Goal: Task Accomplishment & Management: Manage account settings

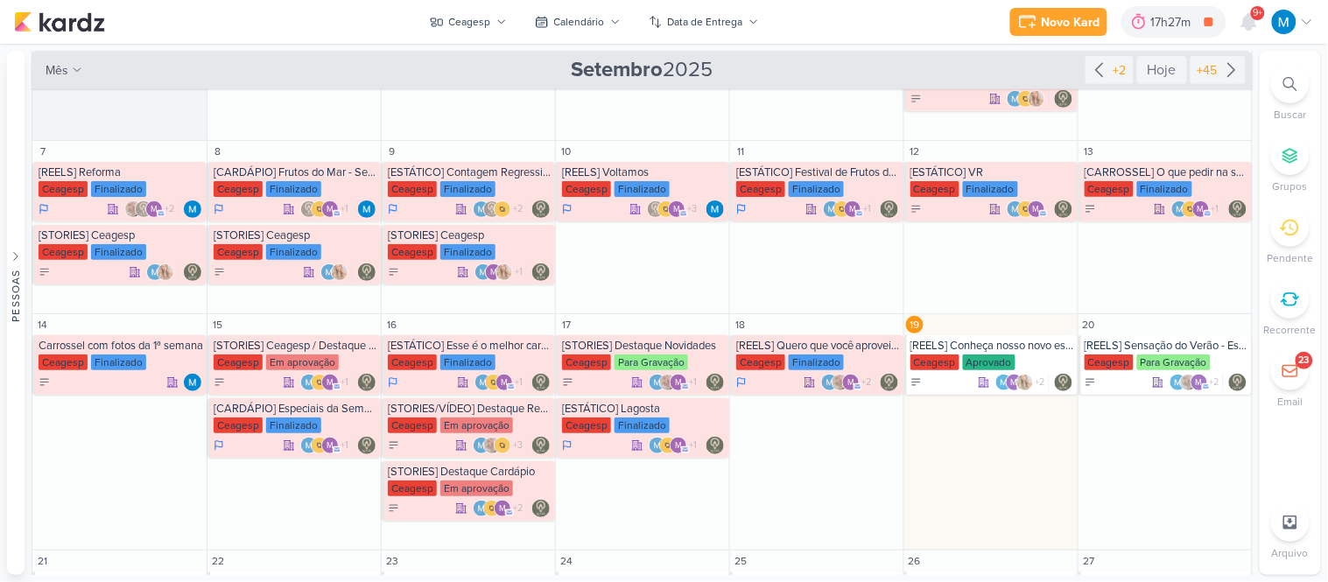
scroll to position [181, 0]
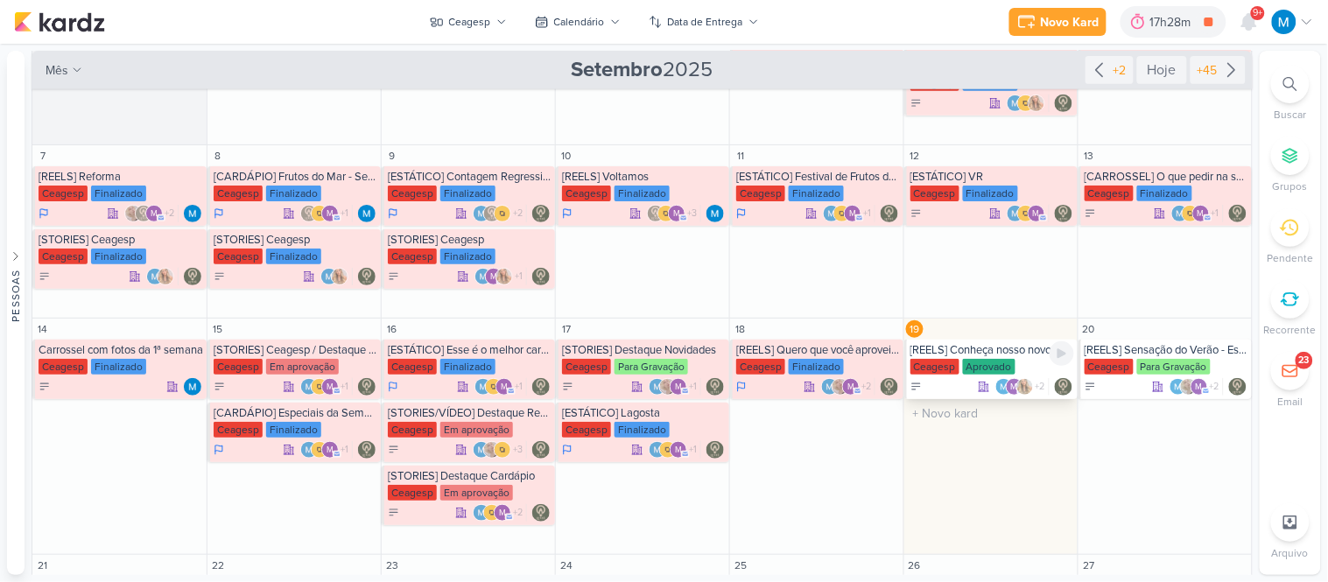
click at [1014, 348] on div "[REELS] Conheça nosso novo espaço" at bounding box center [992, 350] width 164 height 14
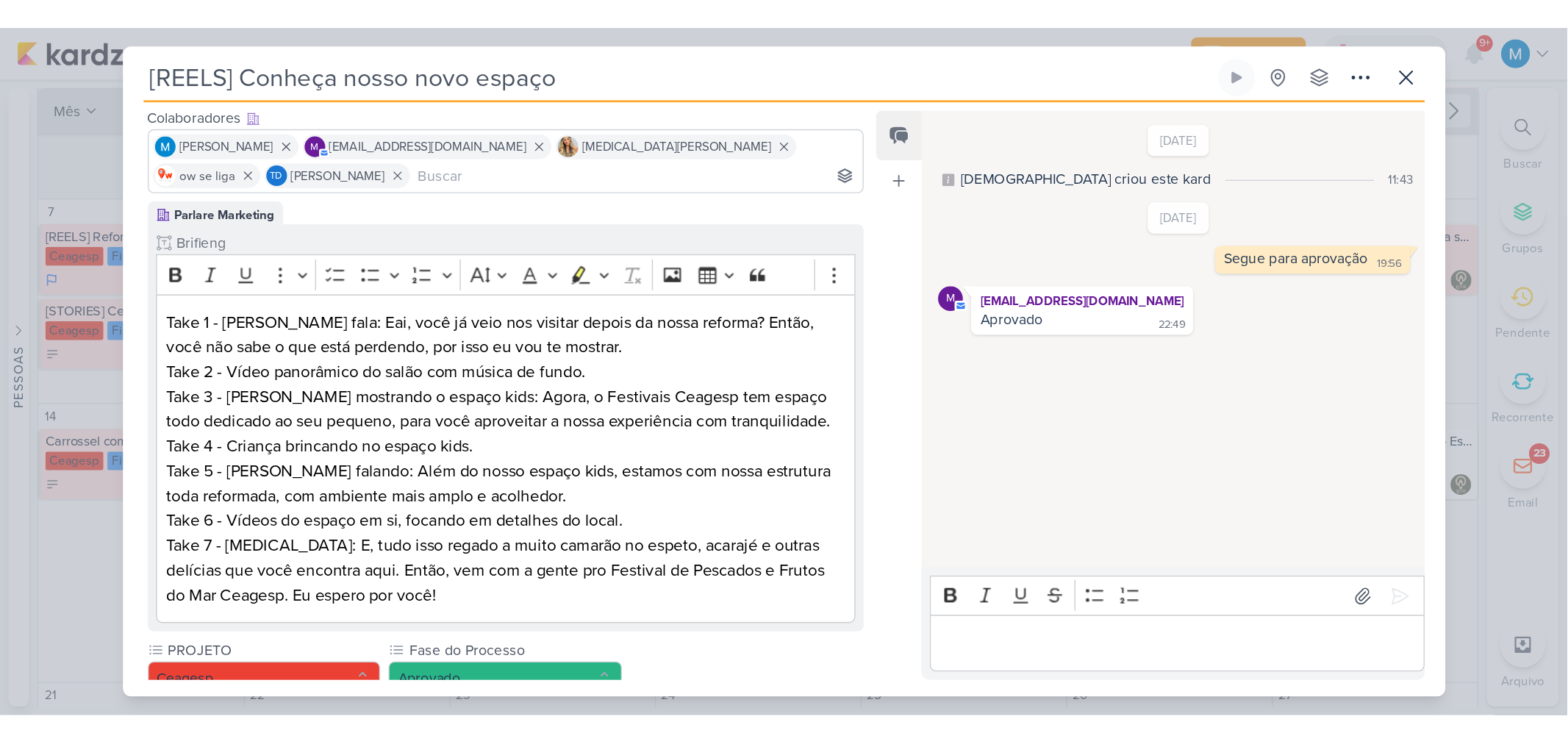
scroll to position [0, 0]
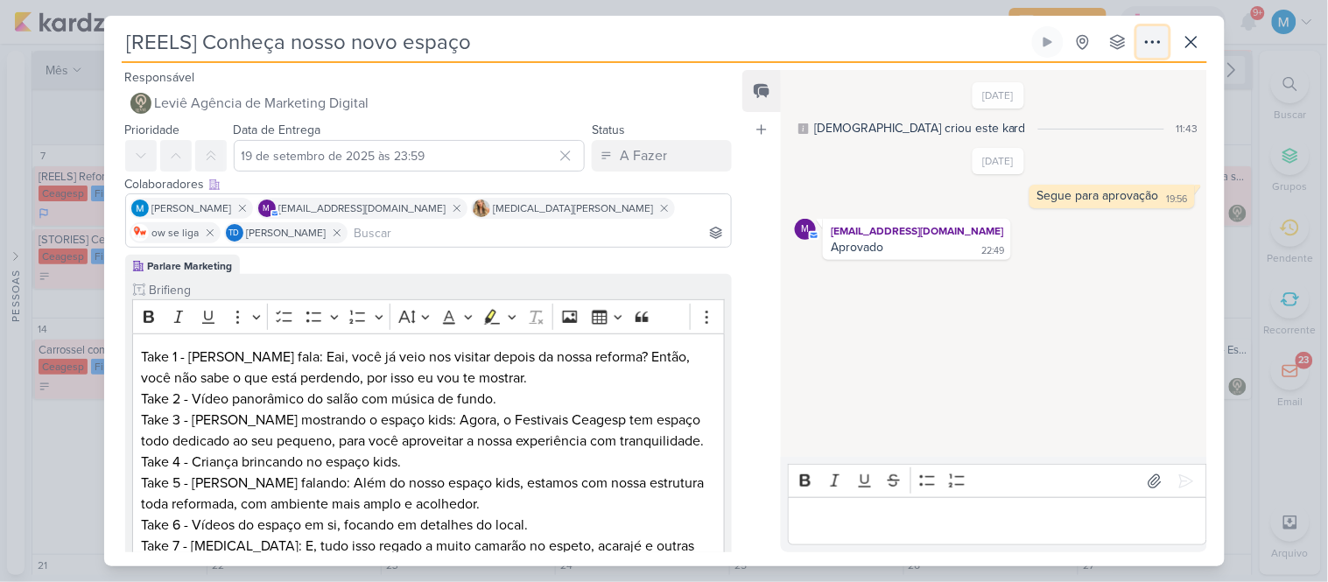
click at [1152, 40] on icon at bounding box center [1152, 42] width 21 height 21
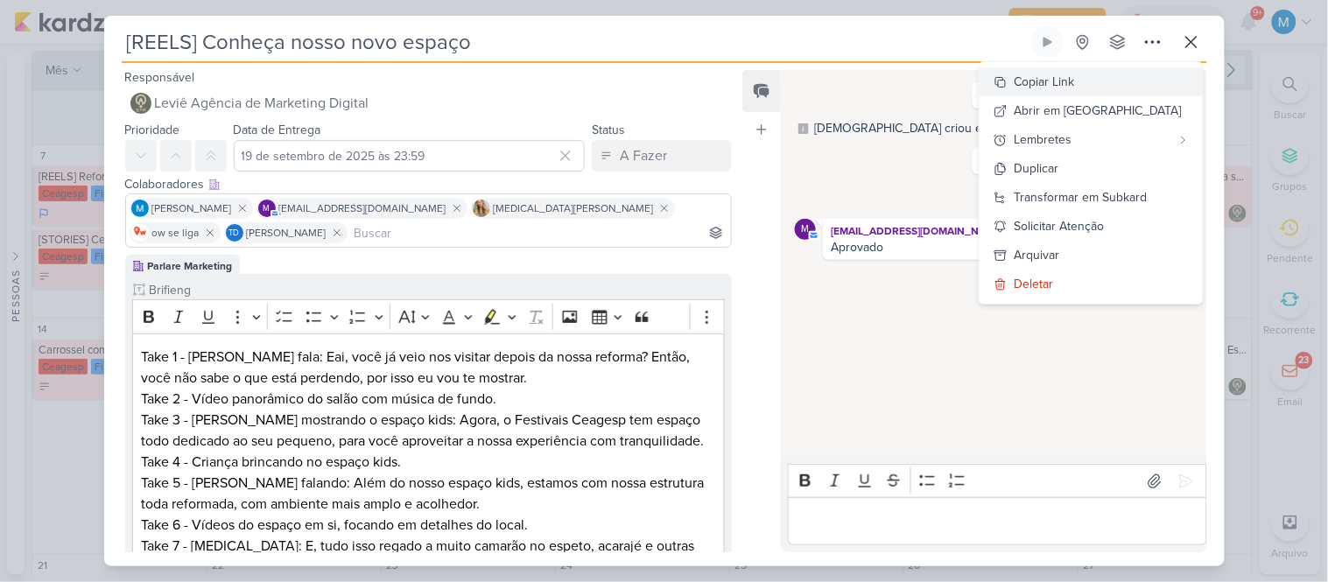
click at [1071, 74] on div "Copiar Link" at bounding box center [1045, 82] width 60 height 18
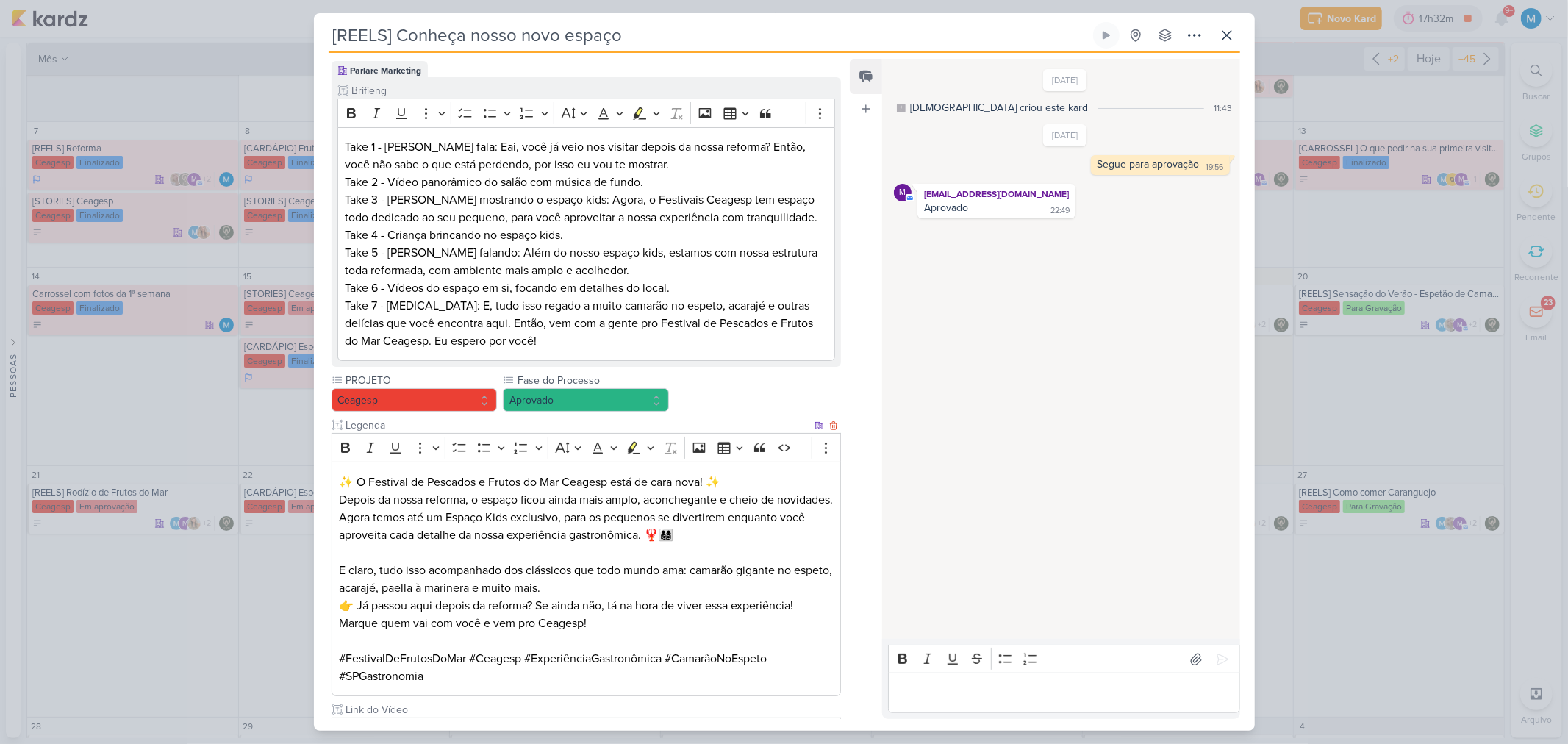
scroll to position [302, 0]
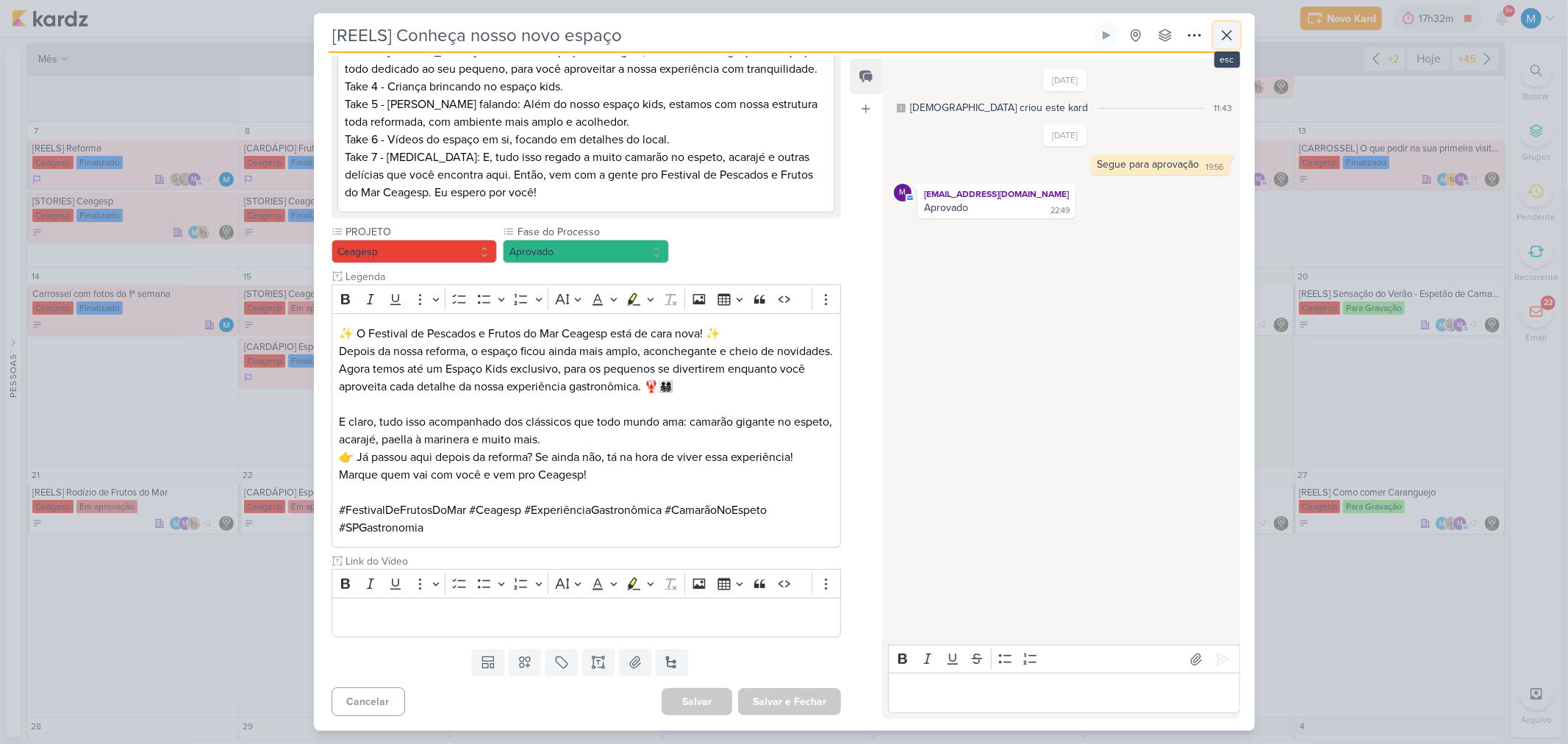
click at [1114, 34] on icon at bounding box center [1227, 35] width 9 height 9
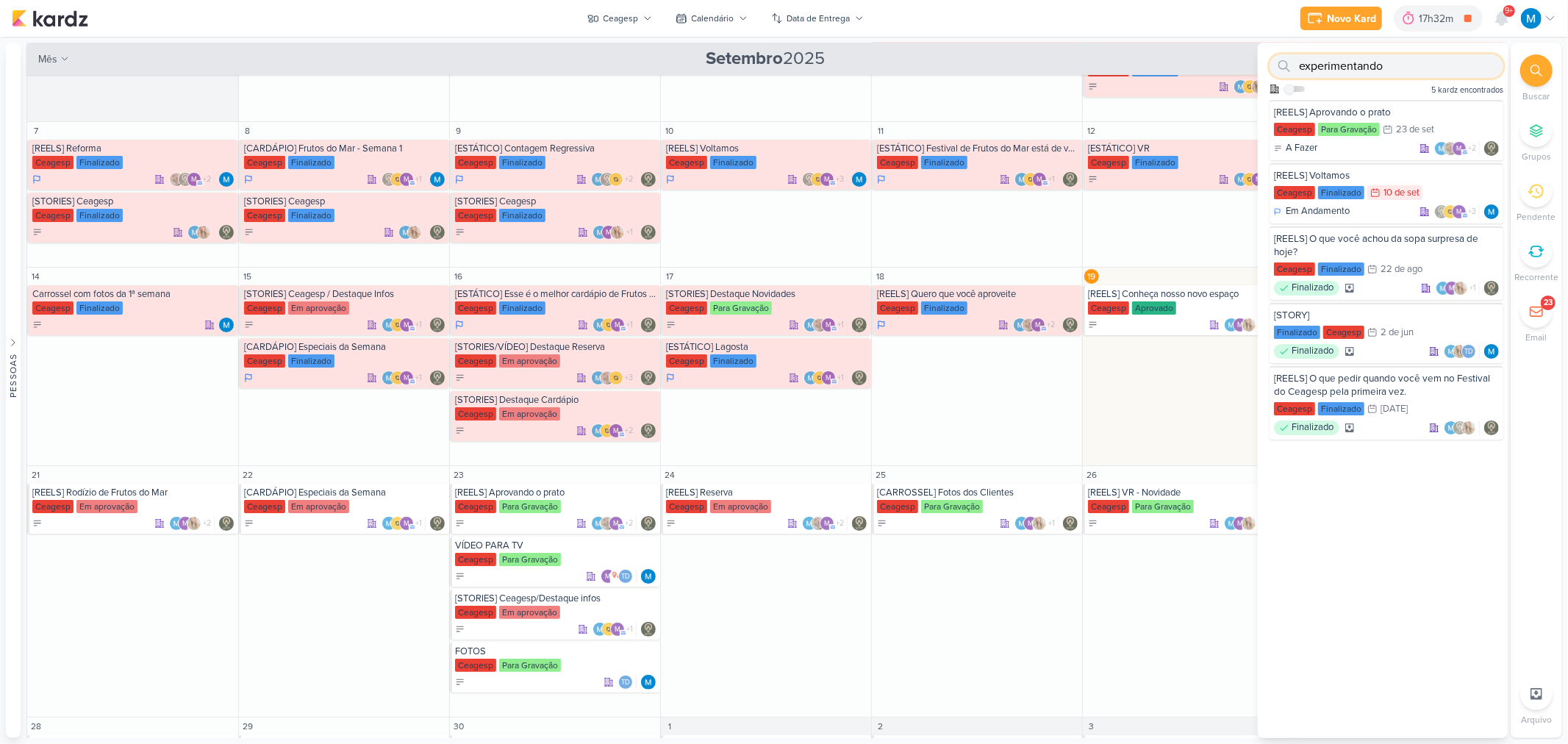
type input "experimentando"
click at [1057, 23] on div "Novo Kard Ctrl + k 17h32m [ESTÁTICO-LKN] Dia do Comprador 0h5m Hoje 17h32m Sema…" at bounding box center [784, 18] width 1544 height 37
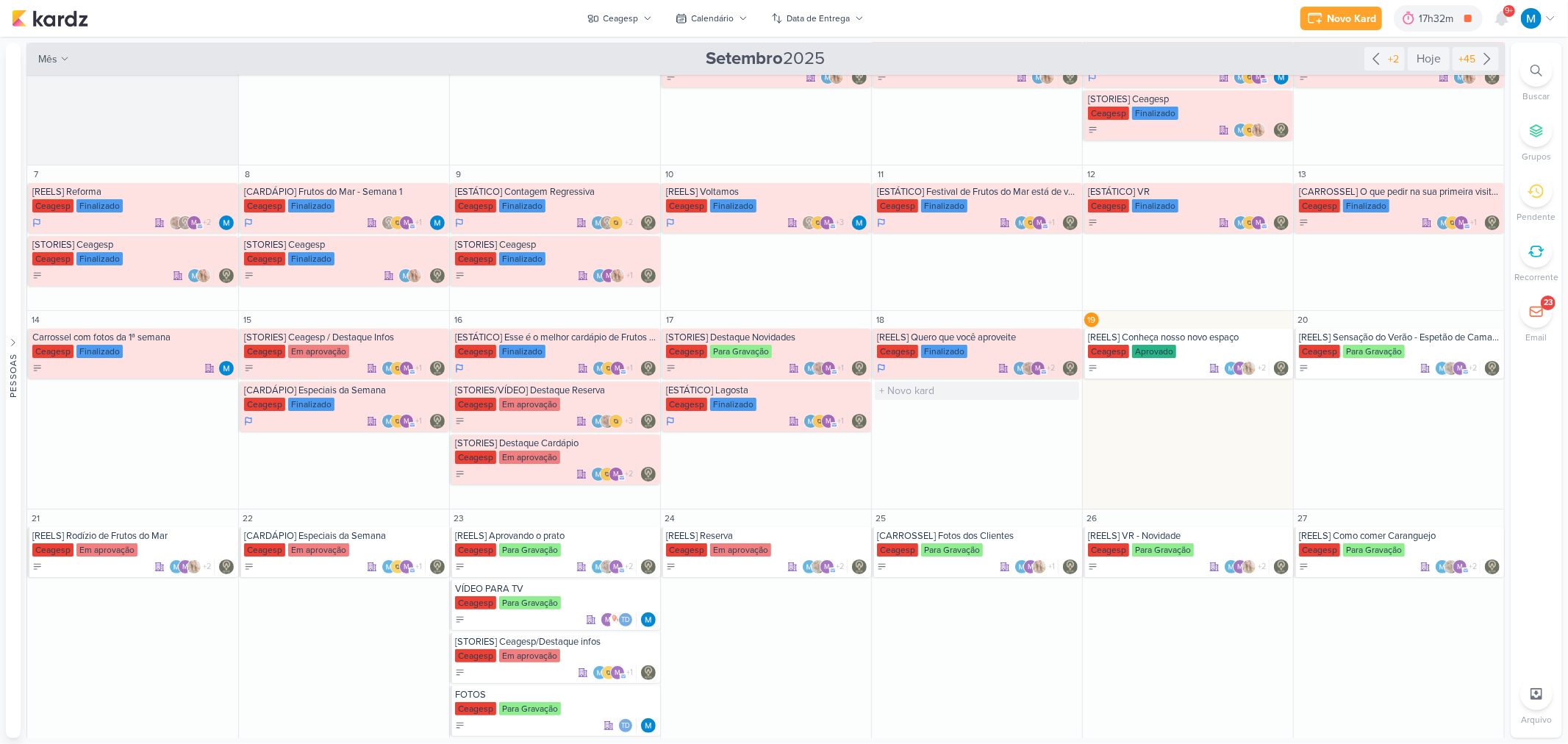
scroll to position [71, 0]
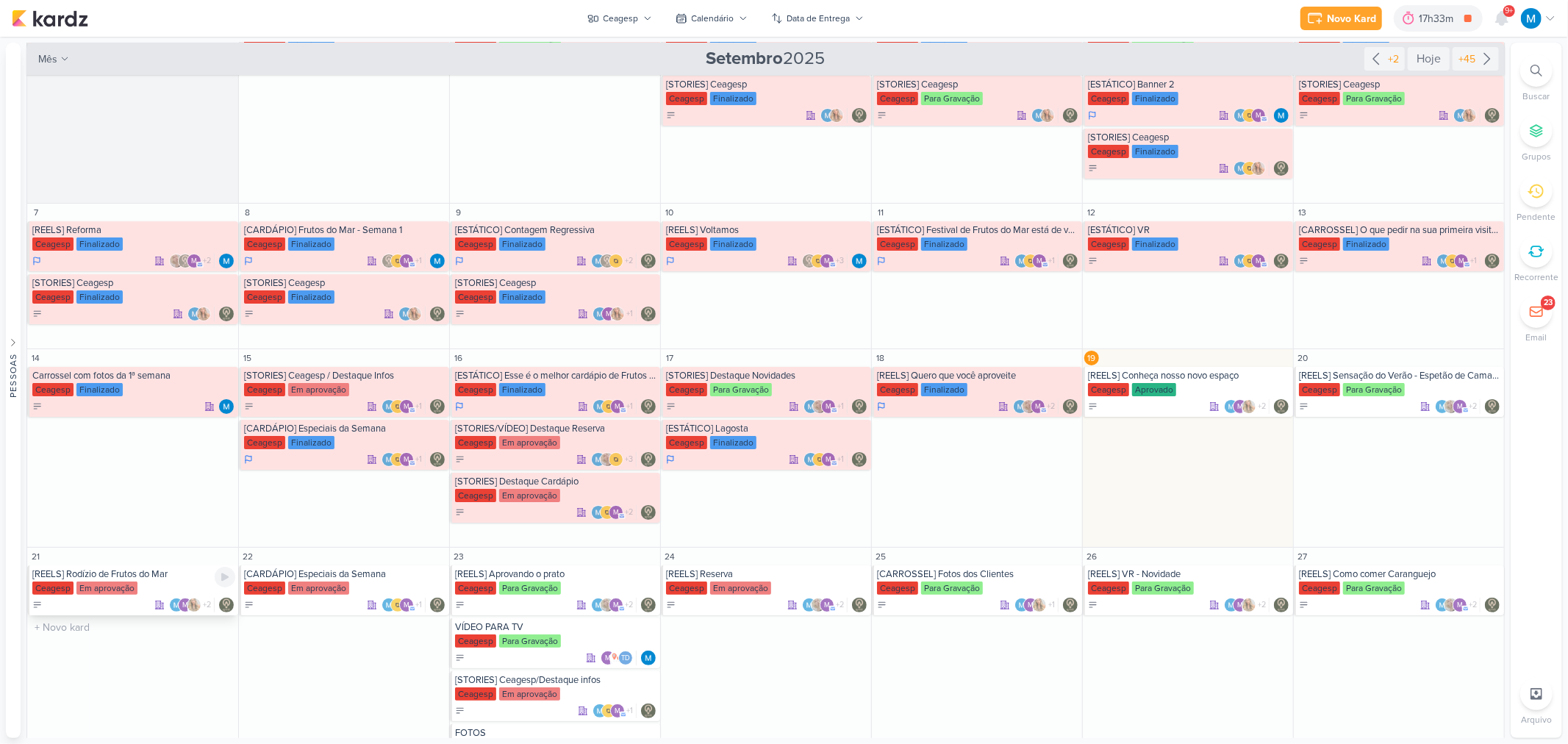
click at [97, 488] on div "[REELS] Rodízio de Frutos do Mar" at bounding box center [134, 574] width 203 height 12
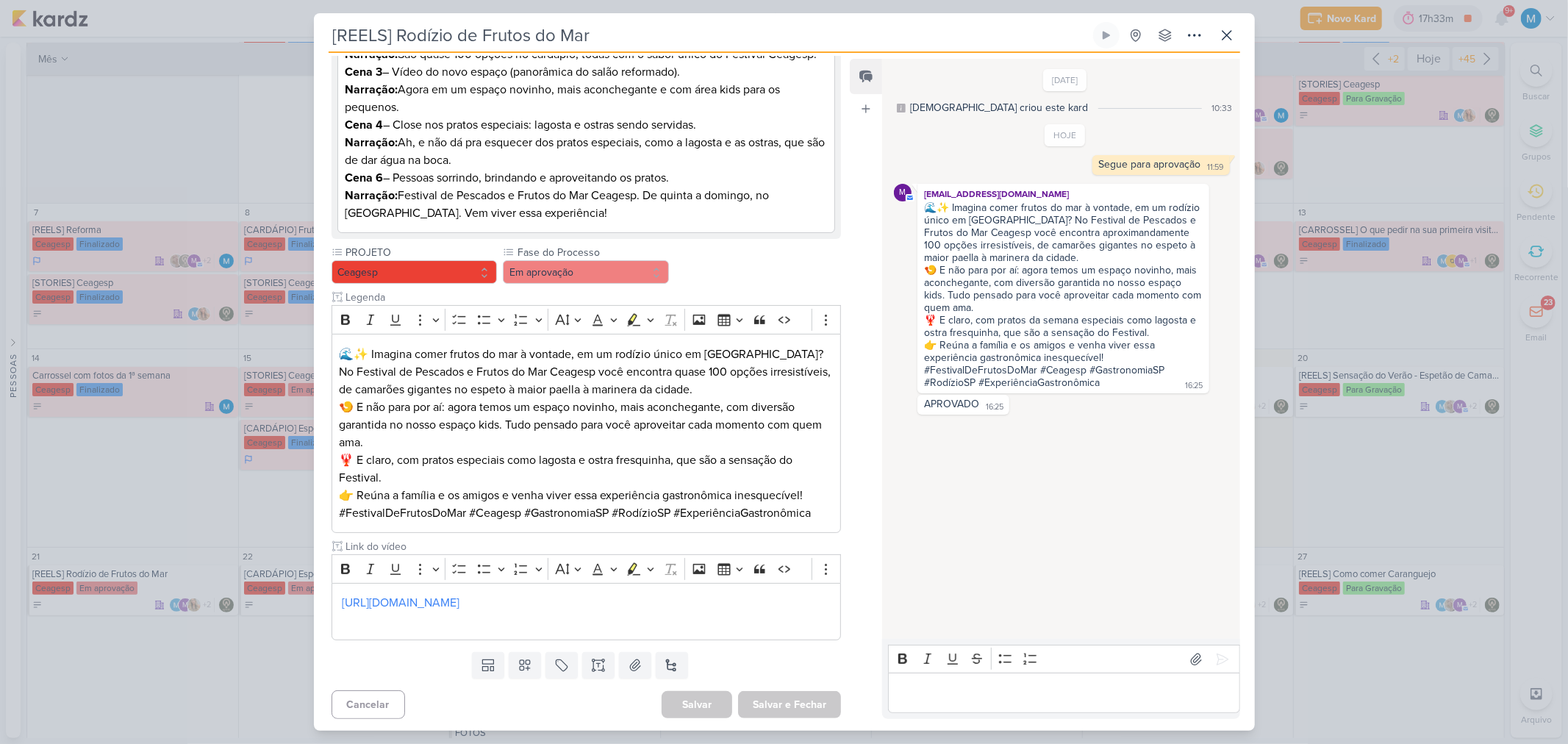
scroll to position [373, 0]
drag, startPoint x: 1113, startPoint y: 403, endPoint x: 899, endPoint y: 191, distance: 301.2
click at [917, 191] on div "m [EMAIL_ADDRESS][DOMAIN_NAME] 🌊✨ Imagina comer frutos do mar à vontade, em um …" at bounding box center [1062, 288] width 291 height 209
click at [1037, 312] on div "🍤 E não para por aí: agora temos um espaço novinho, mais aconchegante, com dive…" at bounding box center [1062, 289] width 278 height 50
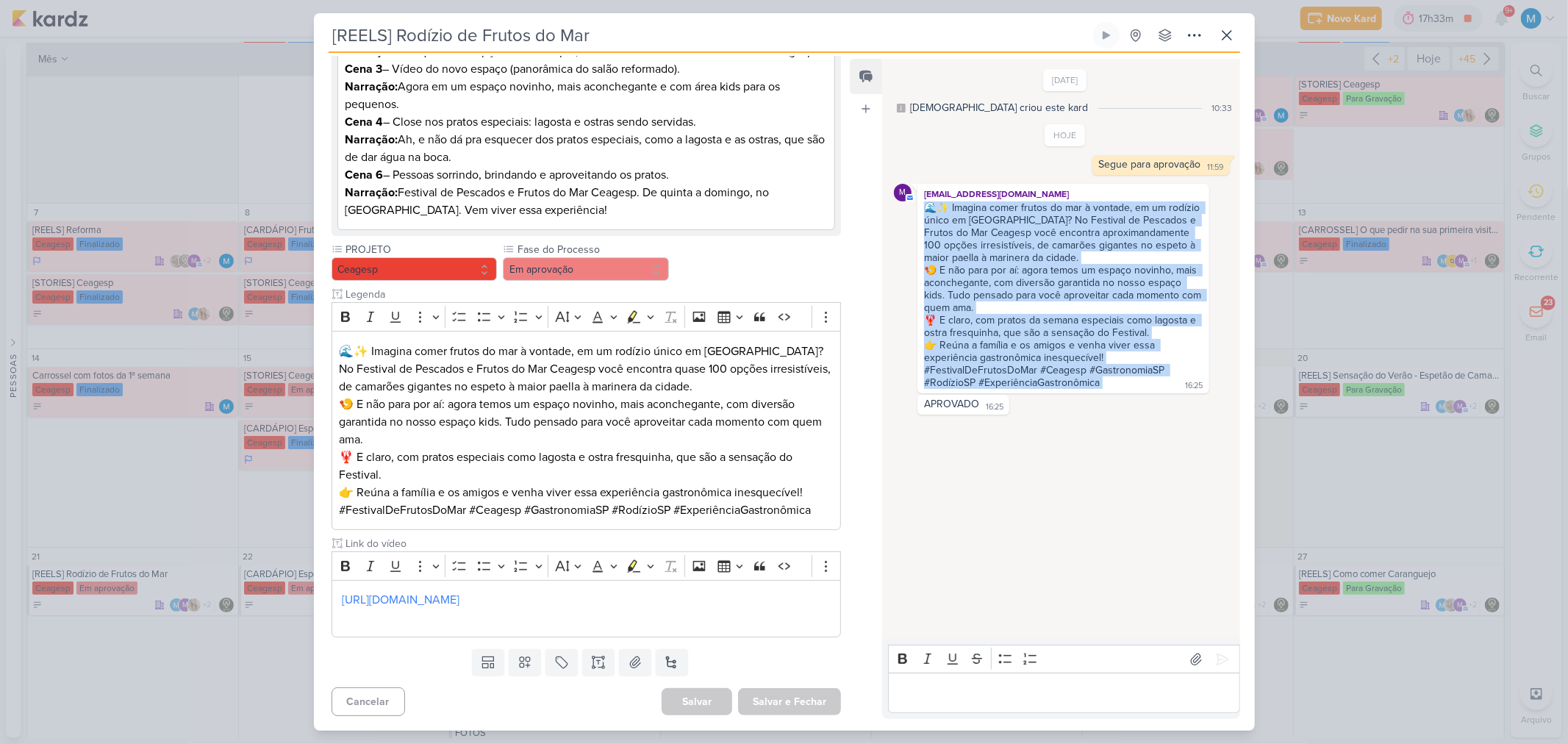
drag, startPoint x: 1106, startPoint y: 400, endPoint x: 912, endPoint y: 211, distance: 270.8
click at [912, 211] on div "m [EMAIL_ADDRESS][DOMAIN_NAME] 🌊✨ Imagina comer frutos do mar à vontade, em um …" at bounding box center [1064, 288] width 341 height 209
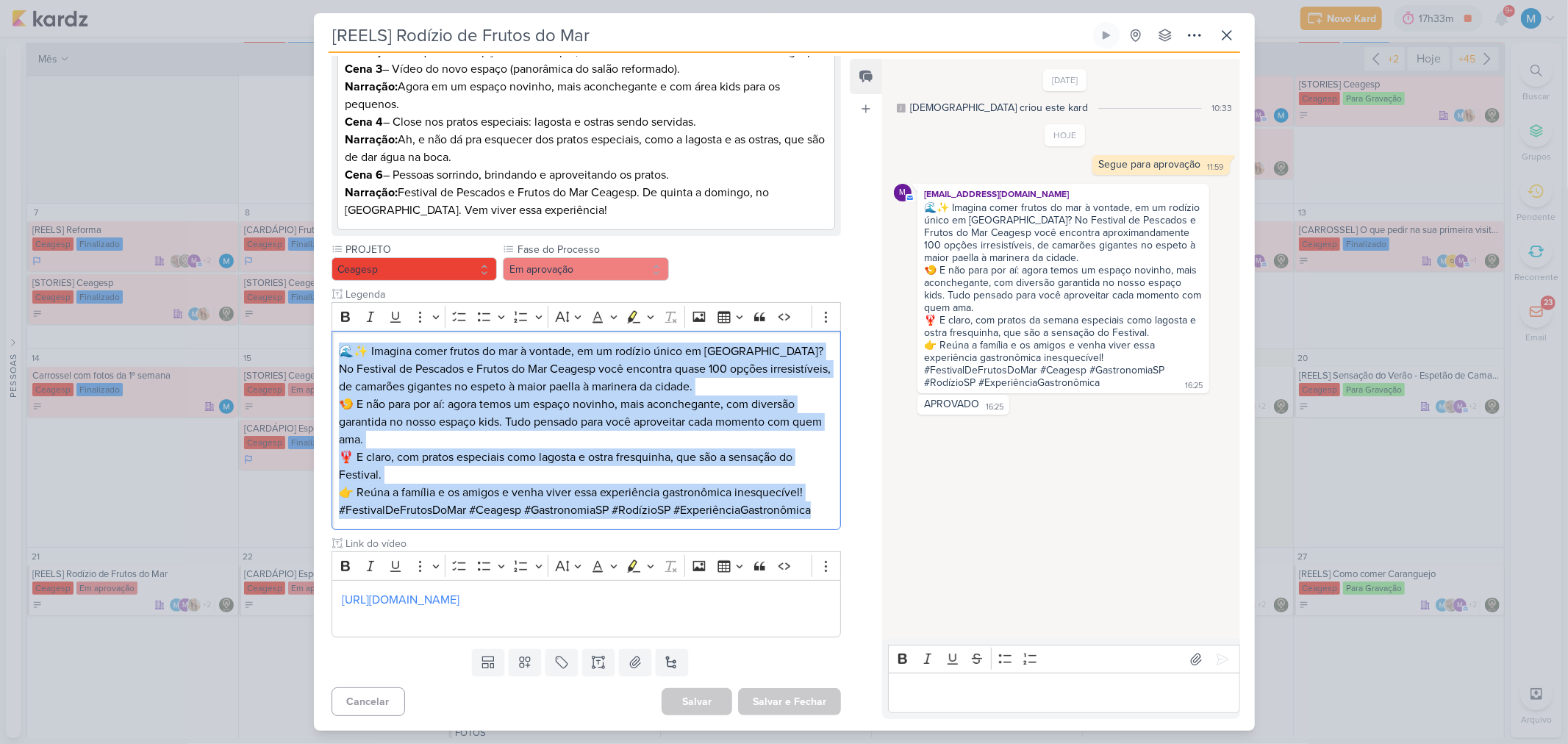
drag, startPoint x: 810, startPoint y: 506, endPoint x: 326, endPoint y: 317, distance: 519.6
click at [326, 317] on div "Parlare Marketing [GEOGRAPHIC_DATA] Clique para tornar o item visível à colabor…" at bounding box center [580, 251] width 533 height 783
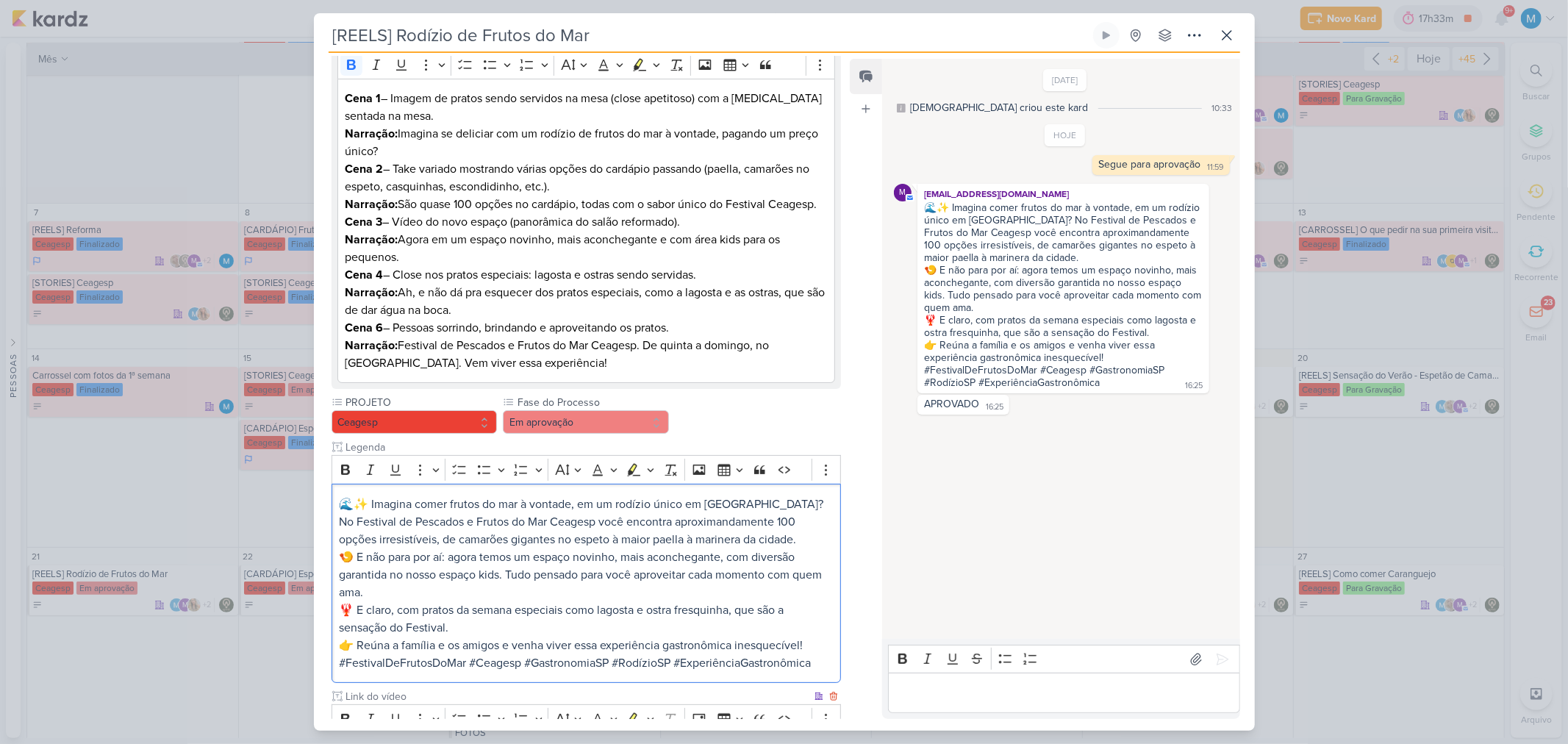
scroll to position [128, 0]
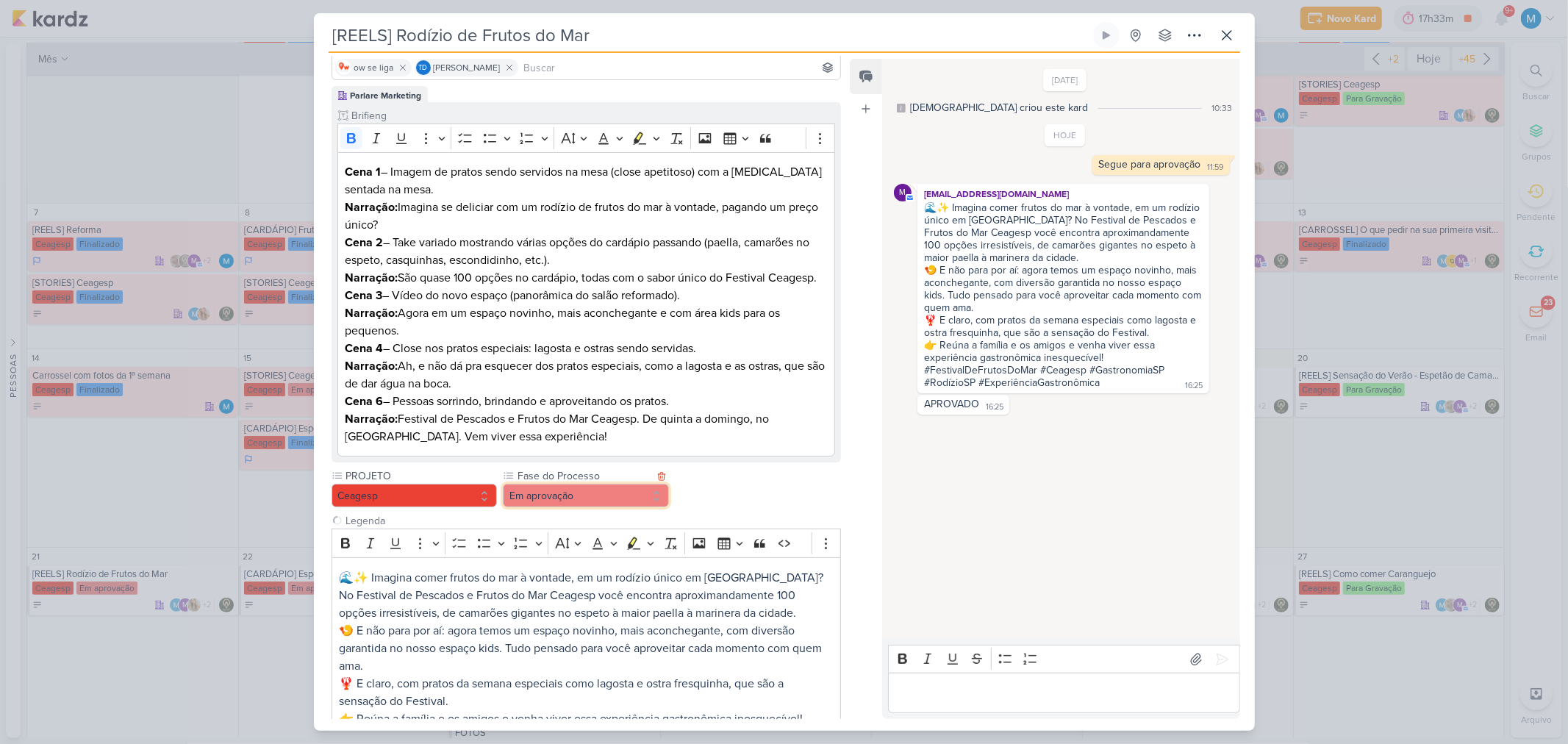
click at [623, 488] on button "Em aprovação" at bounding box center [586, 495] width 166 height 24
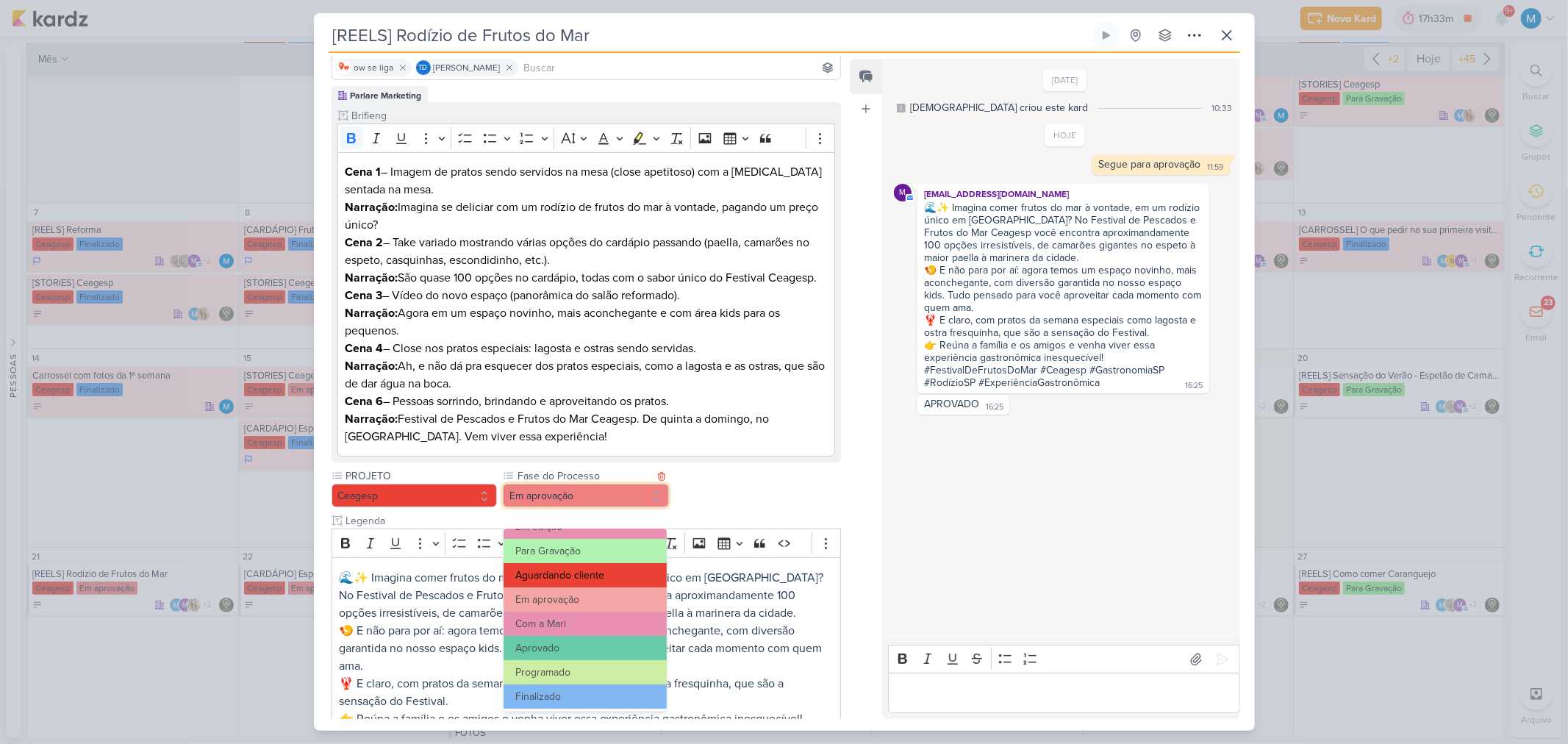
scroll to position [142, 0]
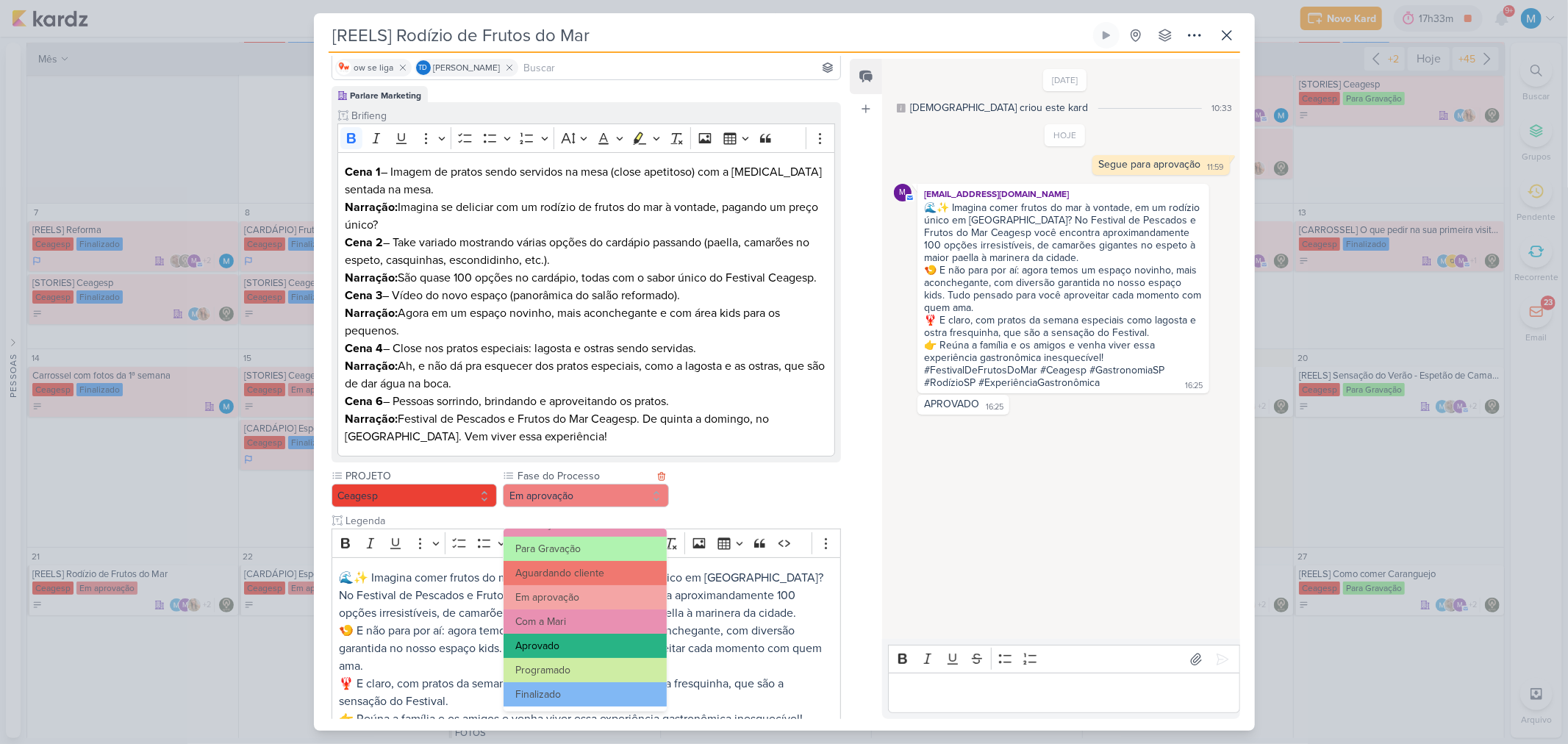
click at [590, 488] on button "Aprovado" at bounding box center [585, 646] width 162 height 24
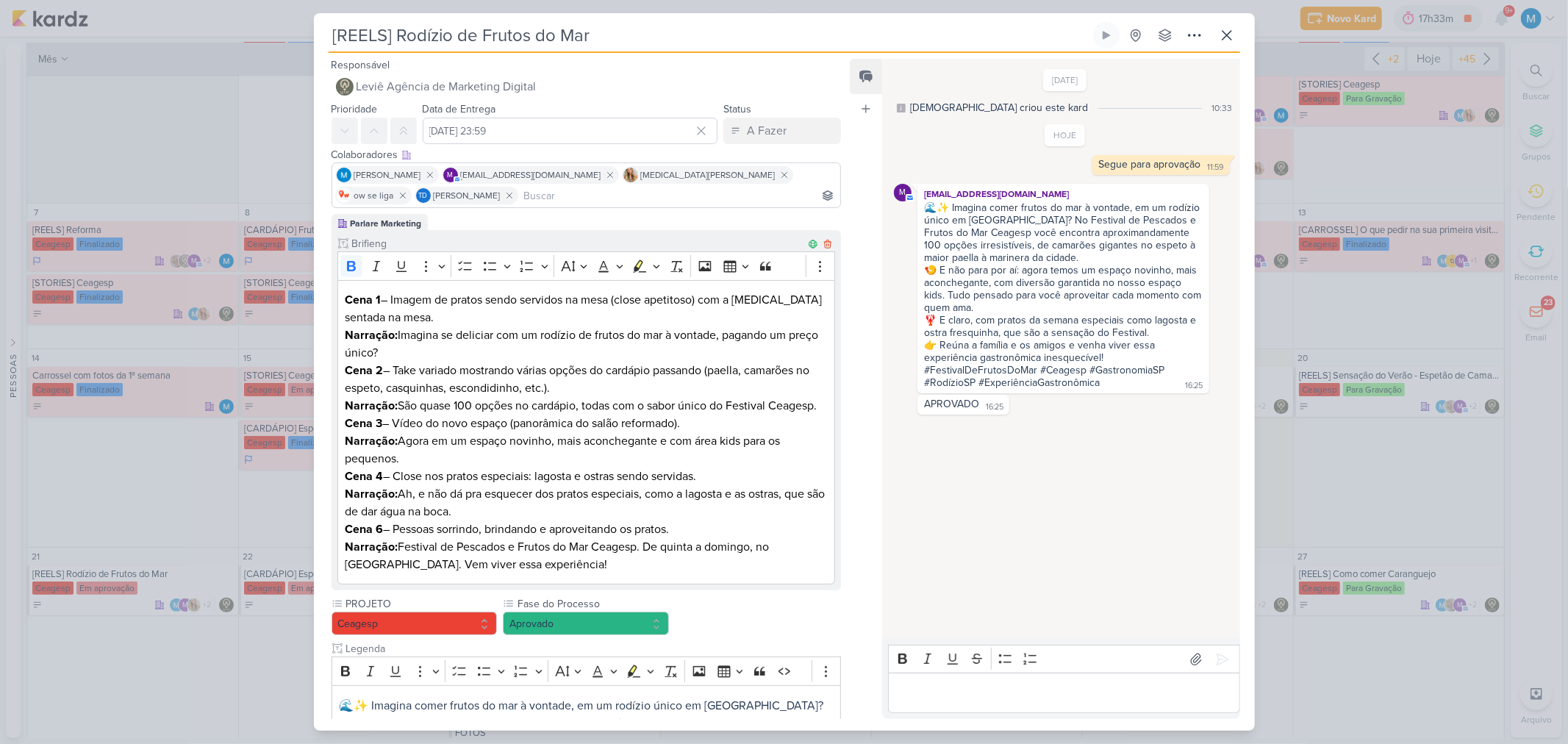
scroll to position [373, 0]
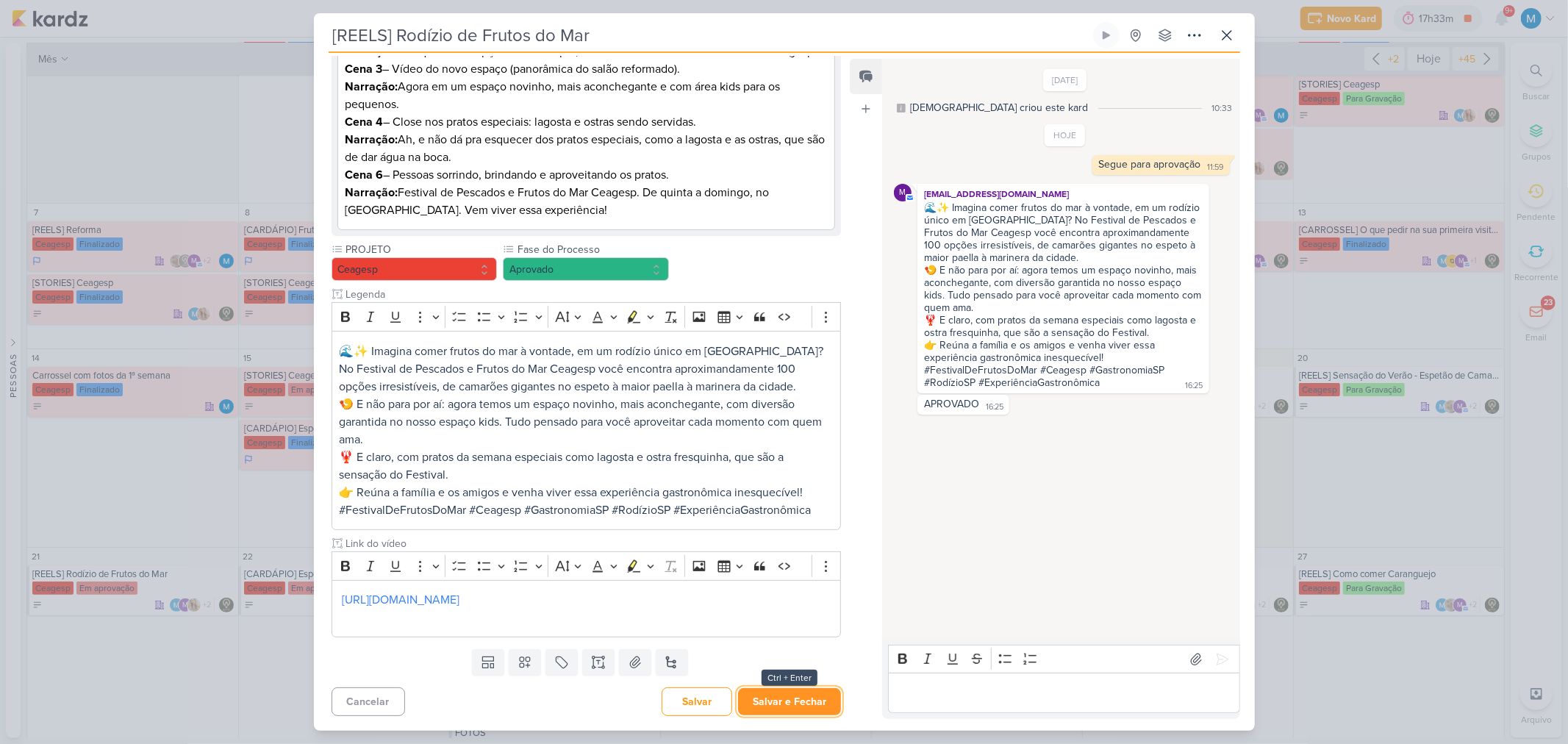
click at [813, 488] on button "Salvar e Fechar" at bounding box center [789, 701] width 103 height 27
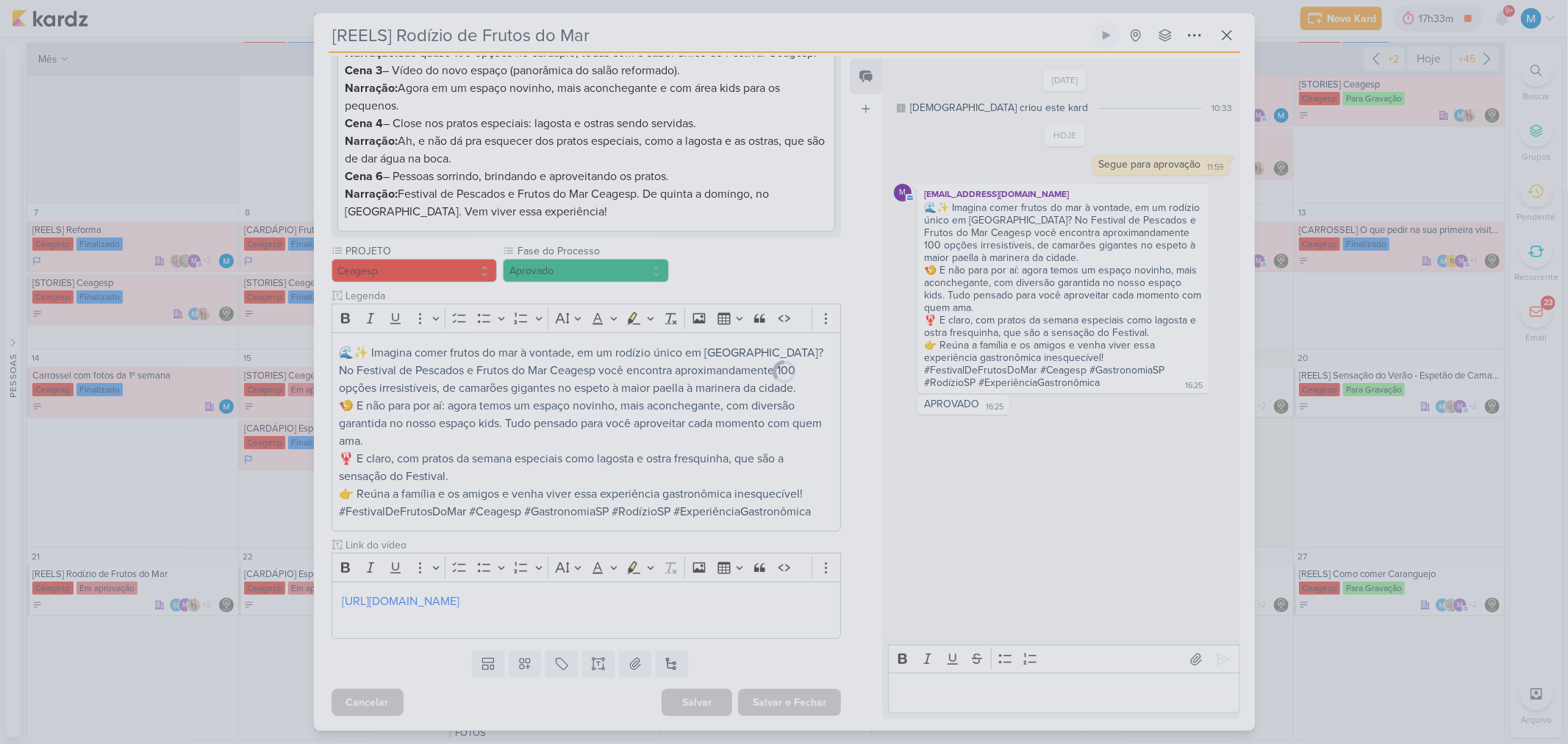
scroll to position [371, 0]
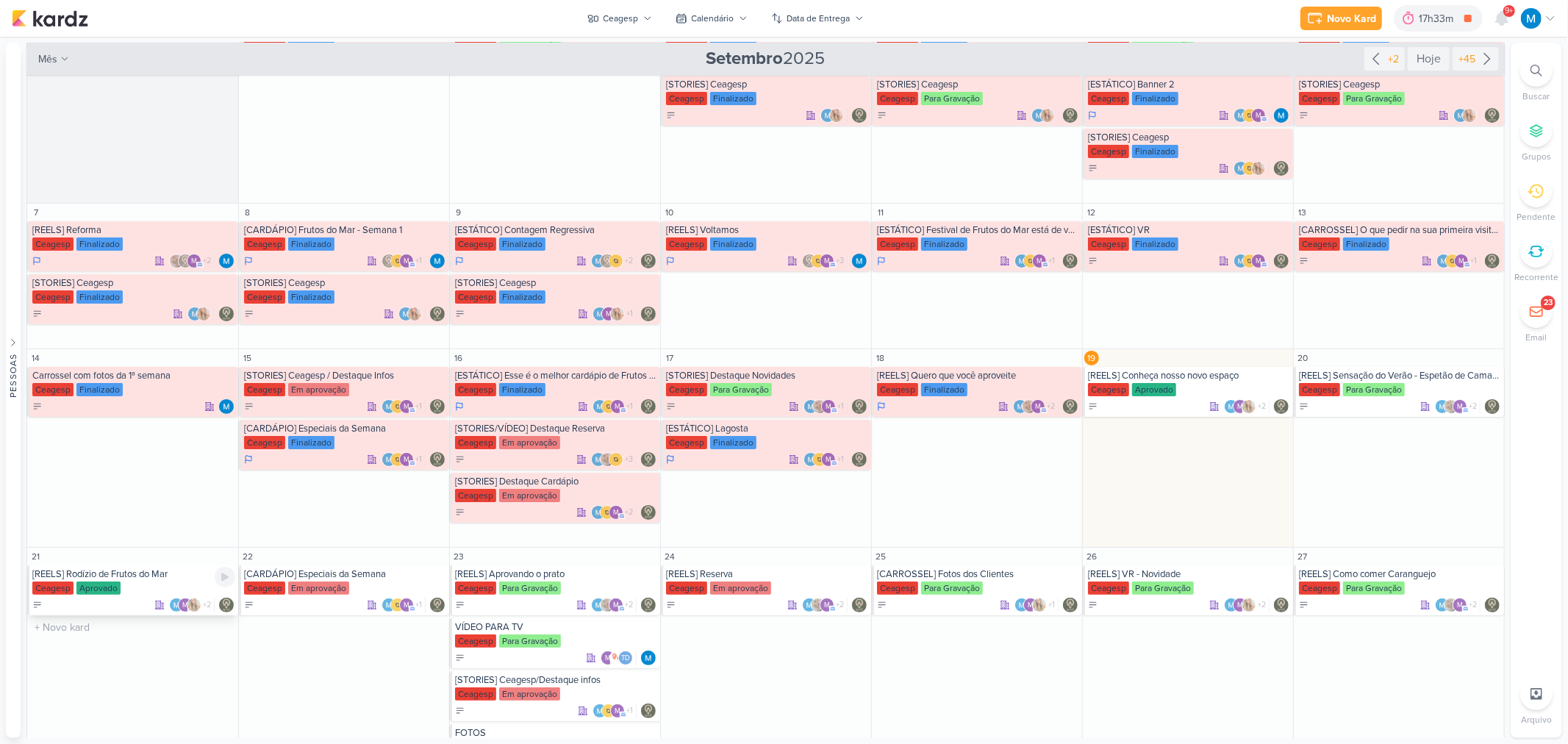
click at [141, 488] on div "[REELS] Rodízio de Frutos do Mar" at bounding box center [134, 574] width 203 height 12
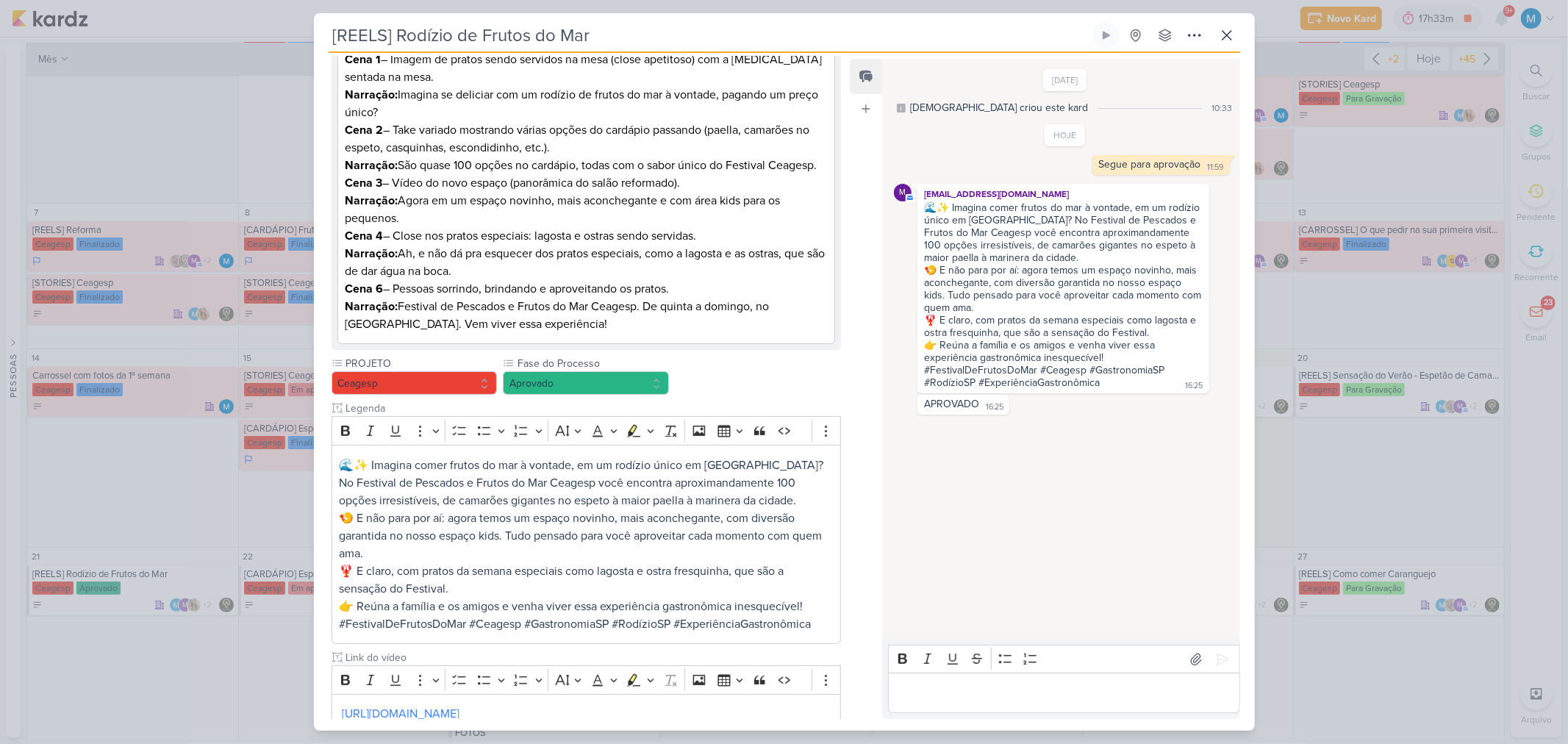
scroll to position [45, 0]
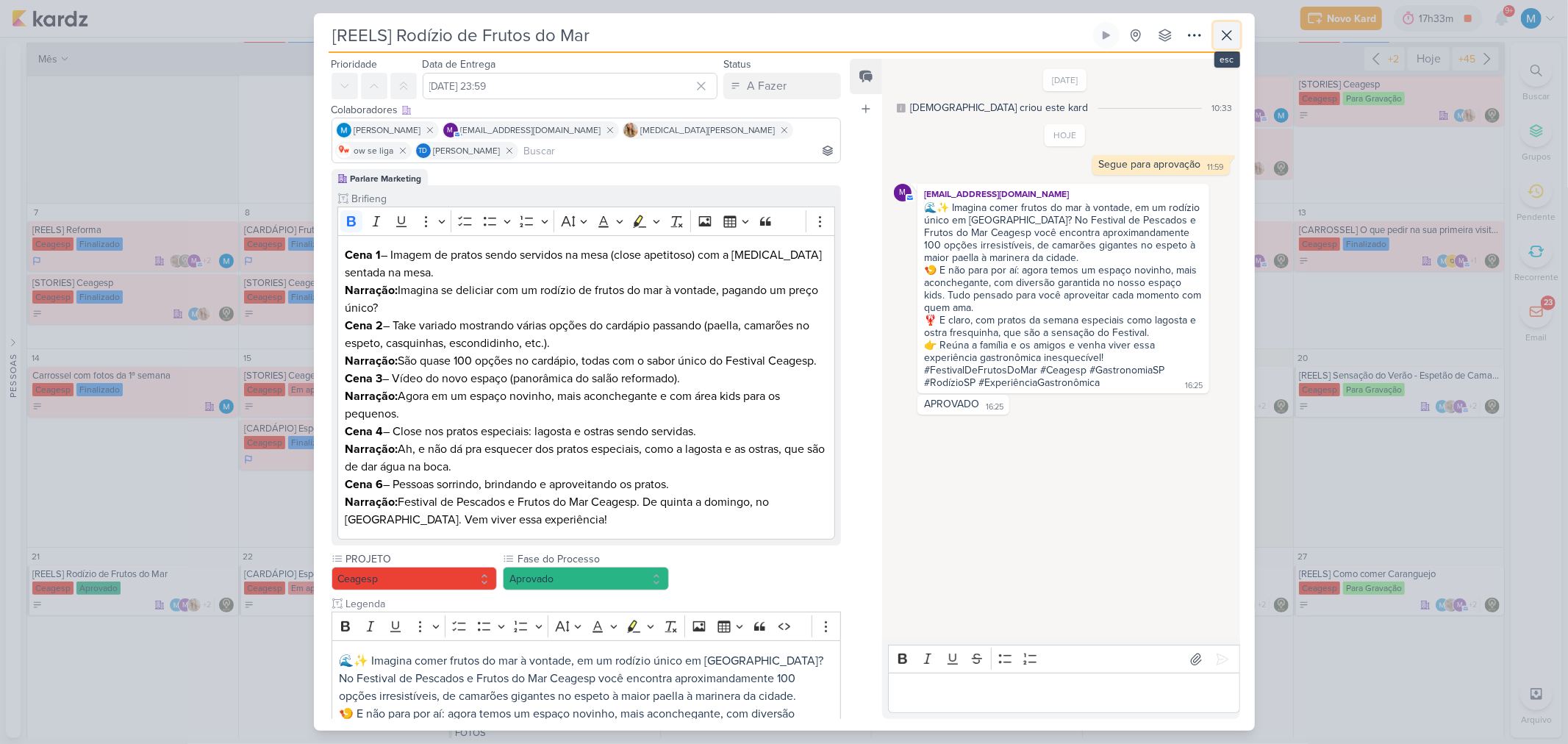
click at [1114, 30] on icon at bounding box center [1226, 35] width 18 height 18
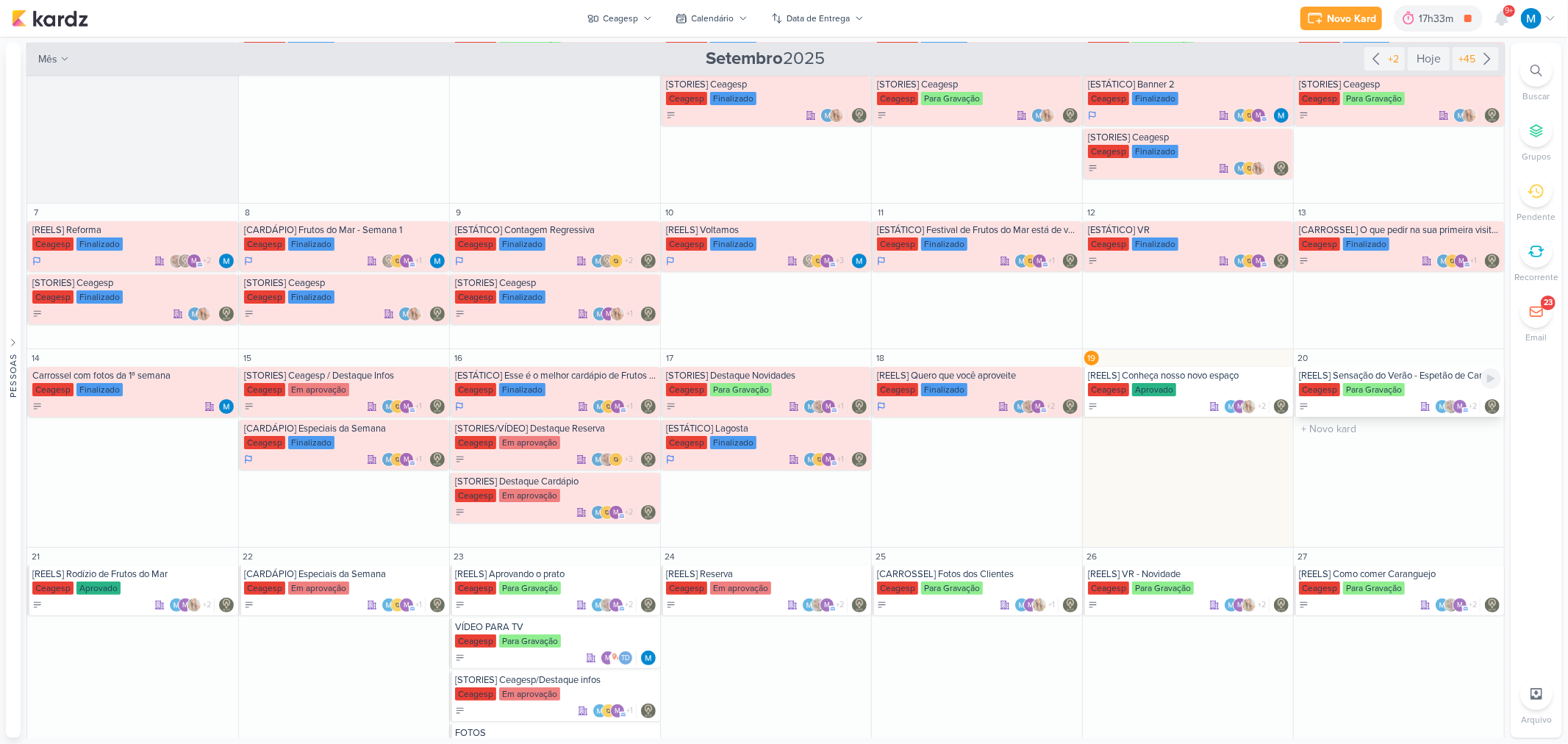
click at [1114, 378] on div "[REELS] Sensação do Verão - Espetão de Camarão" at bounding box center [1400, 375] width 202 height 12
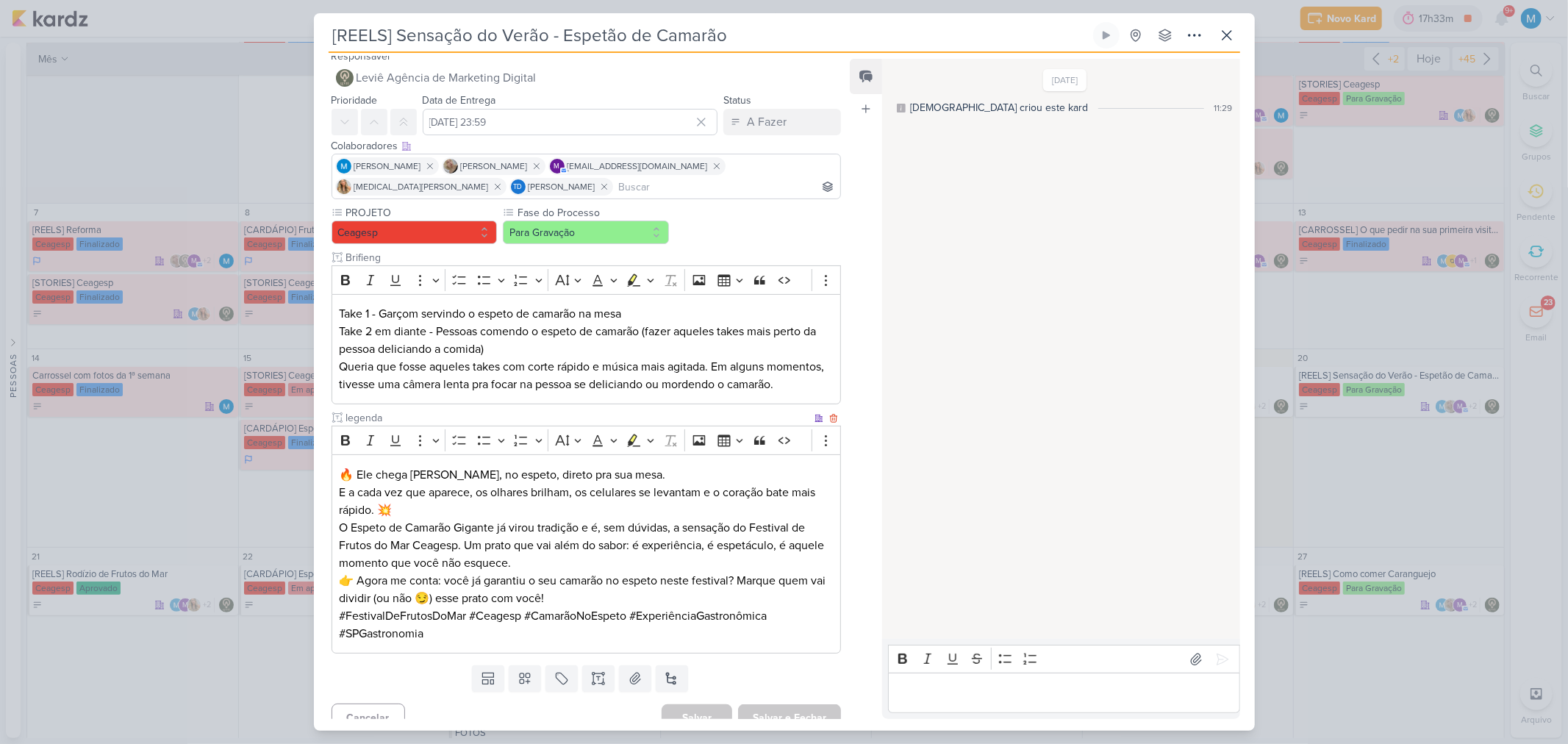
scroll to position [0, 0]
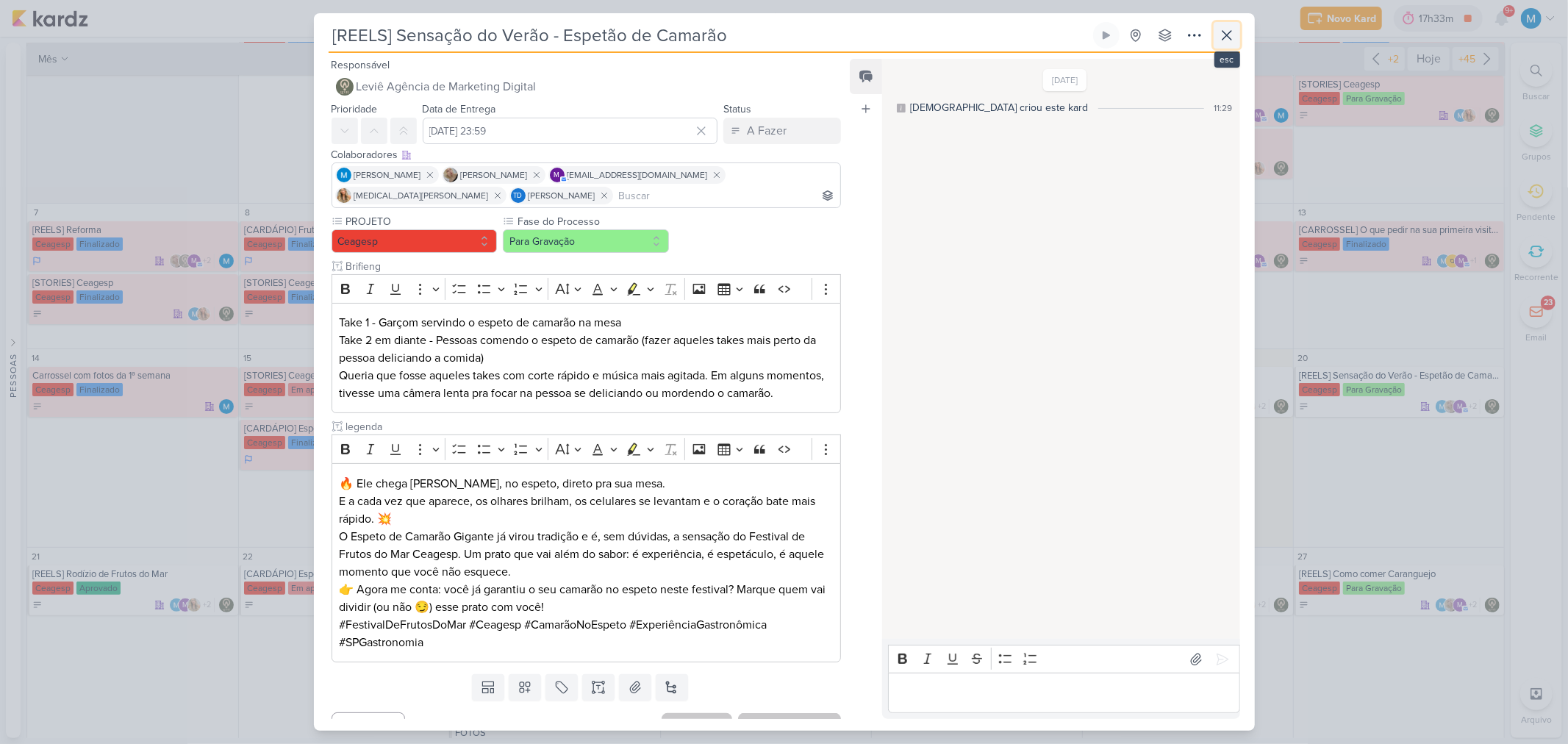
click at [1114, 37] on icon at bounding box center [1227, 35] width 9 height 9
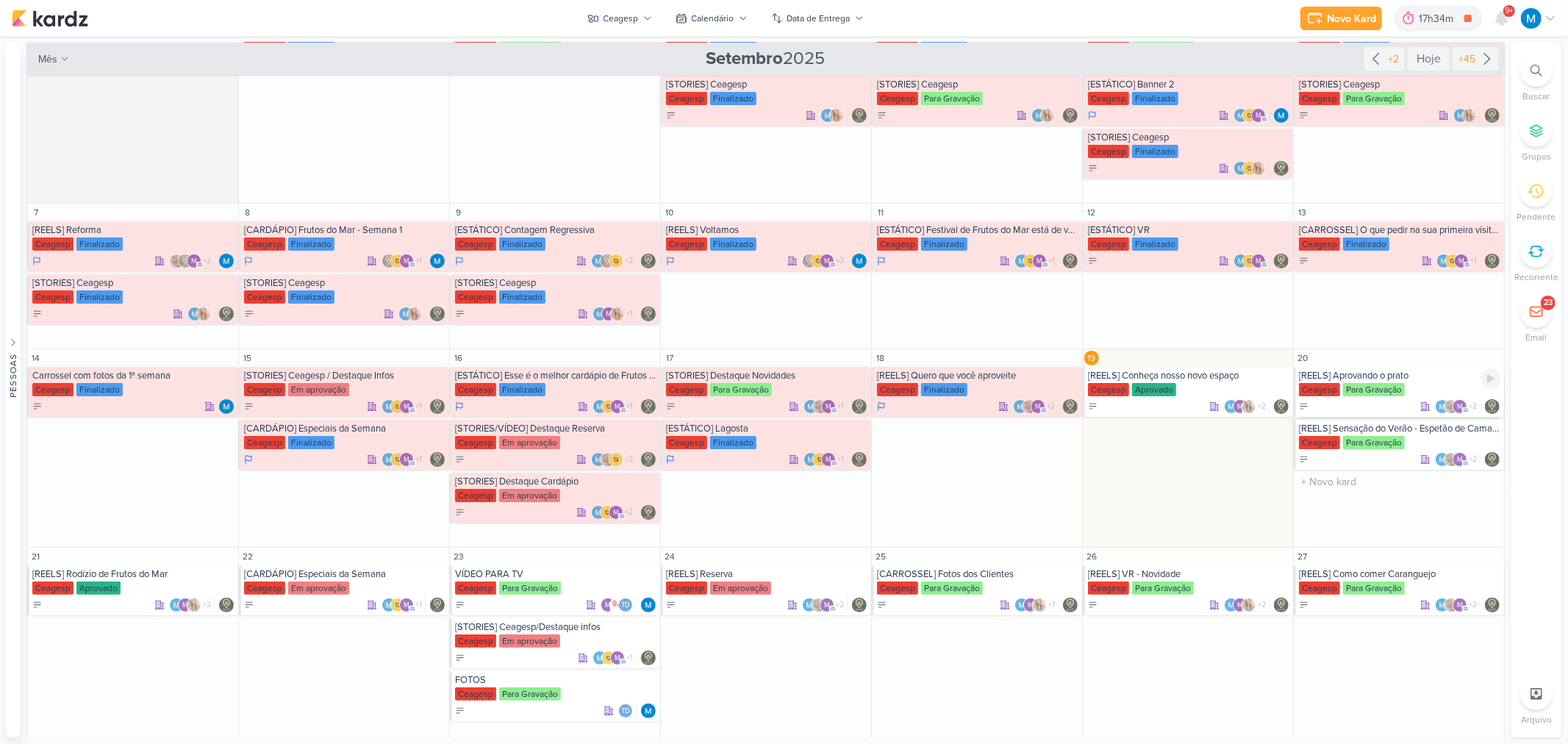
click at [1114, 376] on div "[REELS] Aprovando o prato" at bounding box center [1400, 375] width 202 height 12
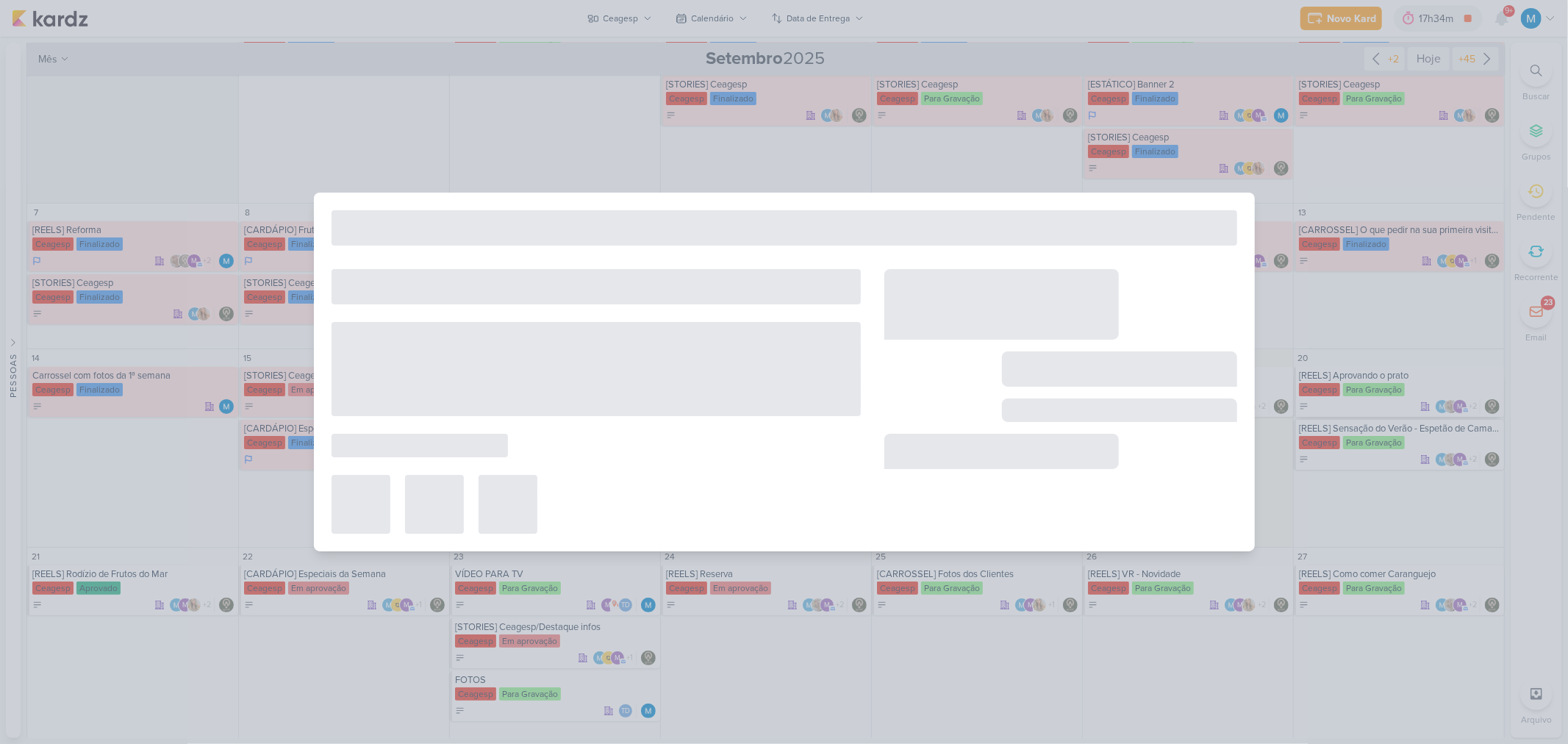
click at [1114, 376] on div at bounding box center [784, 372] width 1568 height 744
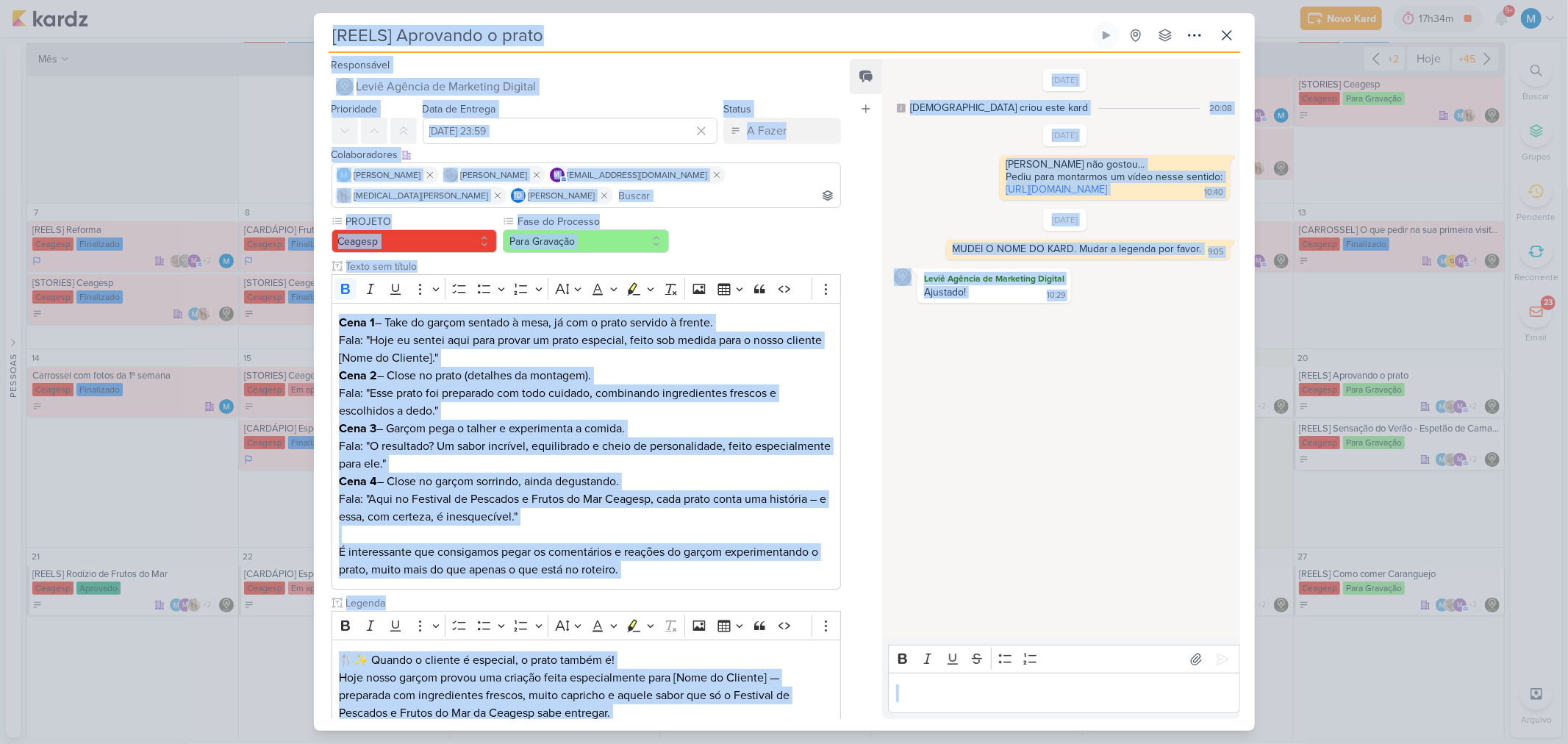
click at [1046, 447] on div "[DATE] [DEMOGRAPHIC_DATA] criou este kard 20:08 [DATE] 10:40" at bounding box center [1060, 349] width 356 height 579
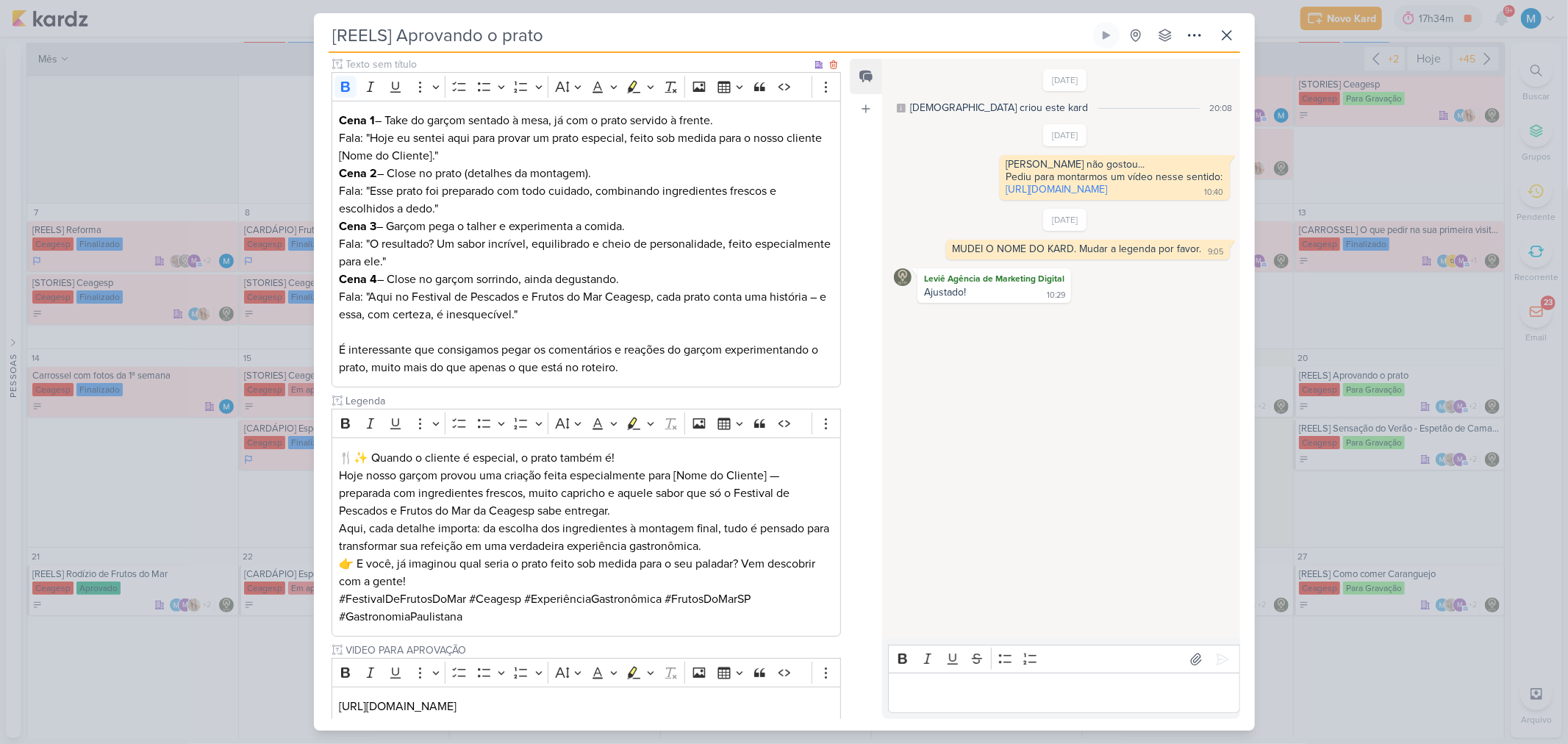
scroll to position [292, 0]
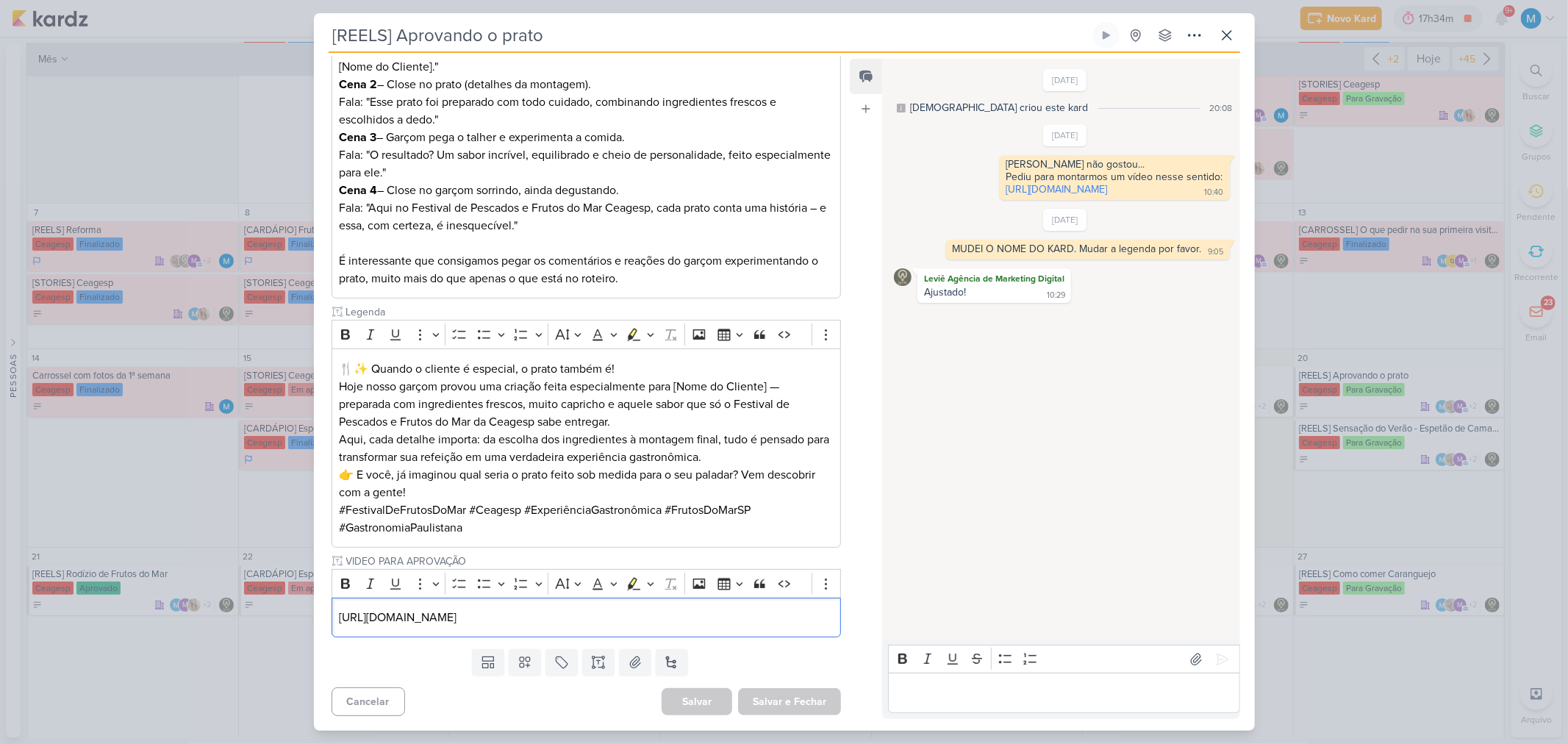
drag, startPoint x: 775, startPoint y: 620, endPoint x: 265, endPoint y: 609, distance: 510.1
click at [263, 488] on div "[REELS] Aprovando o prato Criado por [DEMOGRAPHIC_DATA]" at bounding box center [784, 372] width 1568 height 744
copy p "[URL][DOMAIN_NAME]"
click at [758, 488] on p "[URL][DOMAIN_NAME]" at bounding box center [586, 617] width 494 height 18
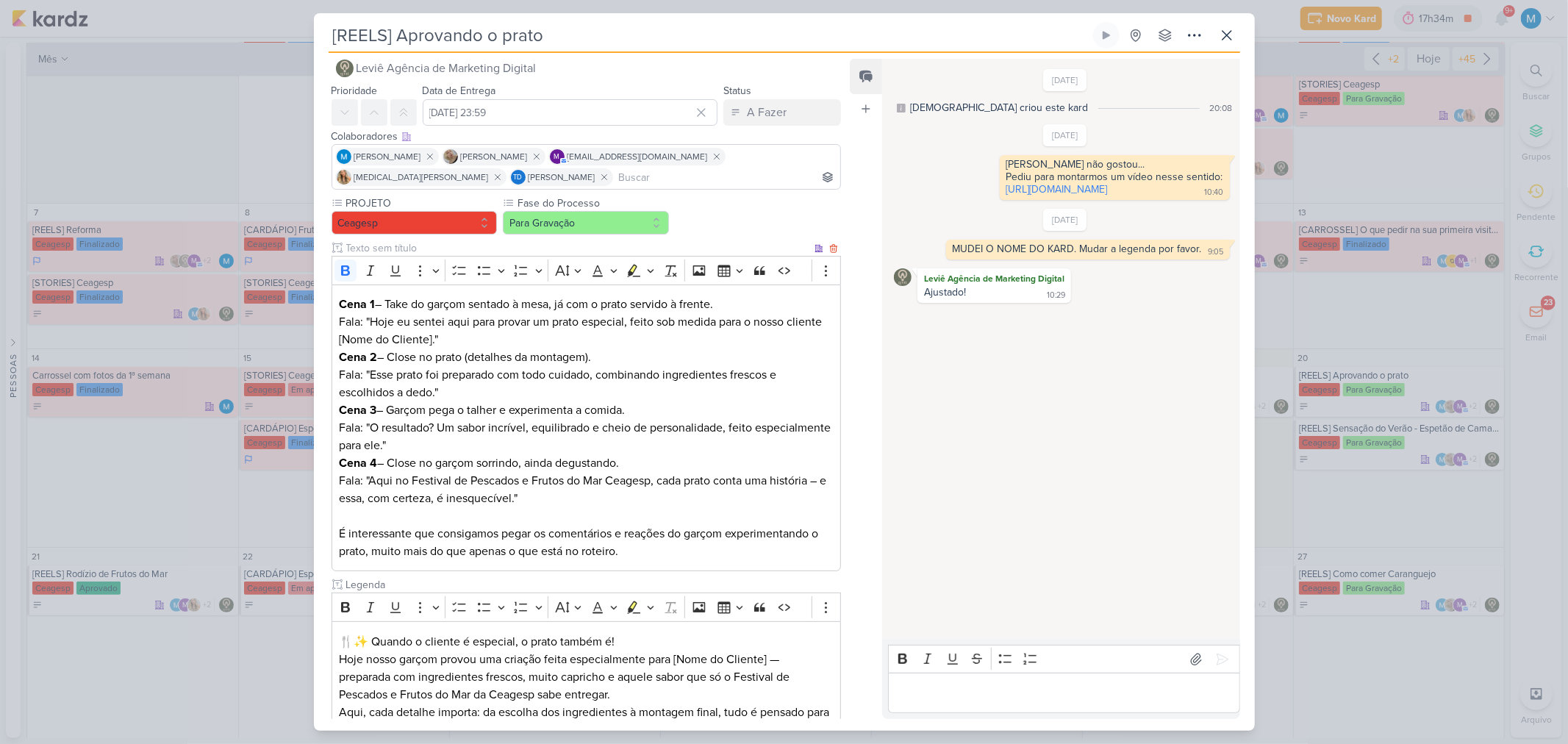
scroll to position [0, 0]
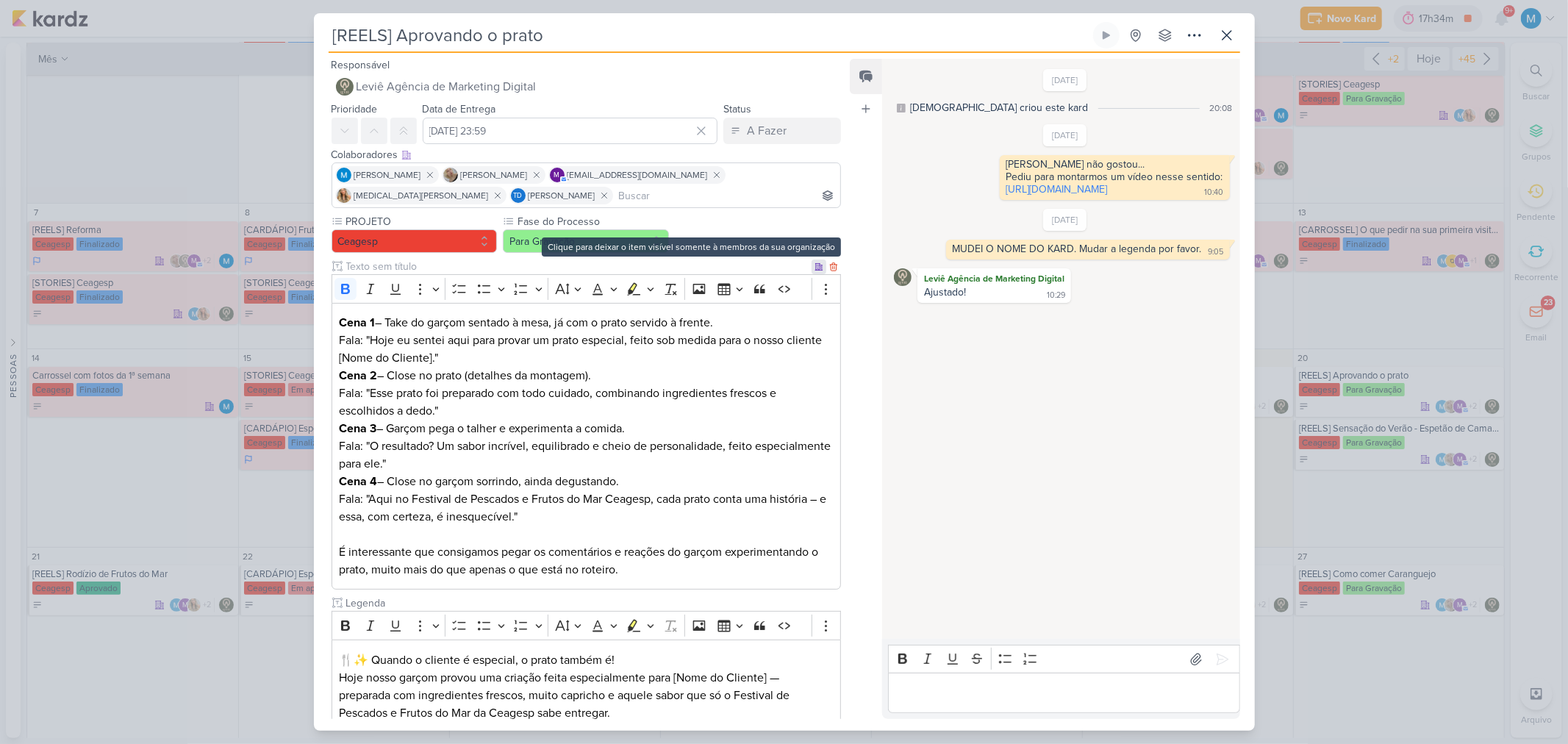
click at [815, 265] on icon at bounding box center [819, 266] width 9 height 9
click at [585, 259] on input "text" at bounding box center [592, 266] width 498 height 15
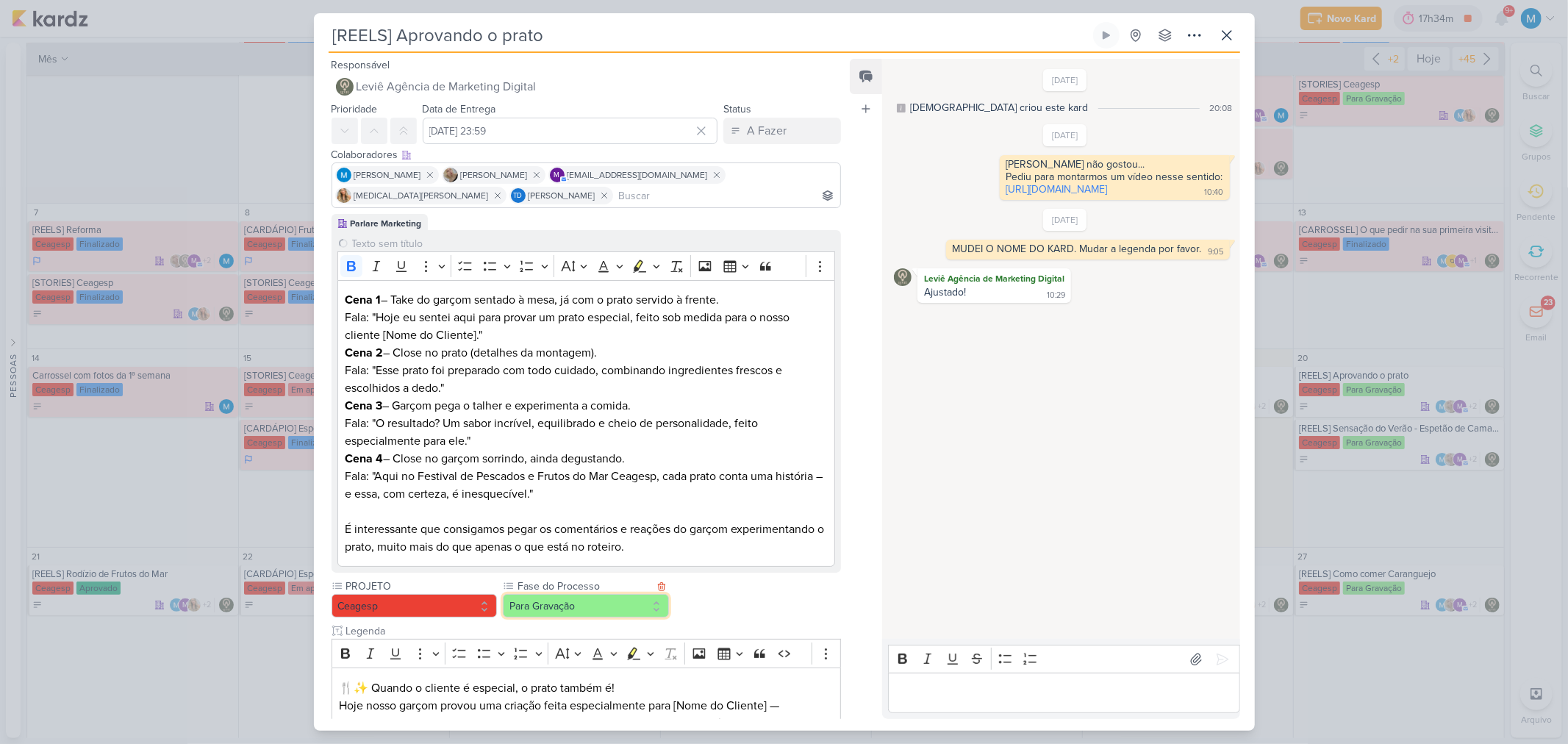
click at [581, 488] on button "Para Gravação" at bounding box center [586, 605] width 166 height 24
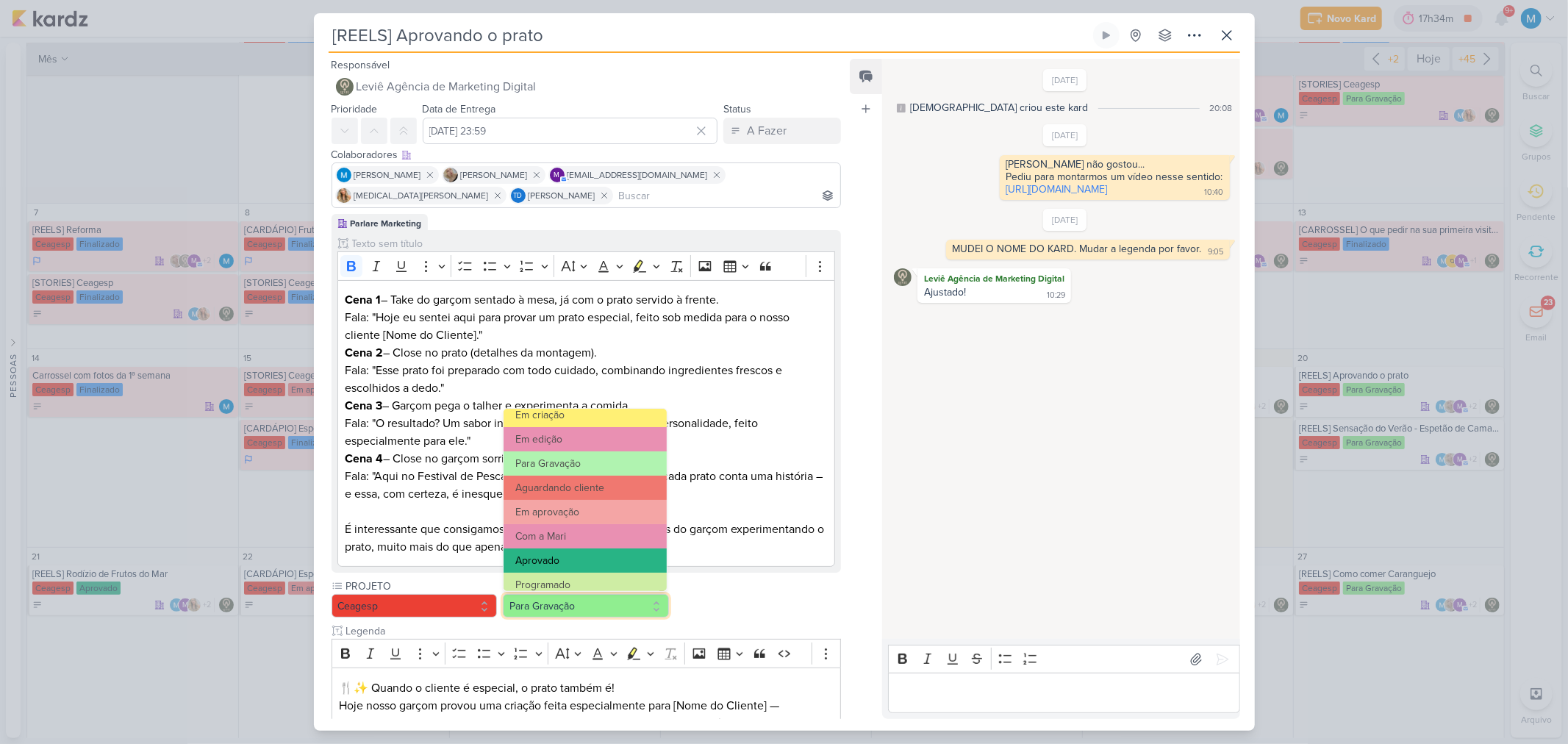
scroll to position [142, 0]
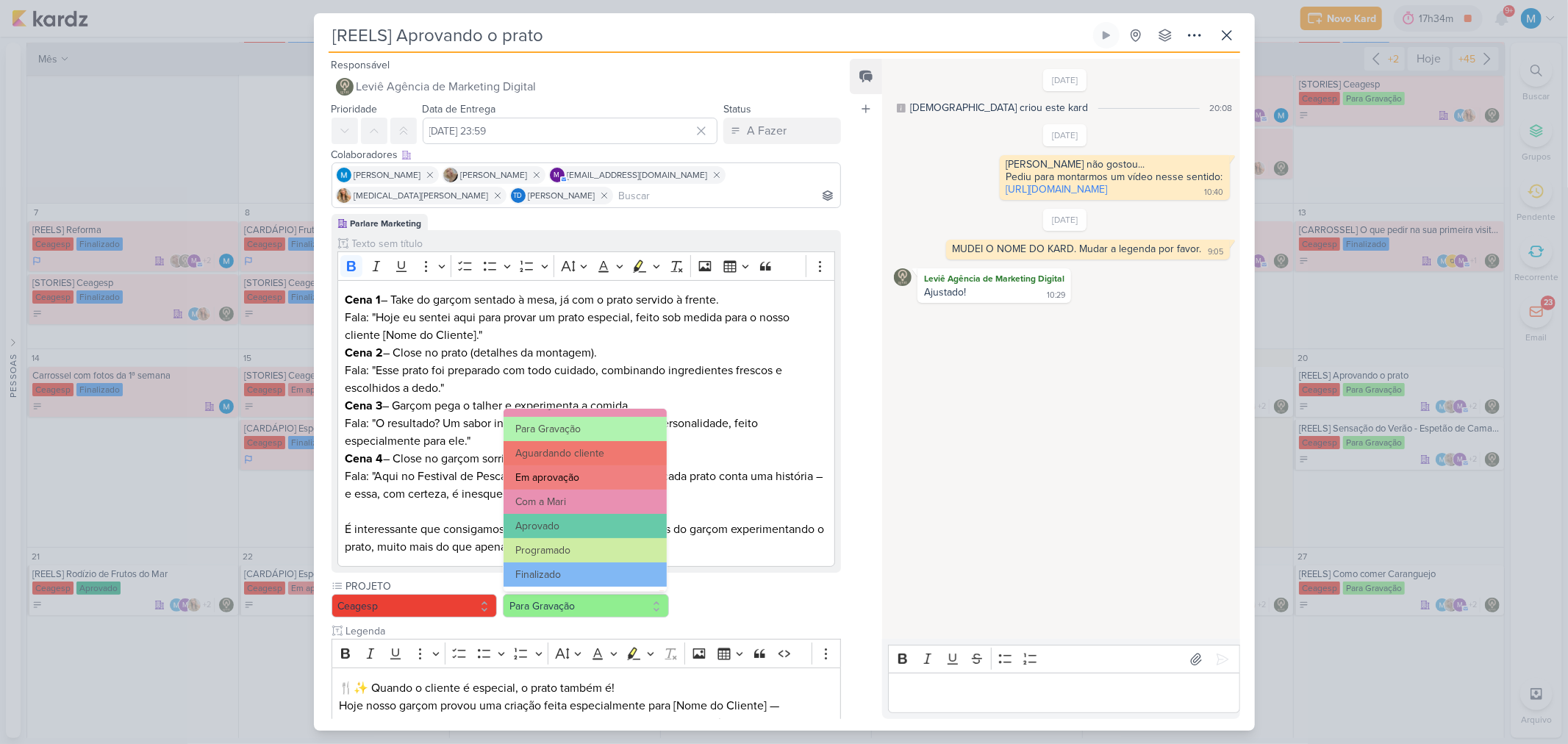
click at [583, 474] on button "Em aprovação" at bounding box center [585, 477] width 162 height 24
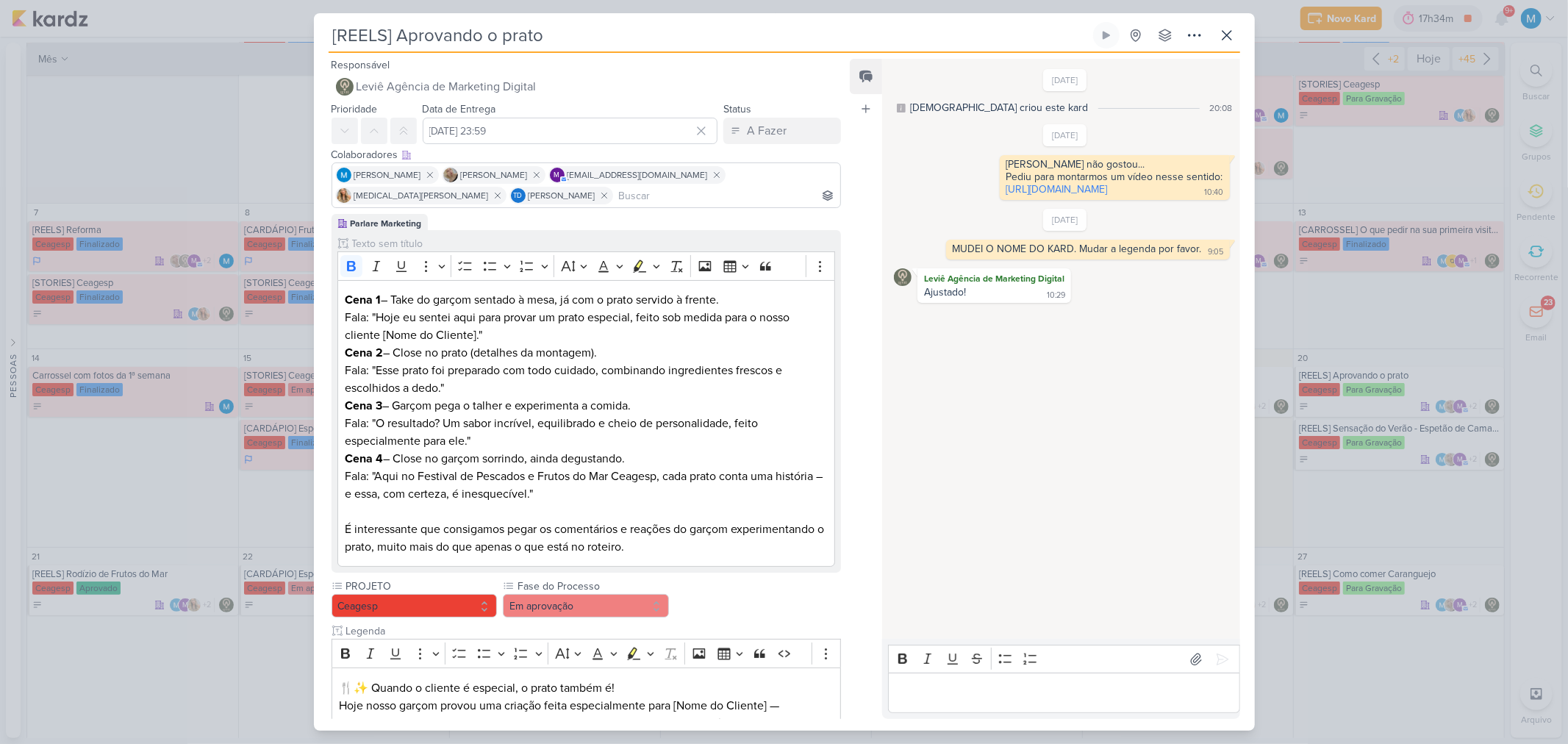
click at [951, 488] on p "Editor editing area: main" at bounding box center [1064, 693] width 336 height 18
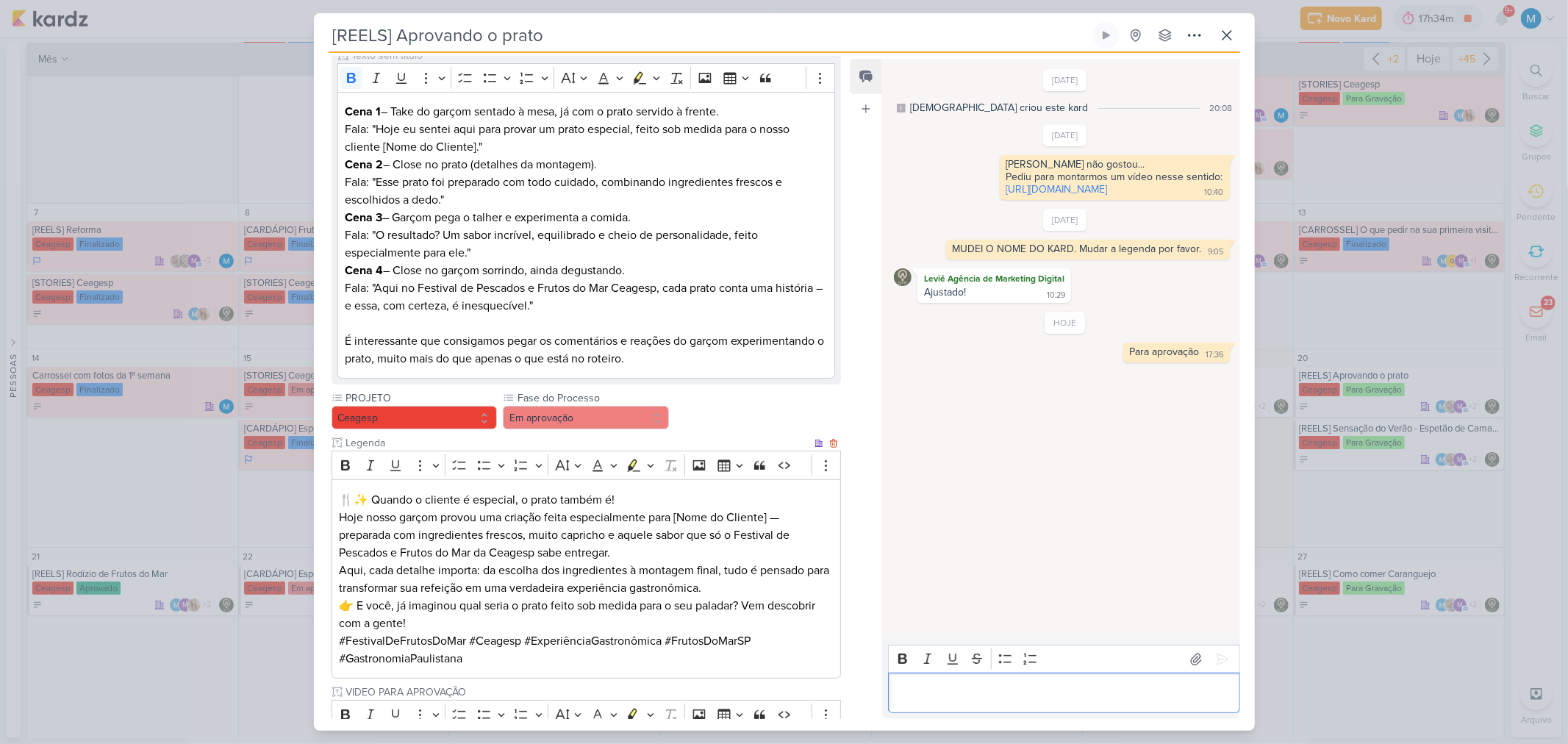
scroll to position [338, 0]
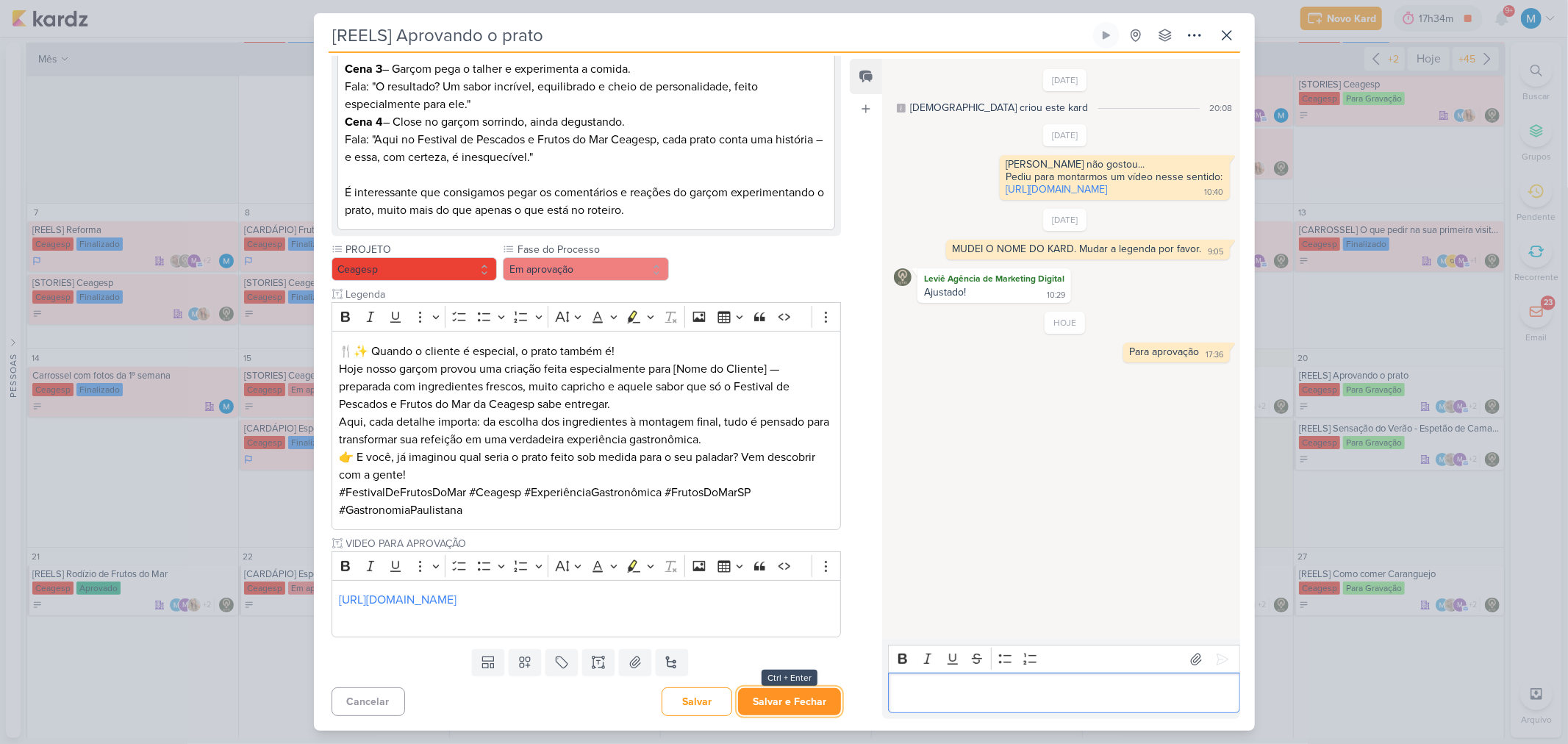
click at [802, 488] on button "Salvar e Fechar" at bounding box center [789, 701] width 103 height 27
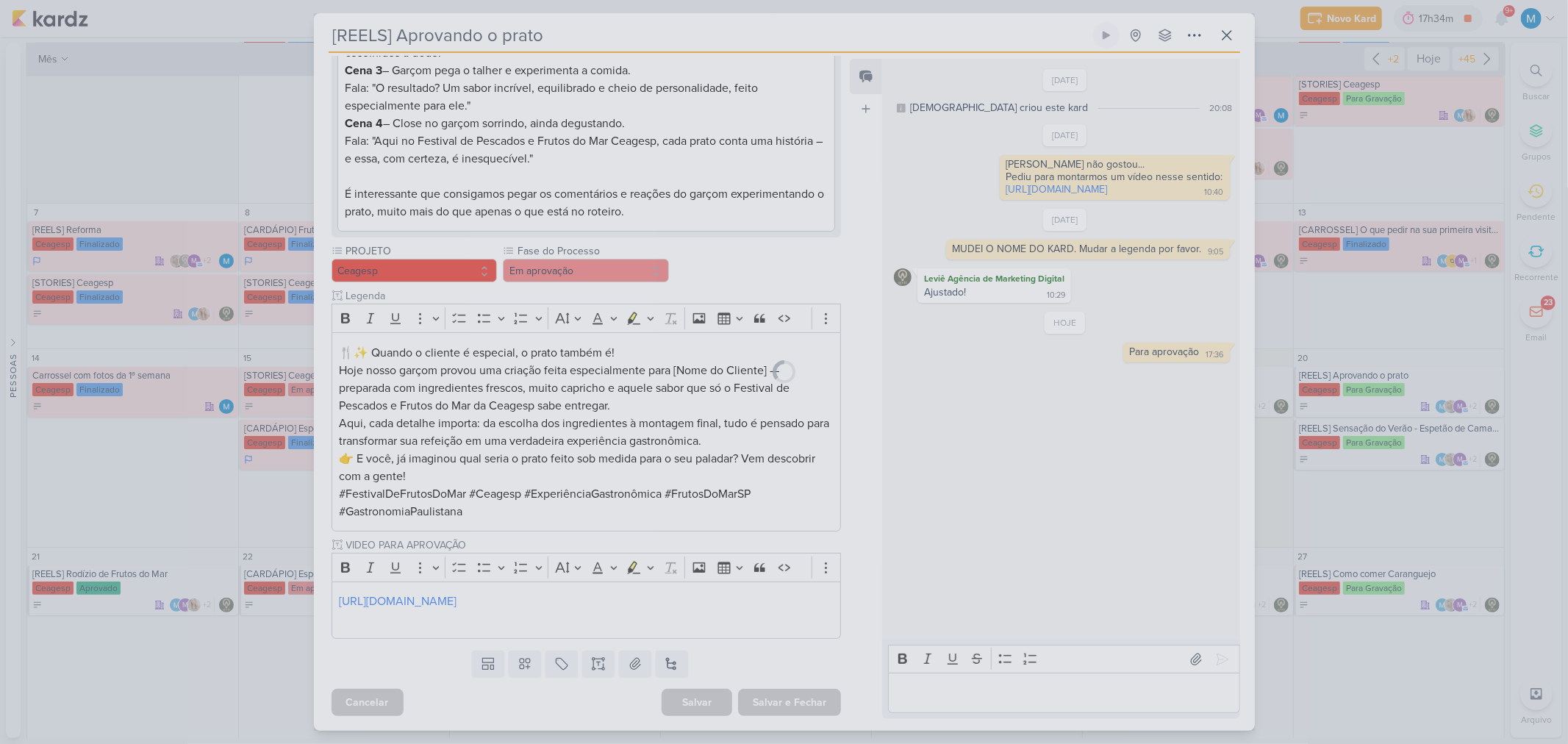
scroll to position [336, 0]
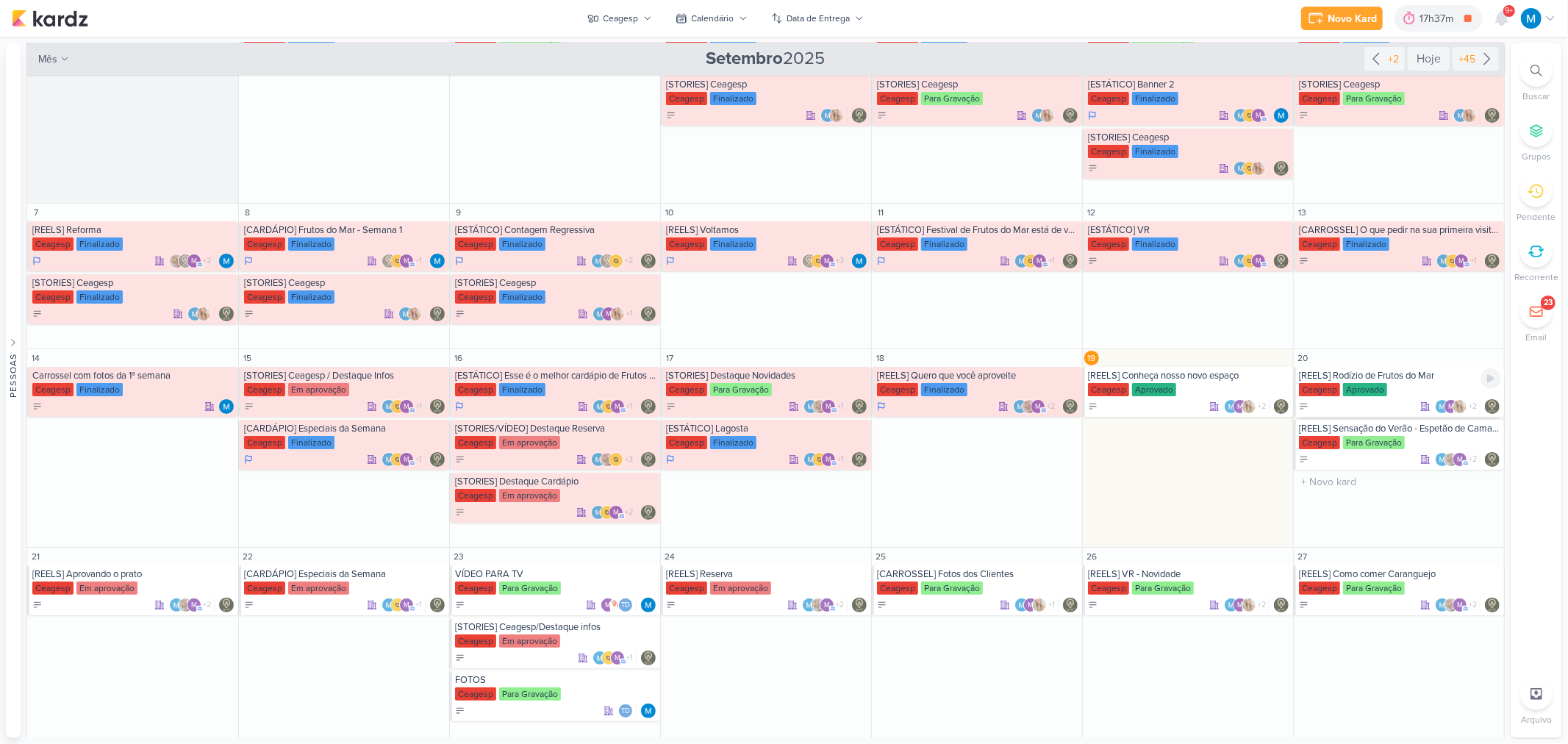
click at [1114, 373] on div "[REELS] Rodízio de Frutos do Mar" at bounding box center [1400, 375] width 202 height 12
click at [0, 0] on div "[REELS] Aprovando o prato Criado por [DEMOGRAPHIC_DATA]" at bounding box center [0, 0] width 0 height 0
click at [1114, 377] on div "[REELS] Rodízio de Frutos do Mar" at bounding box center [1400, 375] width 202 height 12
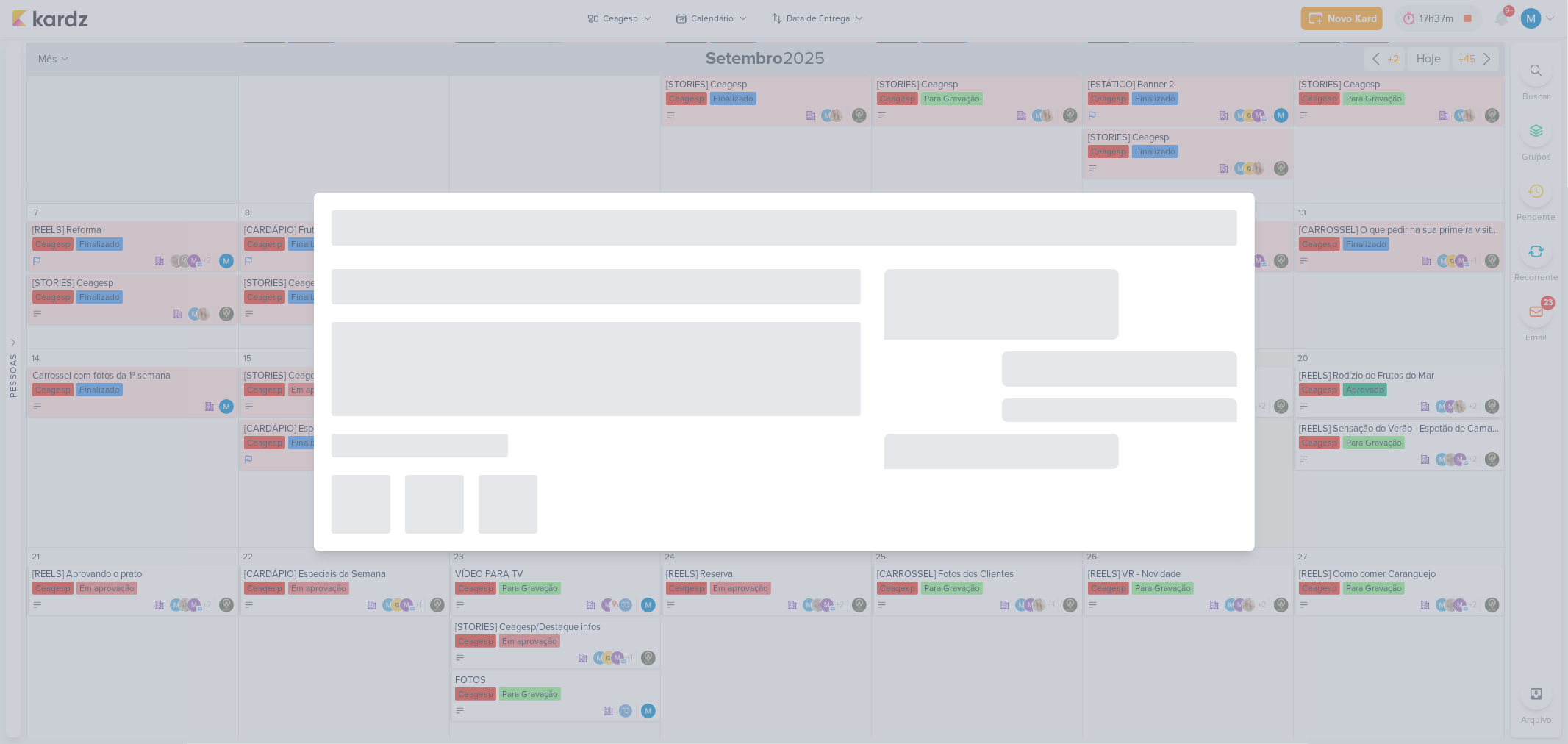
click at [1114, 377] on div at bounding box center [784, 372] width 1568 height 744
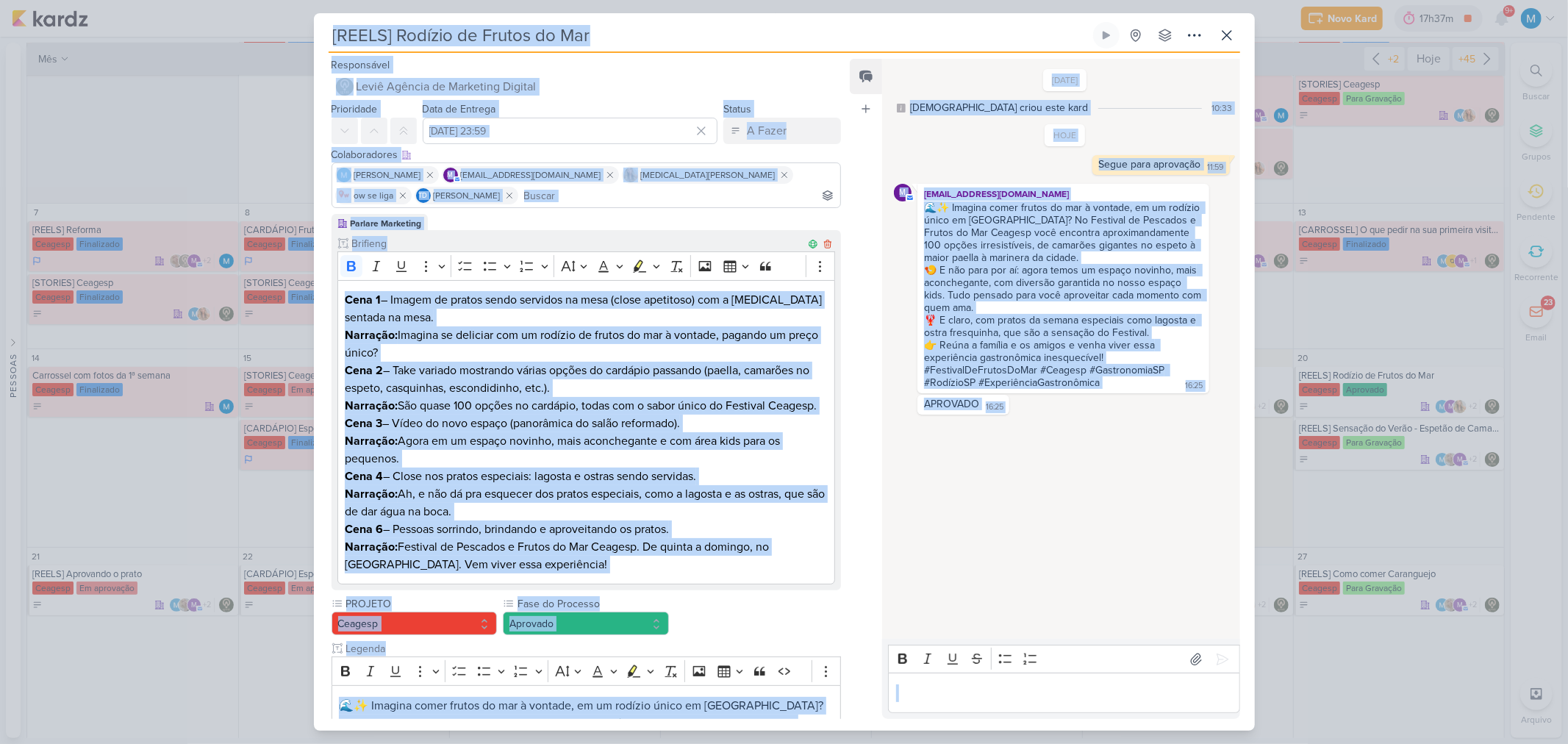
scroll to position [373, 0]
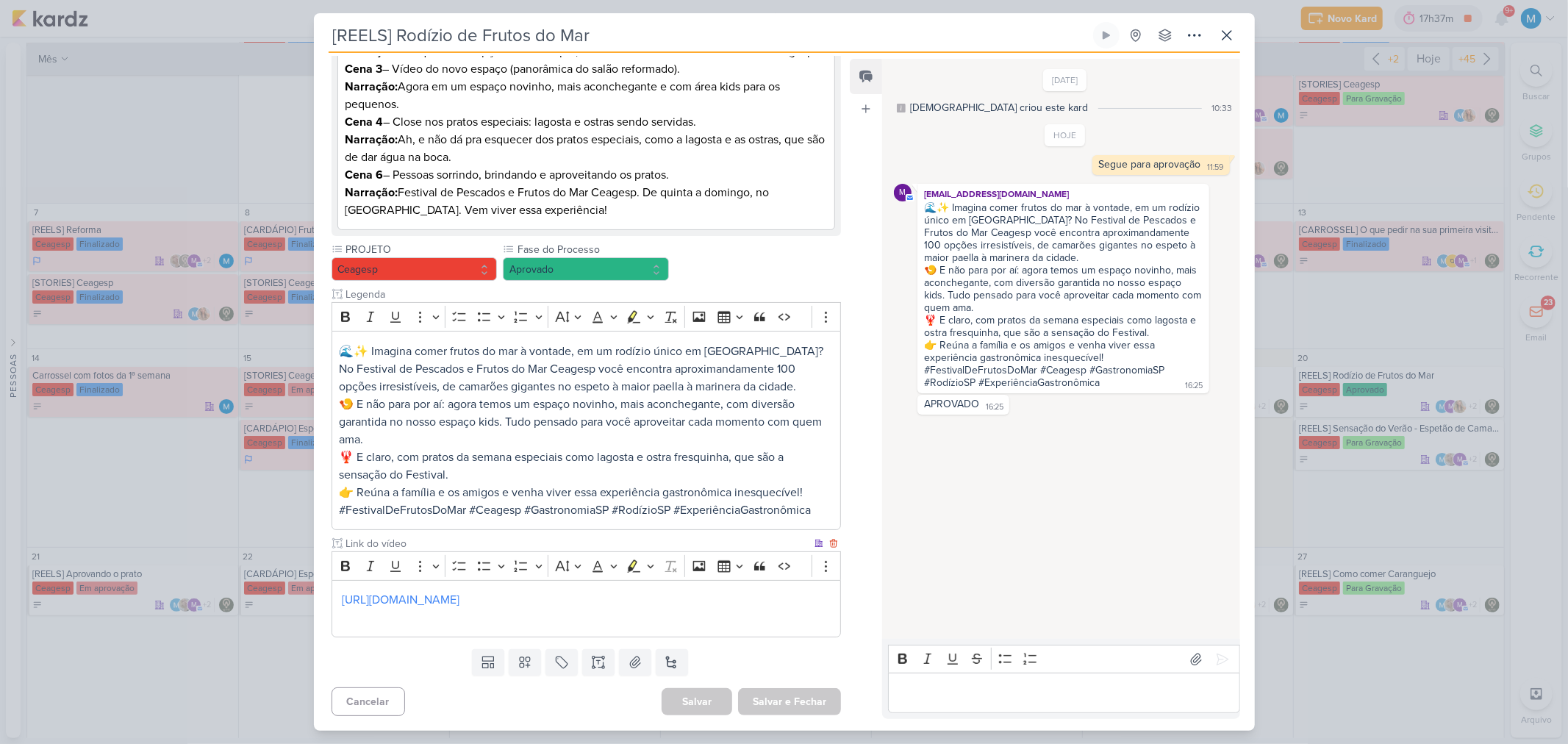
click at [788, 488] on p "[URL][DOMAIN_NAME]" at bounding box center [586, 609] width 494 height 35
drag, startPoint x: 768, startPoint y: 600, endPoint x: 180, endPoint y: 563, distance: 589.2
click at [224, 488] on div "[REELS] Rodízio de Frutos do Mar Criado por [DEMOGRAPHIC_DATA]" at bounding box center [784, 372] width 1568 height 744
copy p "[URL][DOMAIN_NAME]"
click at [790, 488] on p "[URL][DOMAIN_NAME]" at bounding box center [586, 609] width 494 height 35
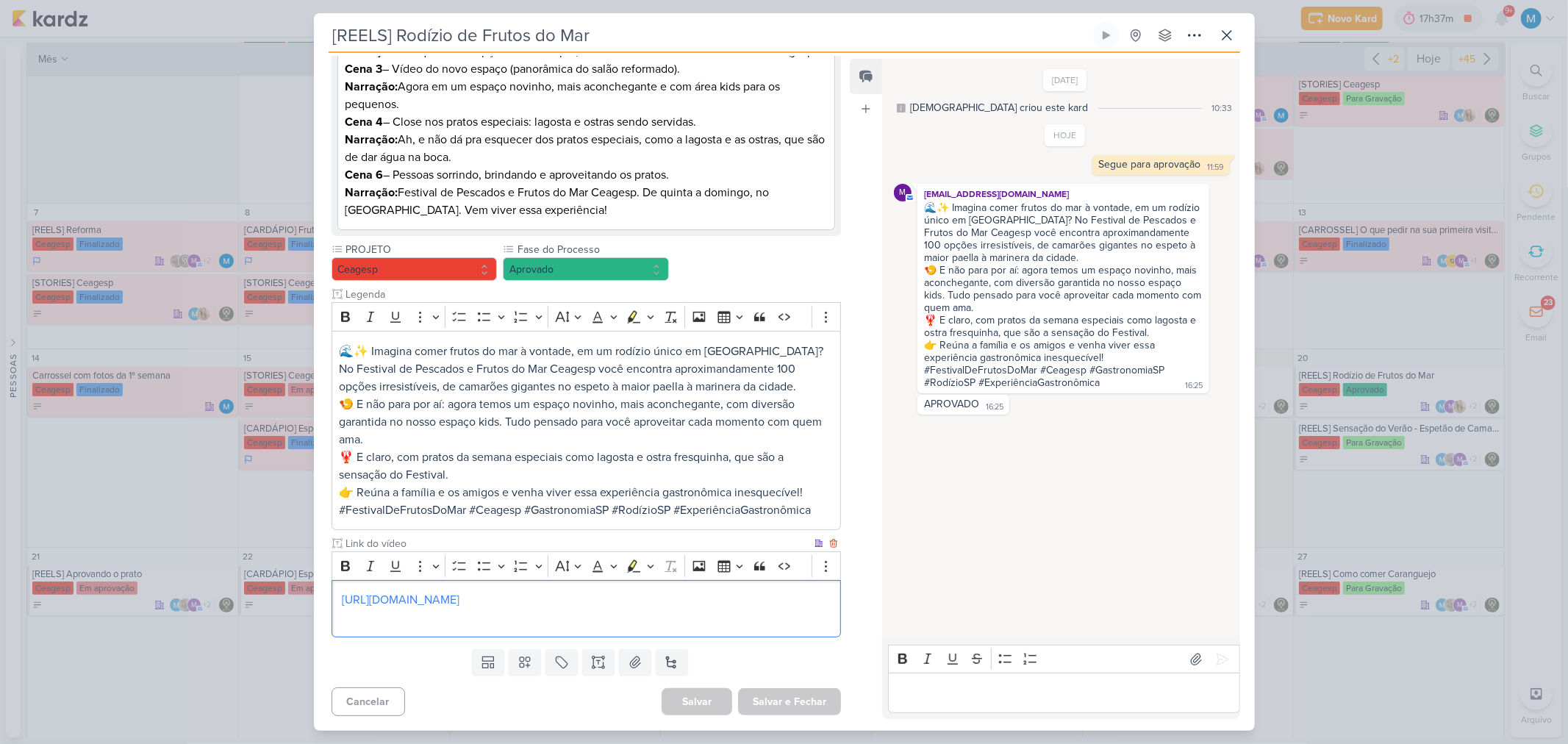
drag, startPoint x: 796, startPoint y: 609, endPoint x: 753, endPoint y: 607, distance: 43.0
click at [742, 488] on p "[URL][DOMAIN_NAME]" at bounding box center [586, 609] width 494 height 35
click at [286, 488] on div "[REELS] Rodízio de Frutos do Mar Criado por [DEMOGRAPHIC_DATA]" at bounding box center [784, 372] width 1568 height 744
click at [569, 272] on button "Aprovado" at bounding box center [586, 269] width 166 height 24
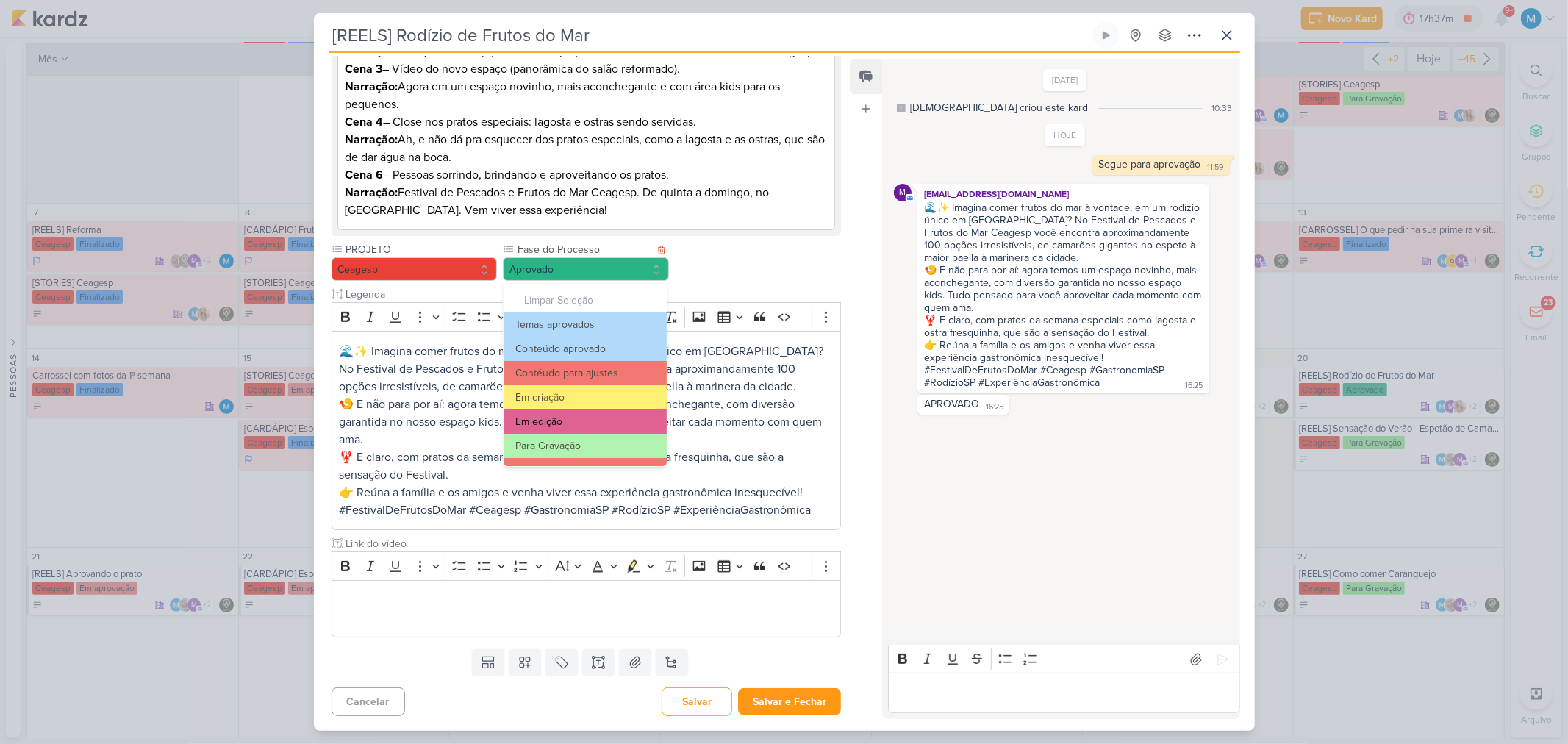
click at [576, 414] on button "Em edição" at bounding box center [585, 422] width 162 height 24
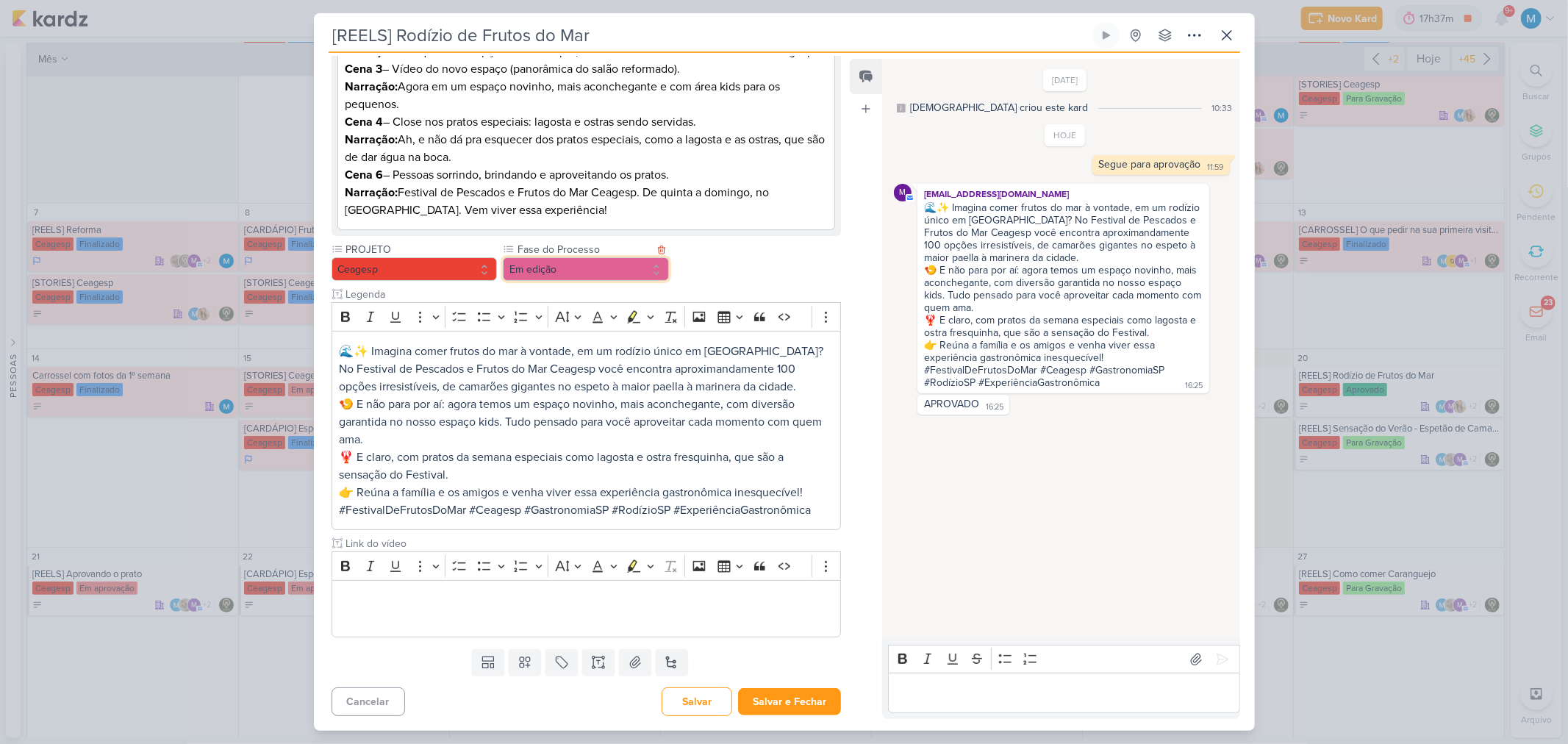
click at [600, 270] on button "Em edição" at bounding box center [586, 269] width 166 height 24
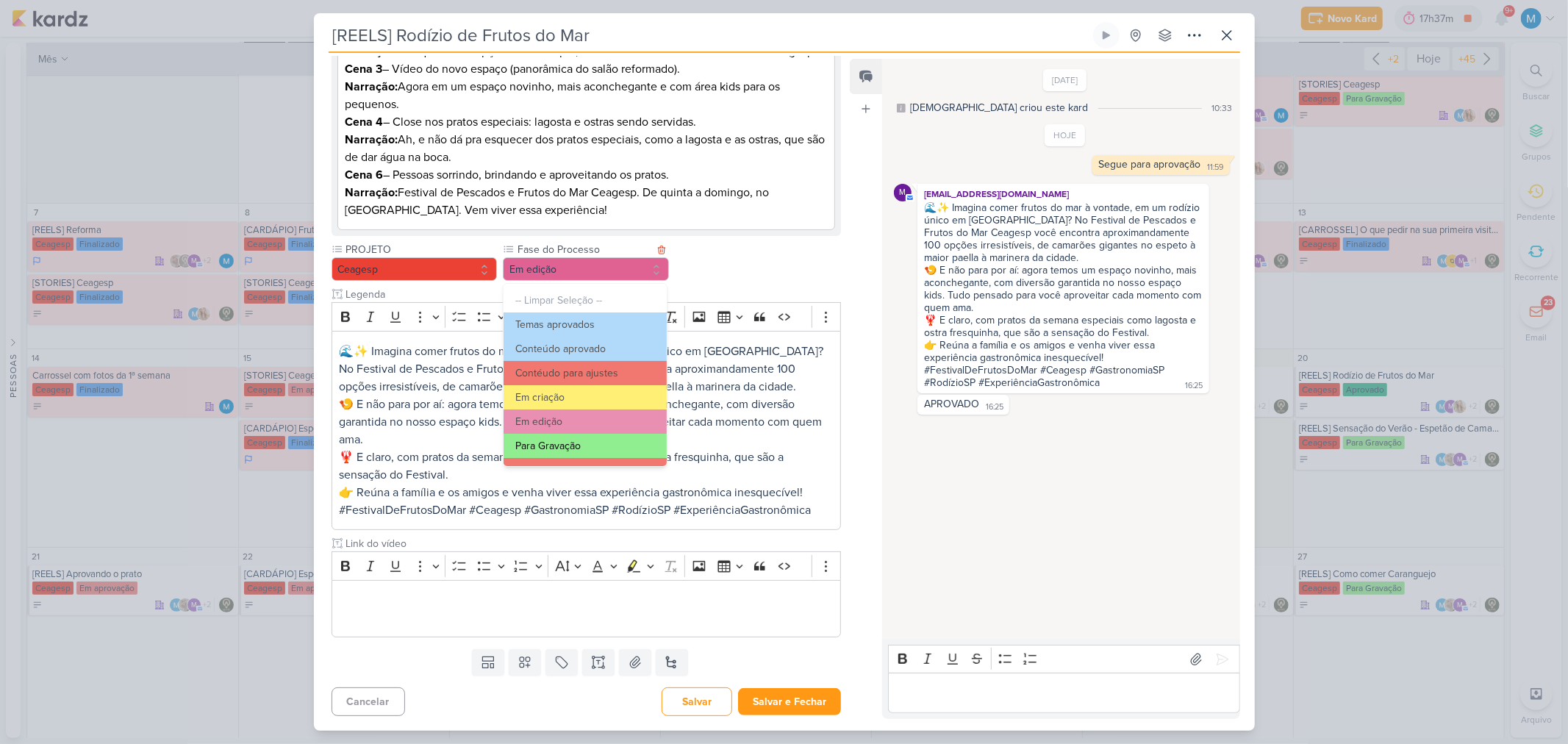
click at [589, 441] on button "Para Gravação" at bounding box center [585, 445] width 162 height 24
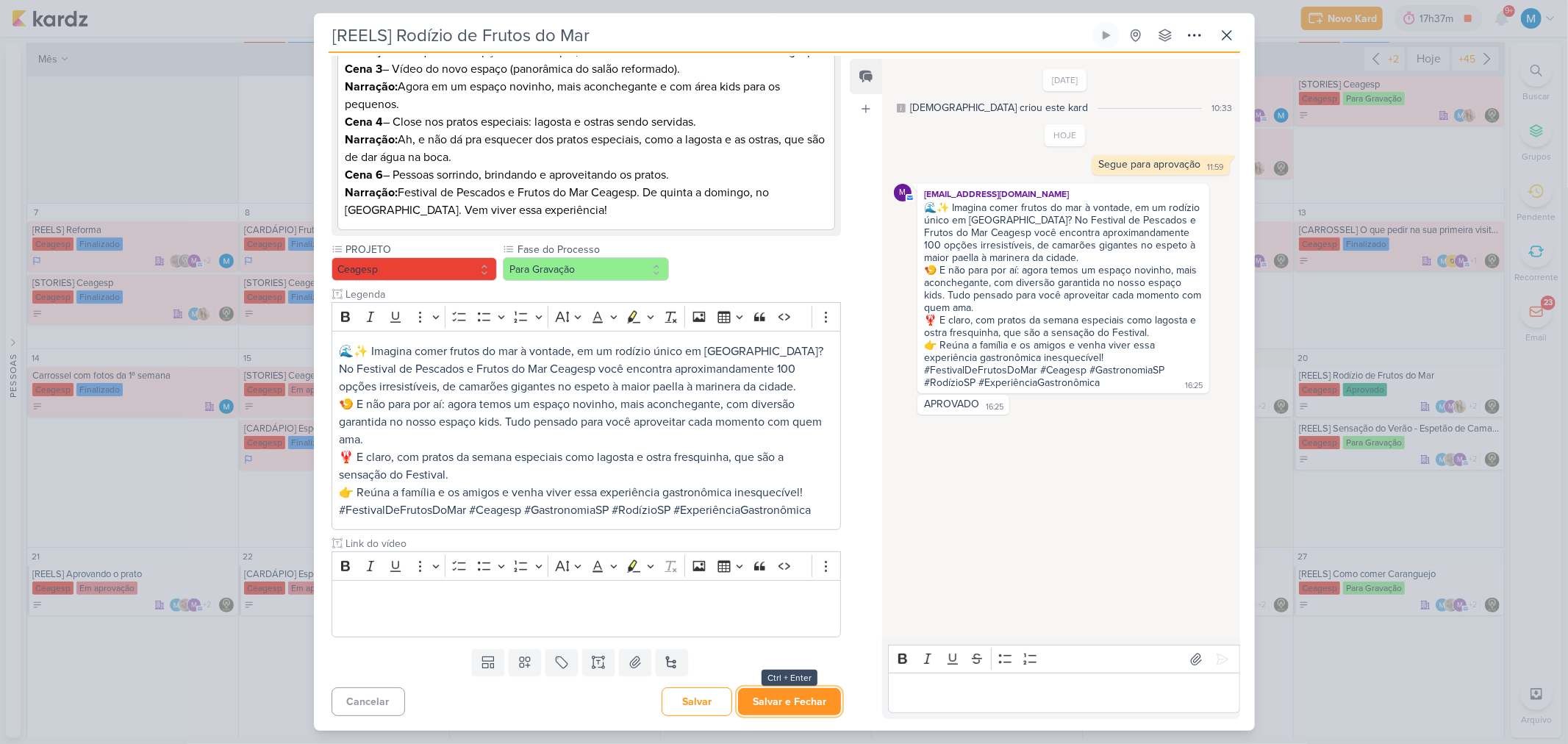
click at [797, 488] on button "Salvar e Fechar" at bounding box center [789, 701] width 103 height 27
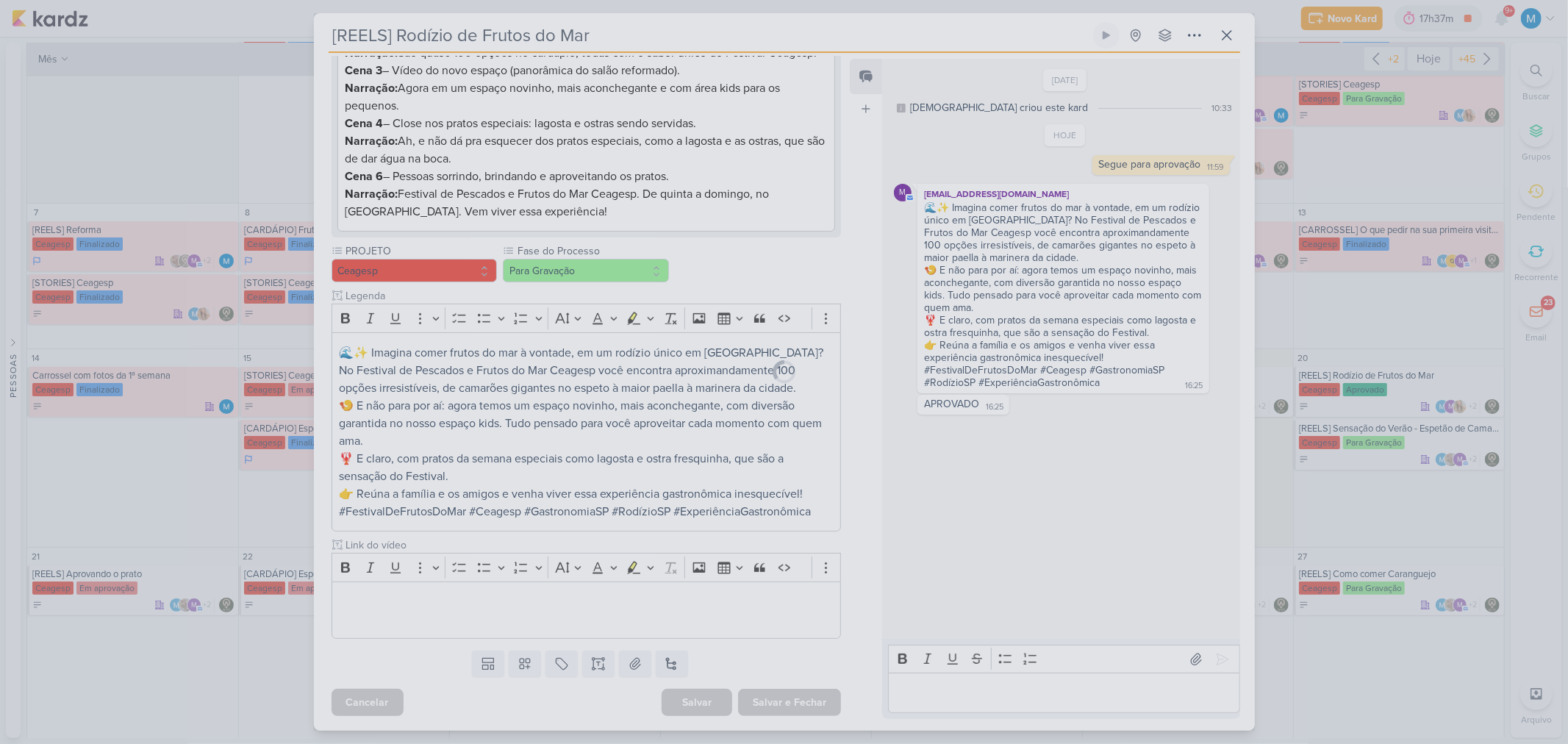
scroll to position [371, 0]
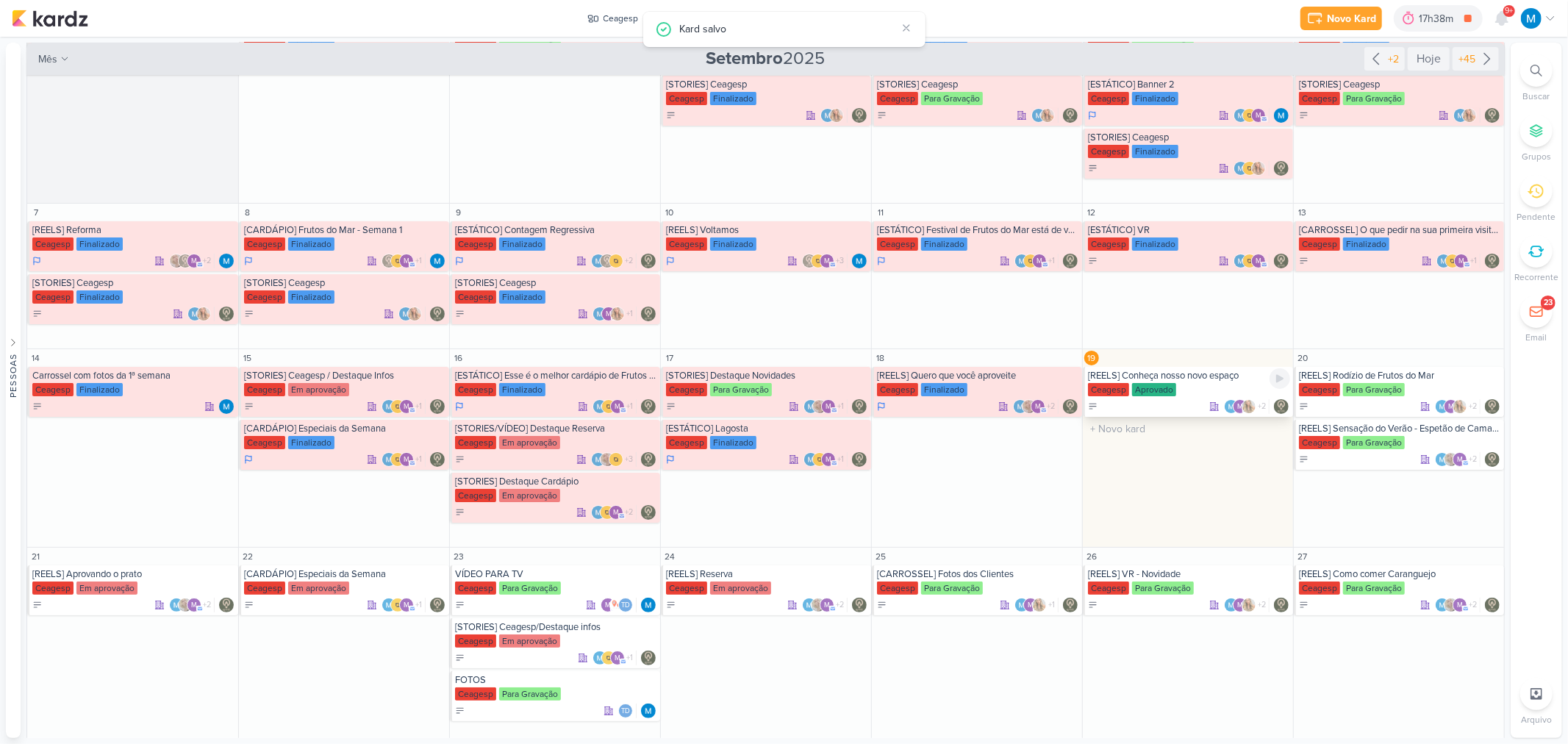
click at [1114, 383] on div "Ceagesp Aprovado" at bounding box center [1188, 390] width 202 height 15
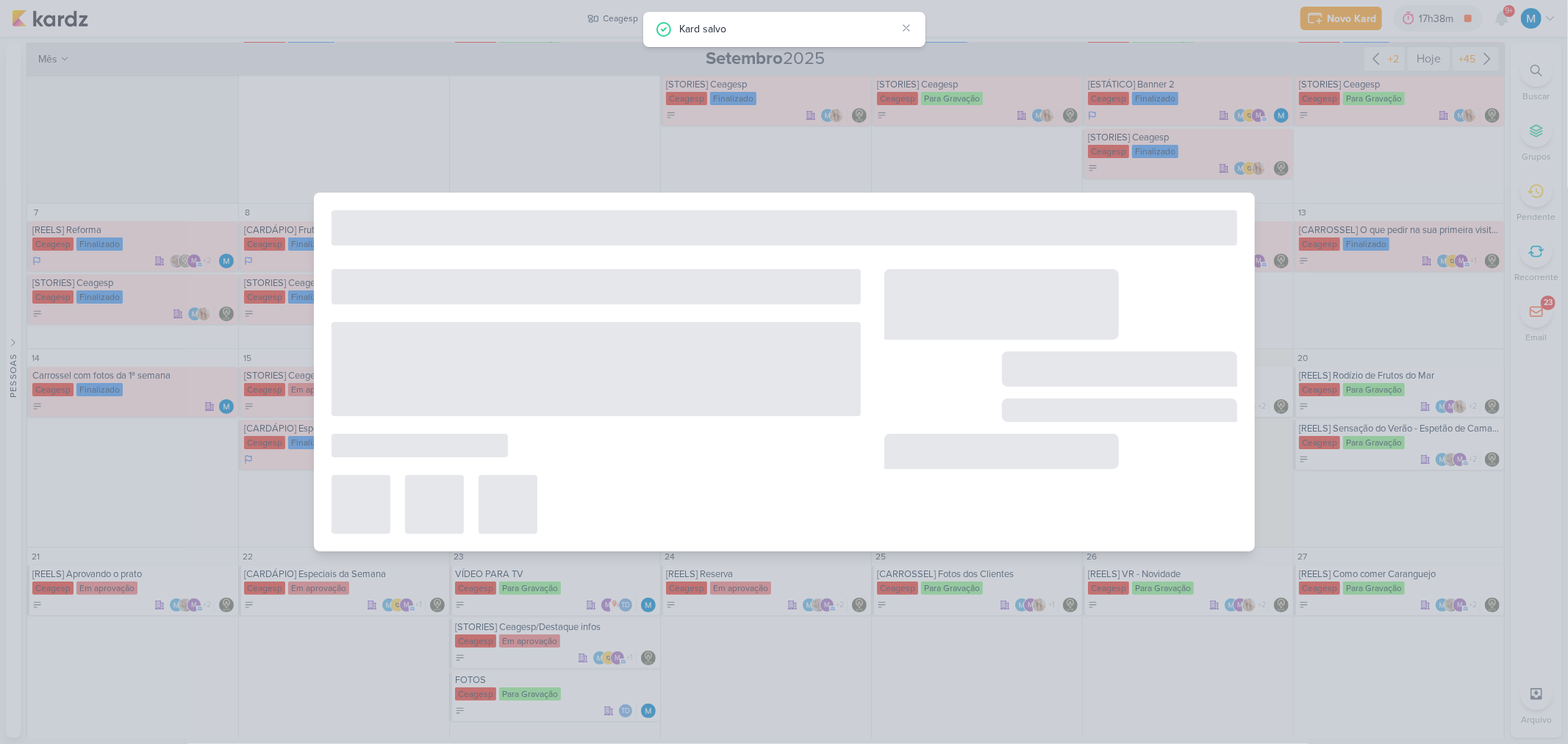
type input "[REELS] Conheça nosso novo espaço"
type input "19 de setembro de 2025 às 23:59"
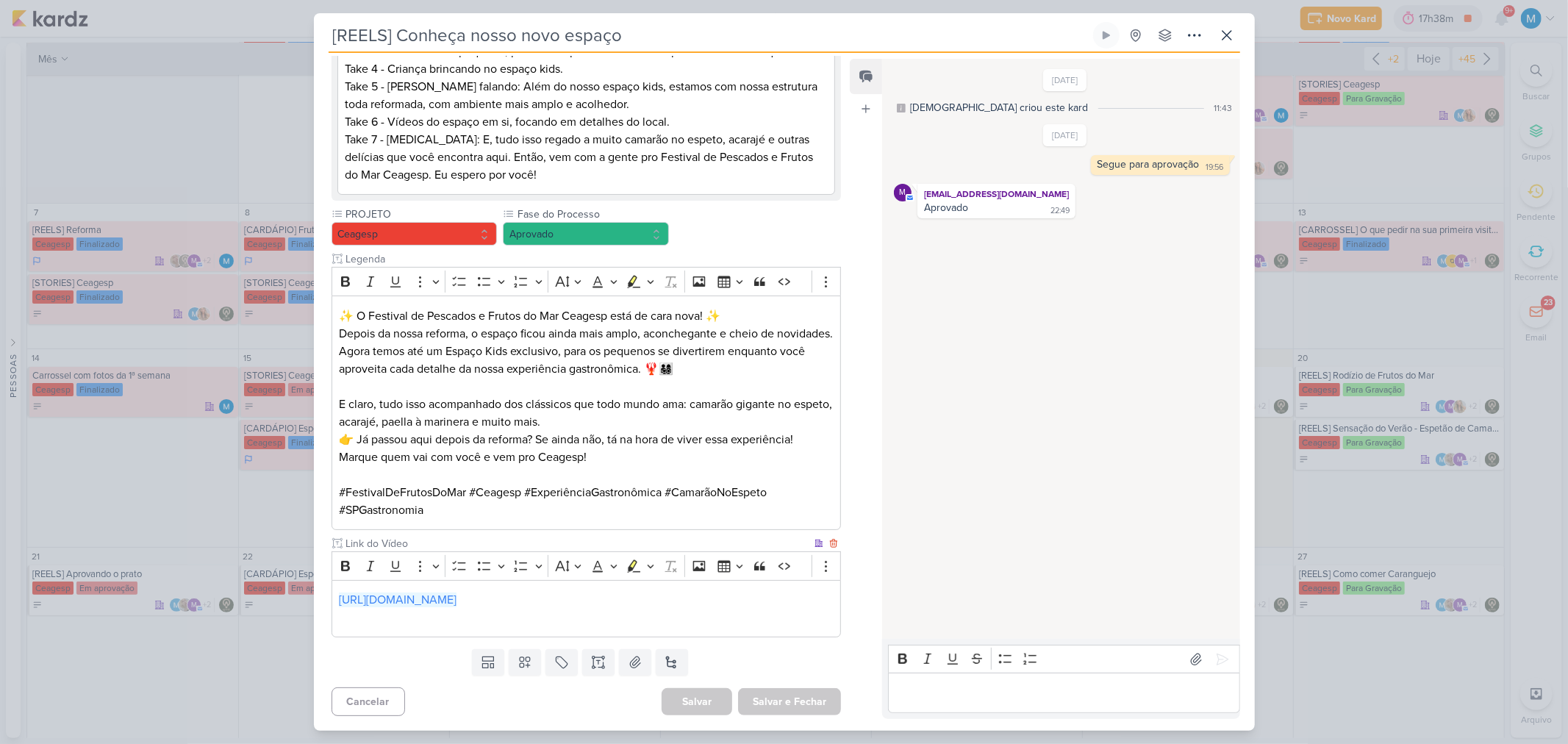
scroll to position [0, 0]
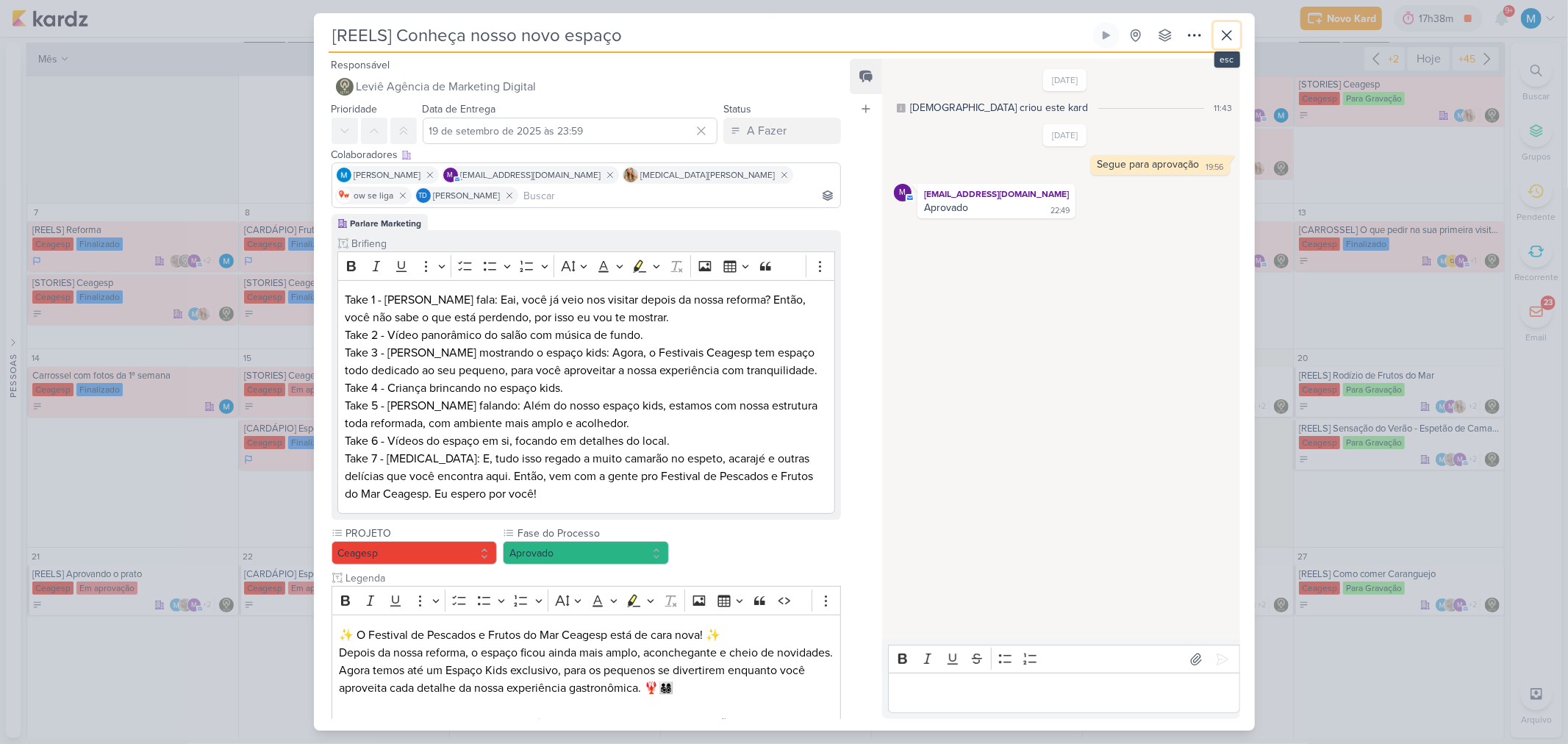
drag, startPoint x: 1224, startPoint y: 34, endPoint x: 1189, endPoint y: 41, distance: 35.7
click at [1114, 34] on icon at bounding box center [1226, 35] width 18 height 18
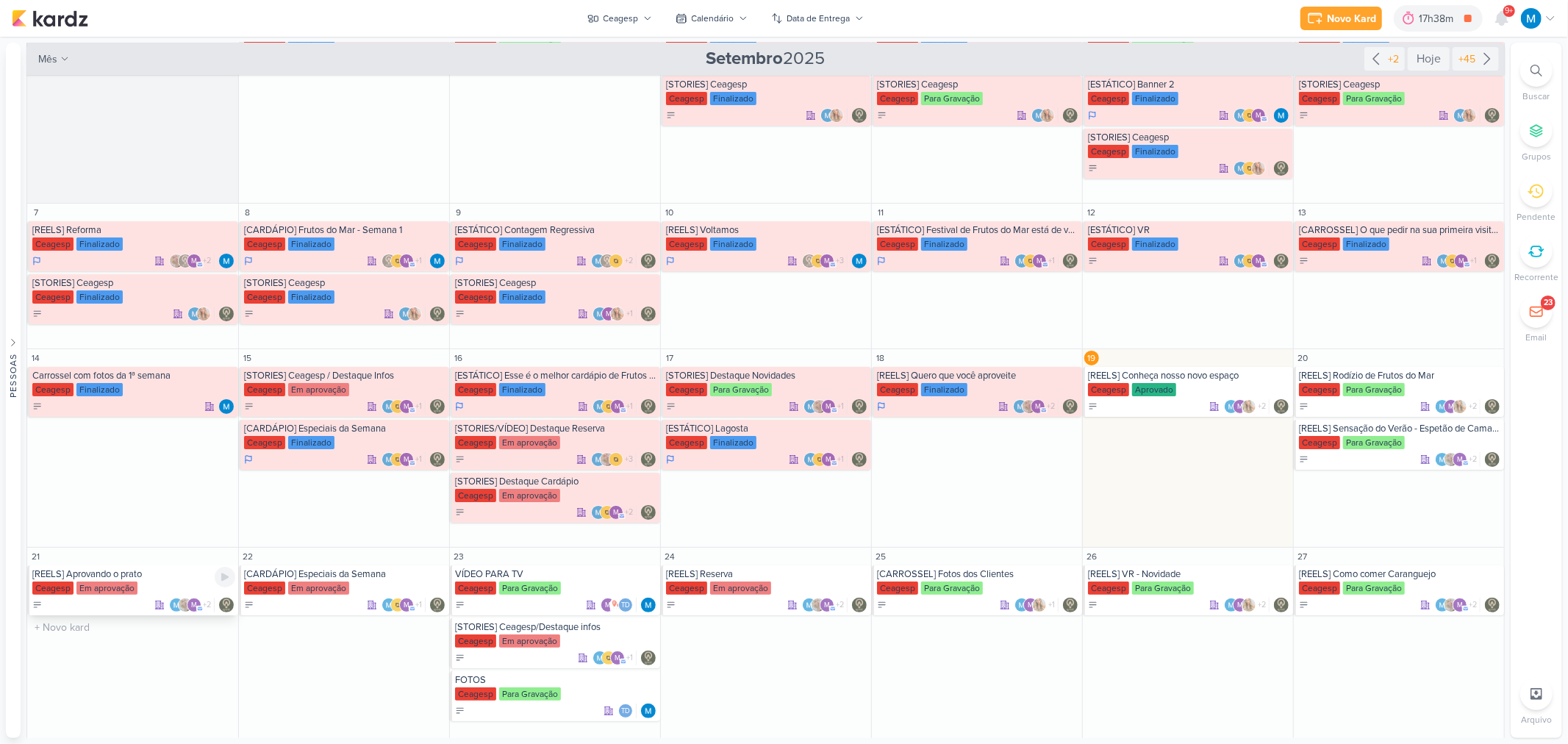
click at [113, 488] on div "[REELS] Aprovando o prato" at bounding box center [134, 574] width 203 height 12
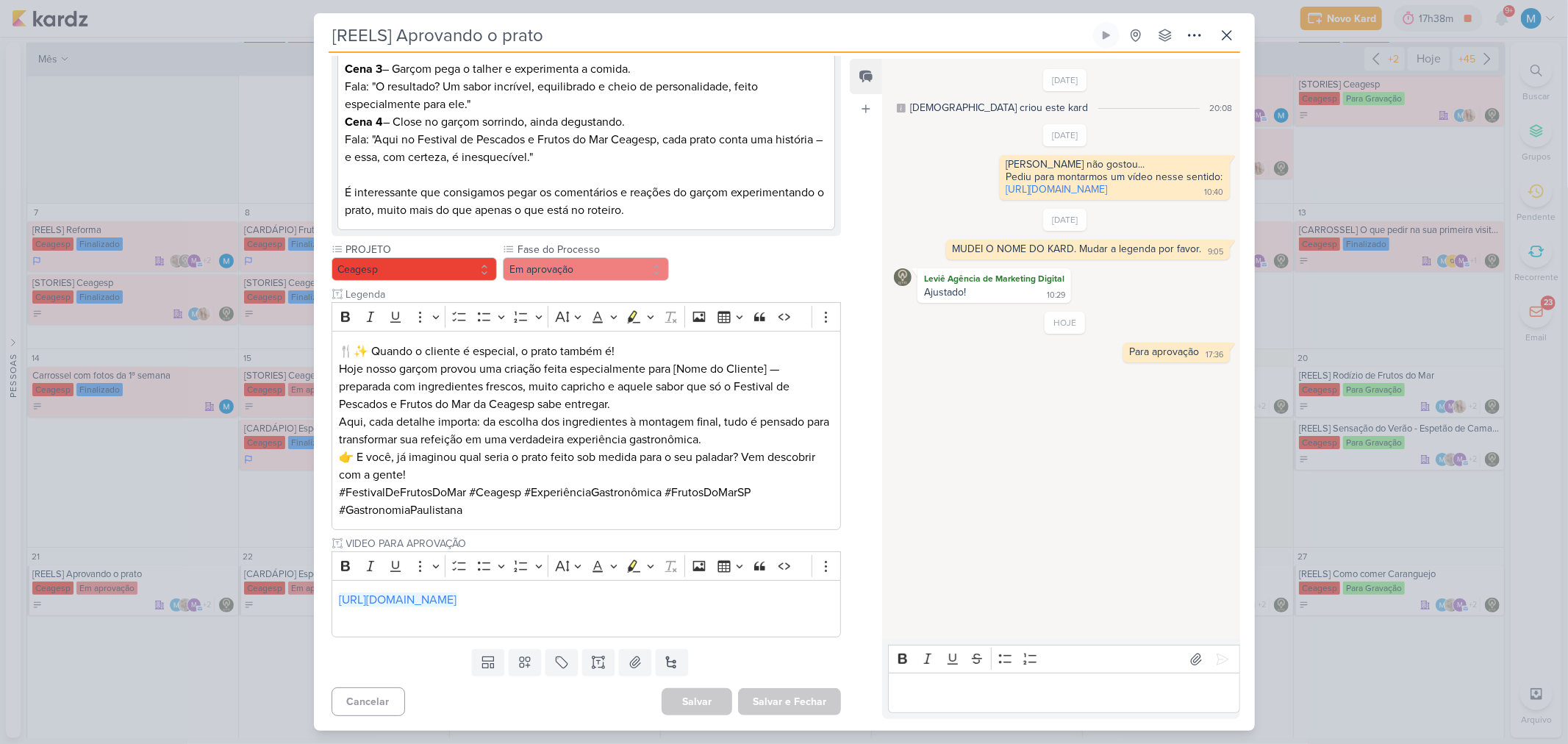
scroll to position [338, 0]
click at [768, 437] on p "Aqui, cada detalhe importa: da escolha dos ingredientes à montagem final, tudo …" at bounding box center [586, 431] width 494 height 35
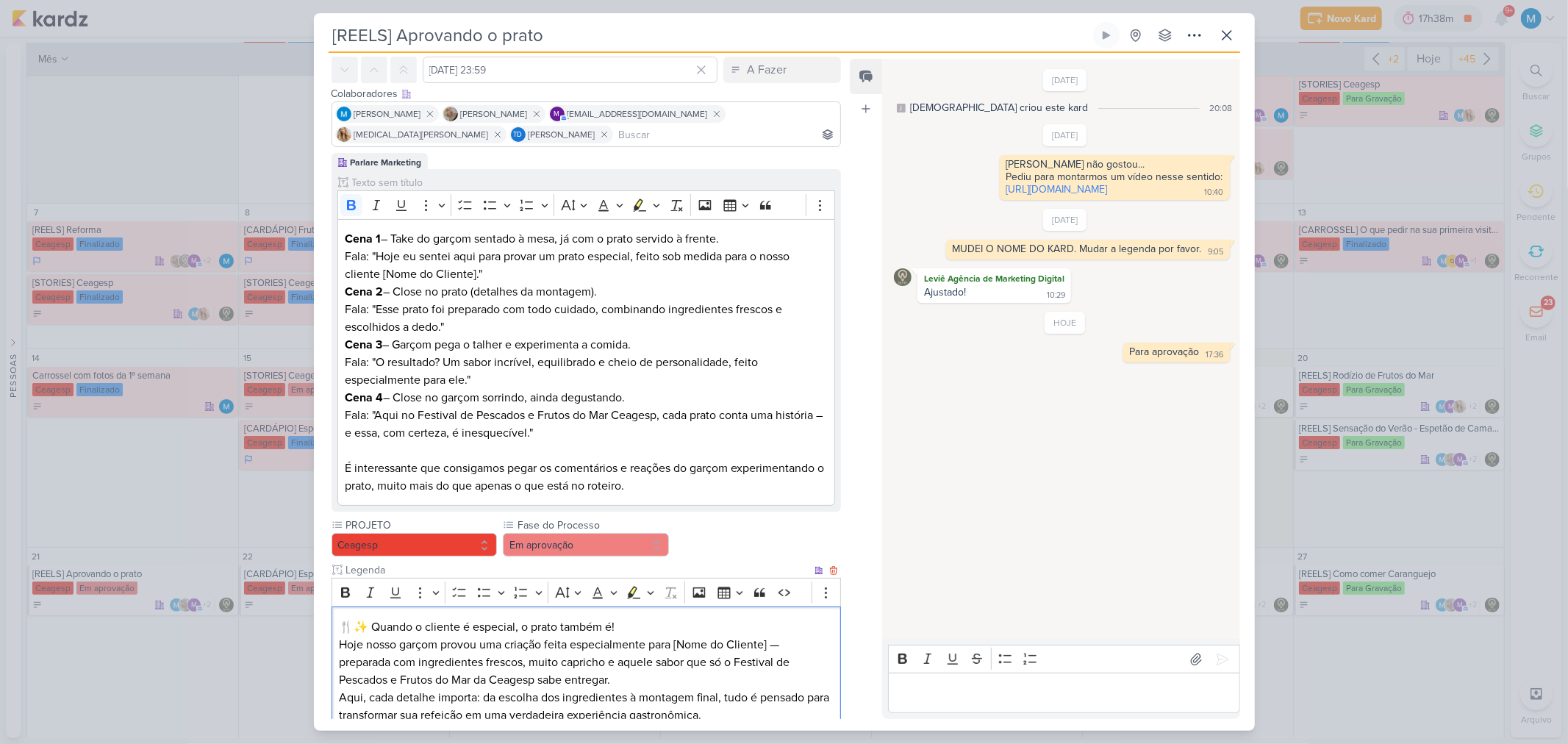
scroll to position [355, 0]
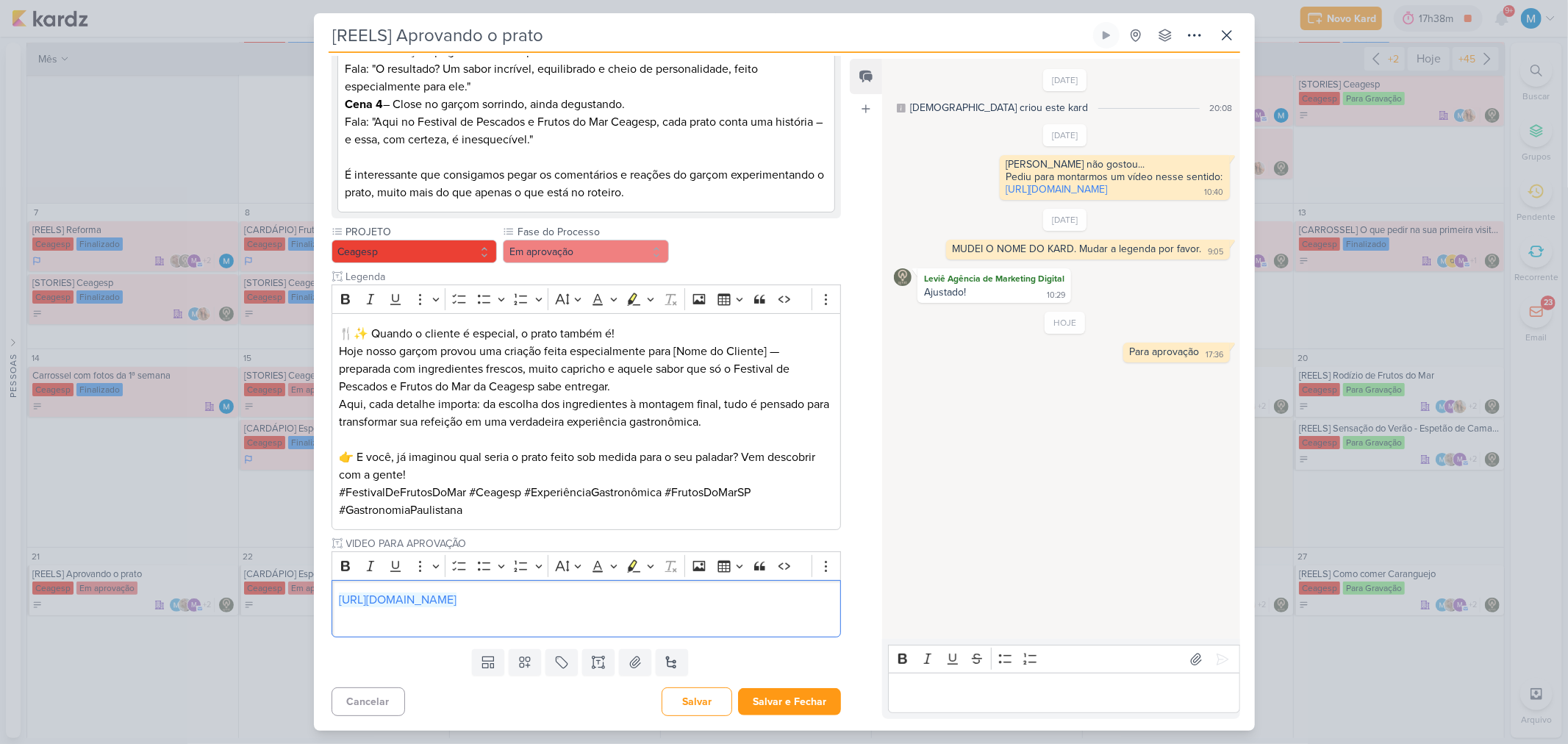
drag, startPoint x: 758, startPoint y: 600, endPoint x: 317, endPoint y: 585, distance: 441.3
click at [317, 488] on div "Parlare Marketing Clique para tornar o item visível à colaboradores externos Ri…" at bounding box center [580, 251] width 533 height 783
copy link "[URL][DOMAIN_NAME]"
drag, startPoint x: 812, startPoint y: 700, endPoint x: 849, endPoint y: 701, distance: 37.0
click at [812, 488] on button "Salvar e Fechar" at bounding box center [789, 701] width 103 height 27
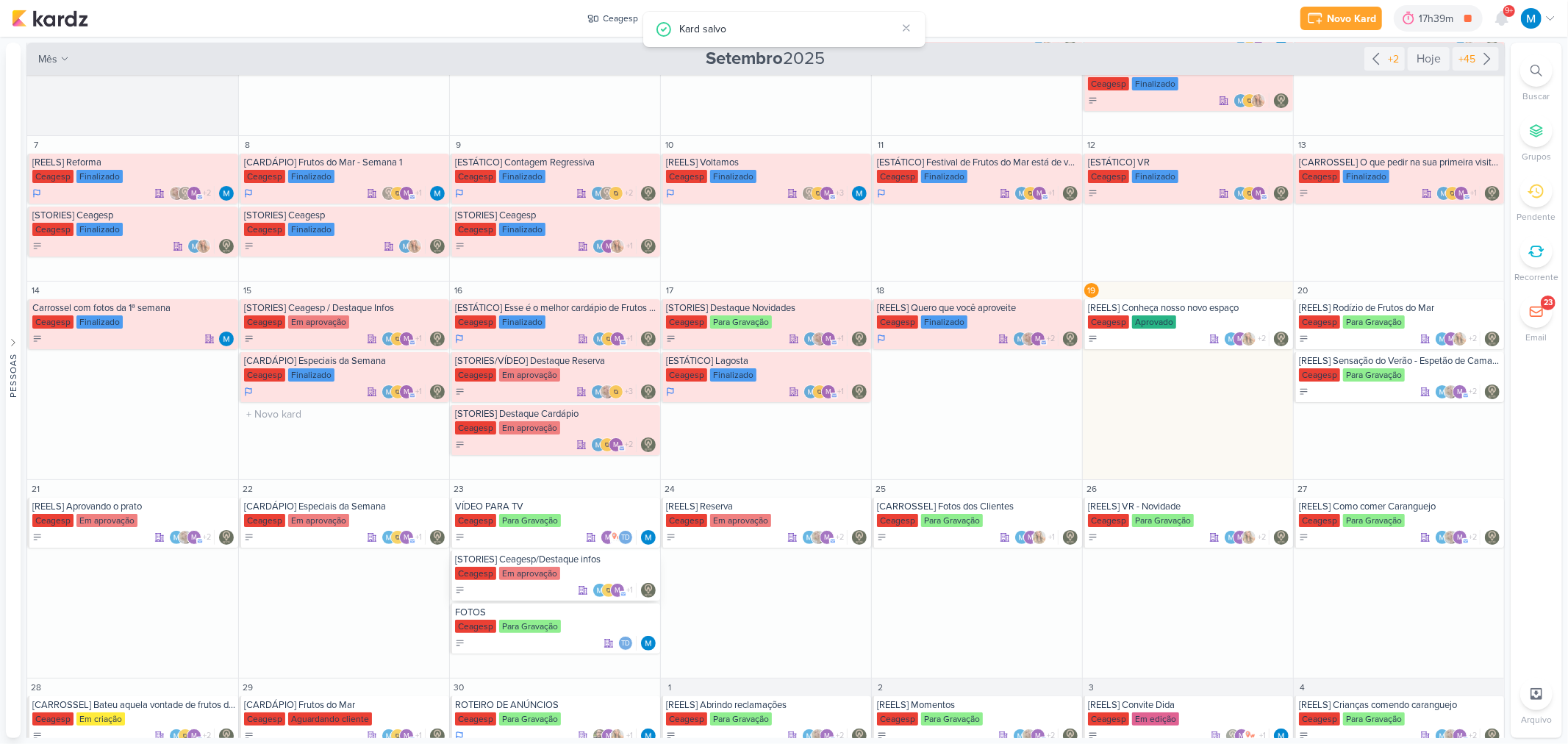
scroll to position [152, 0]
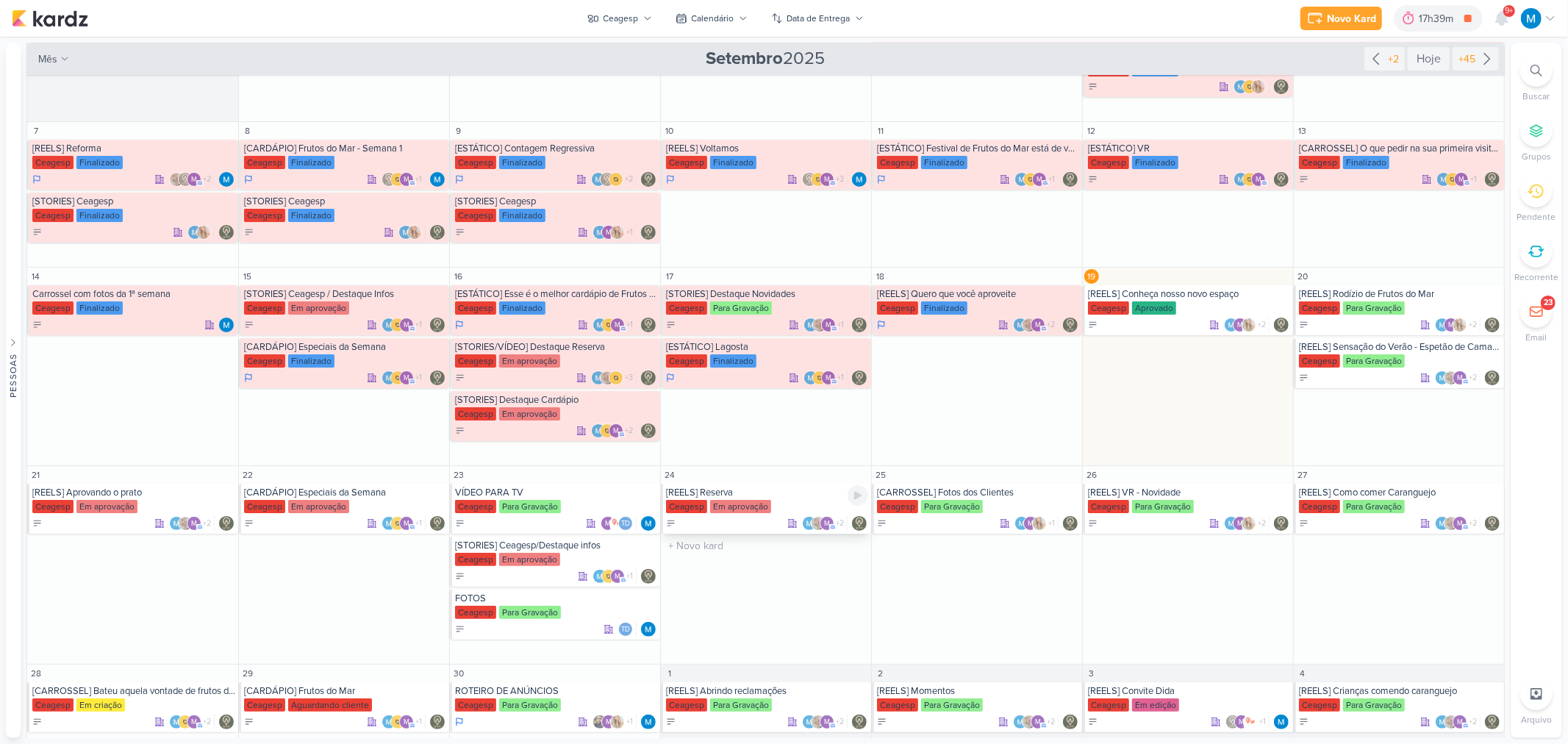
click at [699, 488] on div "[REELS] Reserva" at bounding box center [767, 492] width 202 height 12
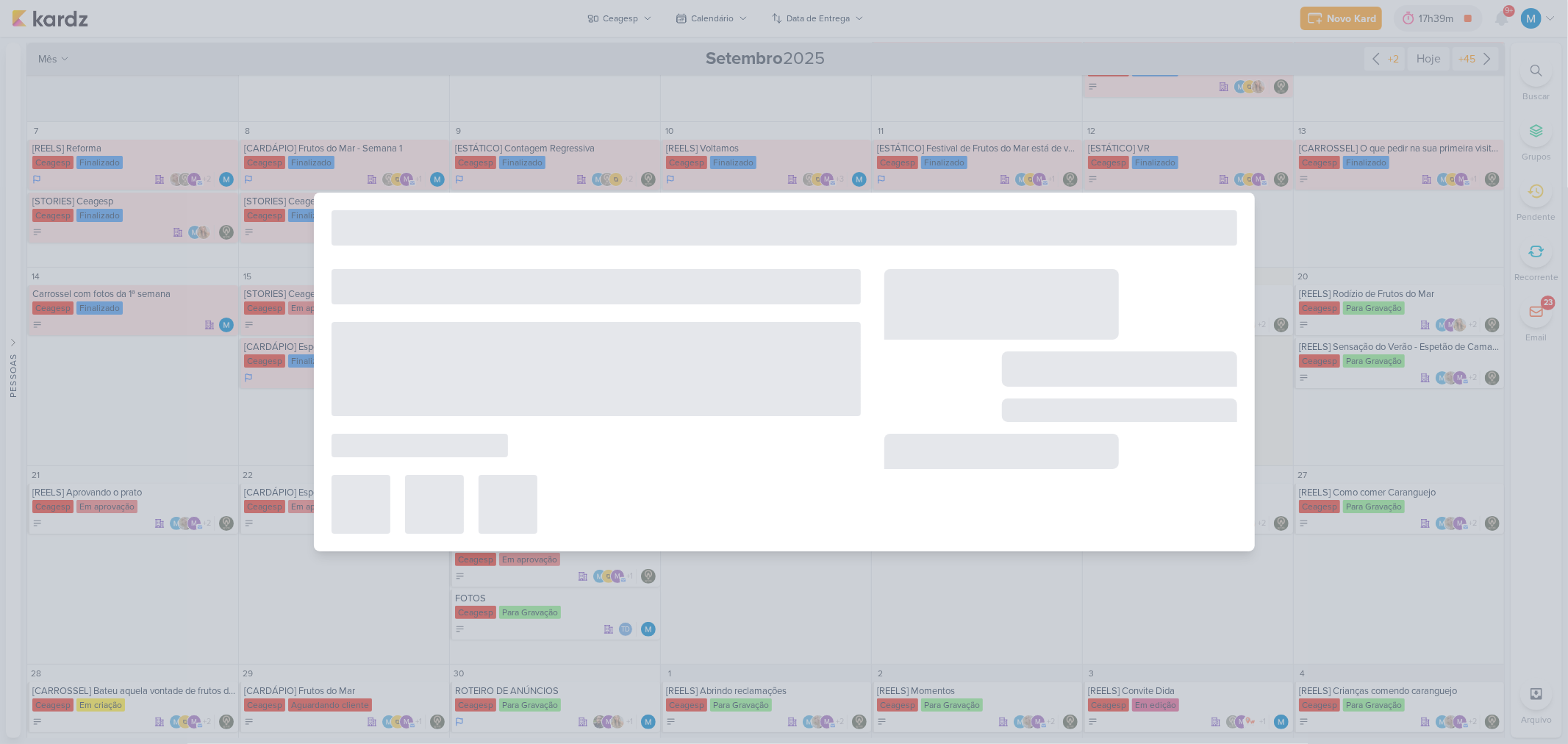
type input "[REELS] Reserva"
type input "24 de setembro de 2025 às 23:59"
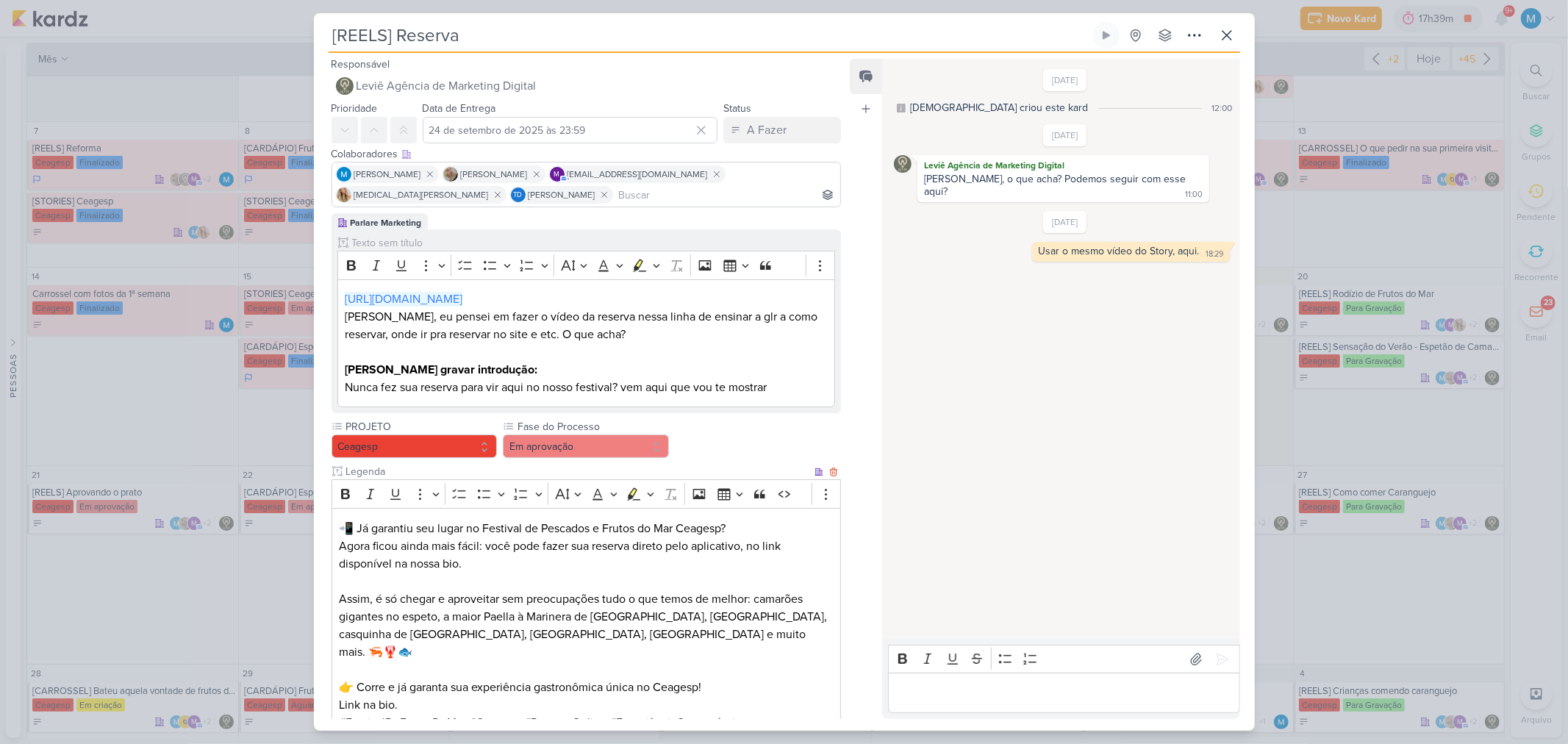
scroll to position [0, 0]
drag, startPoint x: 1162, startPoint y: 181, endPoint x: 1177, endPoint y: 180, distance: 15.0
click at [1114, 180] on div "[PERSON_NAME], o que acha? Podemos seguir com esse aqui? 11:00" at bounding box center [1063, 186] width 286 height 27
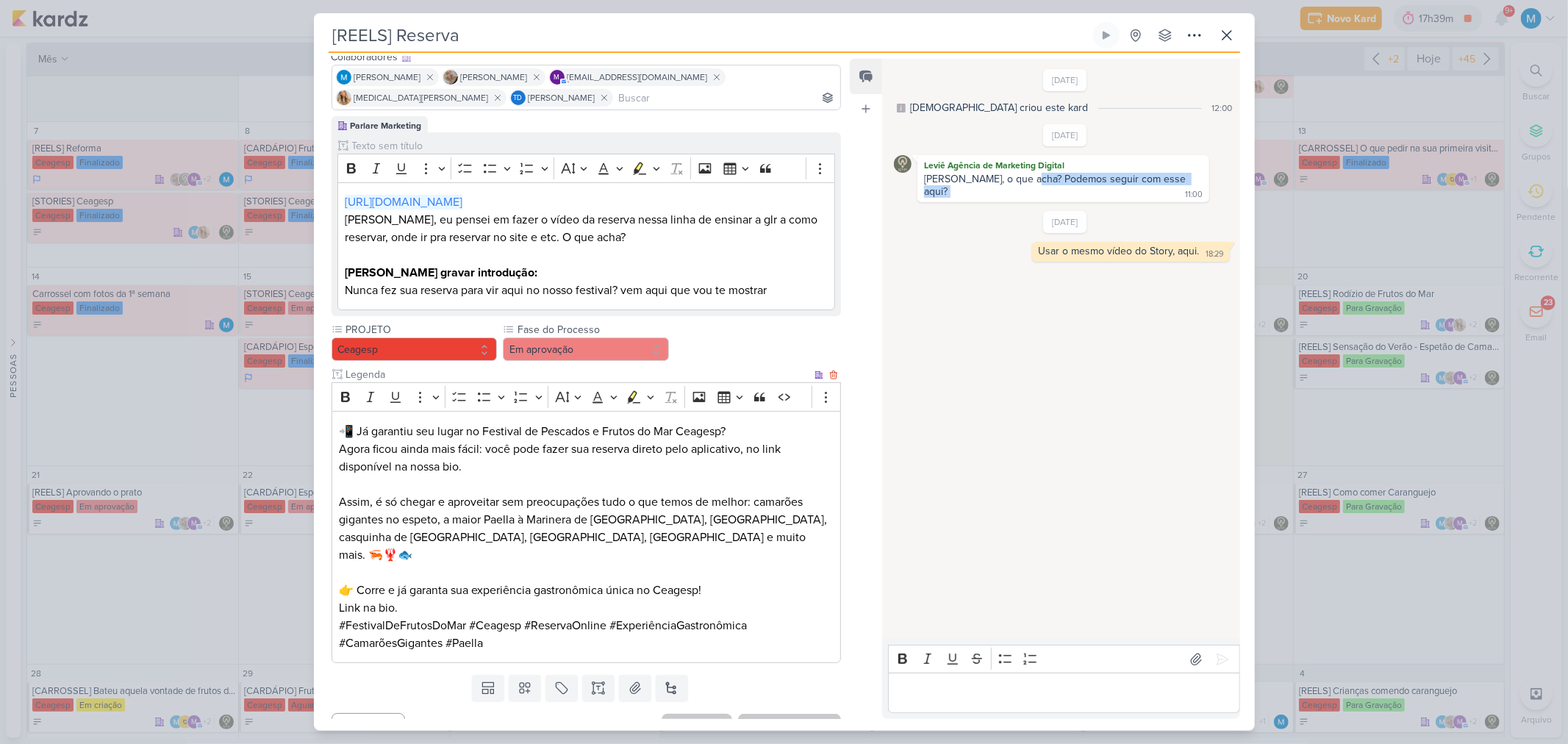
scroll to position [106, 0]
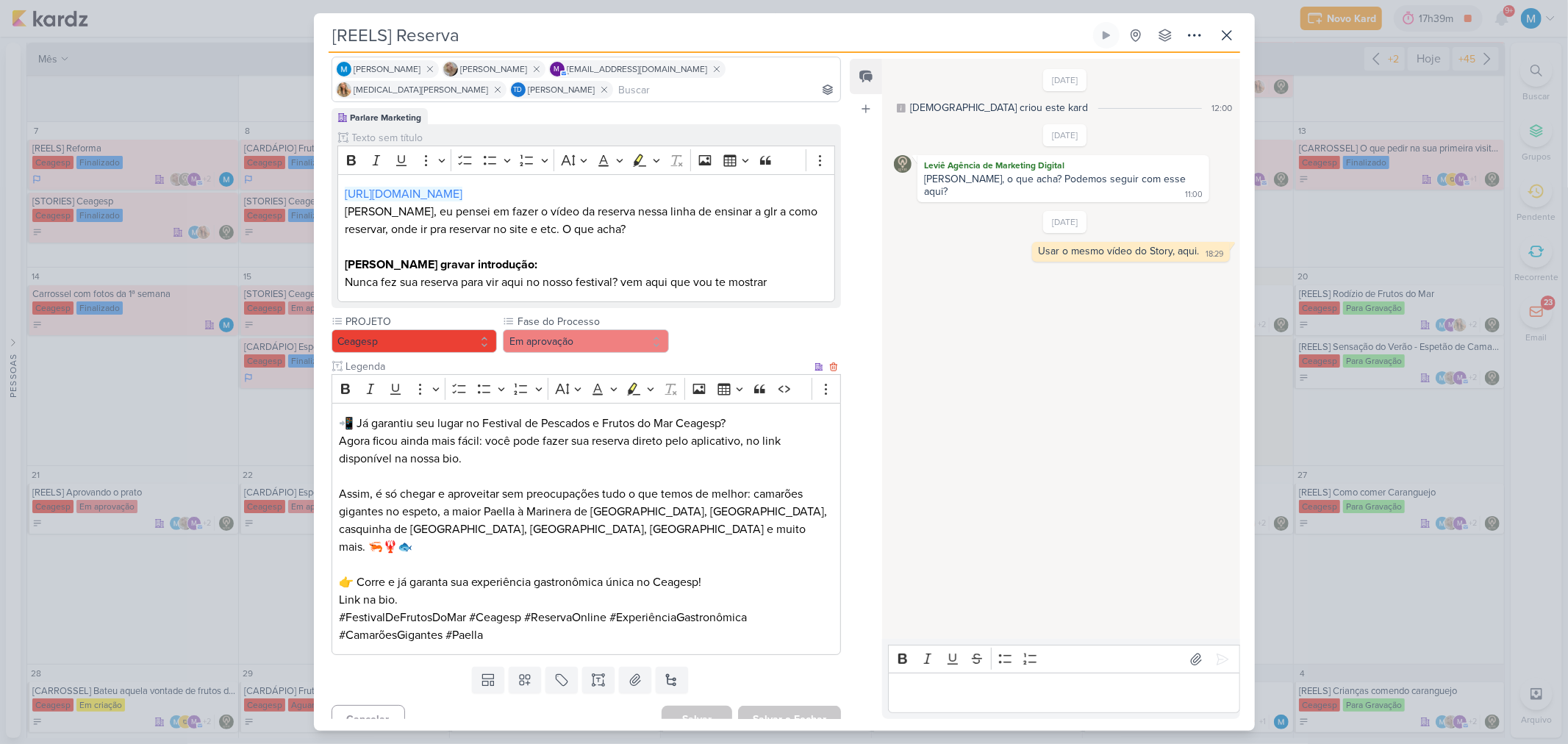
click at [736, 488] on p "Assim, é só chegar e aproveitar sem preocupações tudo o que temos de melhor: ca…" at bounding box center [586, 529] width 494 height 88
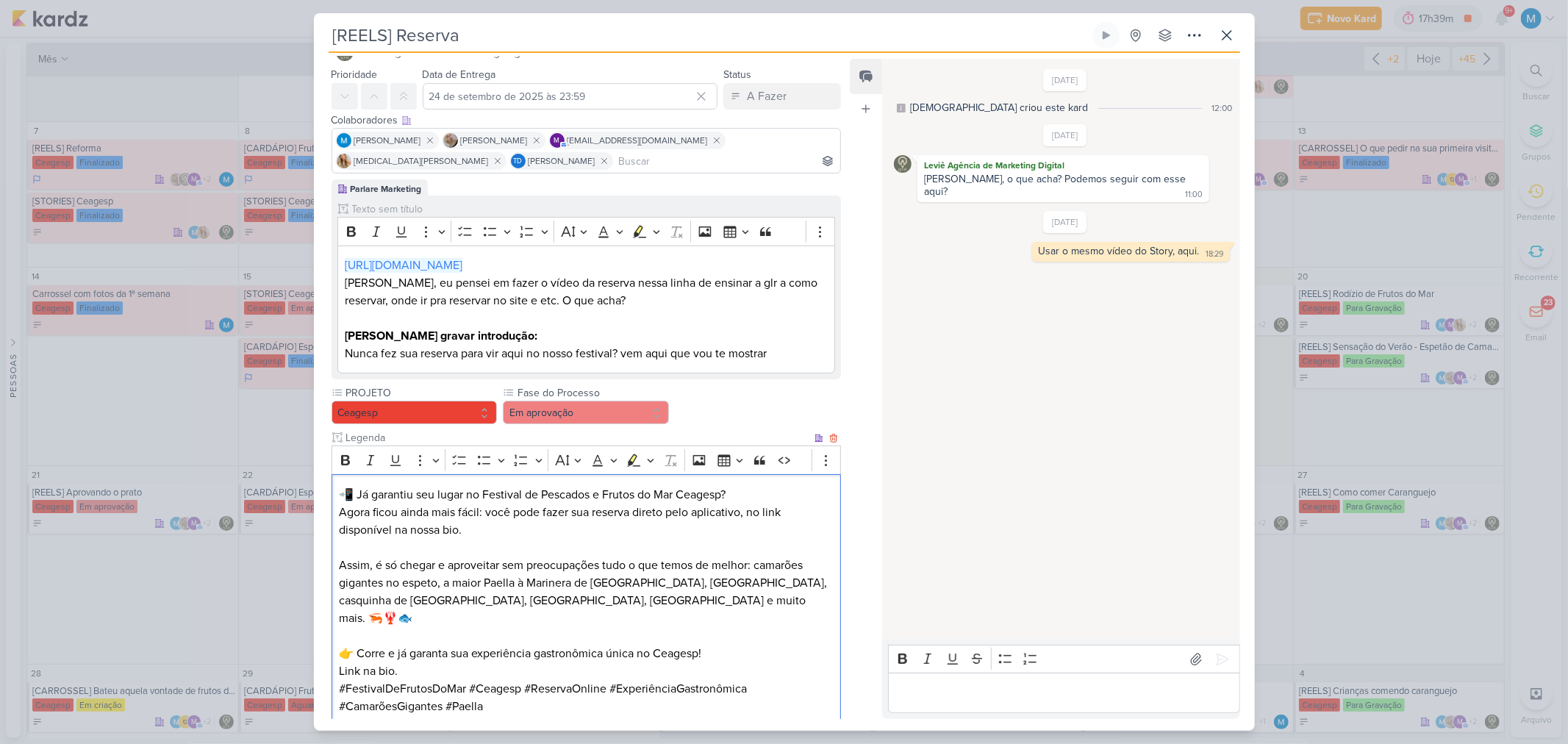
scroll to position [0, 0]
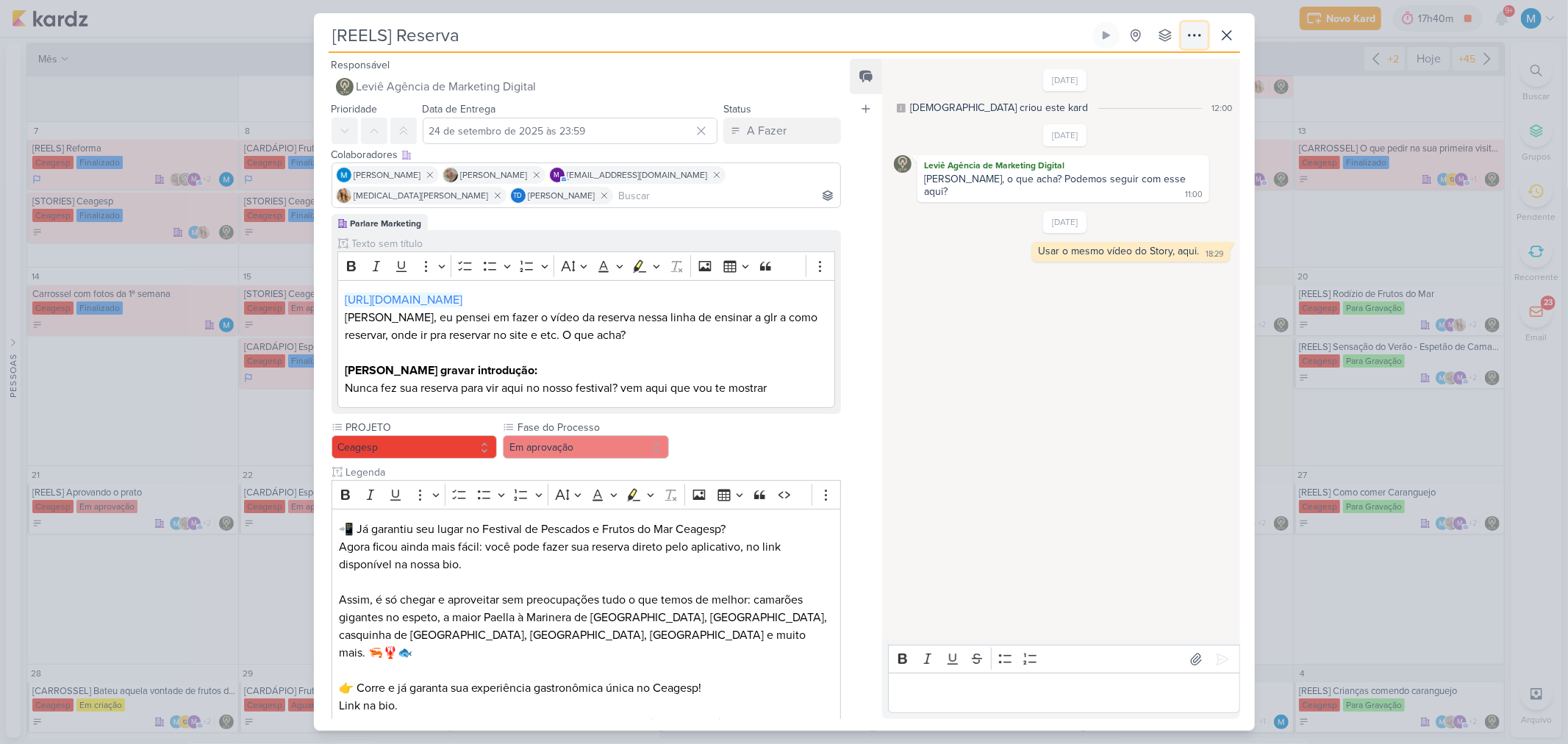
click at [1114, 39] on icon at bounding box center [1194, 35] width 18 height 18
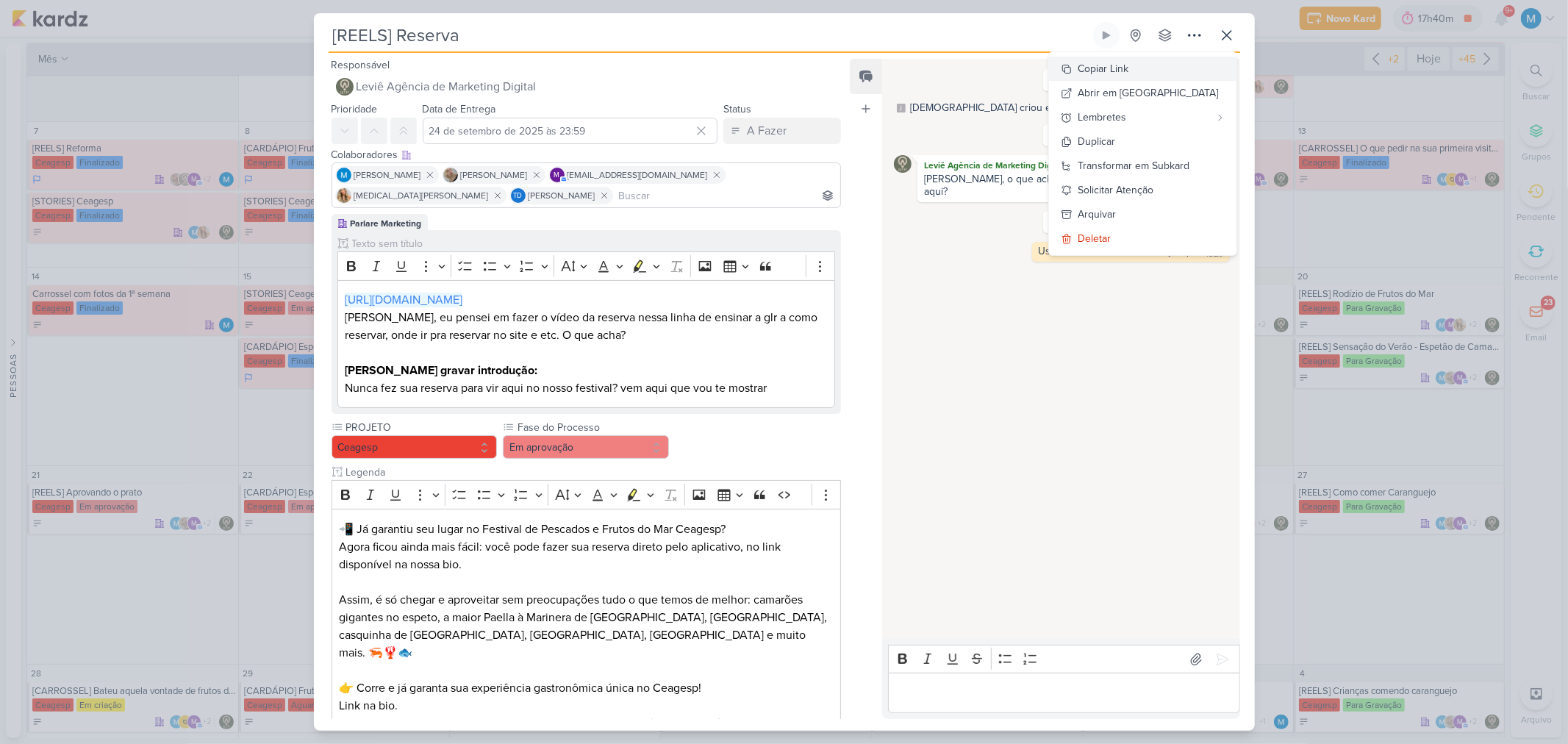
click at [1114, 65] on div "Copiar Link" at bounding box center [1104, 69] width 50 height 15
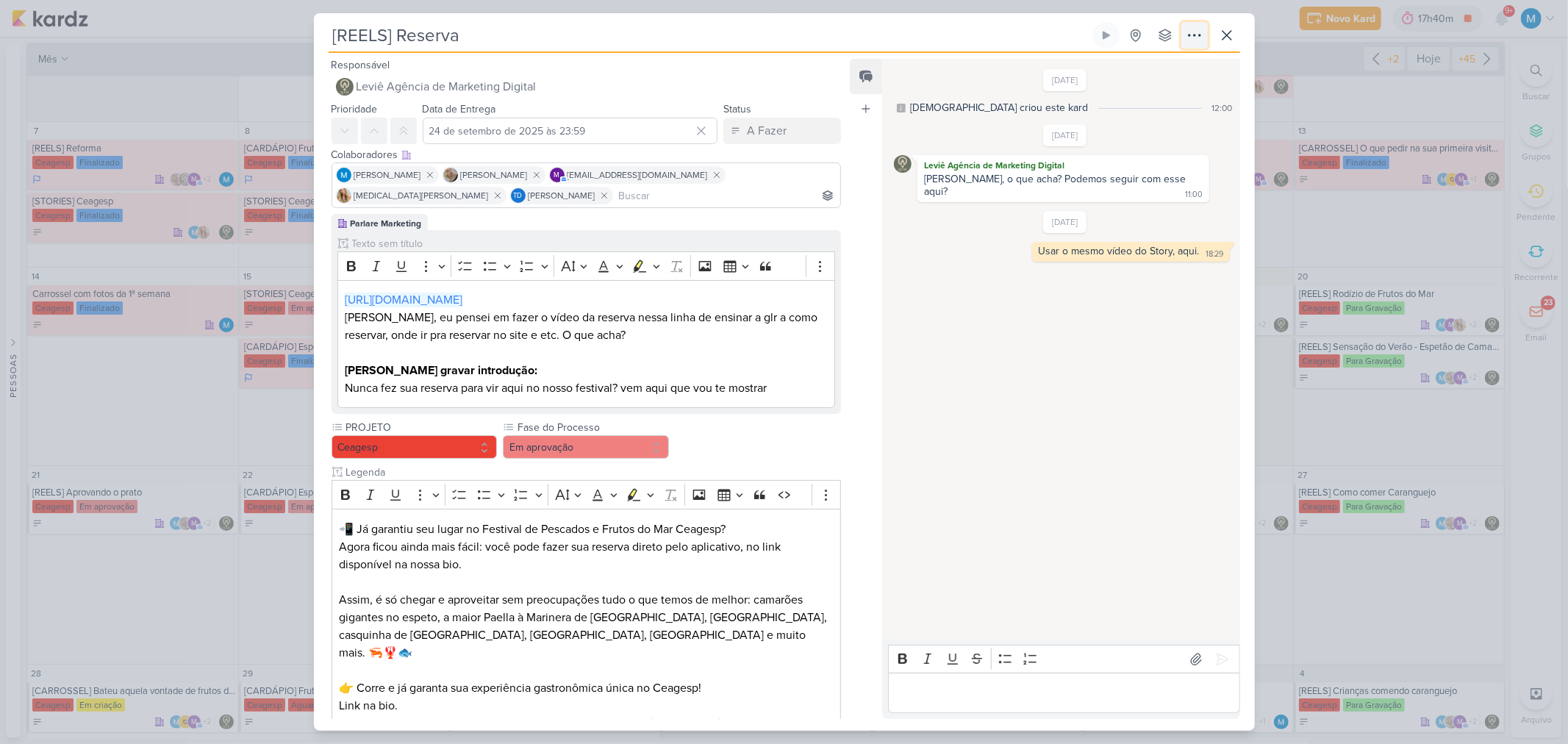
click at [1114, 34] on icon at bounding box center [1194, 35] width 18 height 18
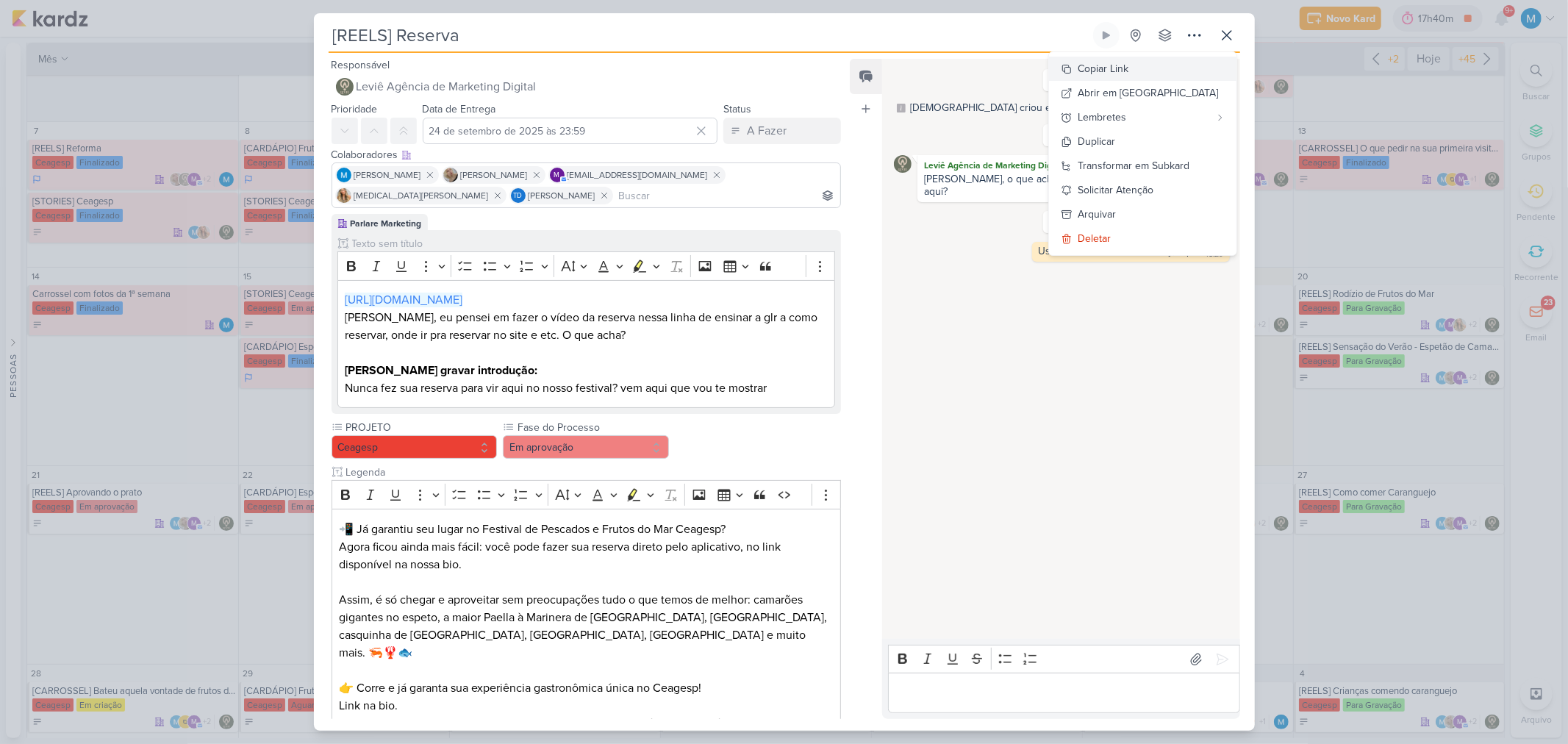
click at [1114, 70] on button "Copiar Link" at bounding box center [1142, 68] width 187 height 24
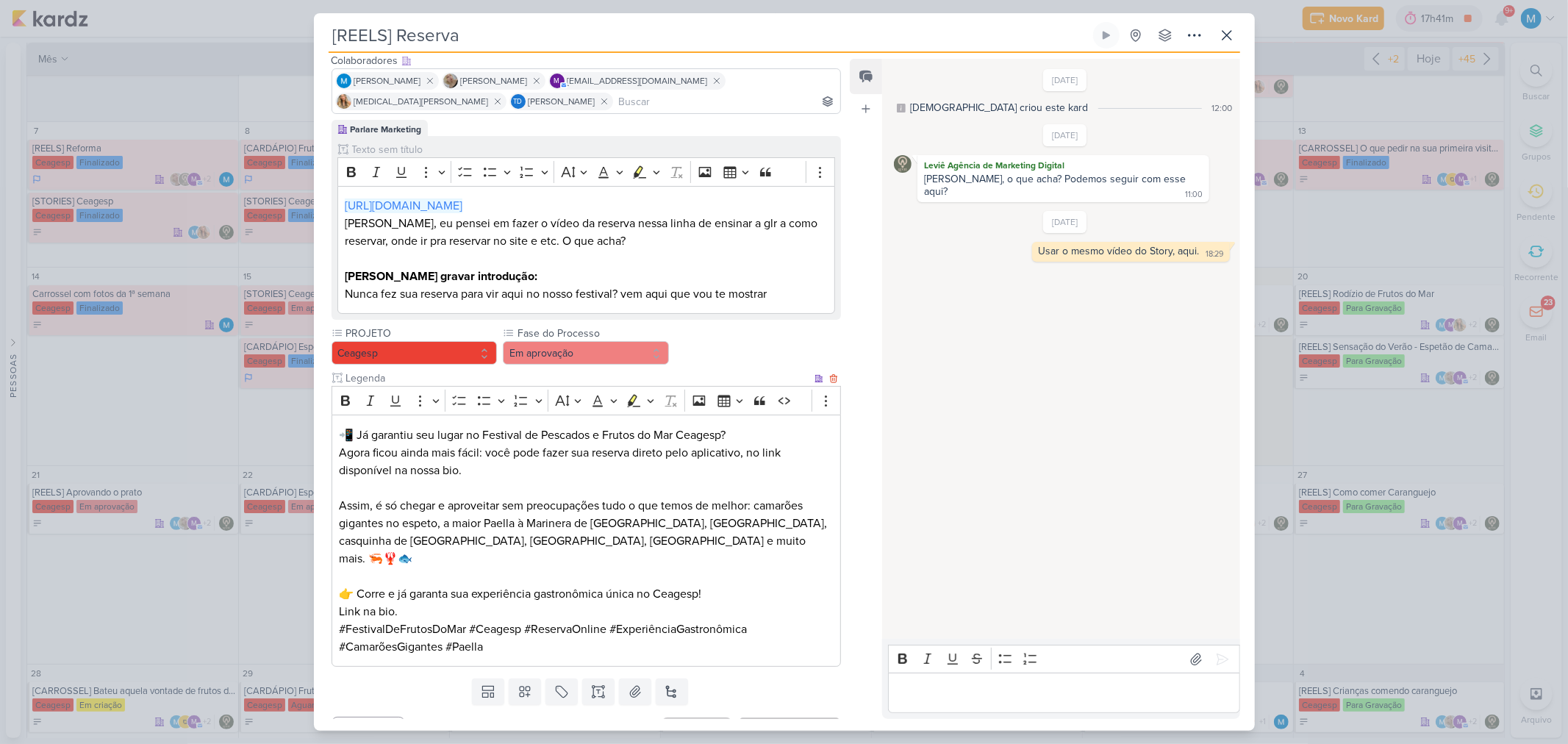
scroll to position [106, 0]
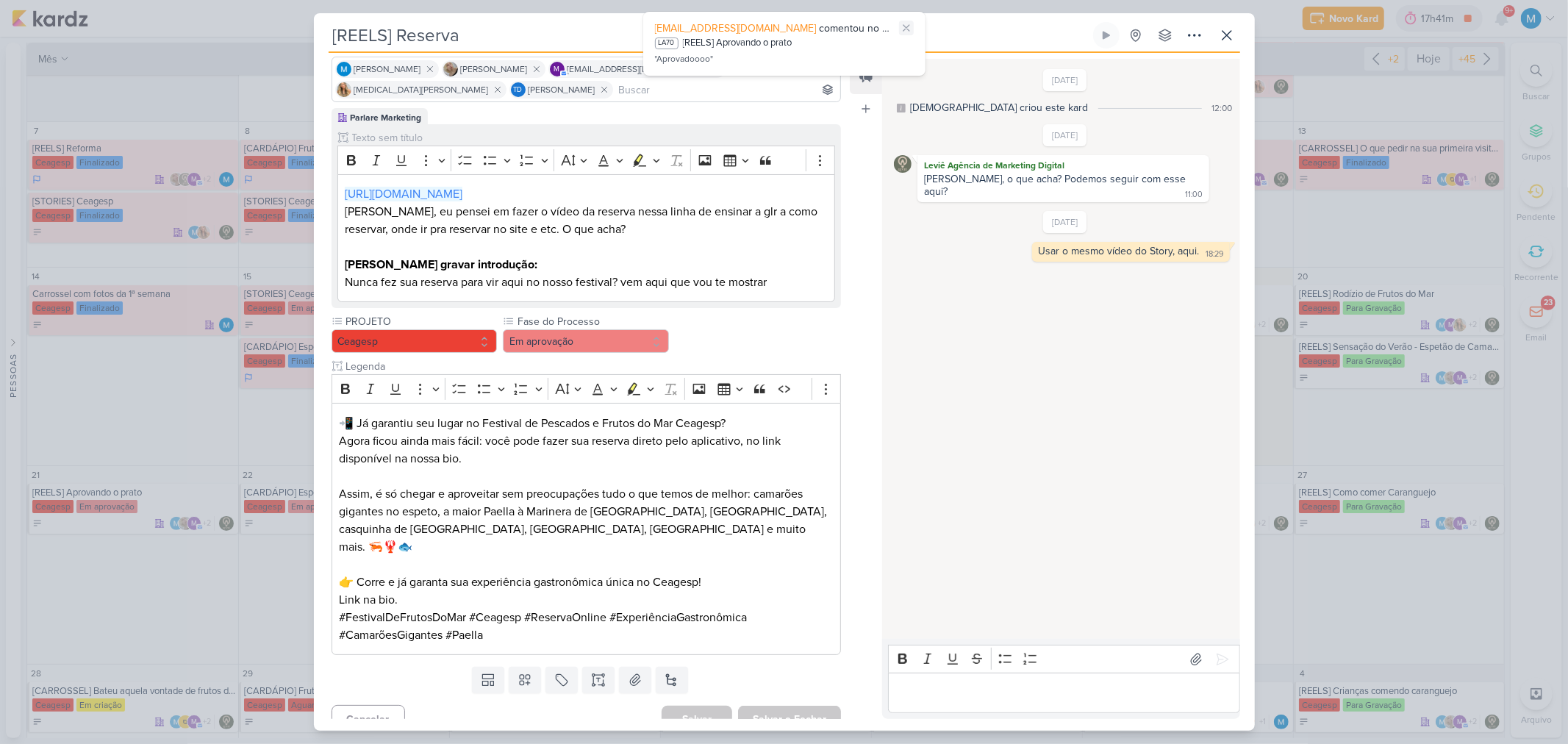
click at [905, 30] on icon at bounding box center [906, 28] width 12 height 12
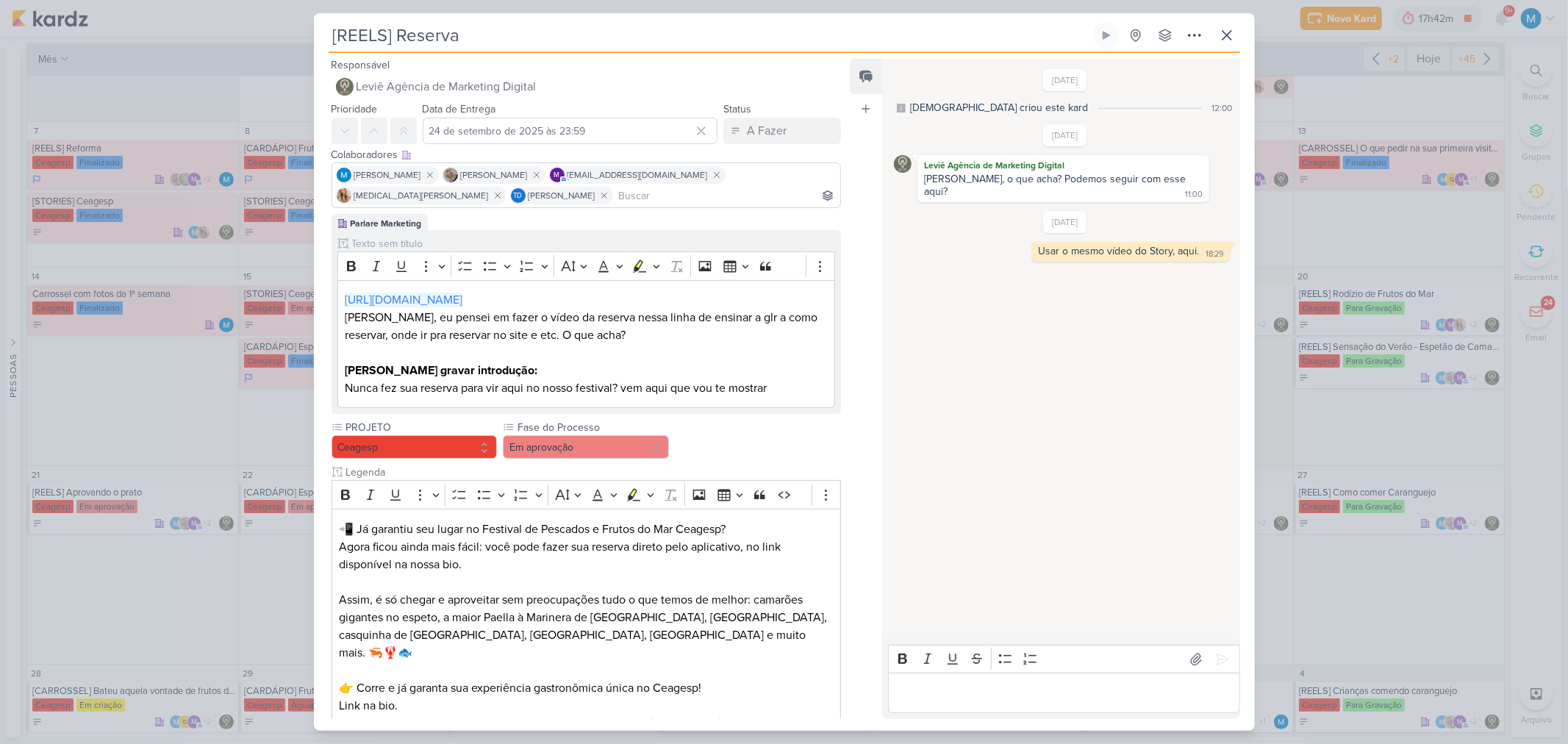
drag, startPoint x: 952, startPoint y: 697, endPoint x: 963, endPoint y: 693, distance: 11.7
click at [953, 488] on p "Editor editing area: main" at bounding box center [1064, 693] width 336 height 18
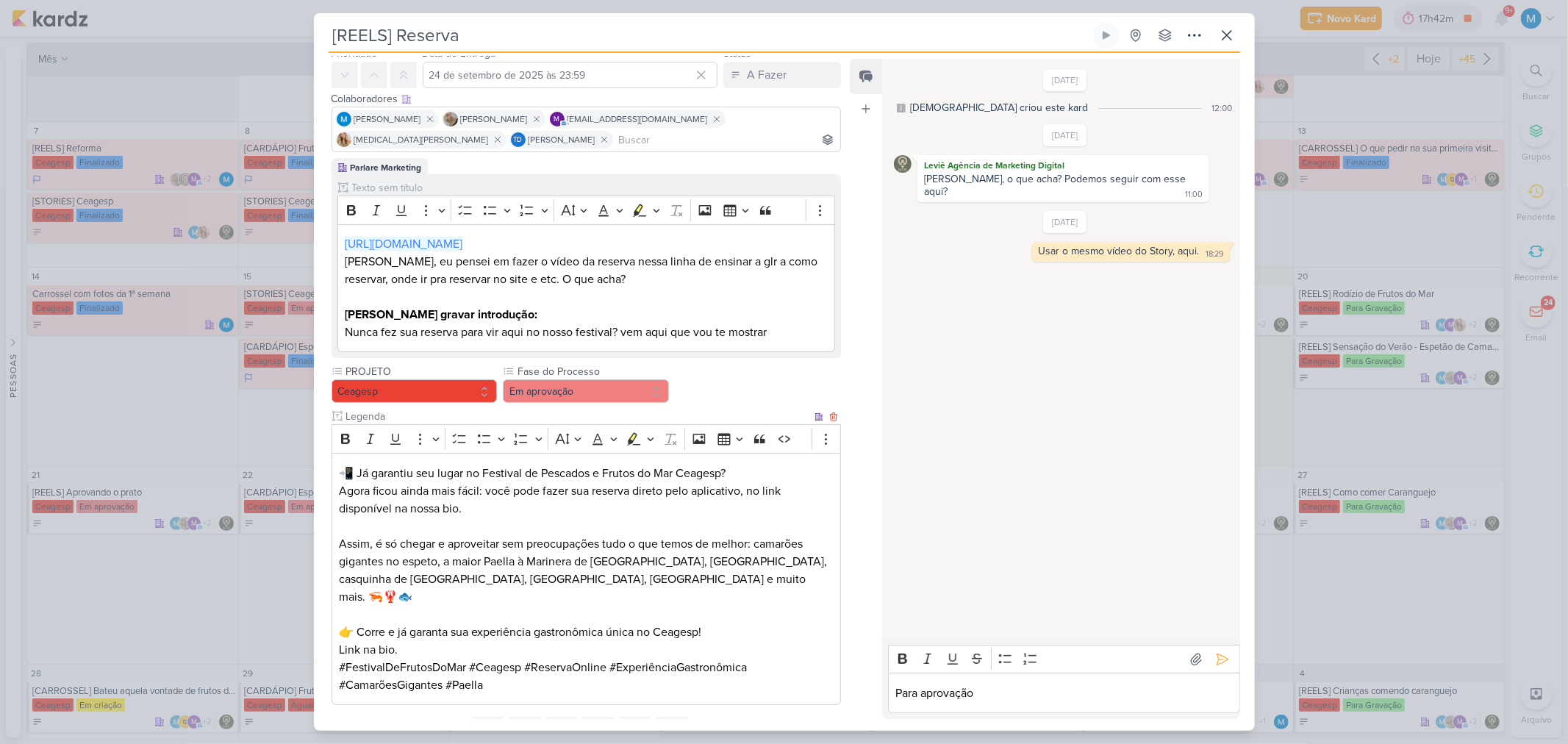
scroll to position [106, 0]
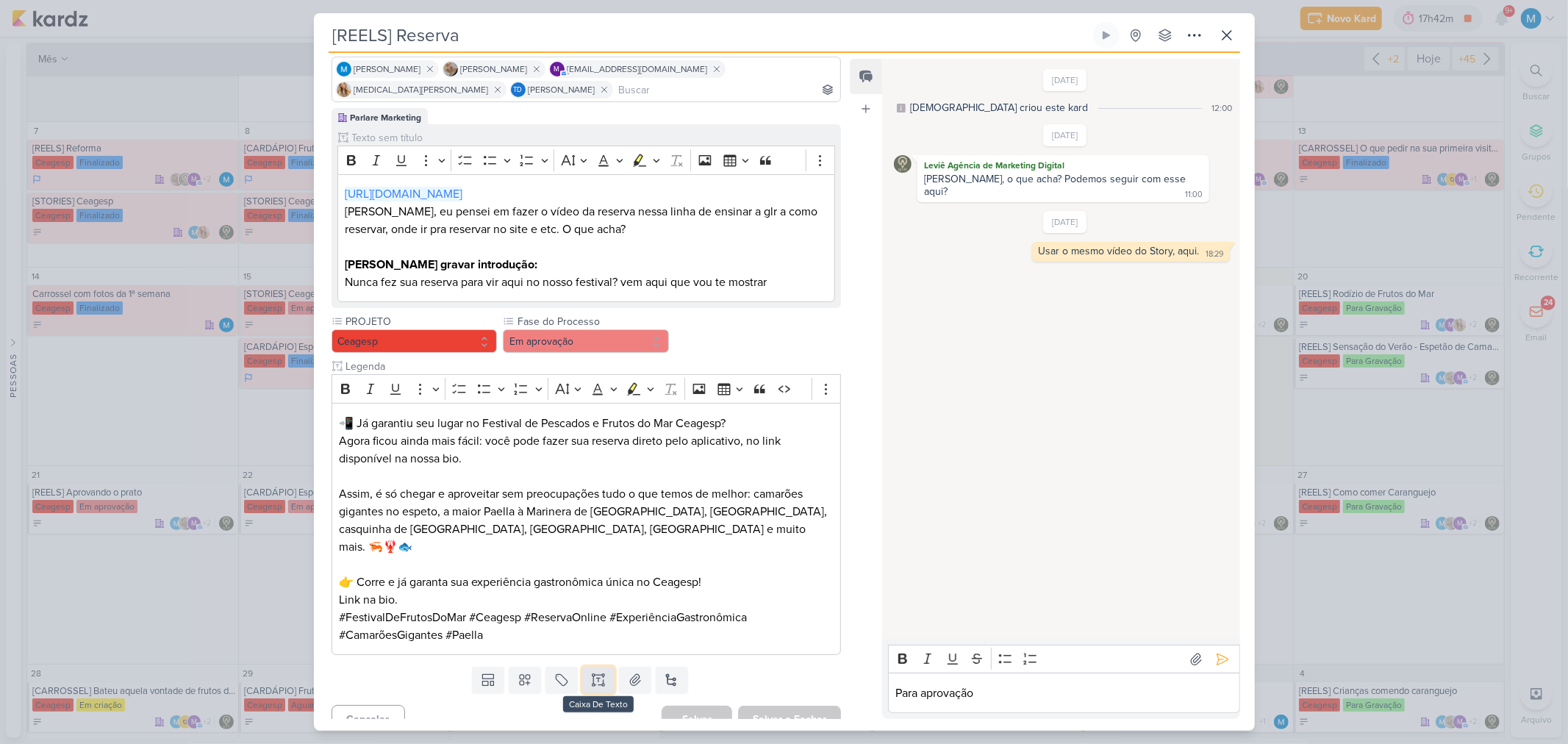
click at [599, 488] on icon at bounding box center [599, 679] width 0 height 3
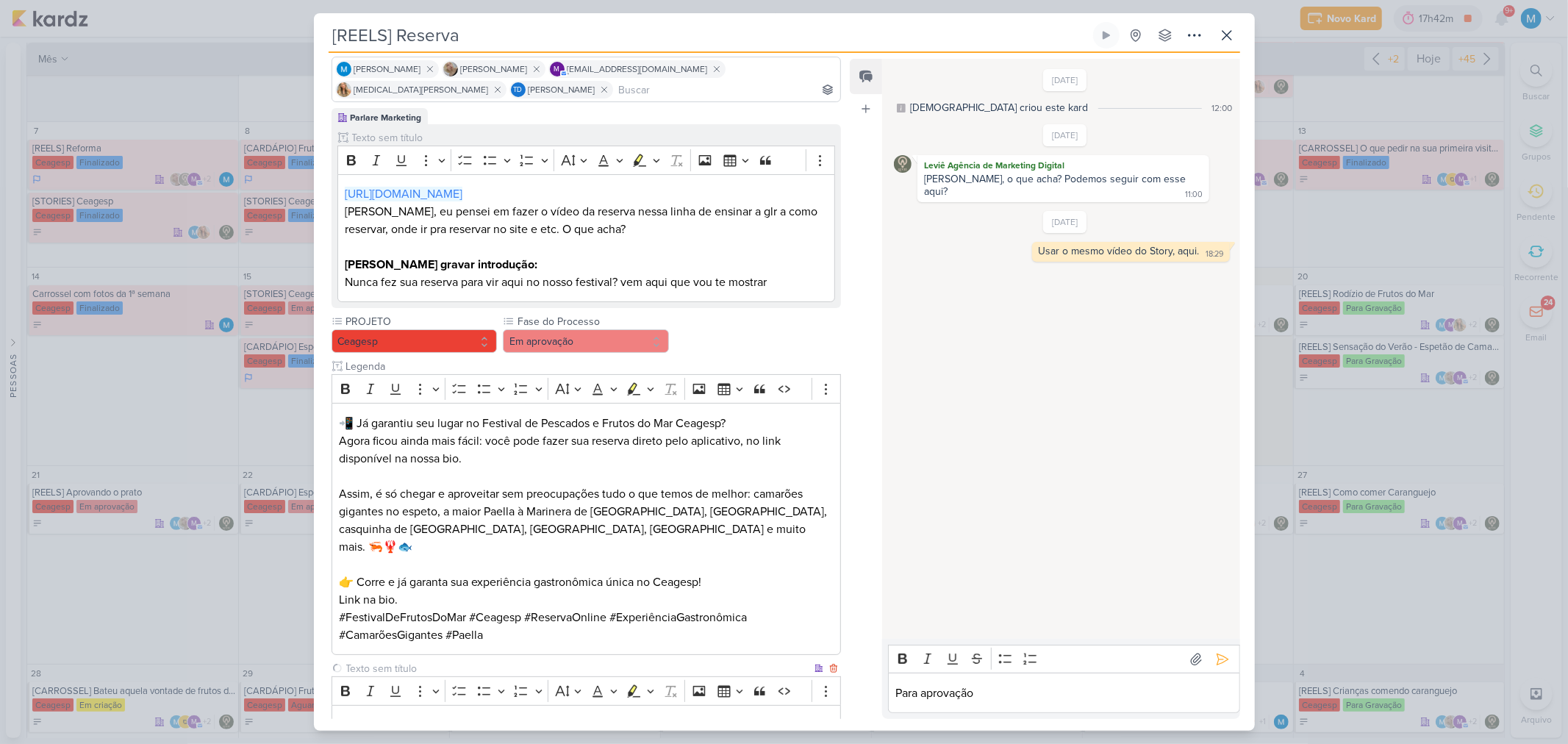
click at [409, 488] on input "text" at bounding box center [578, 668] width 469 height 15
type input "Vídeo para aprovação"
click at [425, 488] on div "Editor editing area: main" at bounding box center [586, 725] width 510 height 40
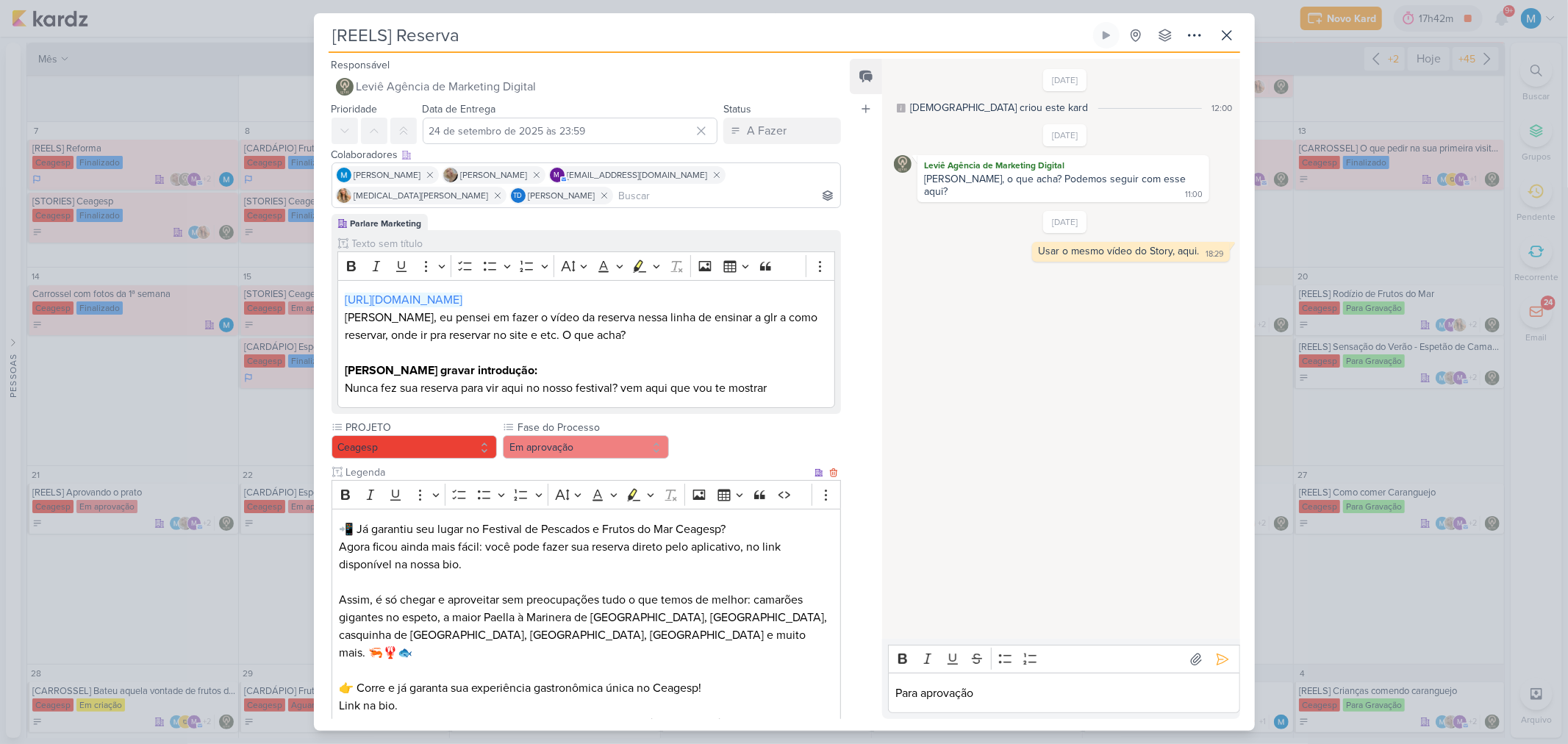
scroll to position [214, 0]
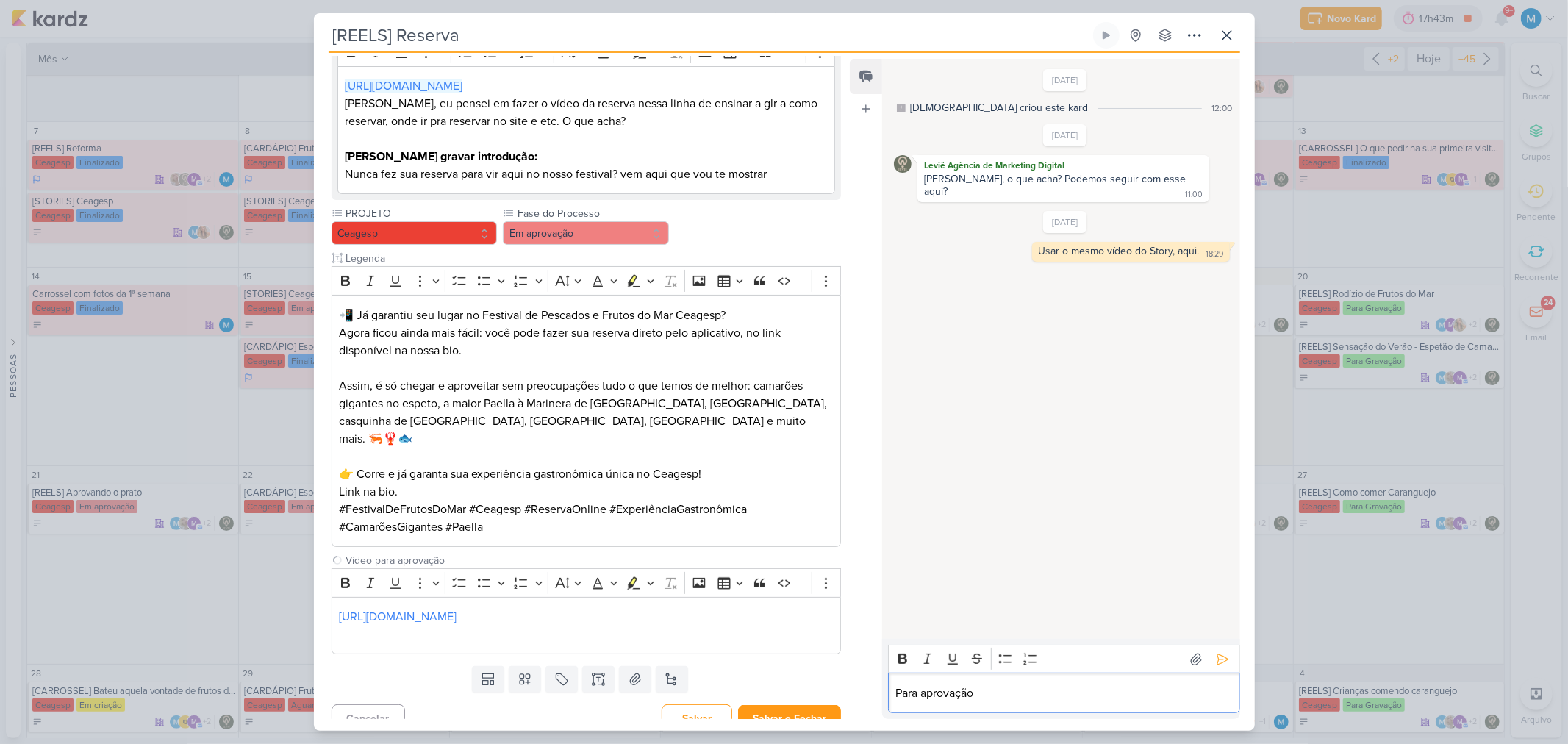
click at [999, 488] on p "Para aprovação" at bounding box center [1064, 693] width 336 height 18
click at [1114, 488] on button at bounding box center [1223, 659] width 24 height 24
click at [799, 488] on button "Salvar e Fechar" at bounding box center [789, 718] width 103 height 27
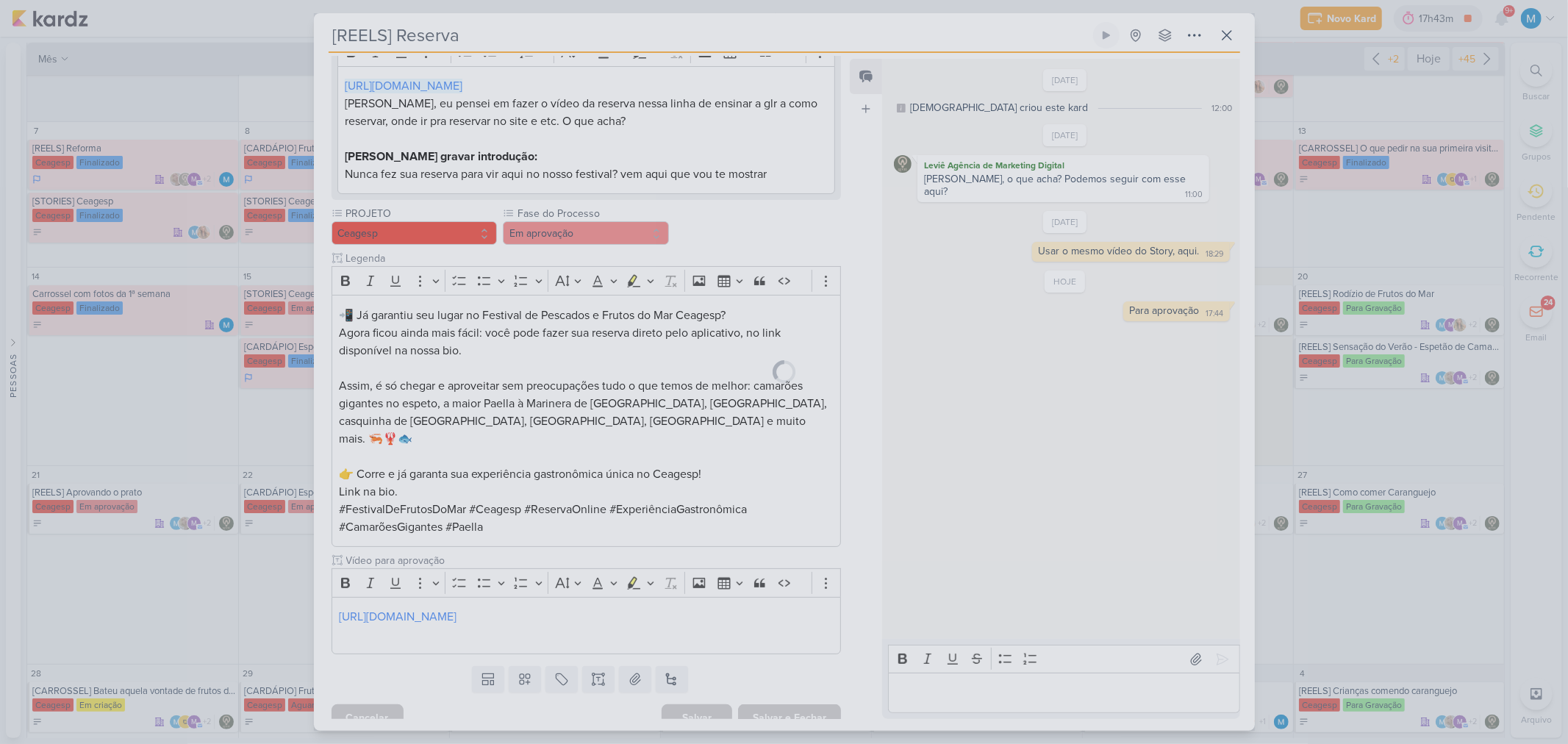
scroll to position [212, 0]
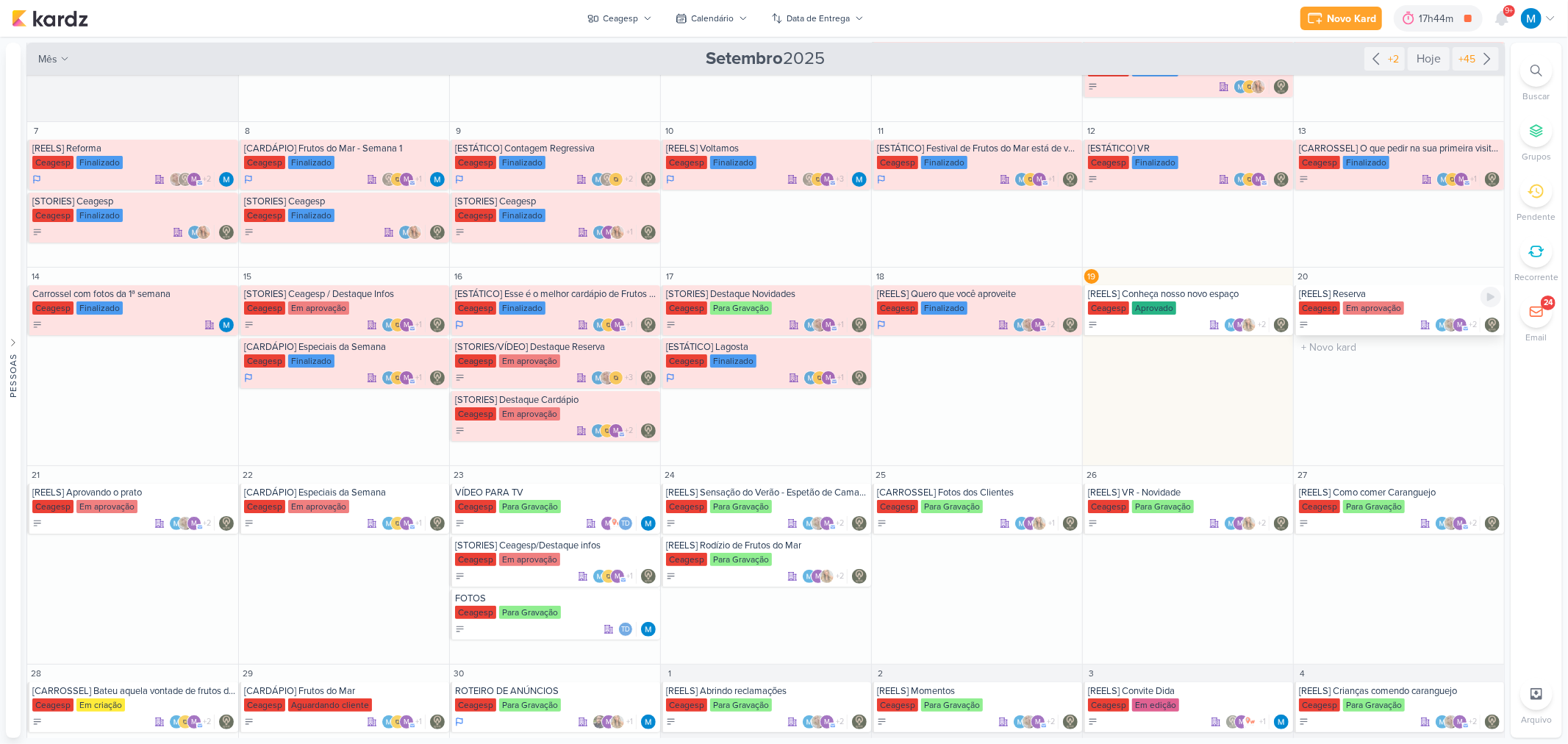
click at [1114, 297] on div "[REELS] Reserva" at bounding box center [1400, 294] width 202 height 12
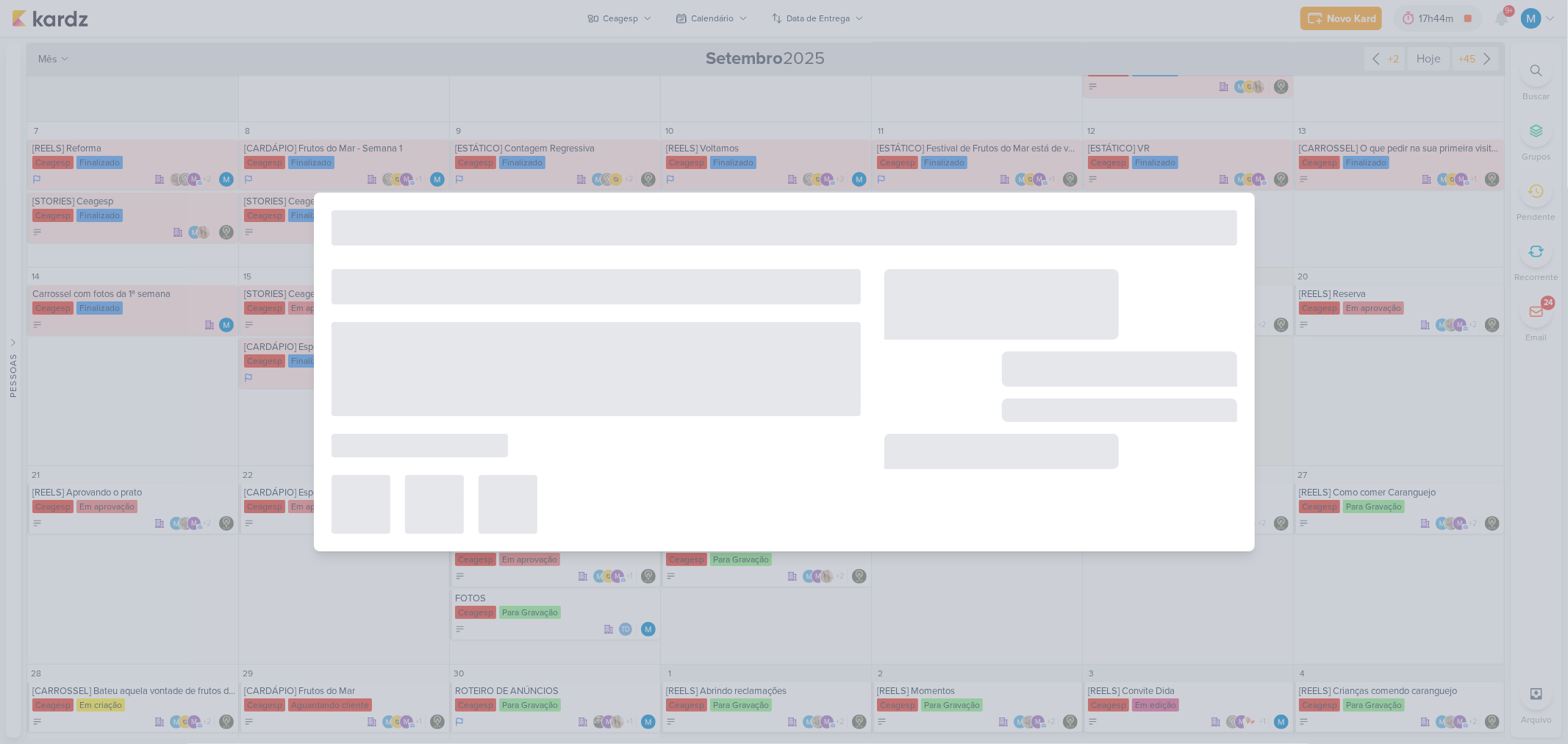
type input "[DATE] 23:59"
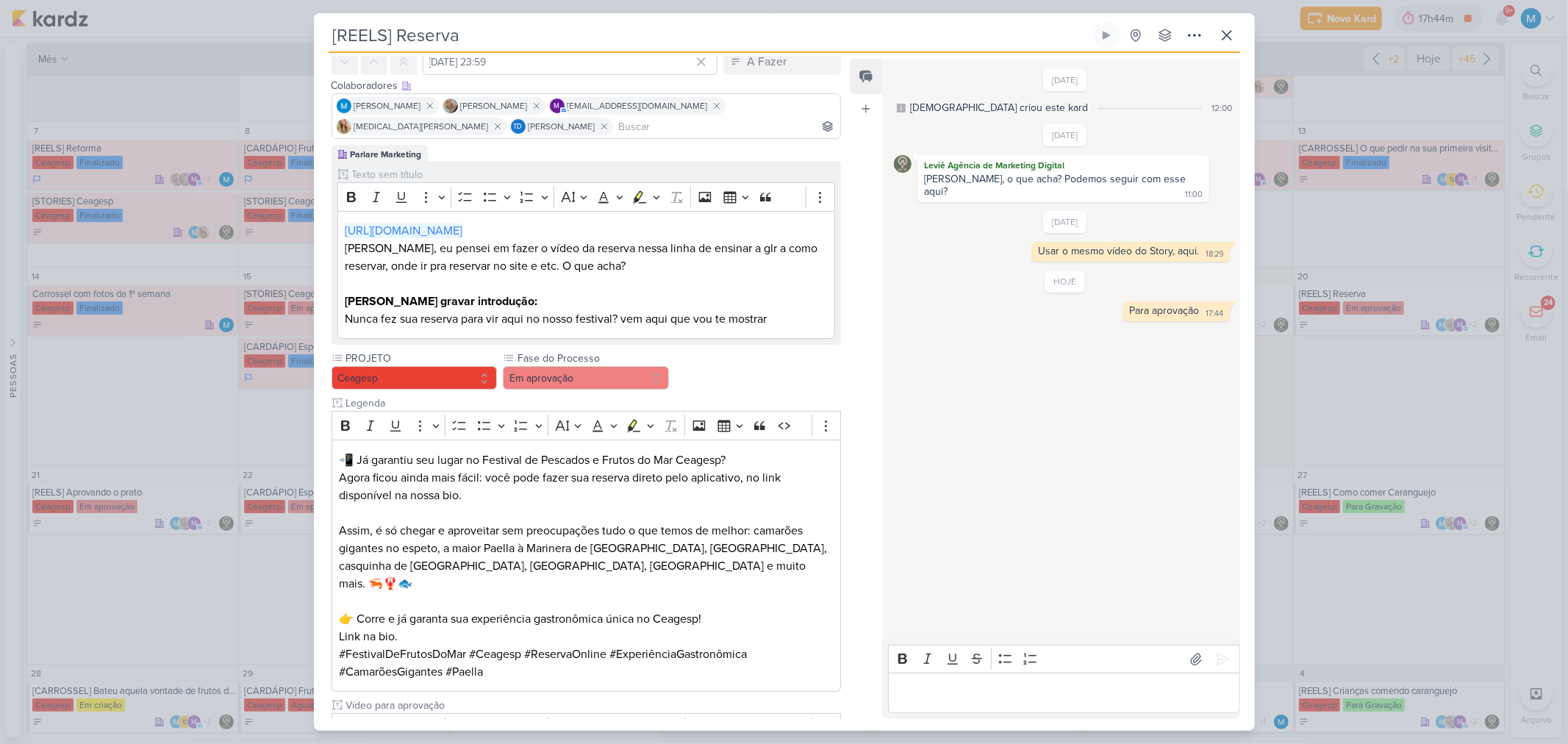
scroll to position [214, 0]
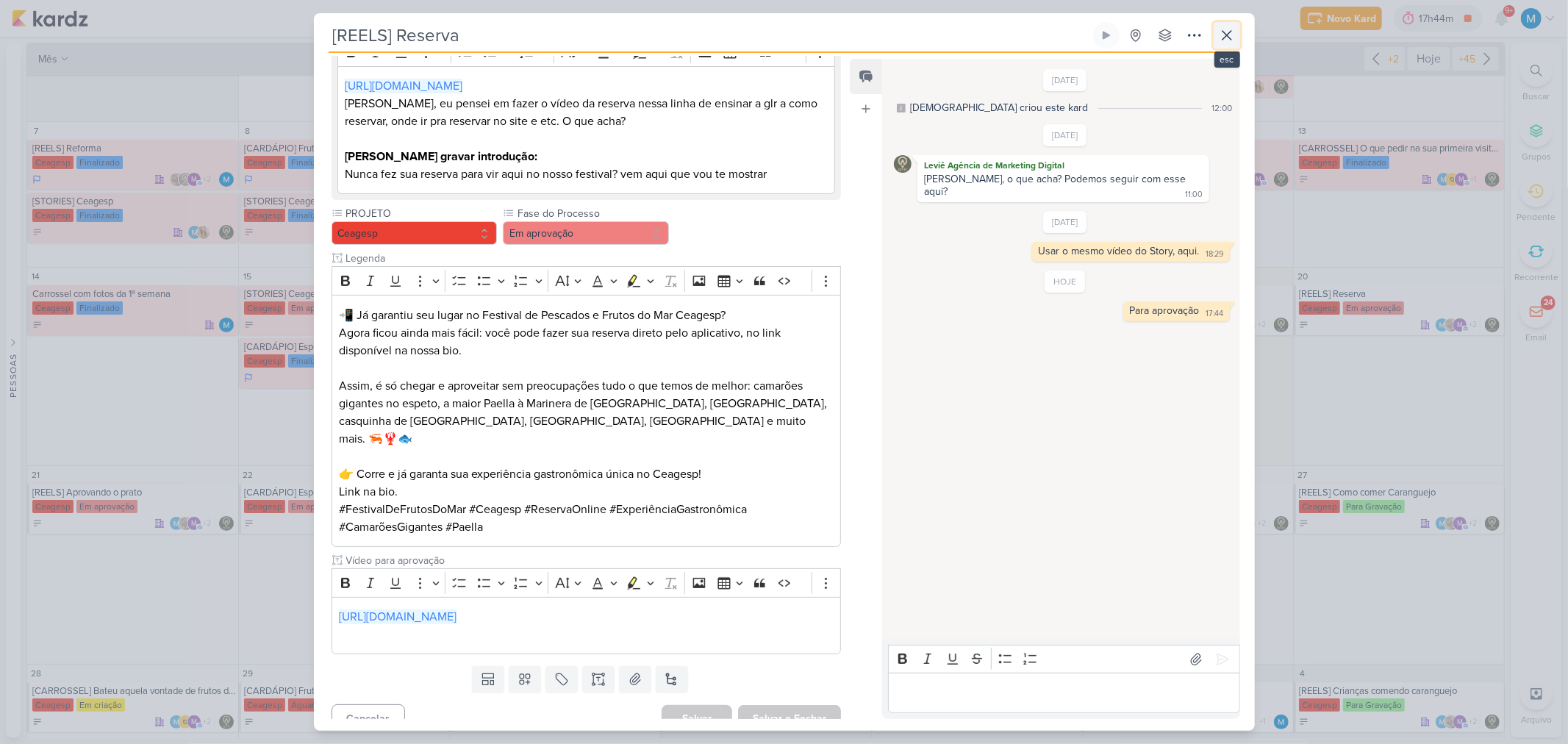
click at [1114, 39] on icon at bounding box center [1226, 35] width 18 height 18
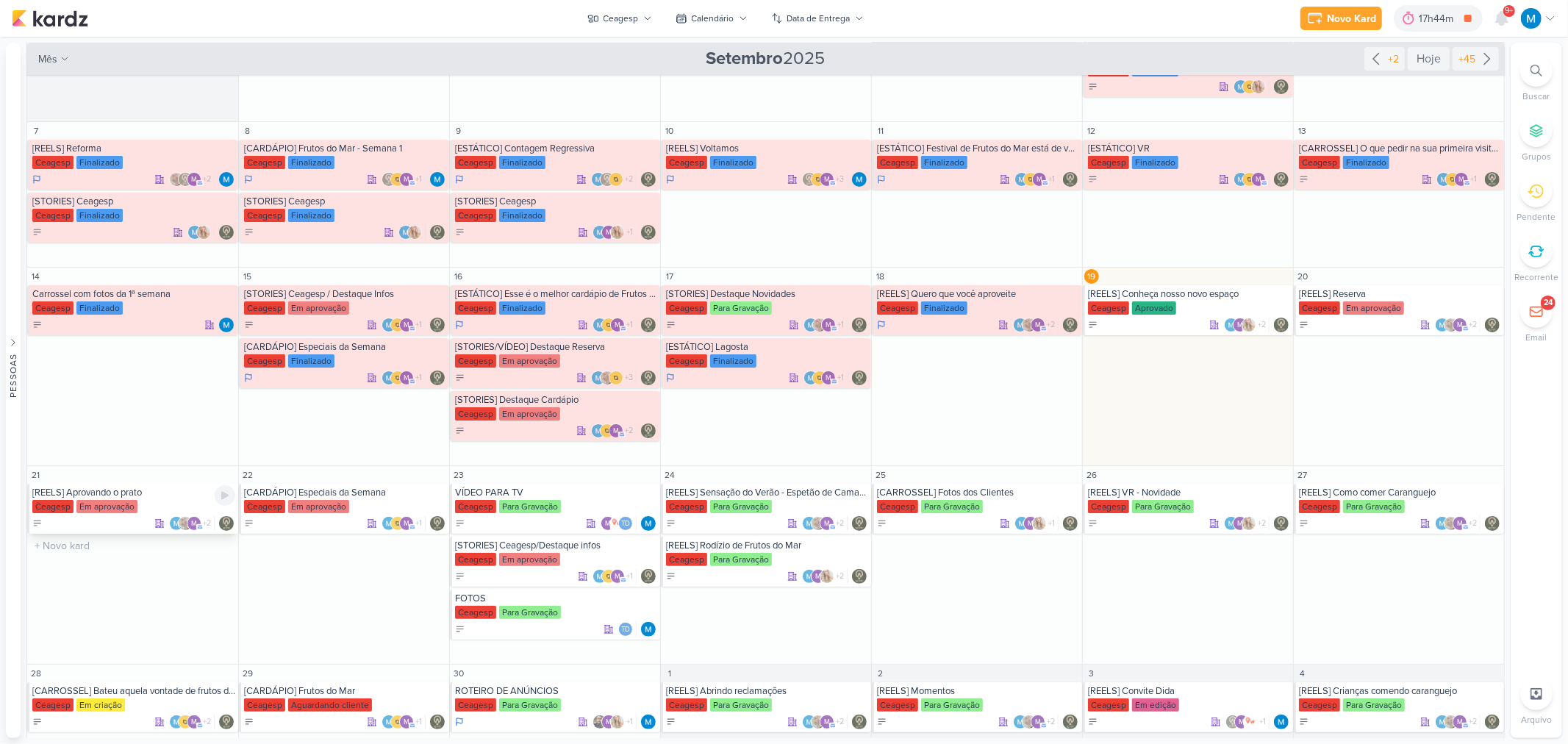
click at [144, 488] on div "[REELS] Aprovando o prato" at bounding box center [134, 492] width 203 height 12
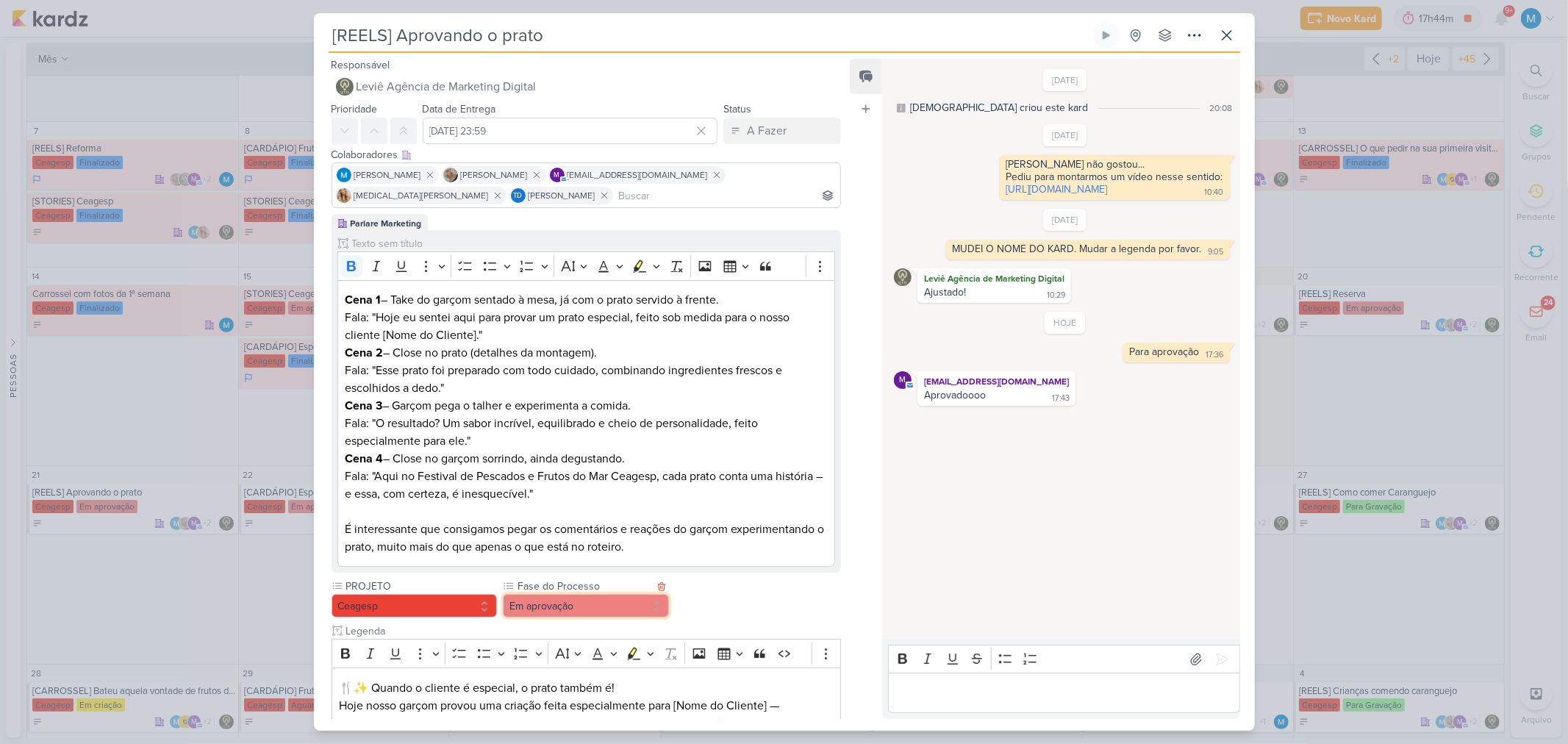
click at [611, 488] on button "Em aprovação" at bounding box center [586, 605] width 166 height 24
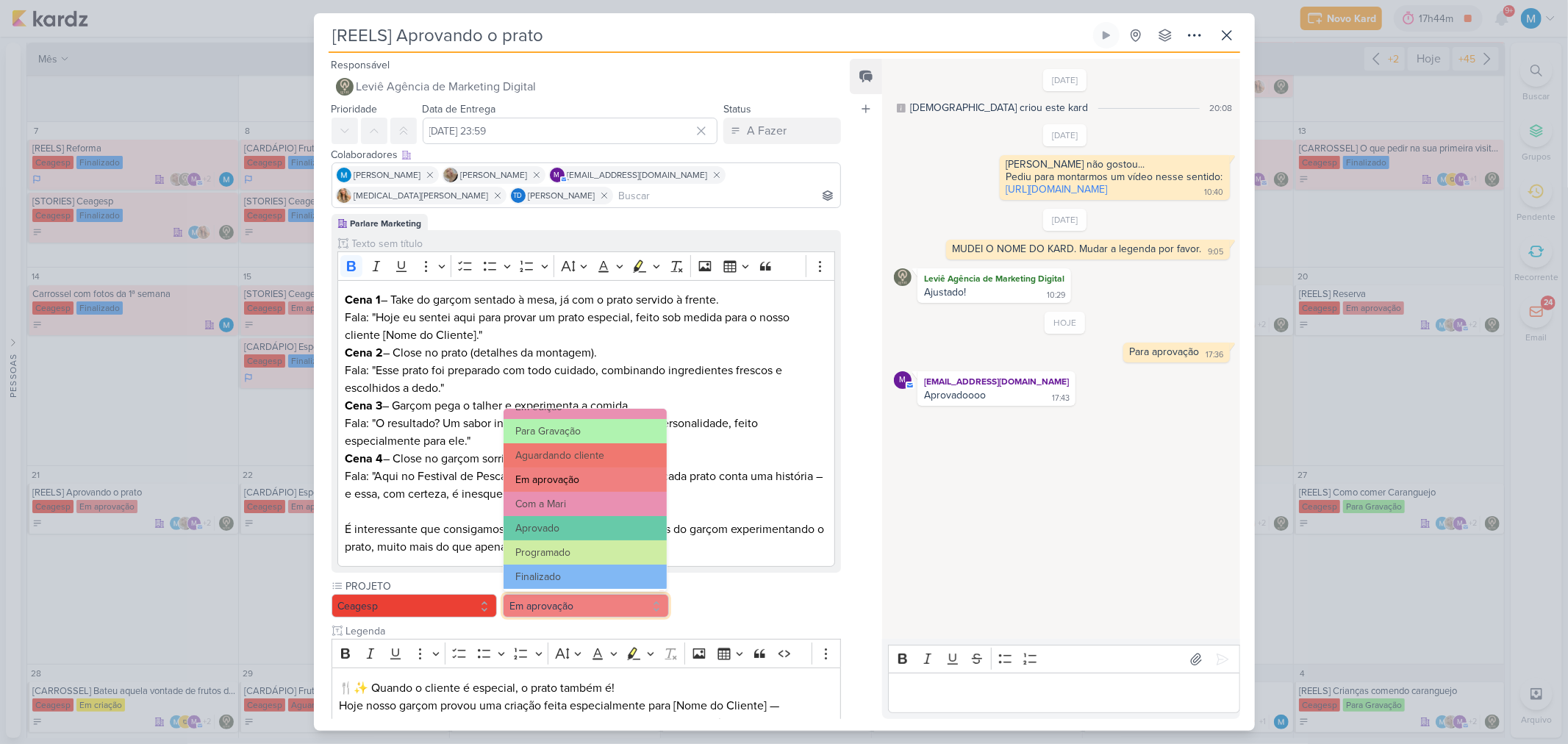
scroll to position [142, 0]
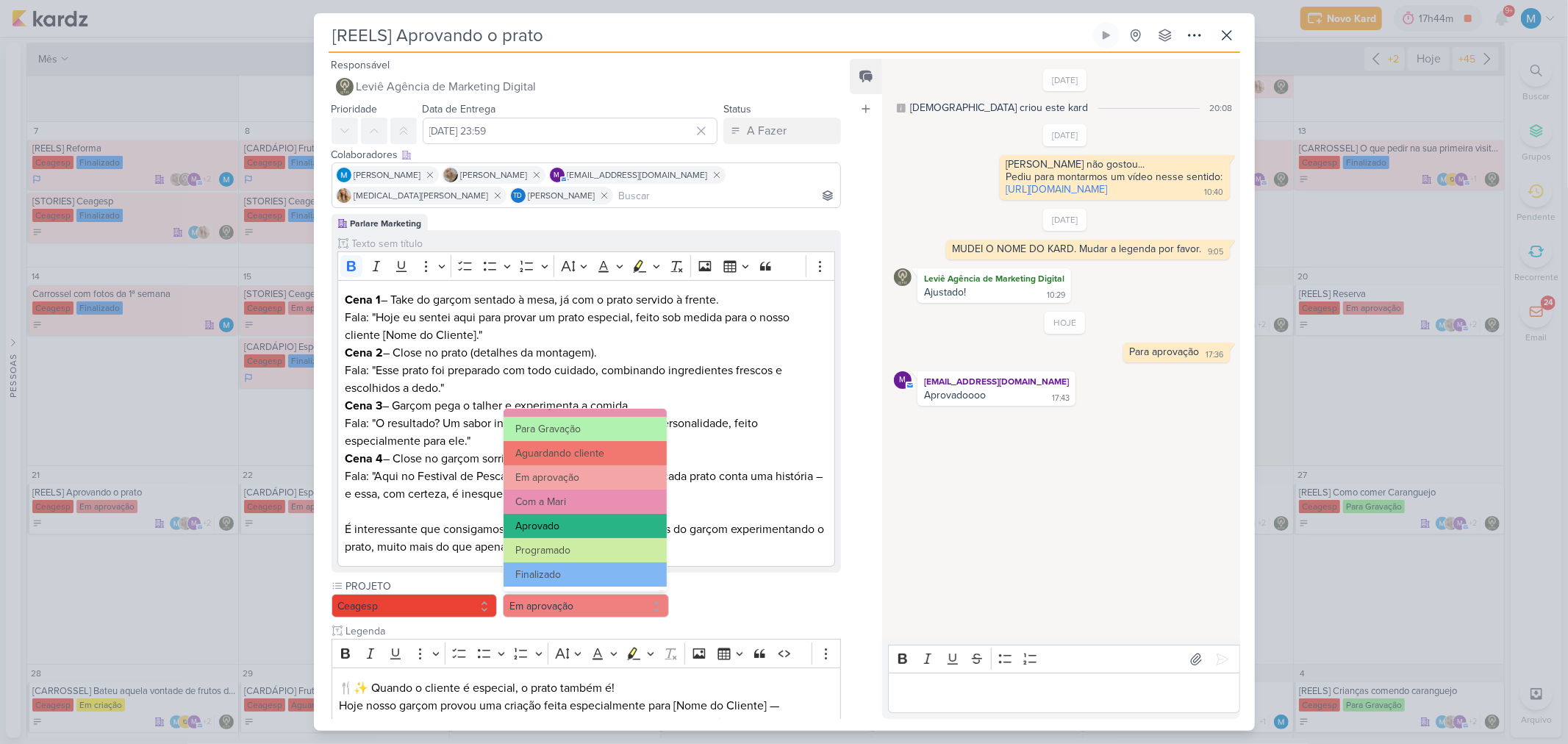
click at [571, 488] on button "Aprovado" at bounding box center [585, 526] width 162 height 24
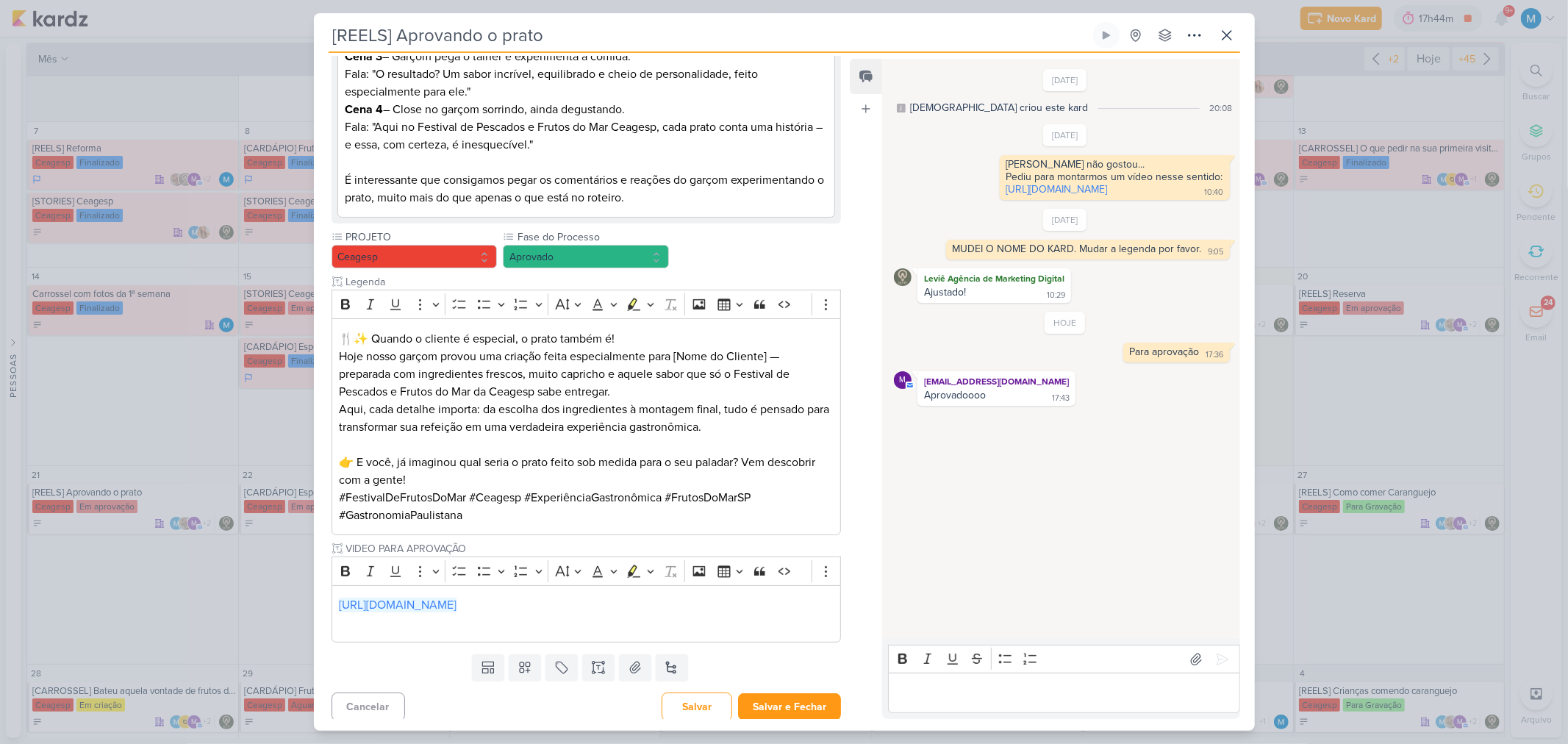
scroll to position [355, 0]
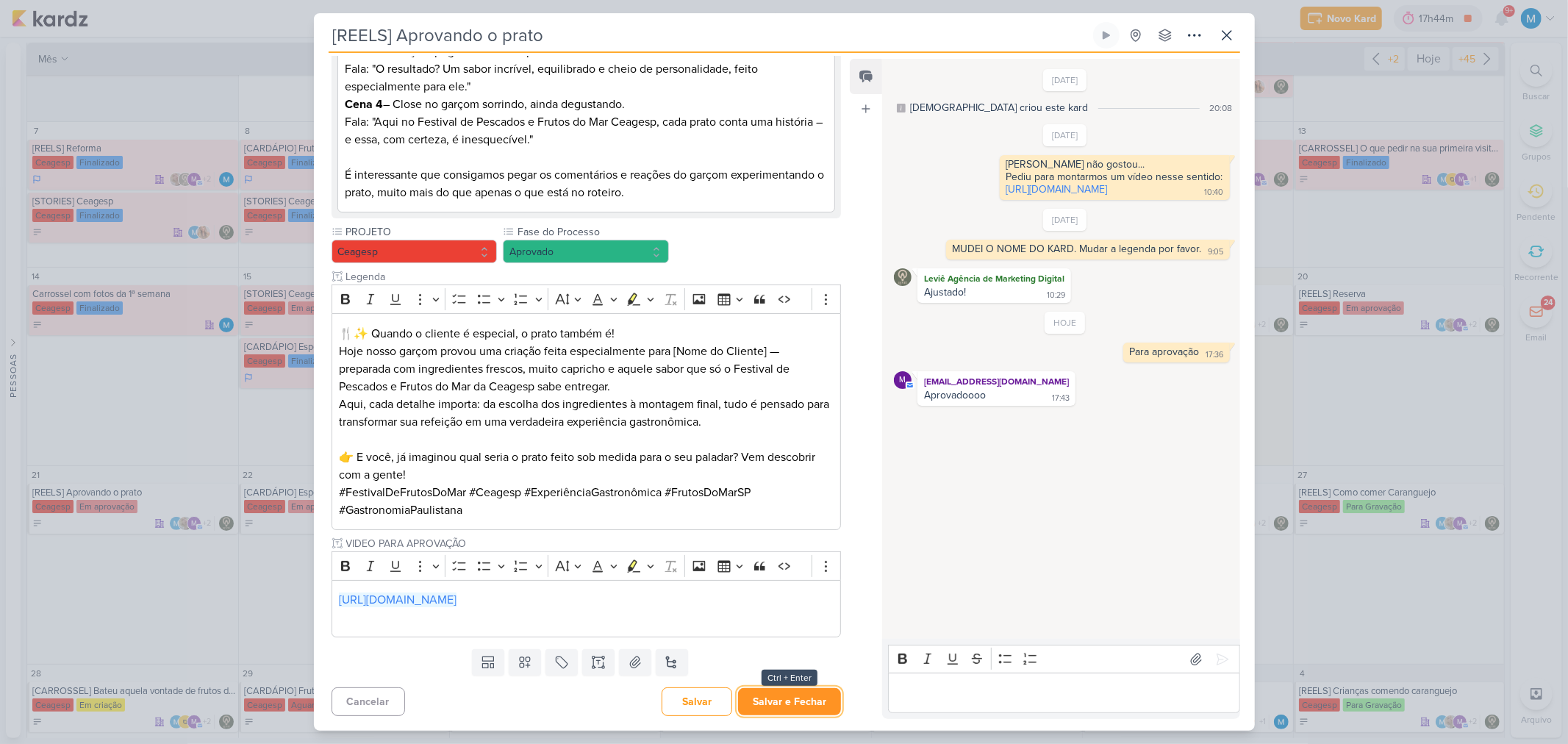
click at [777, 488] on button "Salvar e Fechar" at bounding box center [789, 701] width 103 height 27
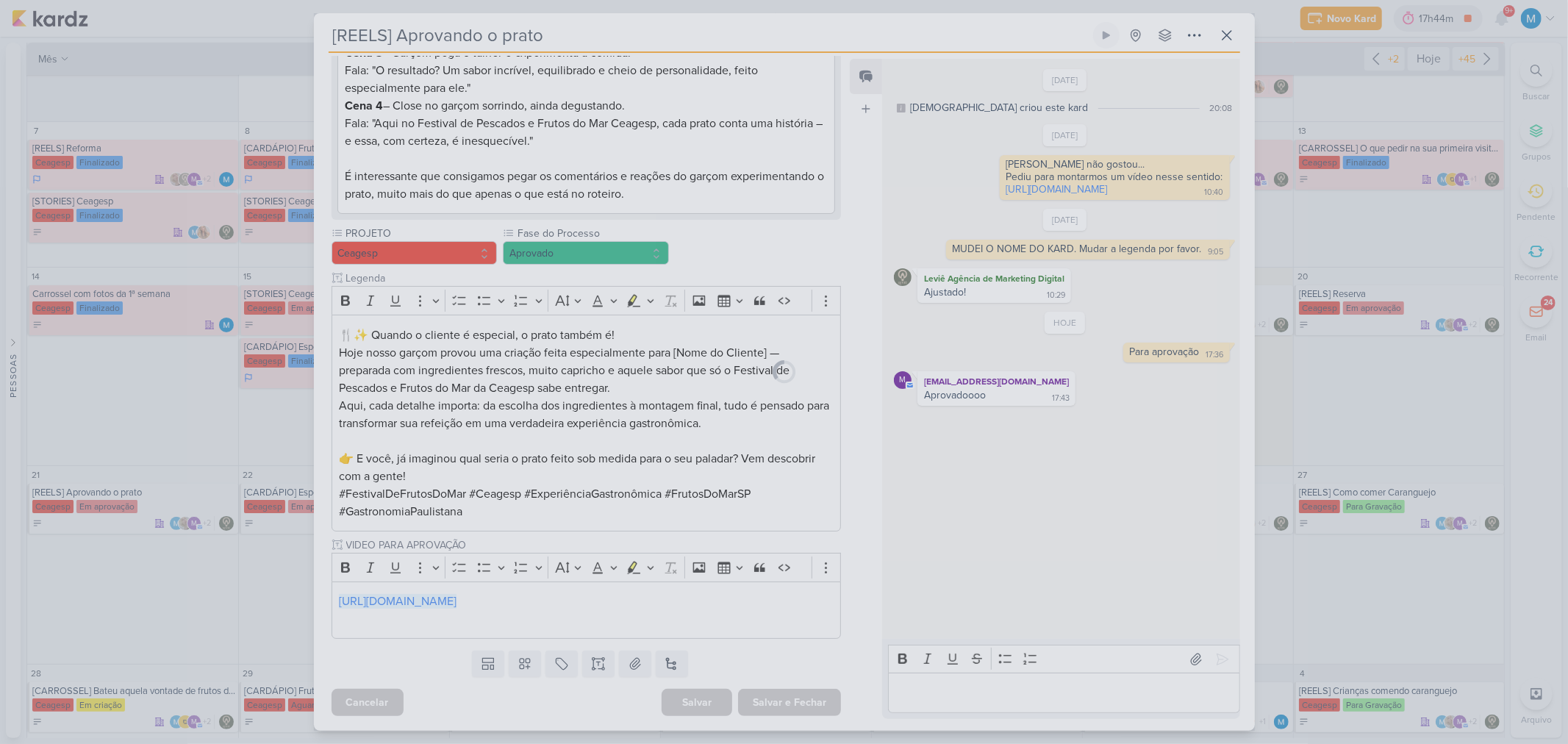
scroll to position [354, 0]
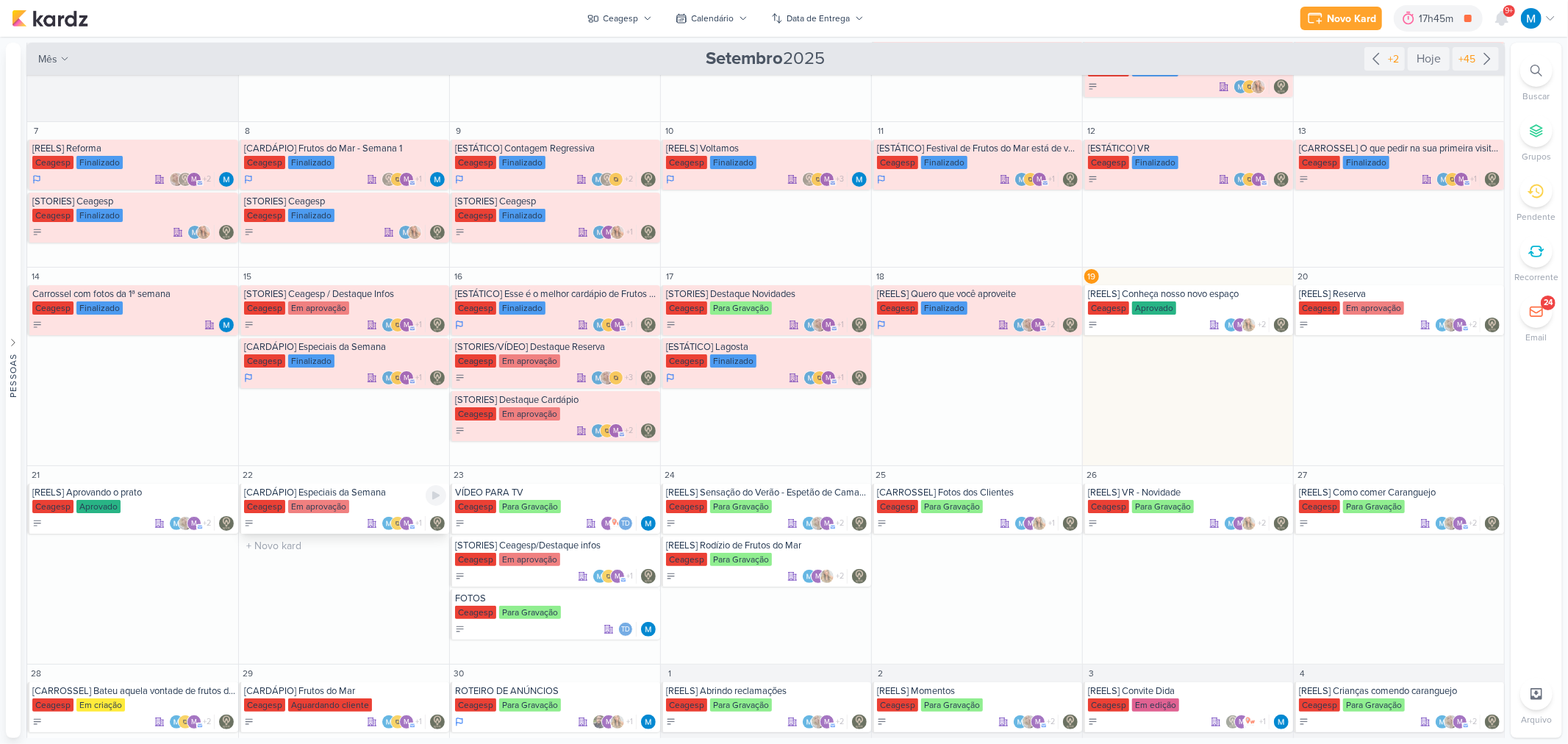
click at [327, 488] on div "[CARDÁPIO] Especiais da Semana" at bounding box center [345, 492] width 202 height 12
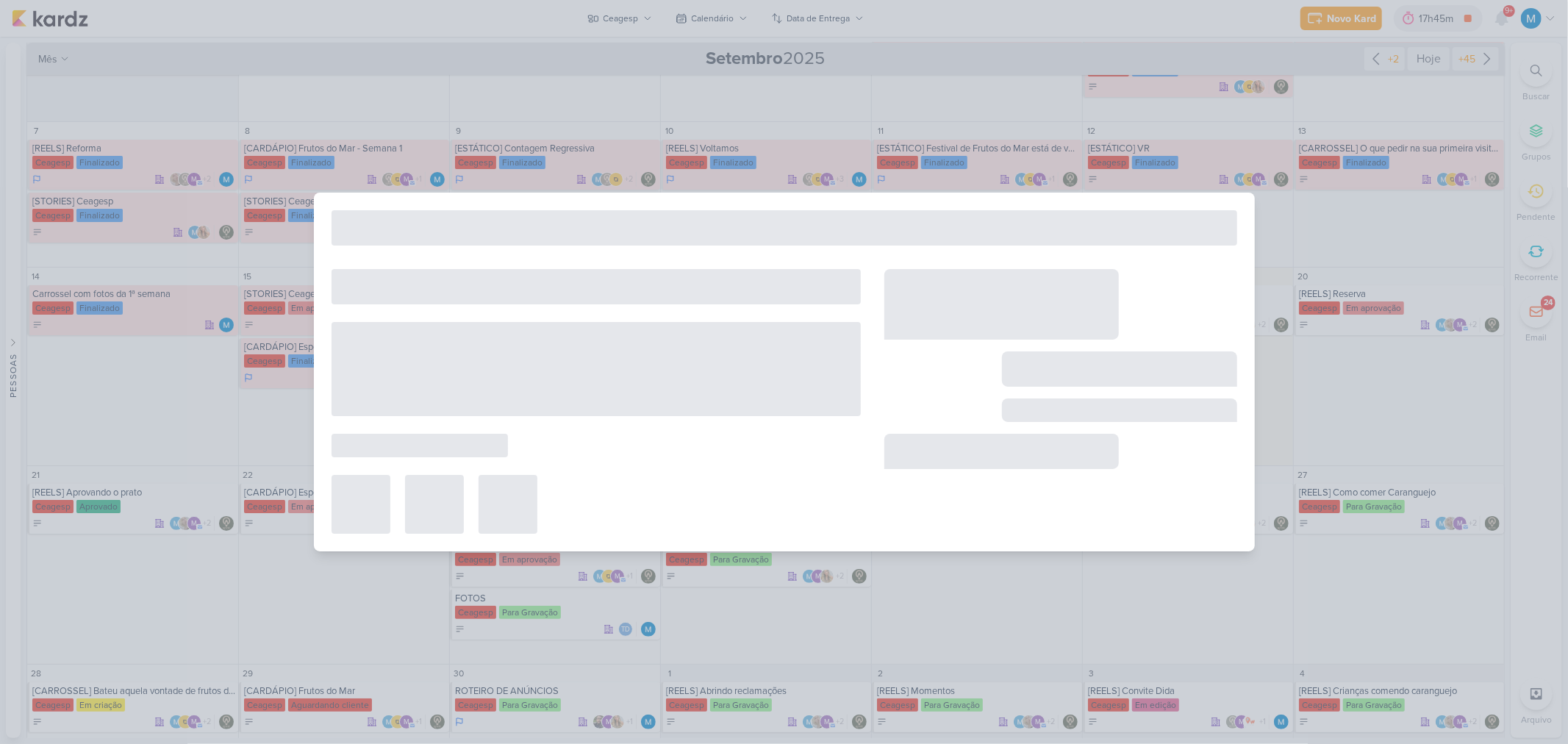
type input "[CARDÁPIO] Especiais da Semana"
type input "22 de setembro de 2025 às 23:59"
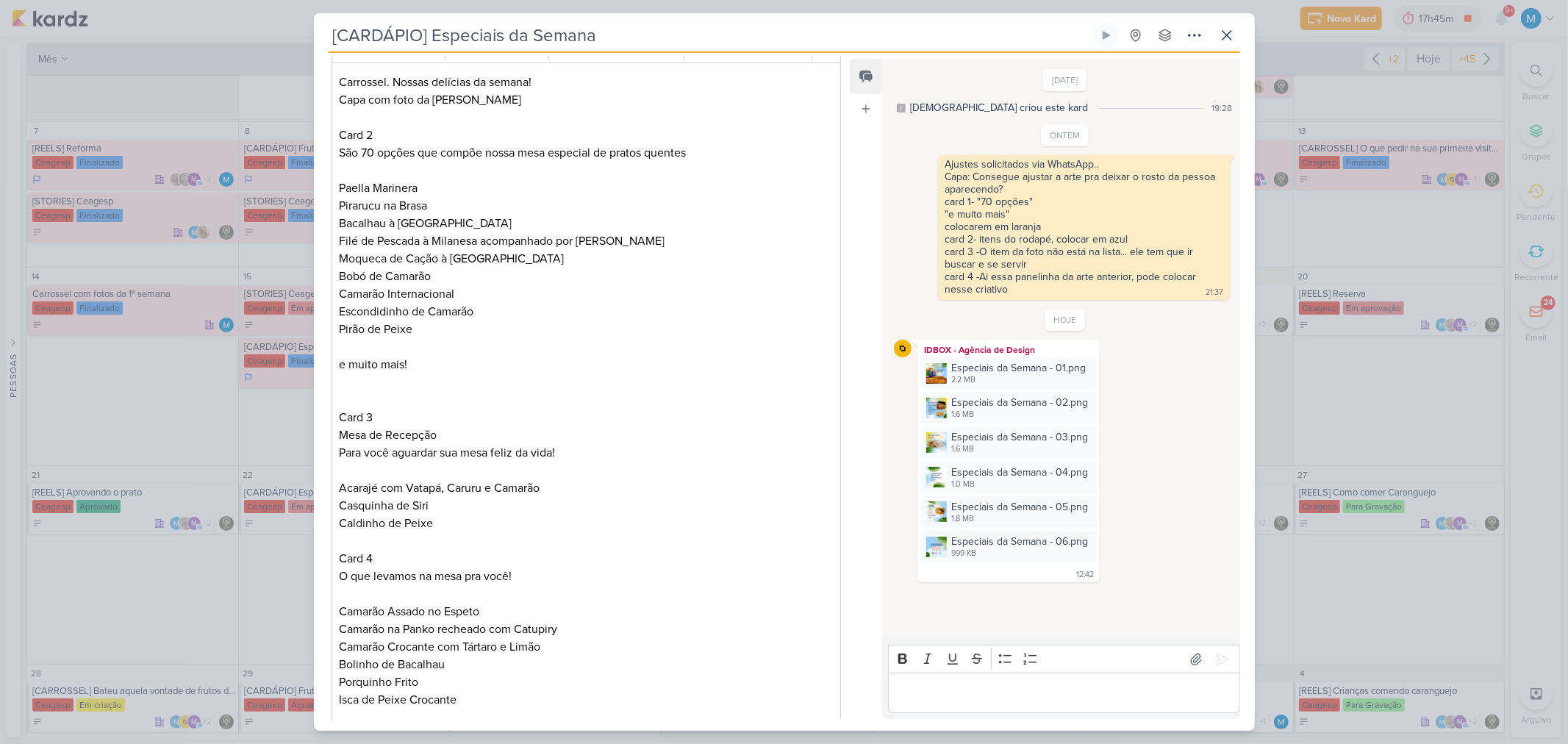
scroll to position [0, 0]
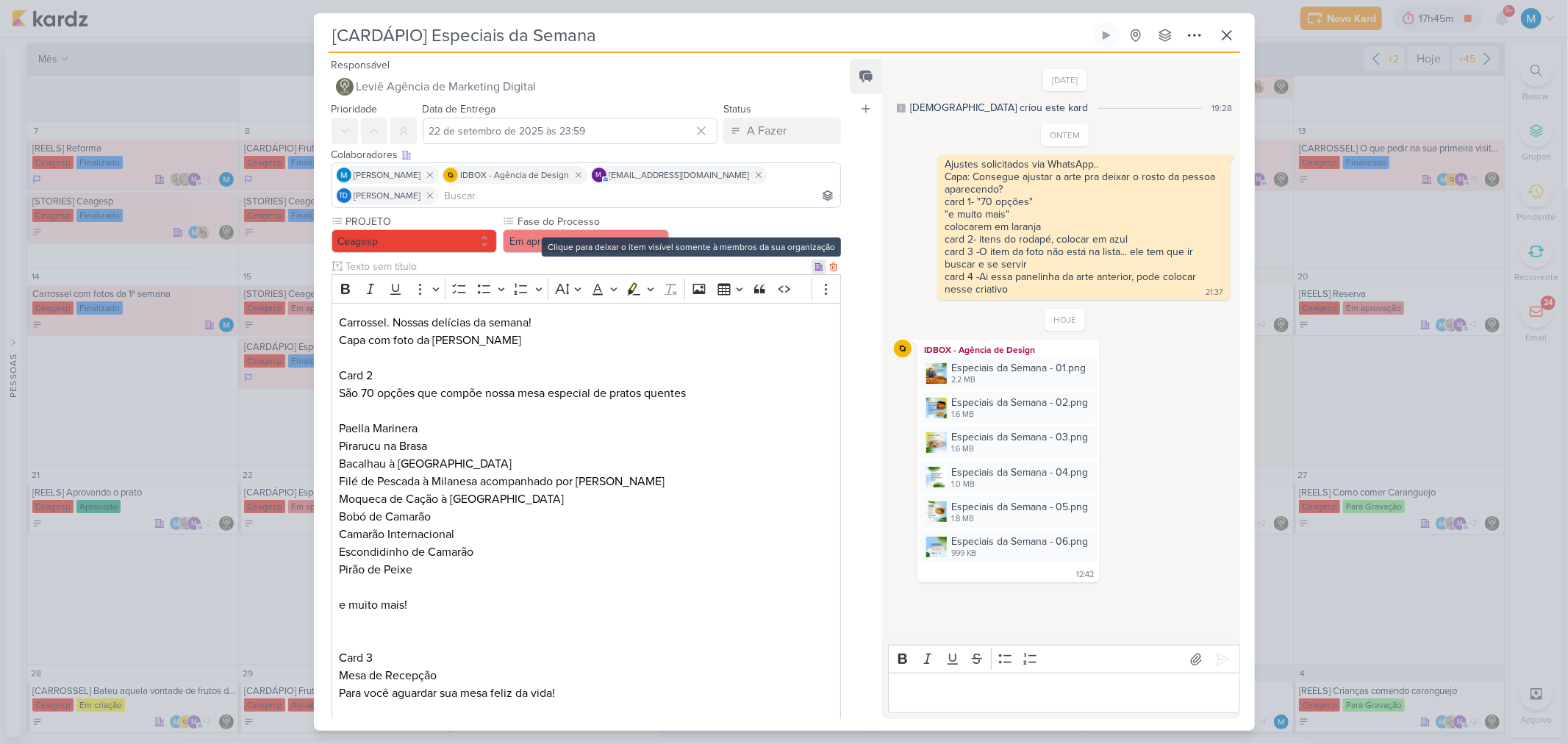
click at [815, 268] on icon at bounding box center [819, 266] width 9 height 9
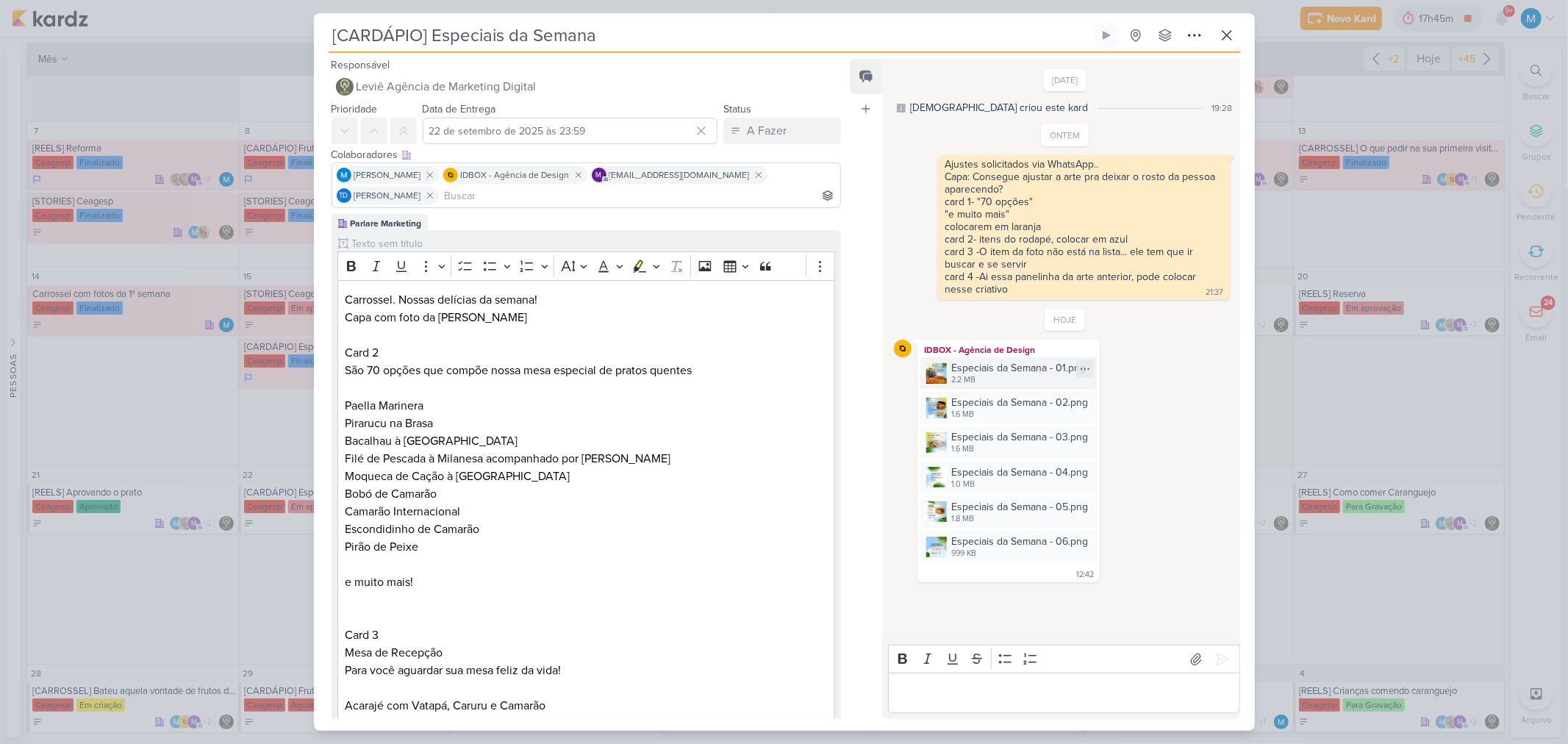
click at [935, 379] on img at bounding box center [936, 373] width 21 height 21
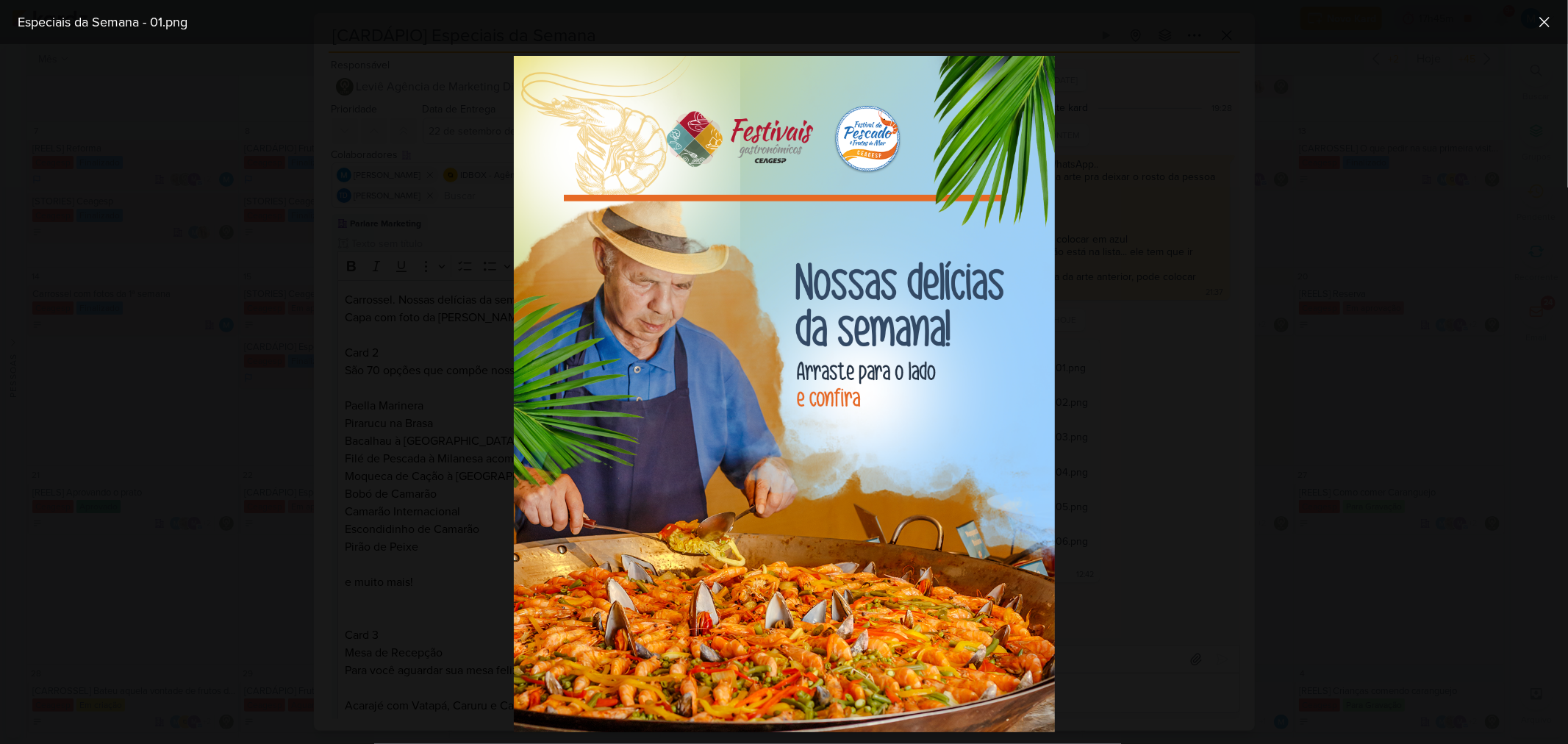
click at [1114, 346] on div at bounding box center [784, 394] width 1568 height 699
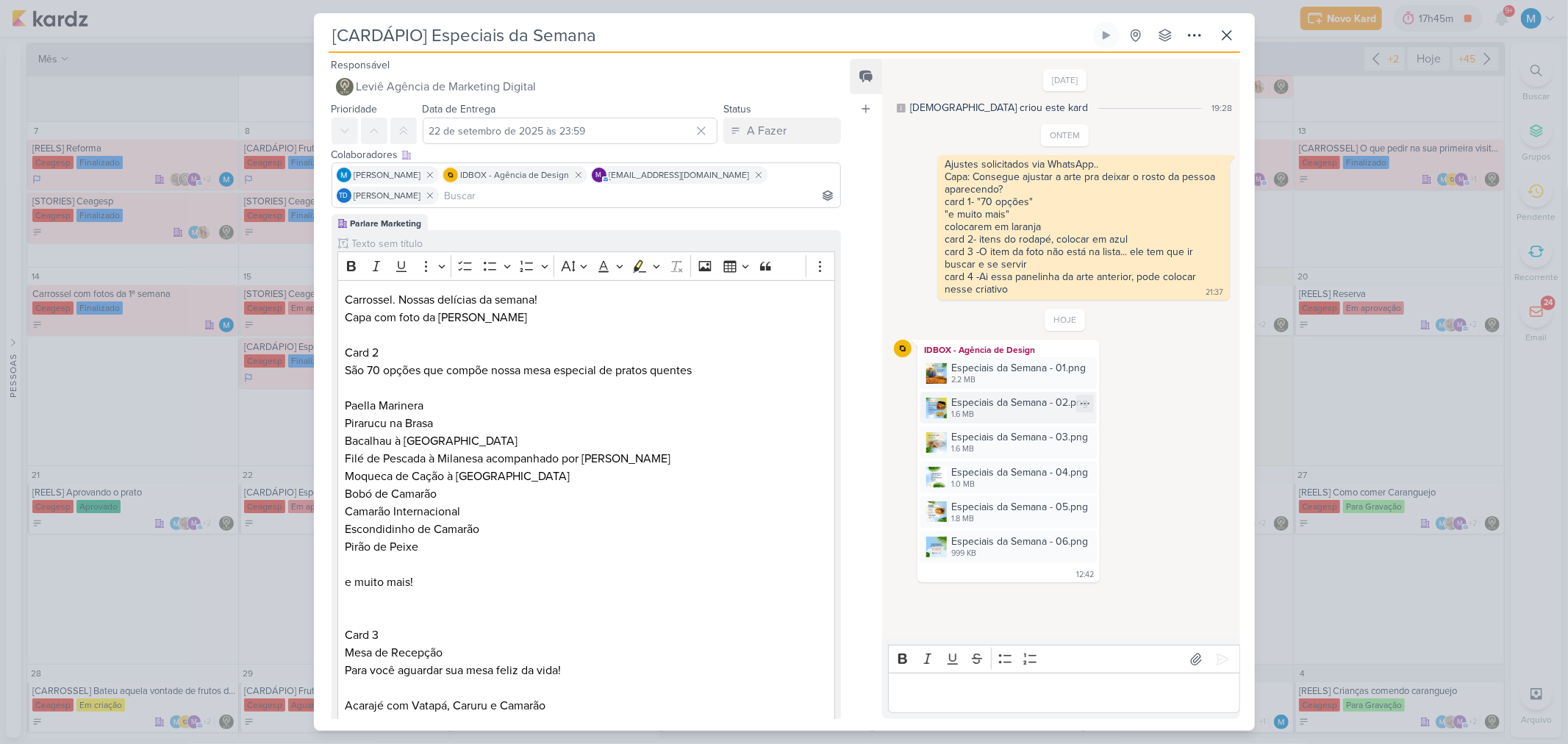
click at [934, 417] on img at bounding box center [936, 408] width 21 height 21
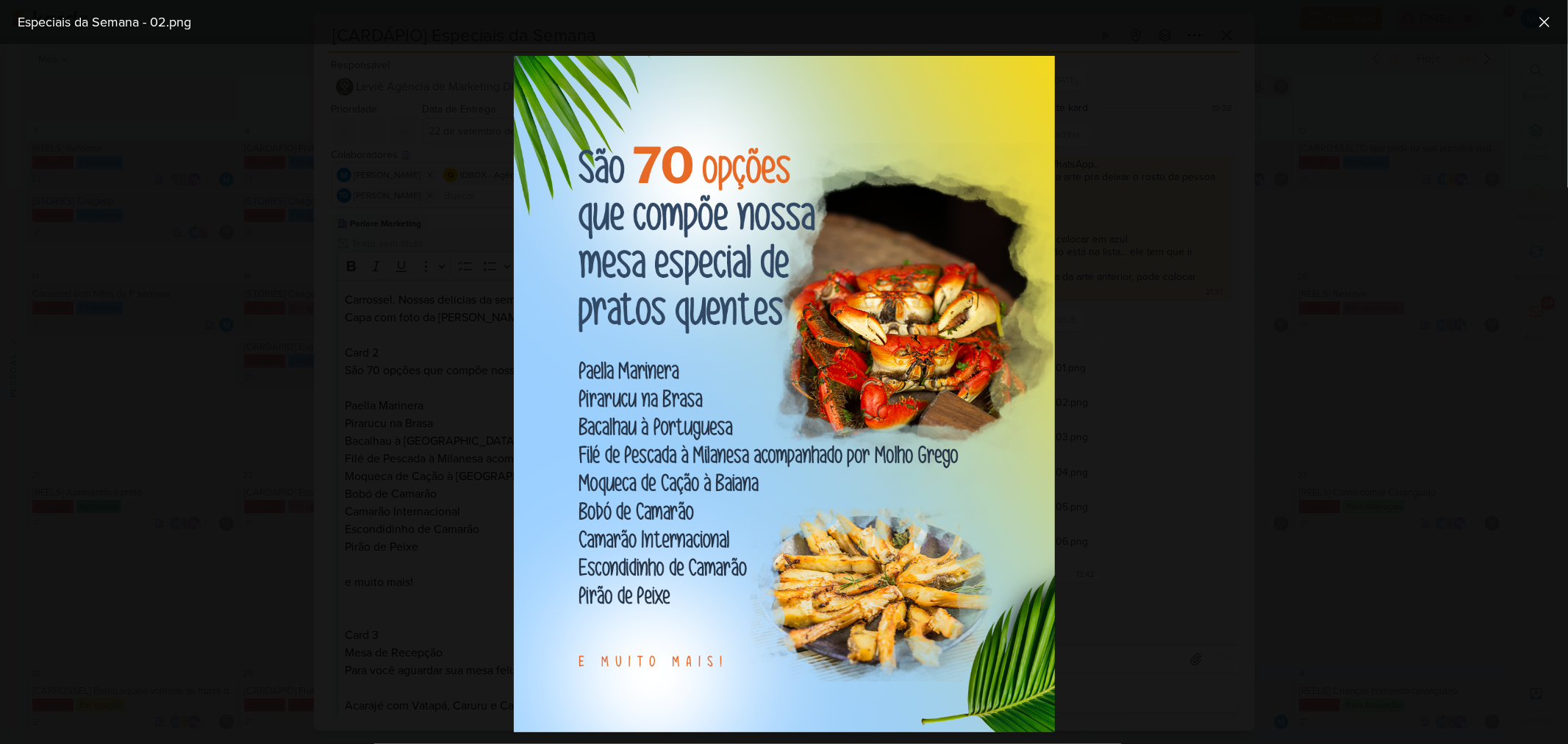
click at [1114, 396] on div at bounding box center [784, 394] width 1568 height 699
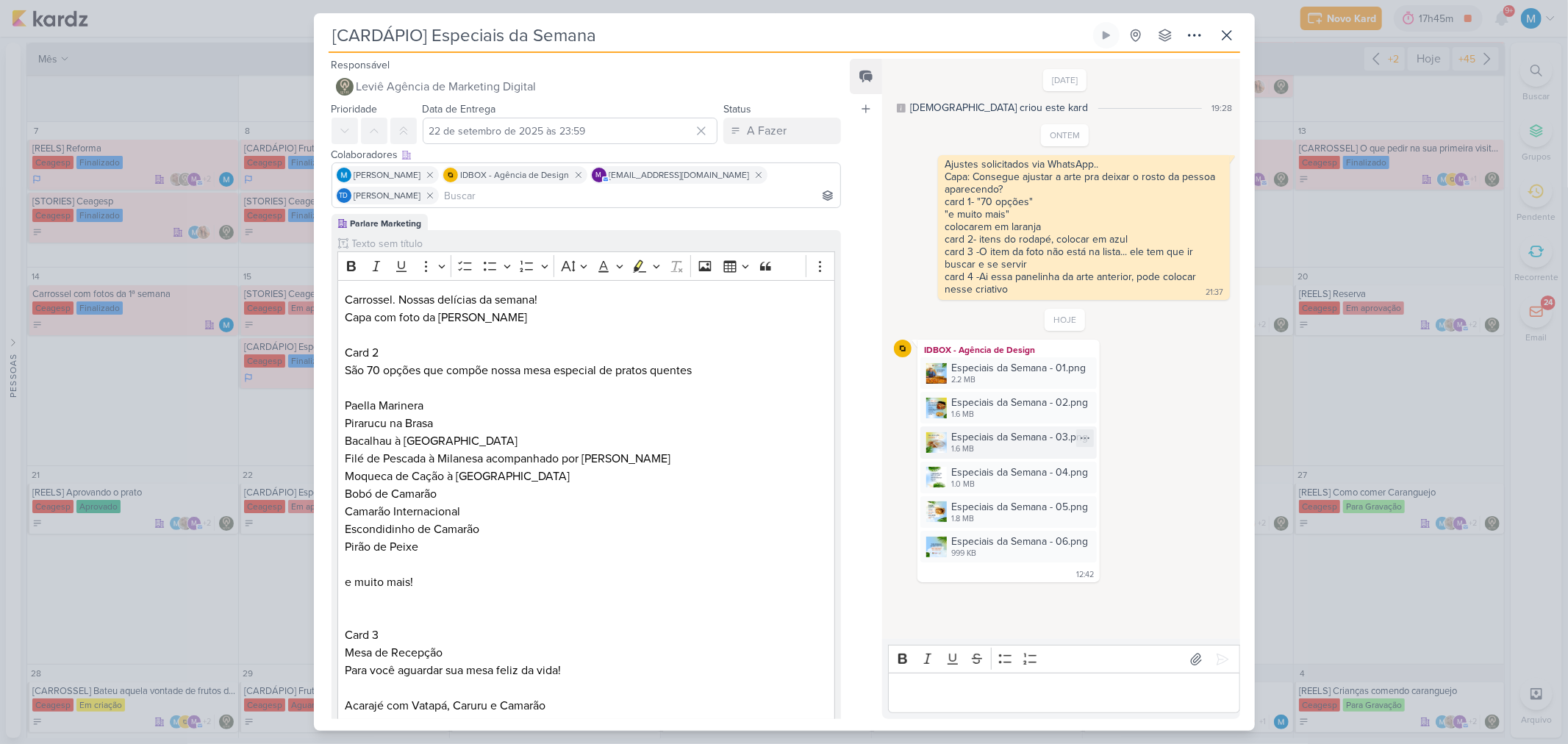
click at [945, 445] on img at bounding box center [936, 443] width 21 height 21
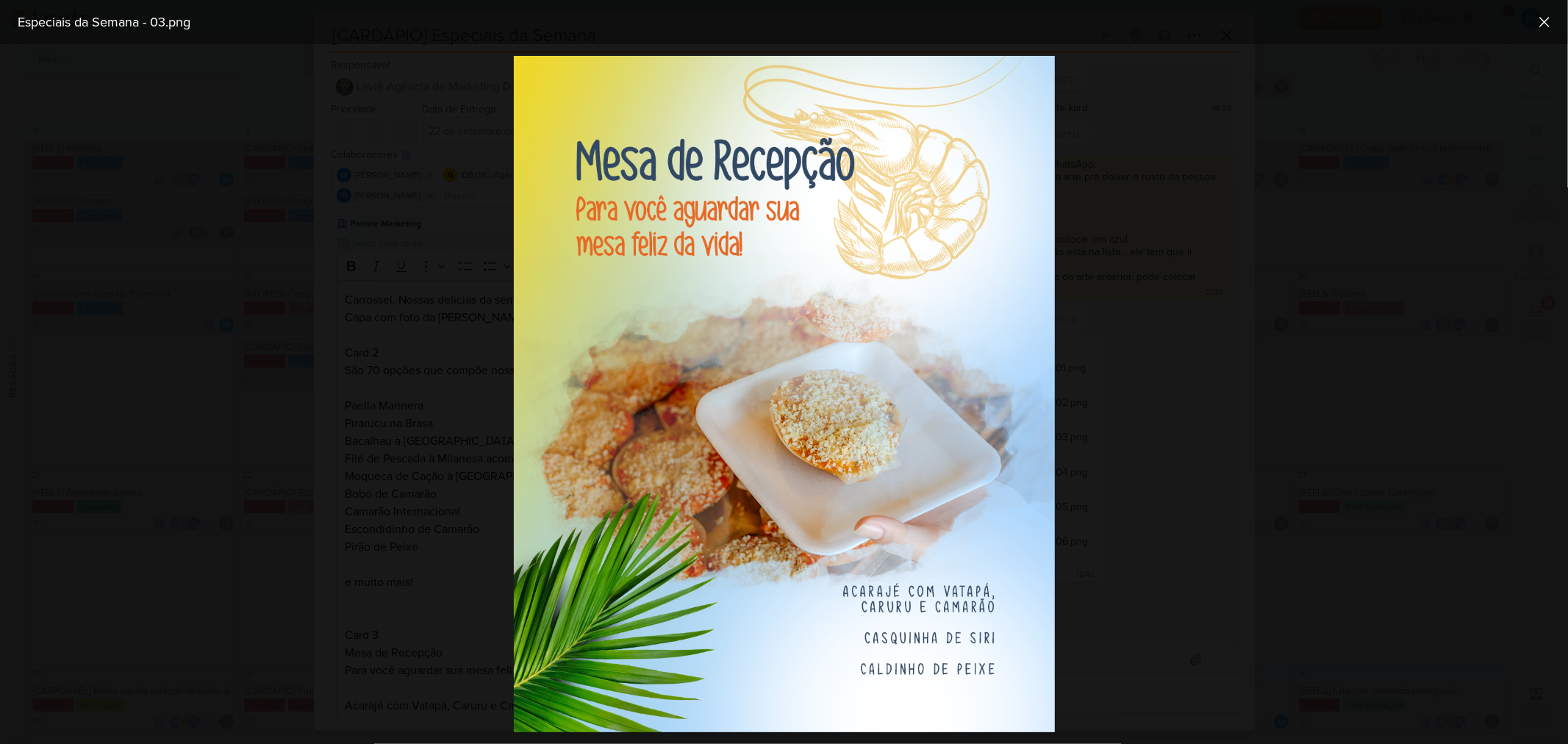
click at [1114, 357] on div at bounding box center [784, 394] width 1568 height 699
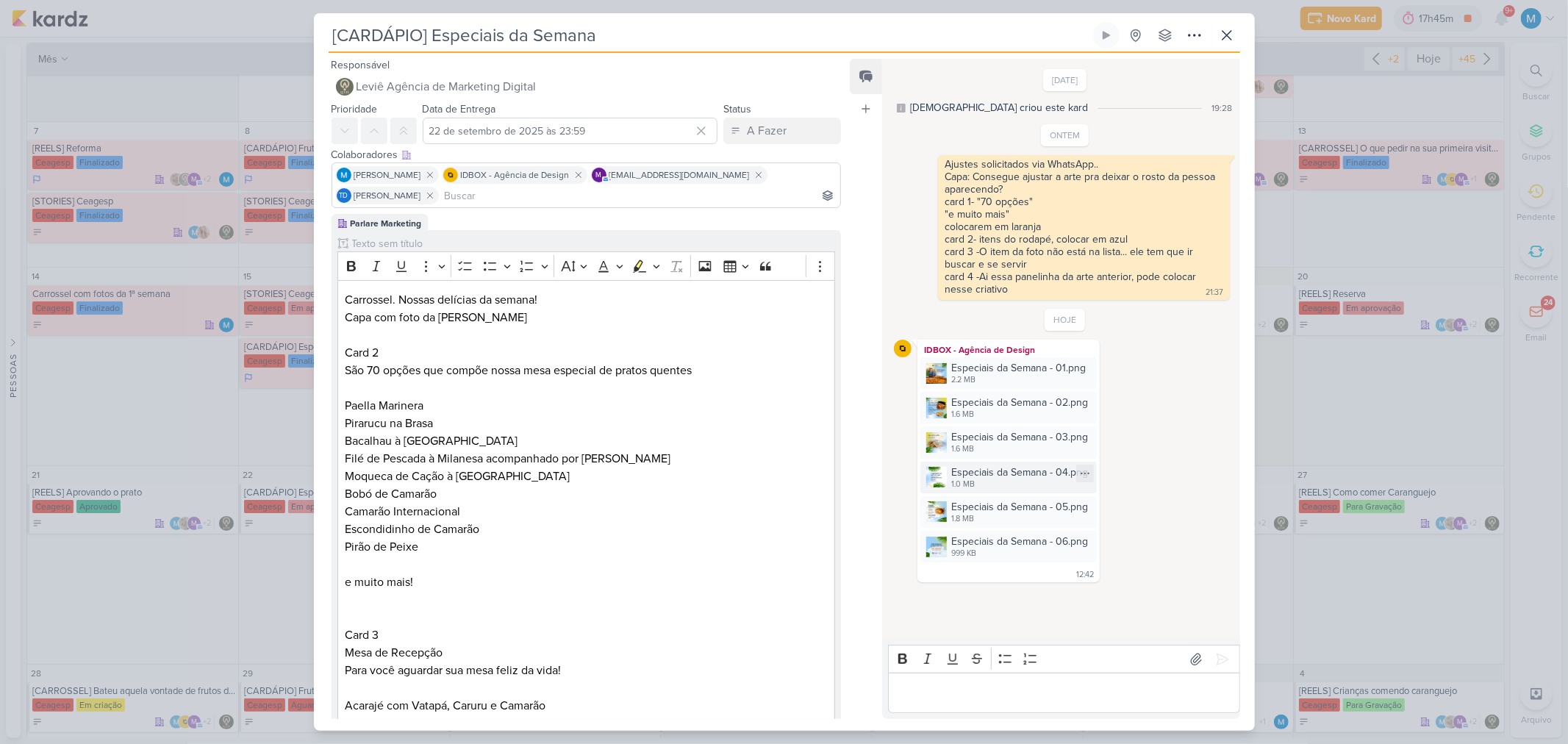
click at [936, 481] on img at bounding box center [936, 477] width 21 height 21
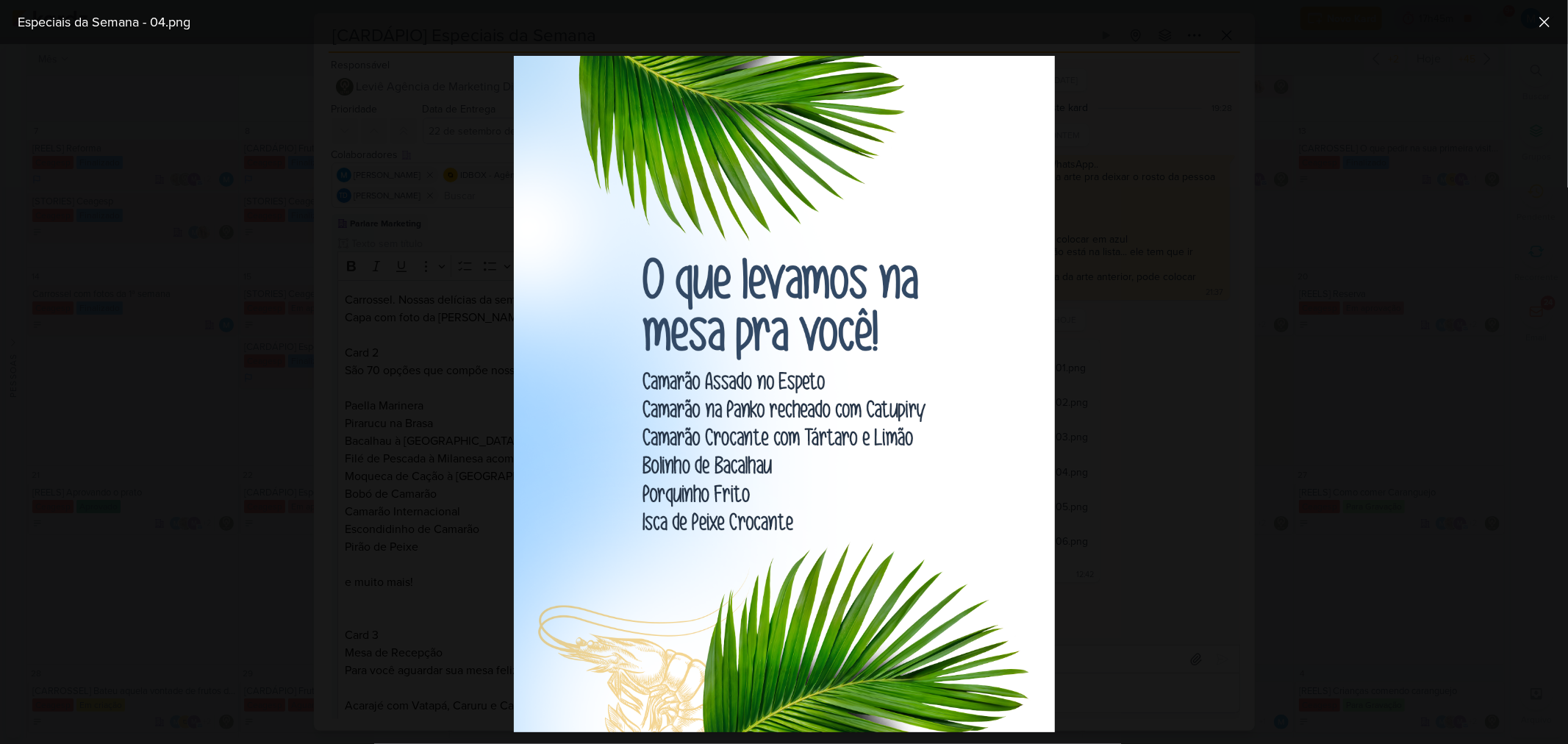
click at [1114, 359] on div at bounding box center [784, 394] width 1568 height 699
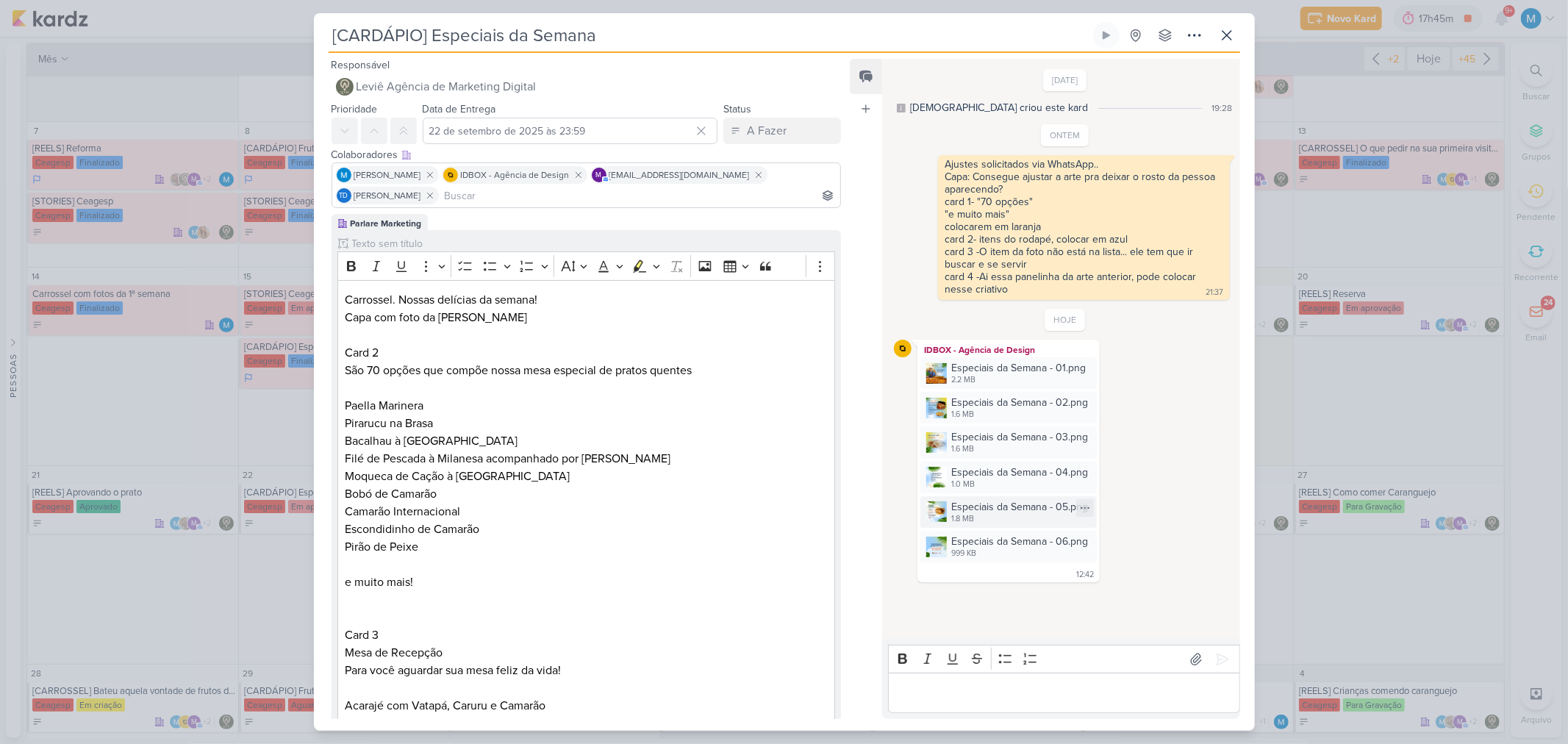
click at [929, 488] on img at bounding box center [936, 511] width 21 height 21
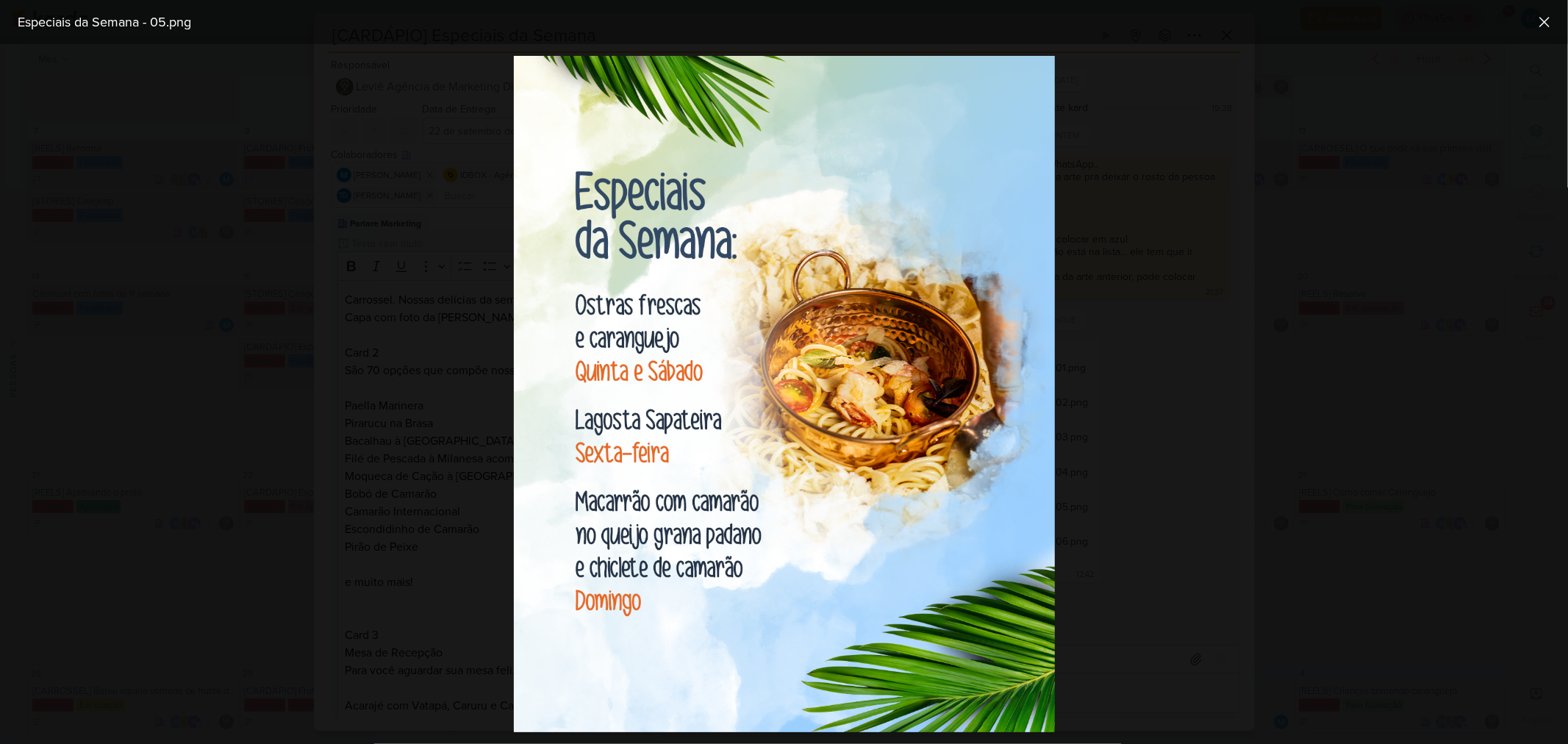
click at [1114, 265] on div at bounding box center [784, 394] width 1568 height 699
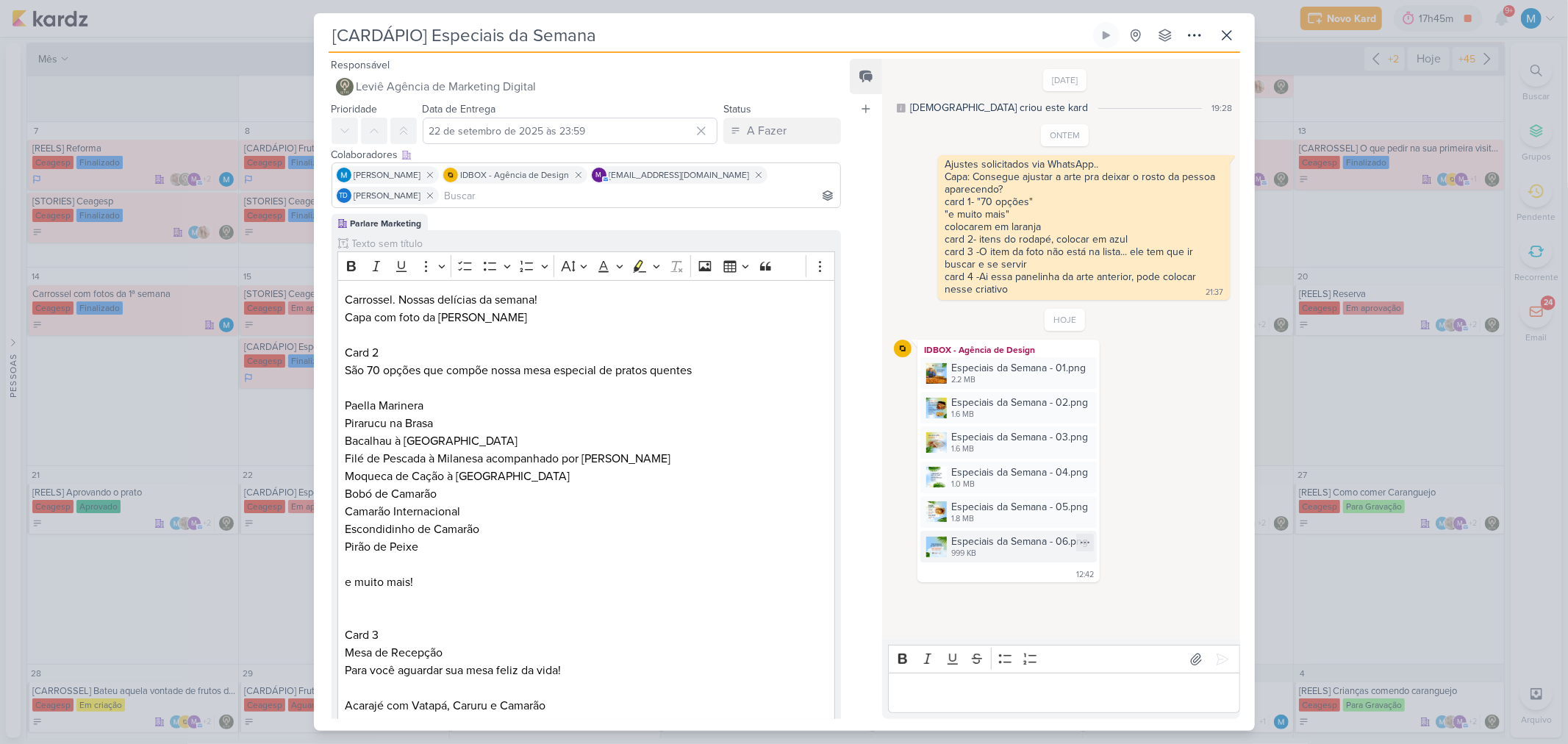
click at [930, 488] on img at bounding box center [936, 547] width 21 height 21
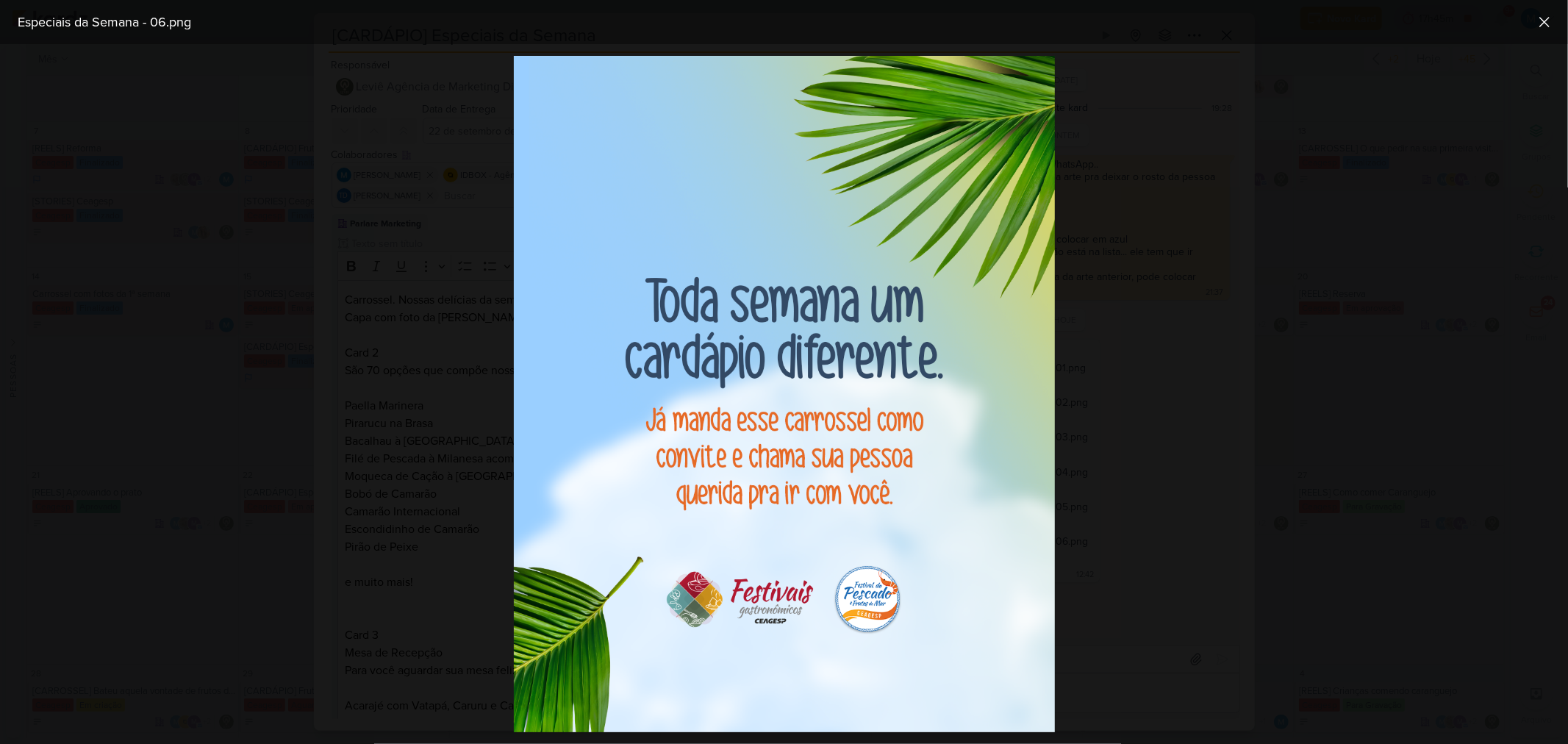
click at [1114, 488] on div at bounding box center [784, 394] width 1568 height 699
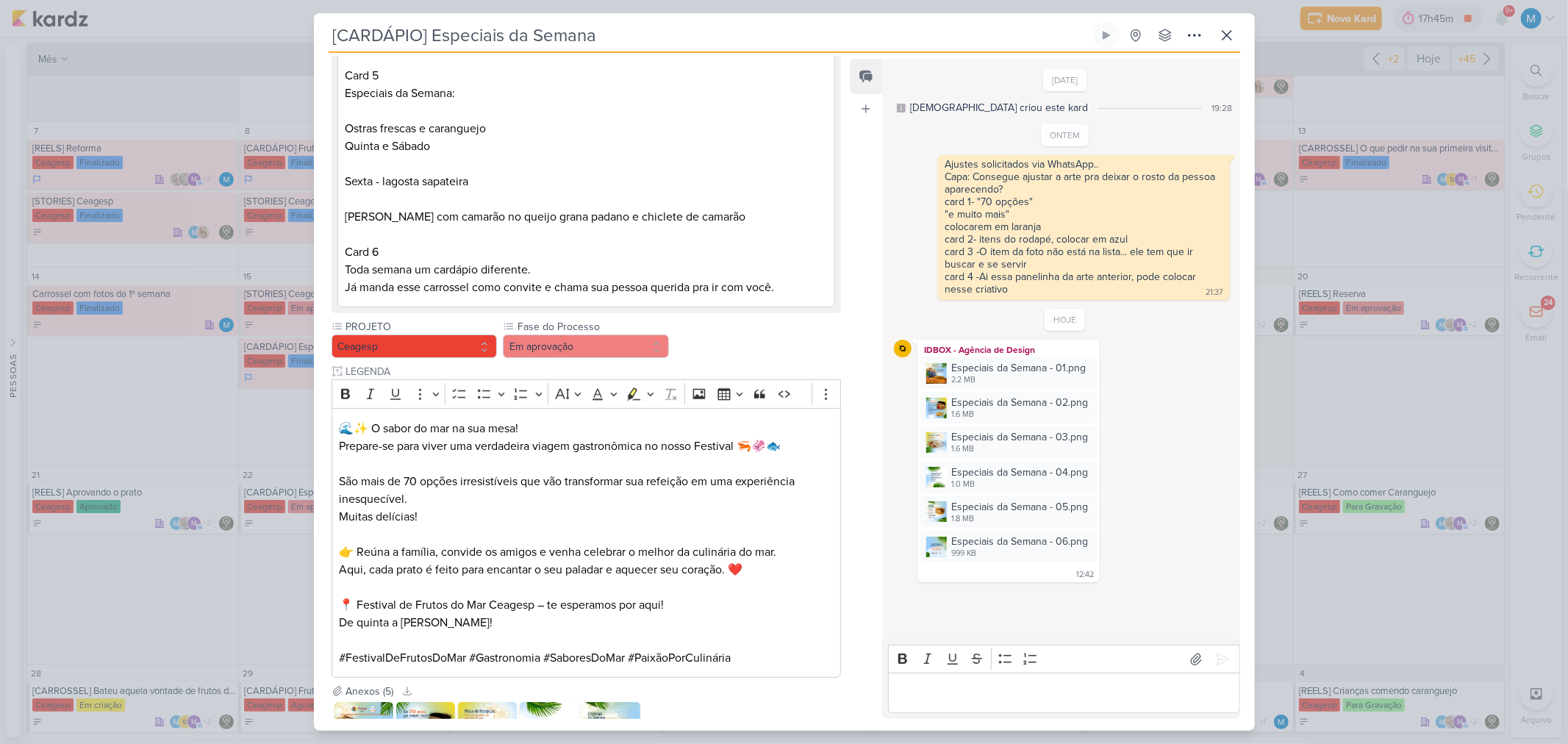
scroll to position [1004, 0]
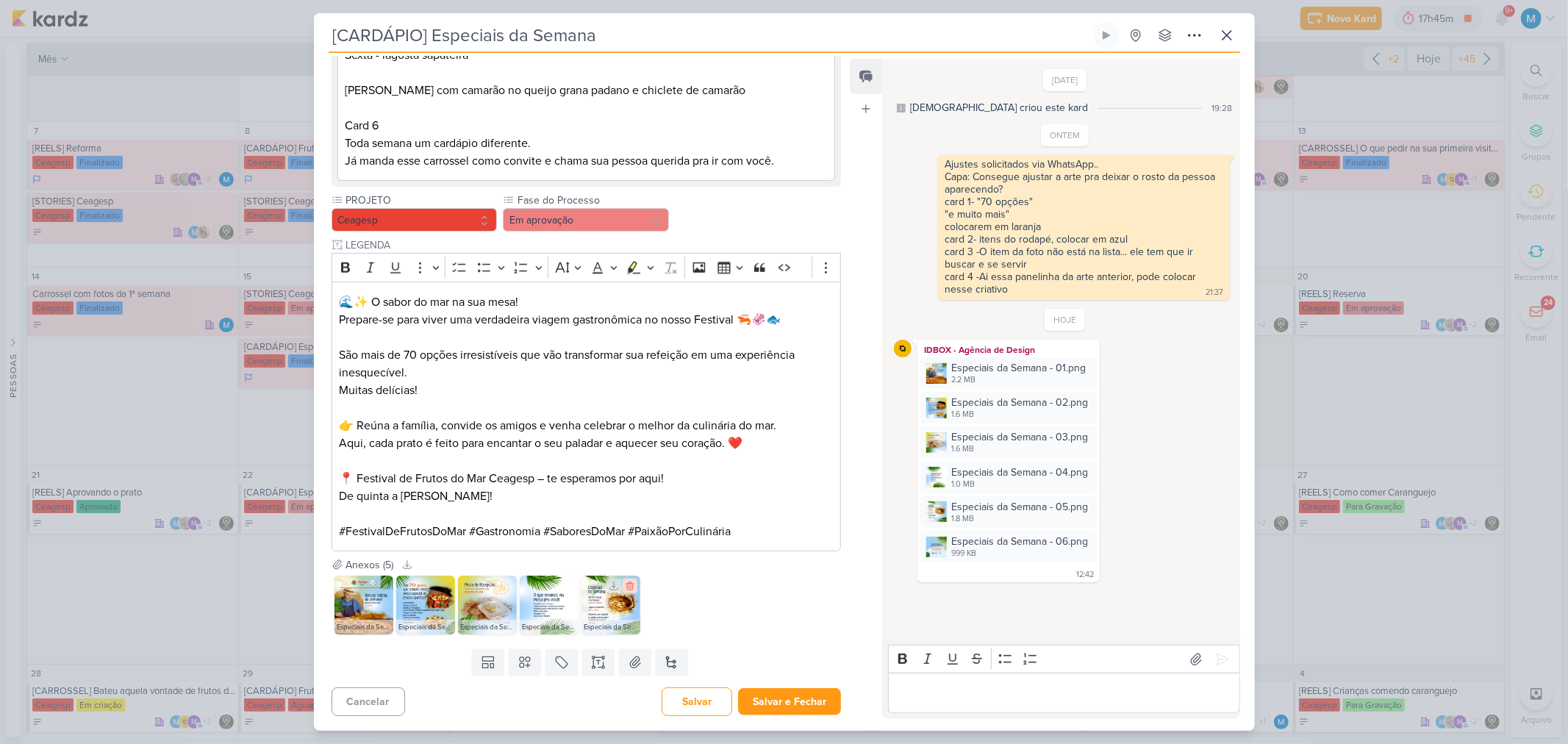
click at [628, 488] on icon at bounding box center [630, 586] width 10 height 10
click at [567, 488] on icon at bounding box center [568, 586] width 7 height 8
click at [504, 488] on icon at bounding box center [506, 586] width 10 height 10
click at [445, 488] on icon at bounding box center [444, 586] width 7 height 8
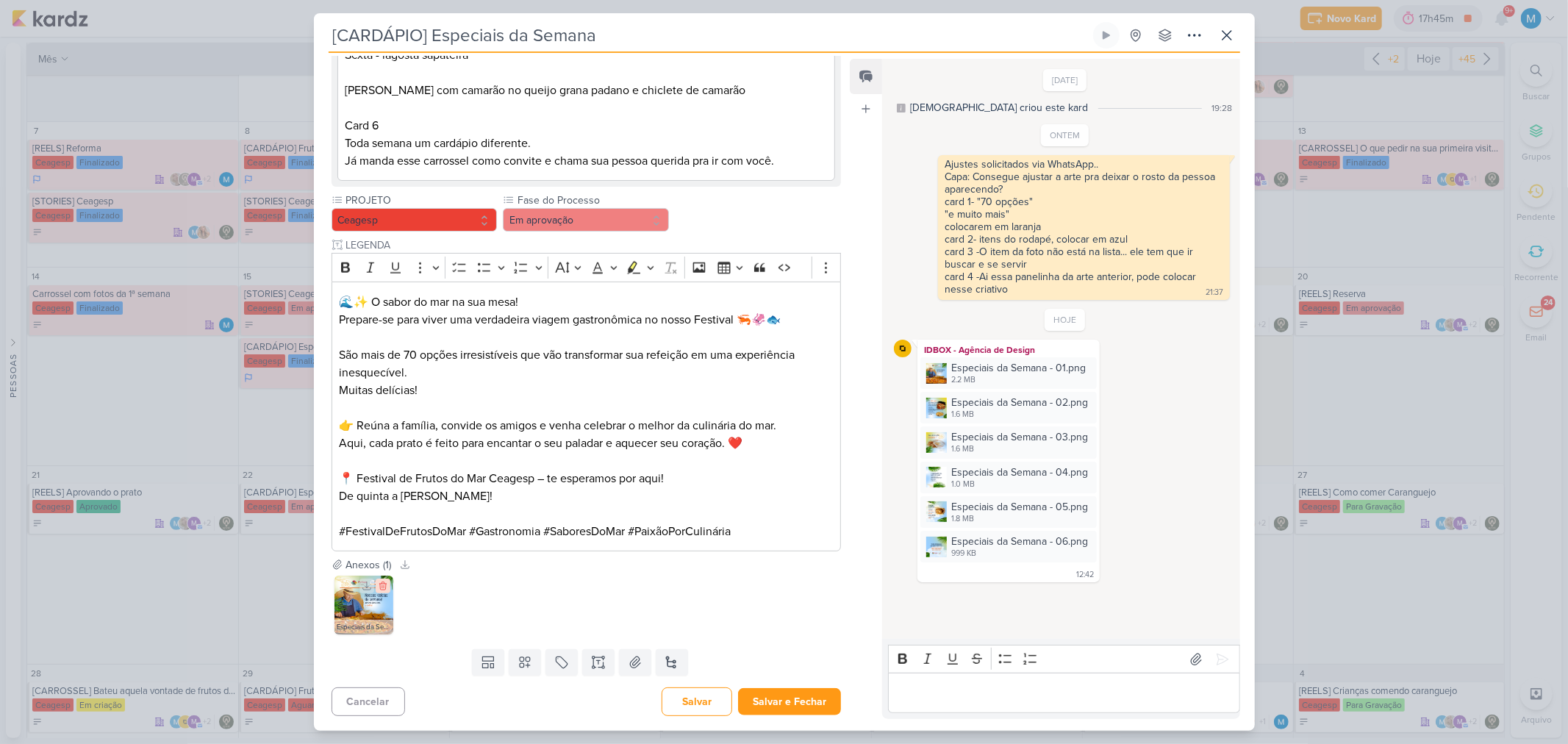
click at [386, 488] on icon at bounding box center [383, 586] width 7 height 8
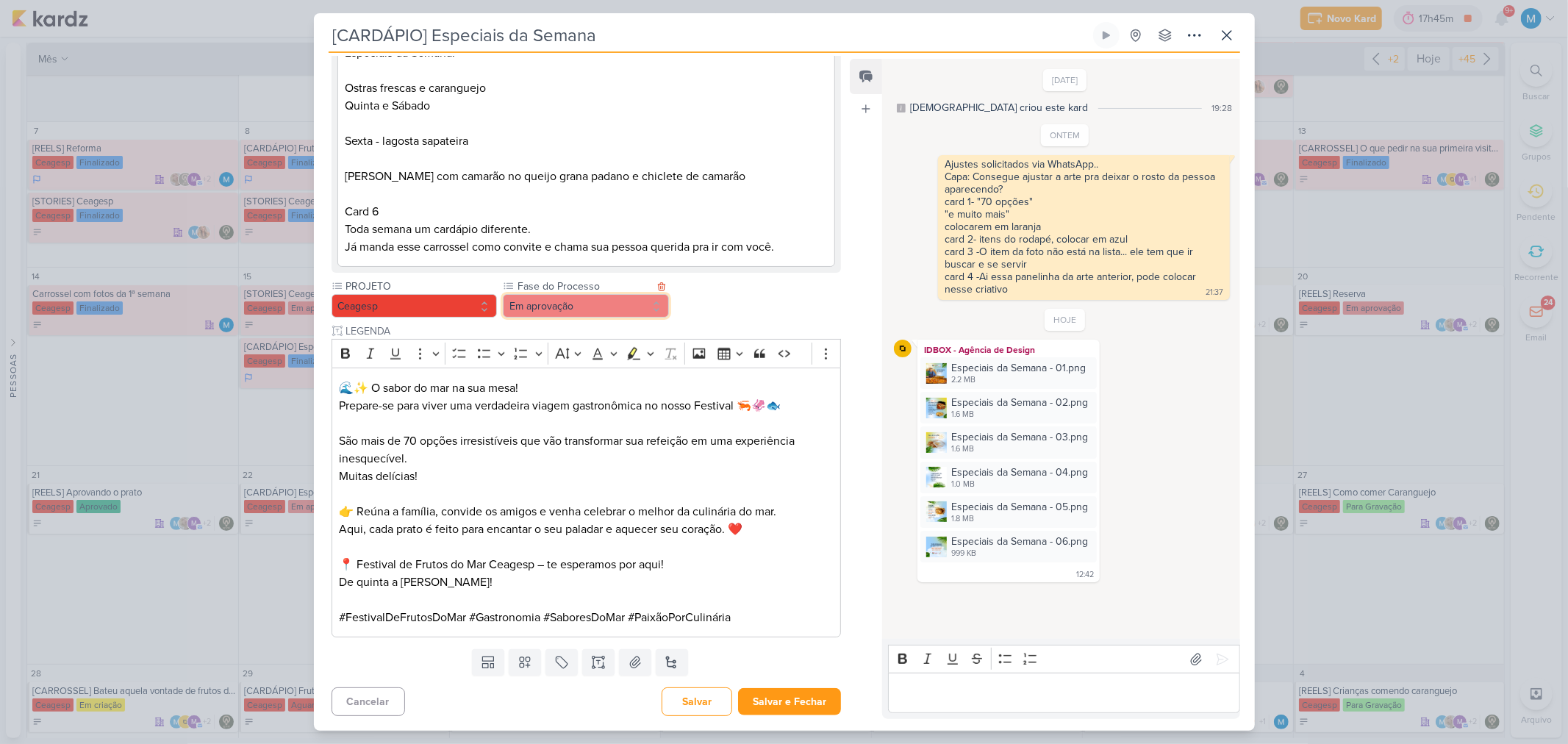
click at [571, 299] on button "Em aprovação" at bounding box center [586, 306] width 166 height 24
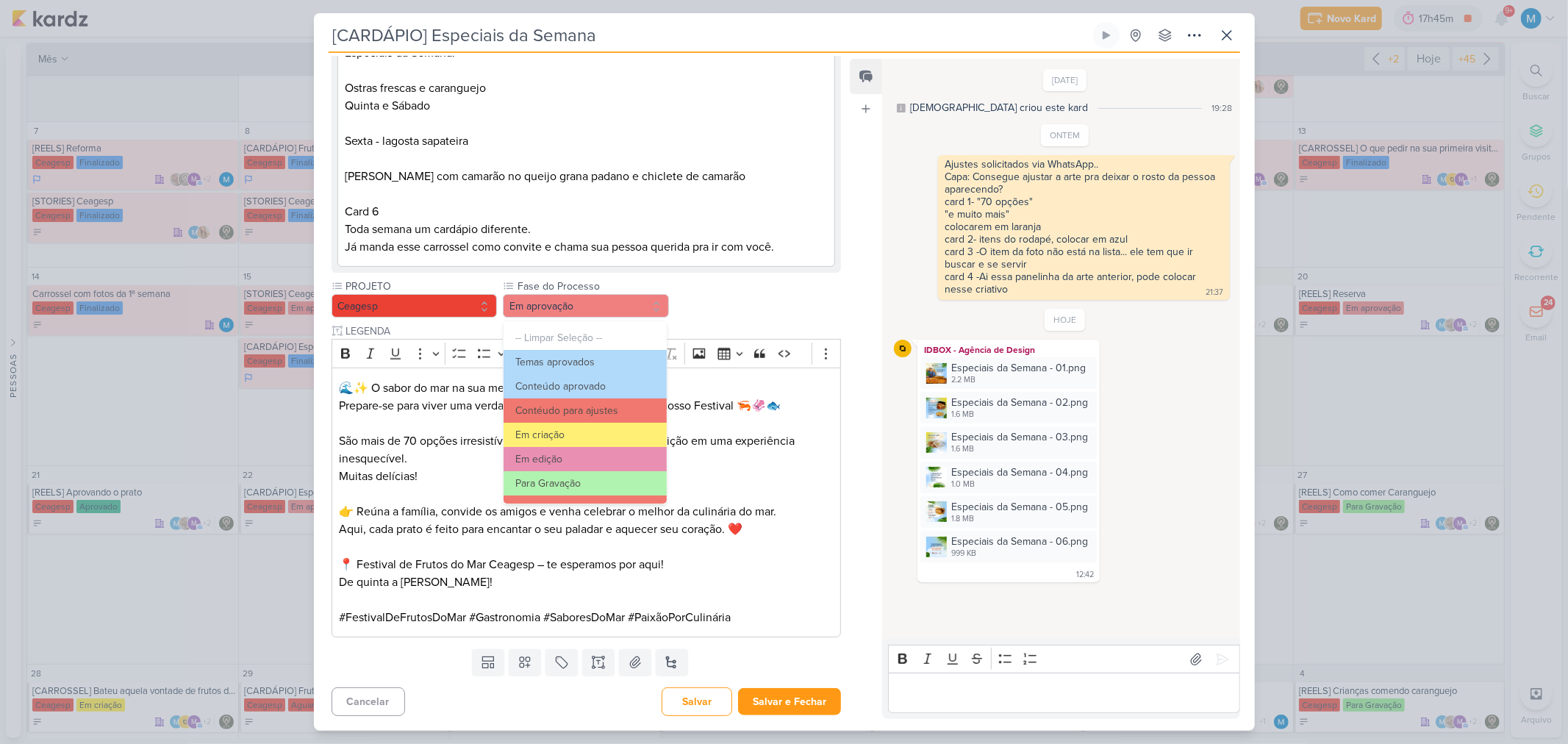
click at [725, 304] on div "PROJETO [GEOGRAPHIC_DATA] Fase do Processo" at bounding box center [586, 458] width 510 height 358
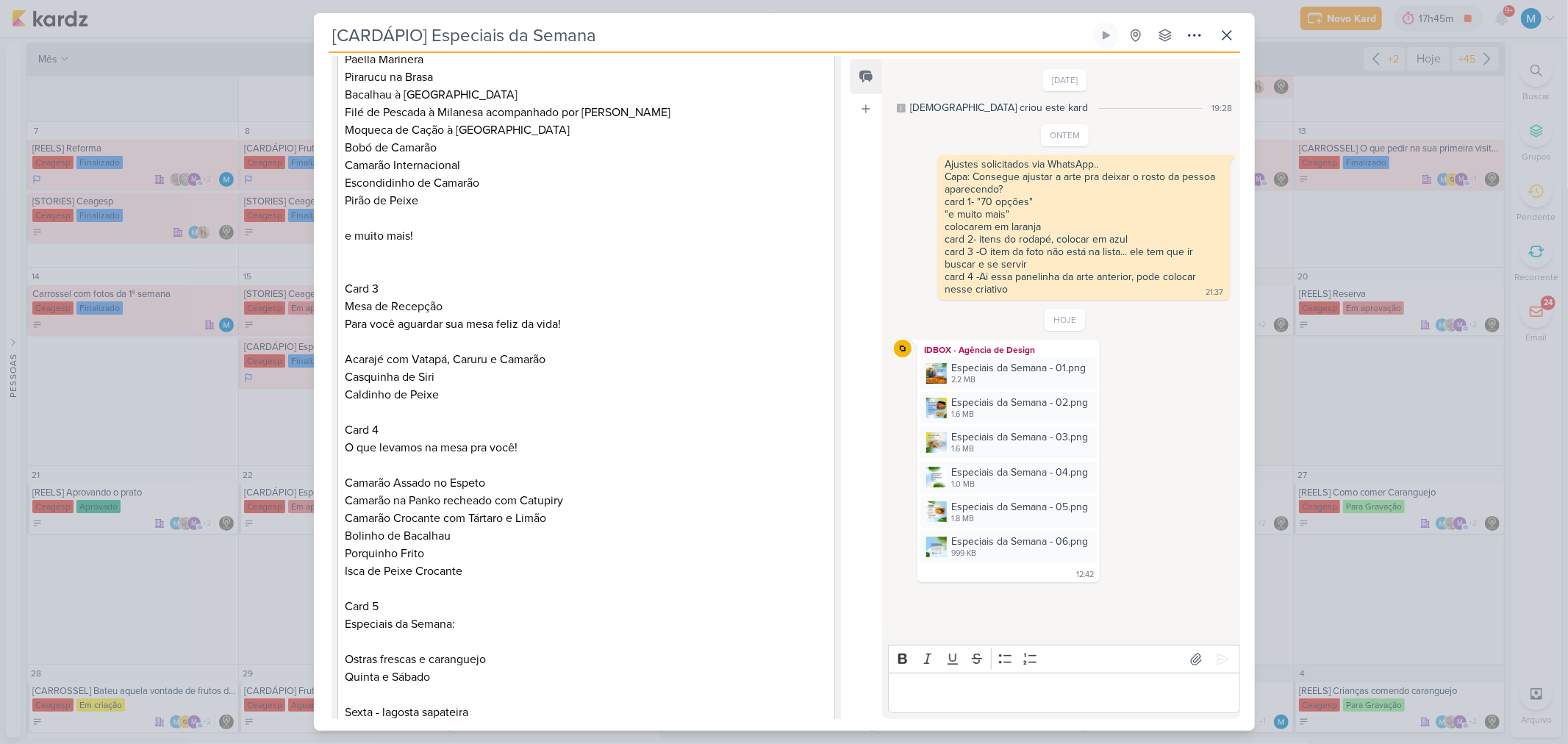
scroll to position [0, 0]
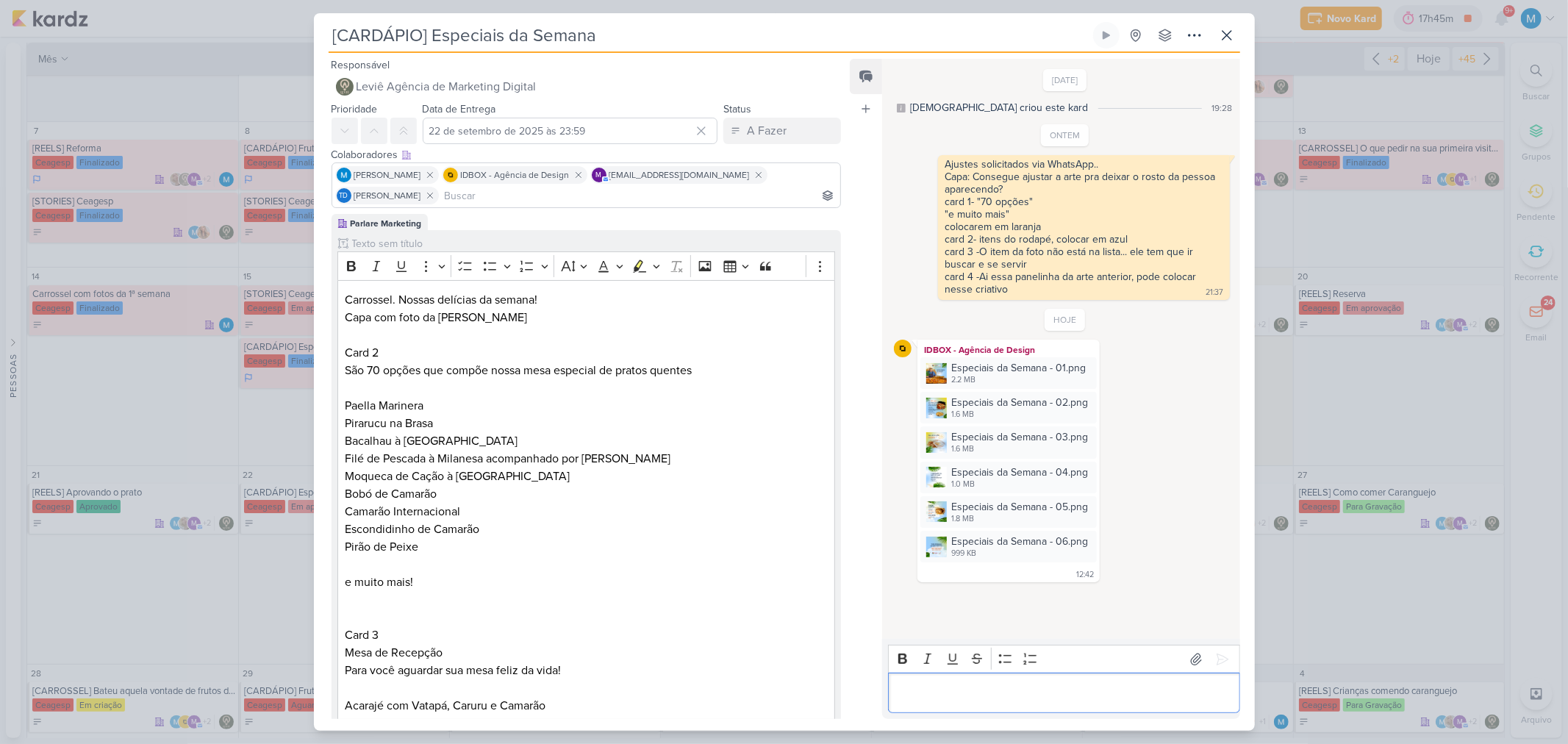
click at [948, 488] on div "Editor editing area: main" at bounding box center [1063, 693] width 351 height 40
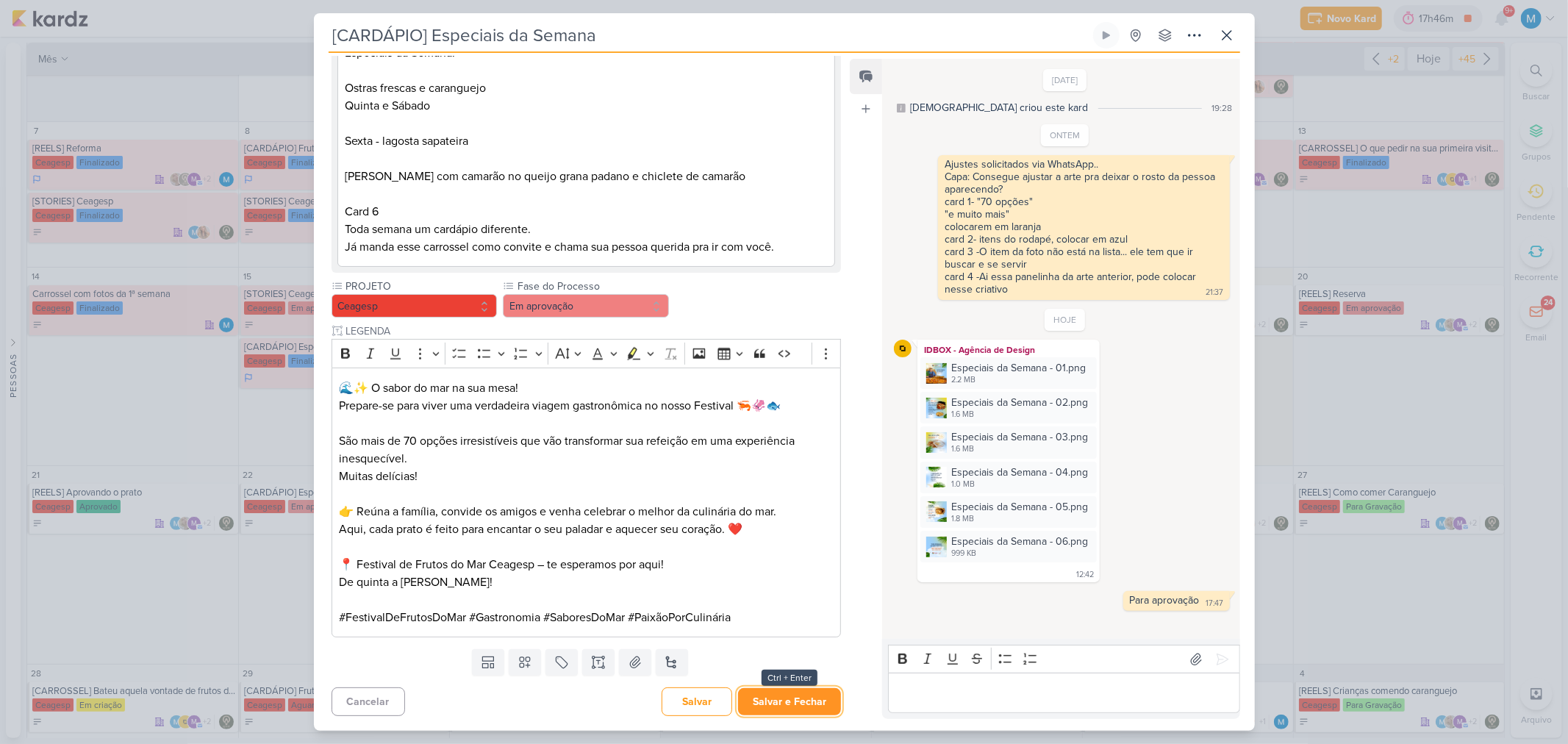
click at [785, 488] on button "Salvar e Fechar" at bounding box center [789, 701] width 103 height 27
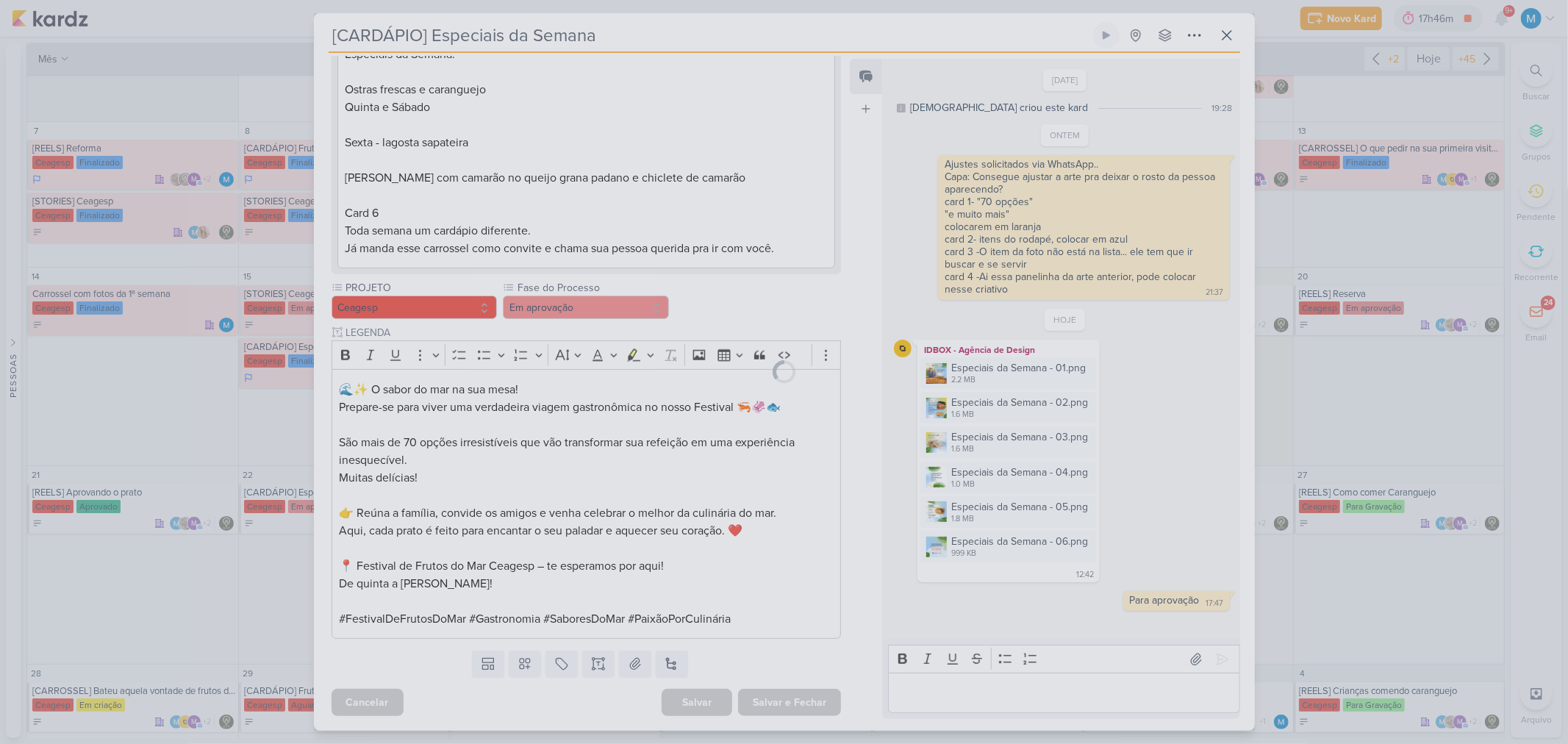
scroll to position [916, 0]
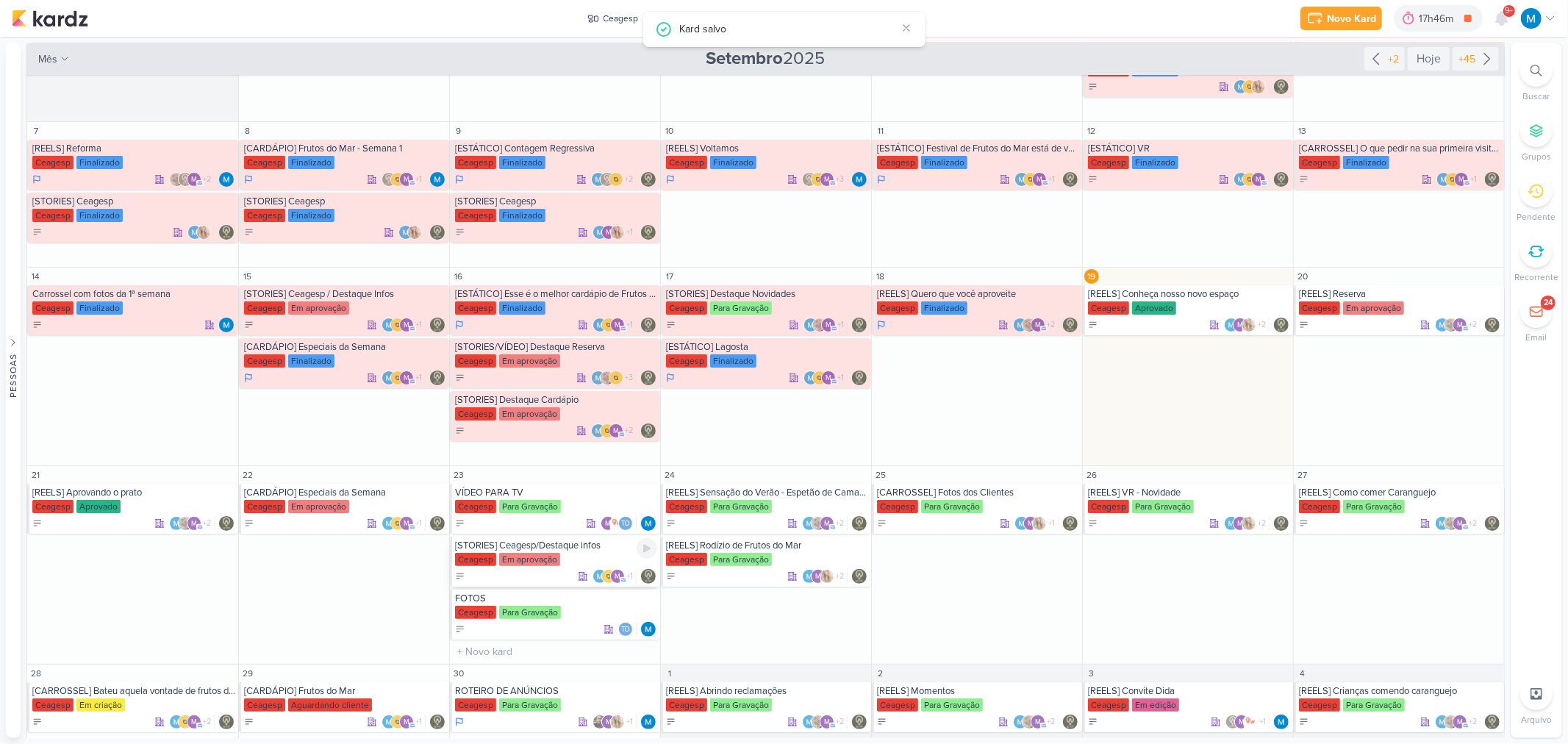
click at [522, 488] on div "[STORIES] Ceagesp/Destaque infos" at bounding box center [556, 545] width 202 height 12
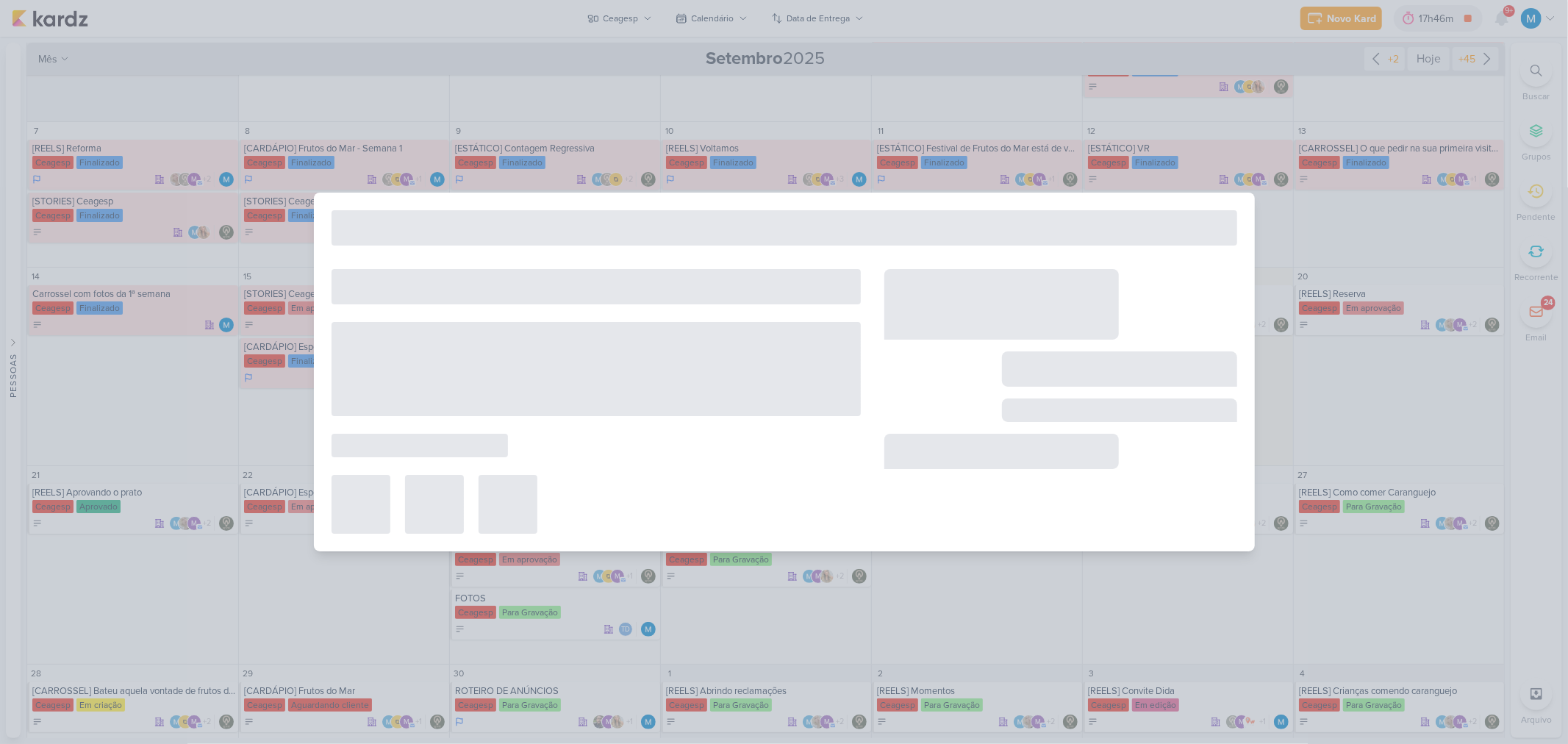
type input "[STORIES] Ceagesp/Destaque infos"
type input "23 de setembro de 2025 às 23:59"
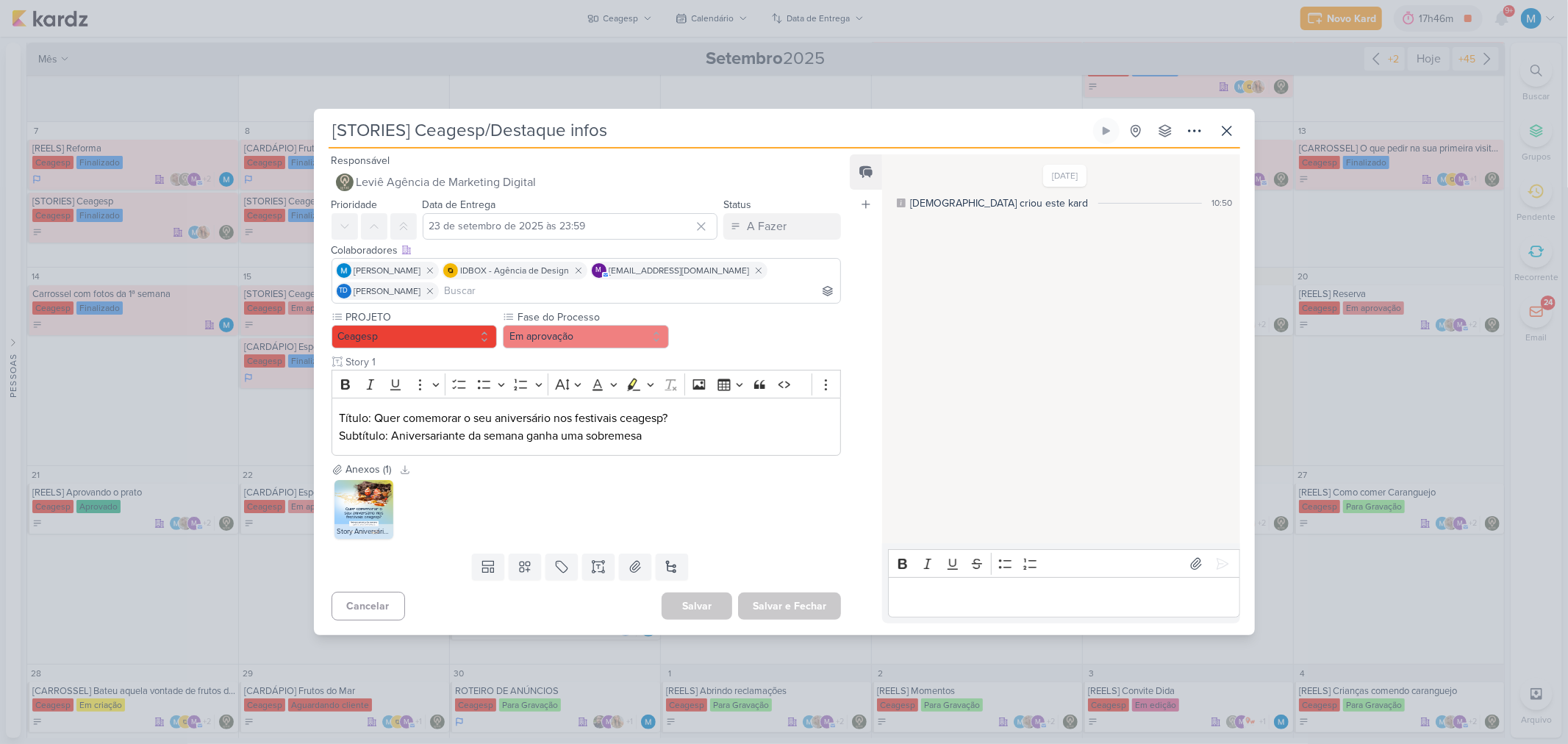
scroll to position [0, 0]
click at [363, 488] on img at bounding box center [364, 510] width 59 height 59
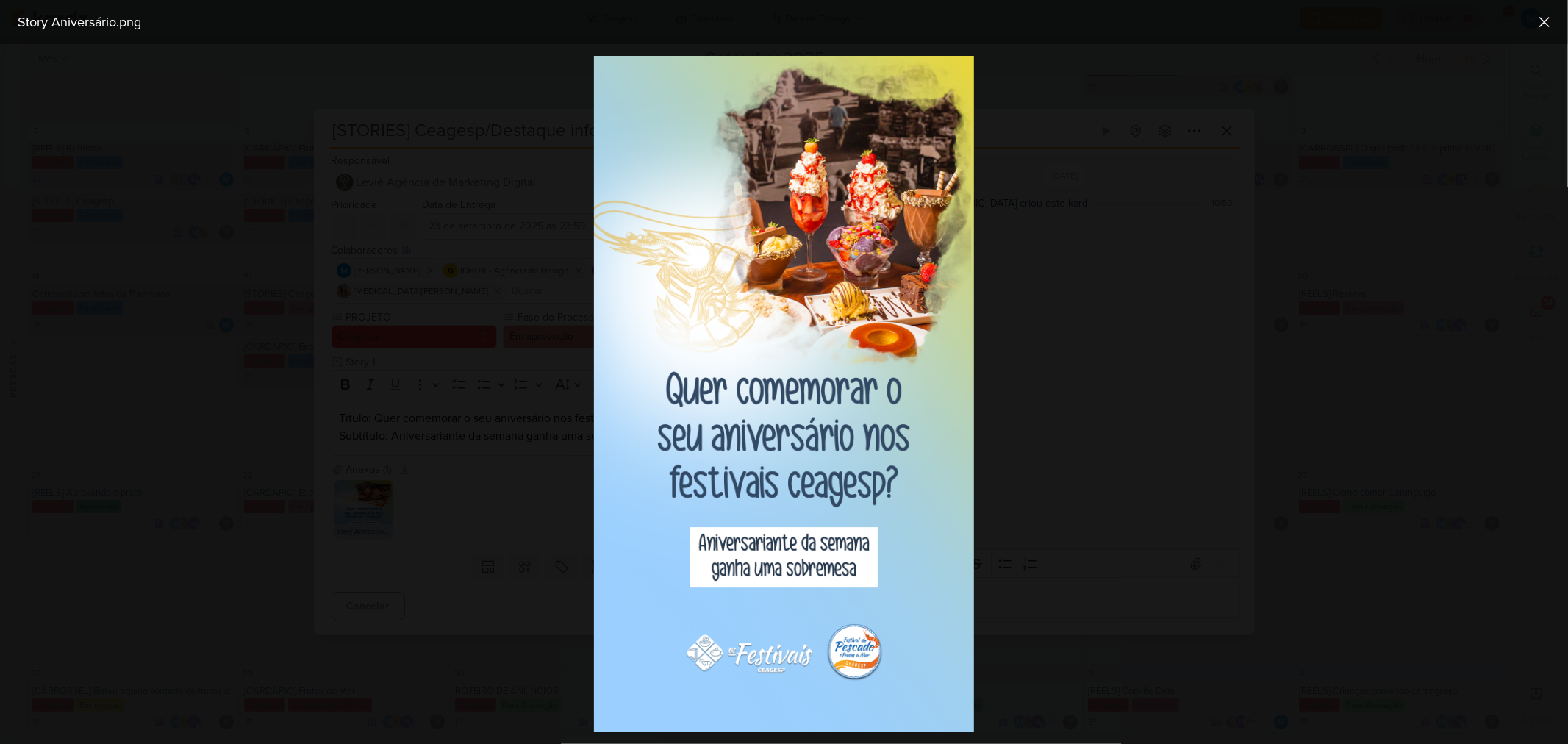
click at [1114, 475] on div at bounding box center [784, 394] width 1568 height 699
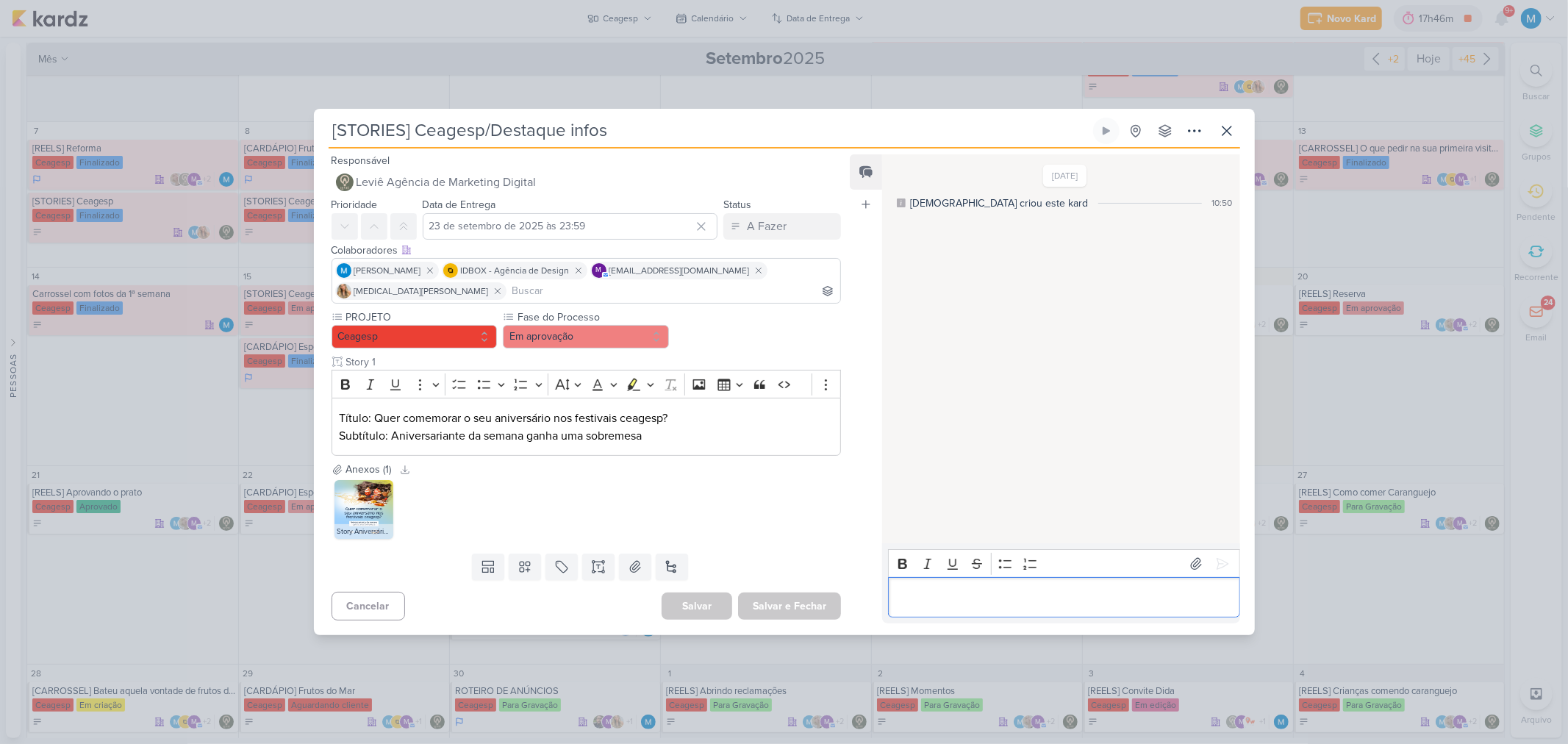
click at [986, 488] on p "Editor editing area: main" at bounding box center [1064, 597] width 336 height 18
click at [1114, 129] on icon at bounding box center [1226, 130] width 18 height 18
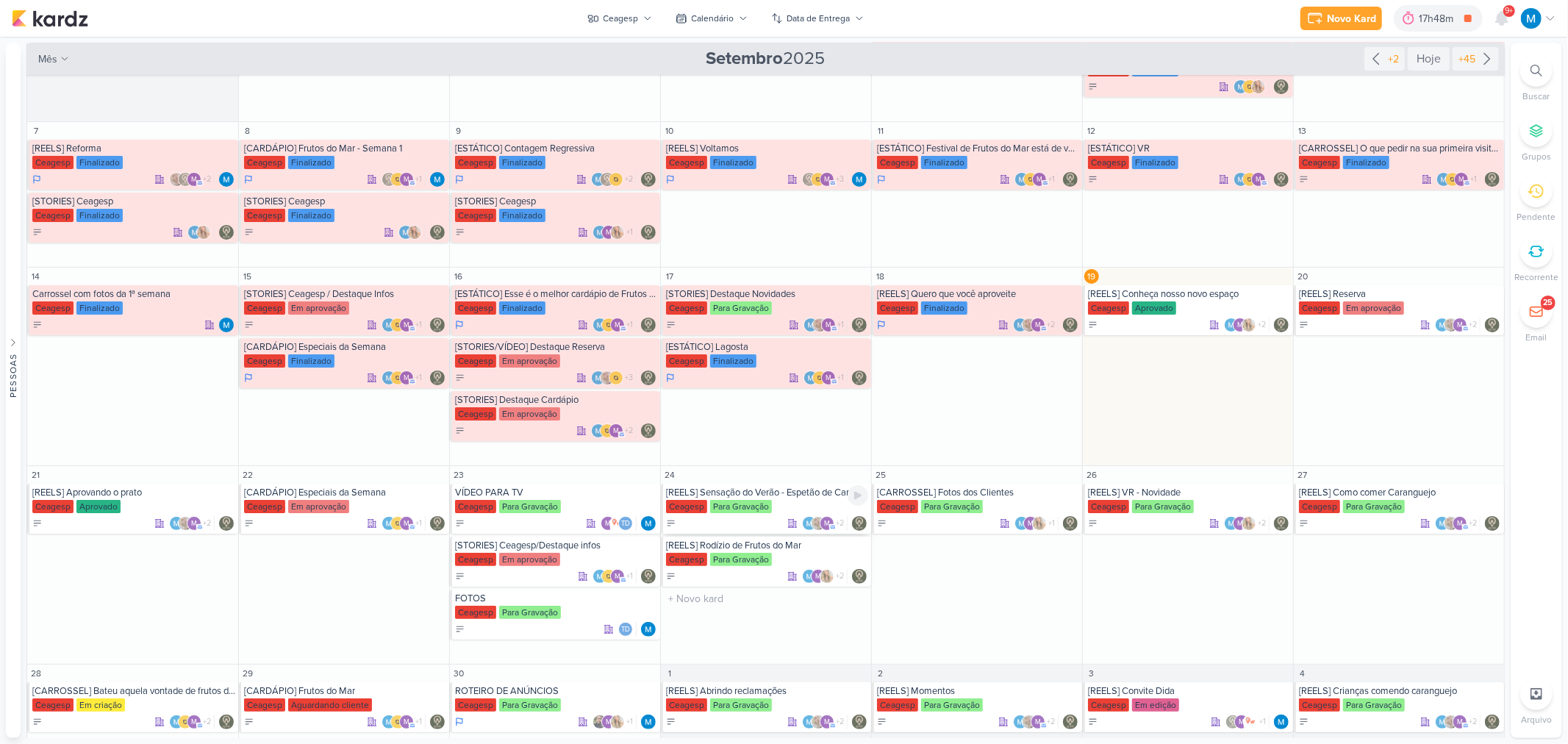
scroll to position [171, 0]
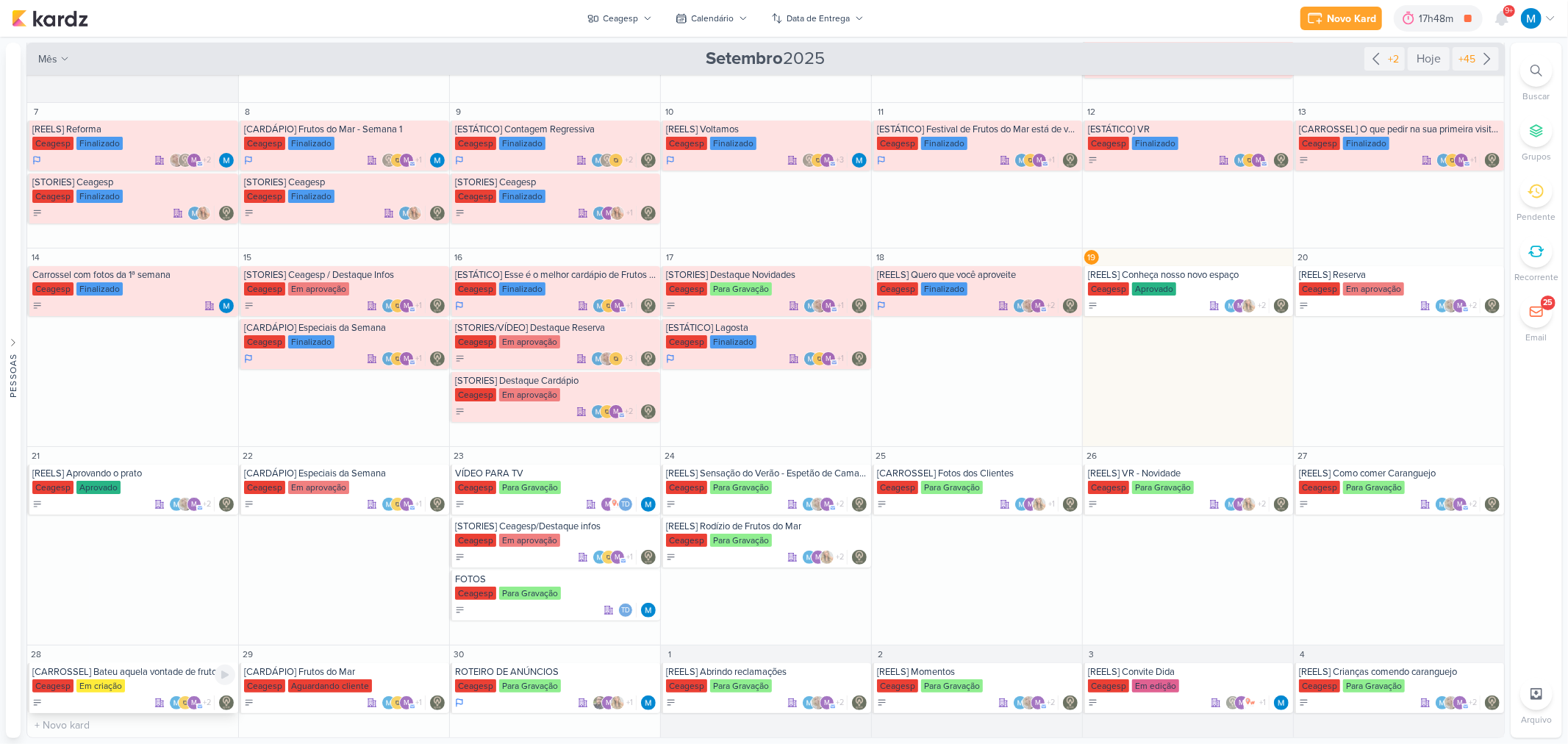
click at [105, 488] on div "[CARROSSEL] Bateu aquela vontade de frutos do mar? Vem para o Festival" at bounding box center [134, 672] width 203 height 12
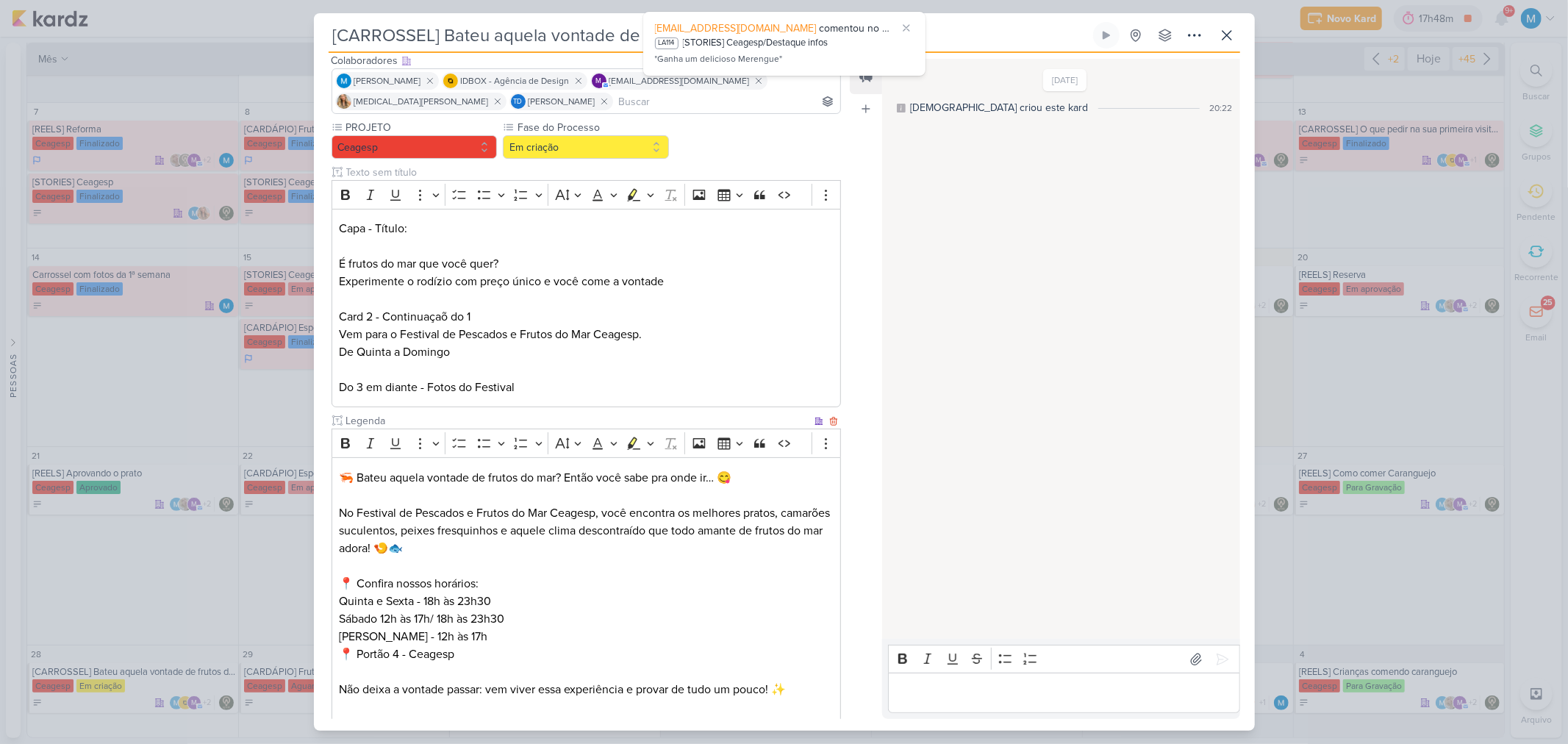
scroll to position [0, 0]
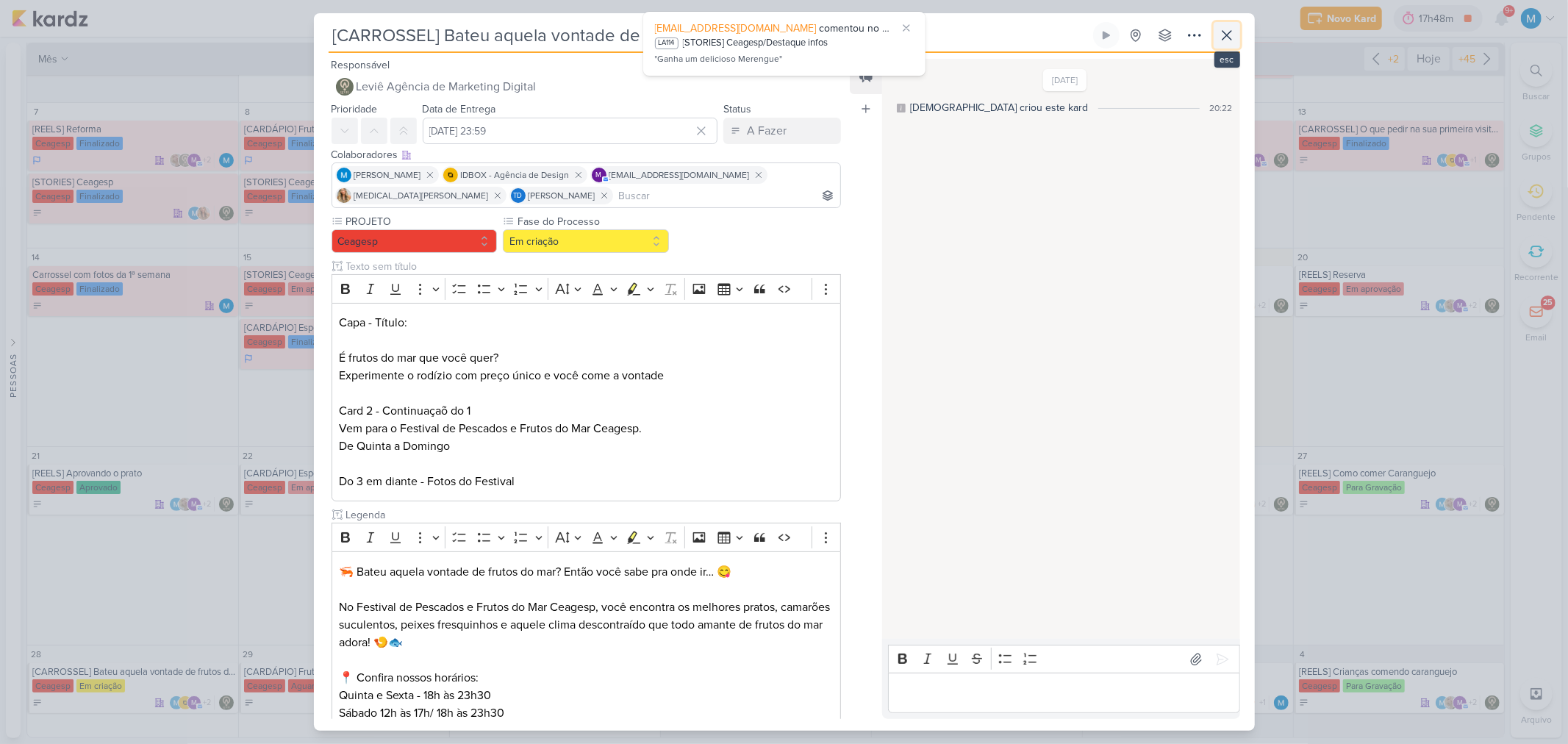
click at [1114, 34] on icon at bounding box center [1226, 35] width 18 height 18
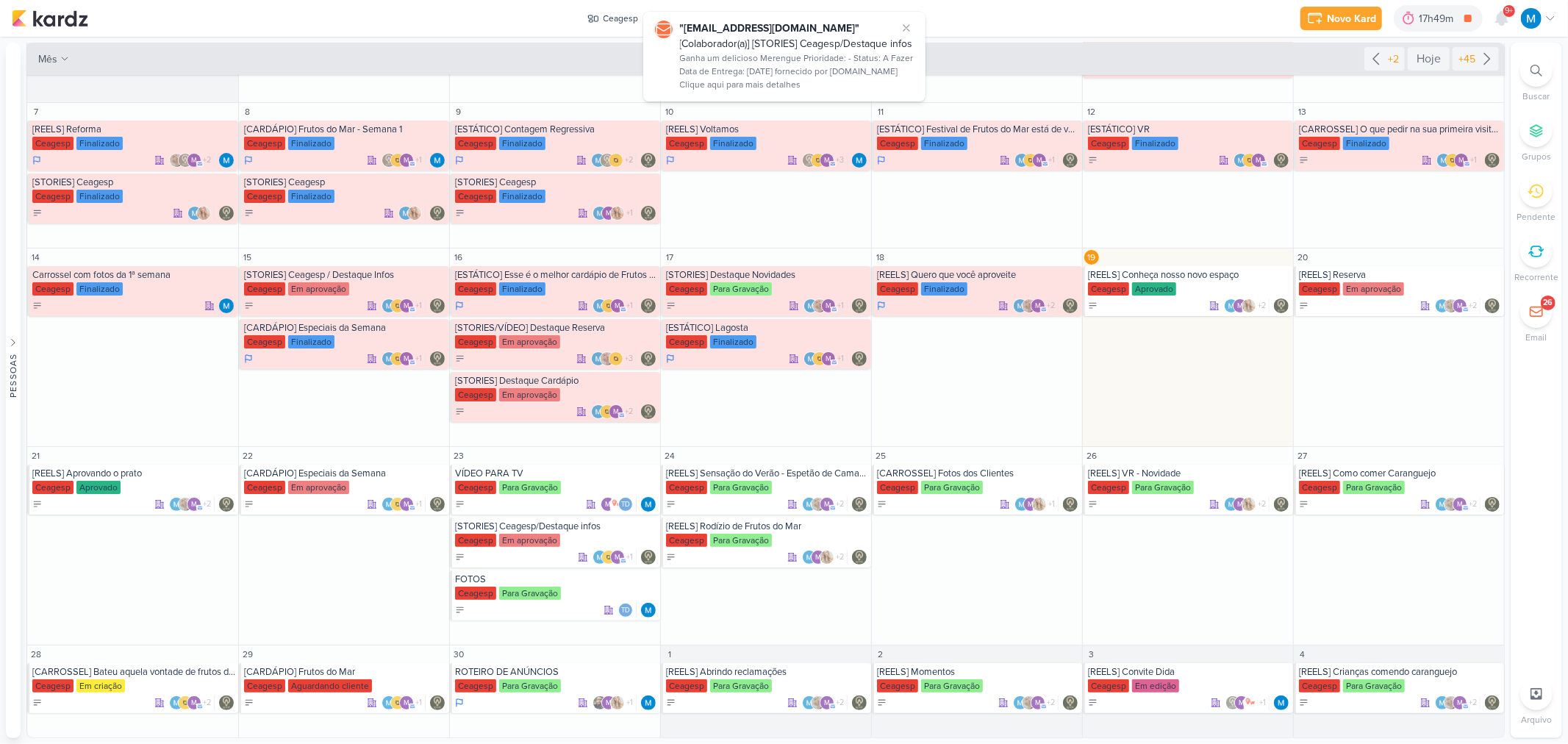
click at [910, 23] on icon at bounding box center [906, 28] width 12 height 12
click at [1114, 275] on div "[REELS] Conheça nosso novo espaço" at bounding box center [1188, 275] width 202 height 12
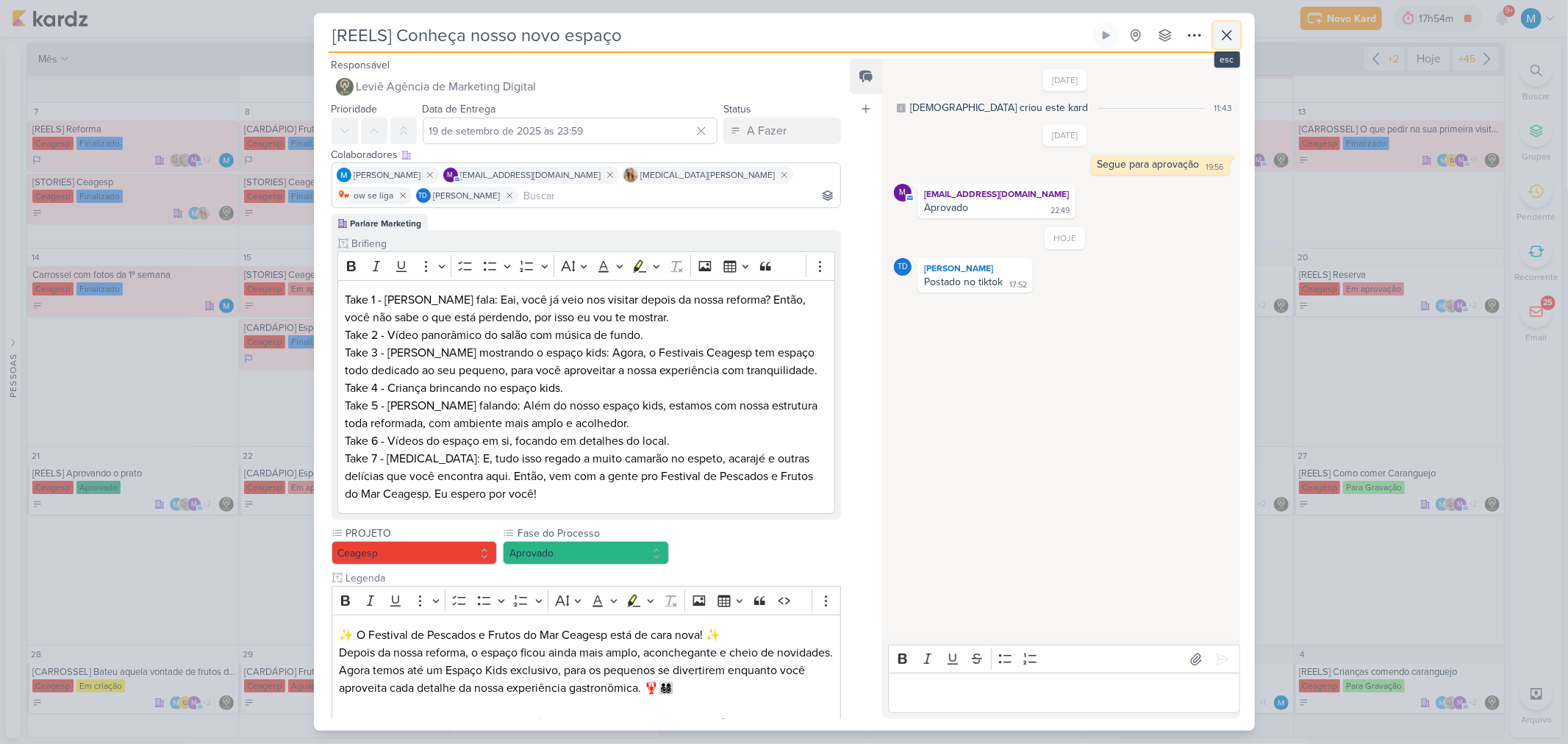
click at [1114, 33] on icon at bounding box center [1226, 35] width 18 height 18
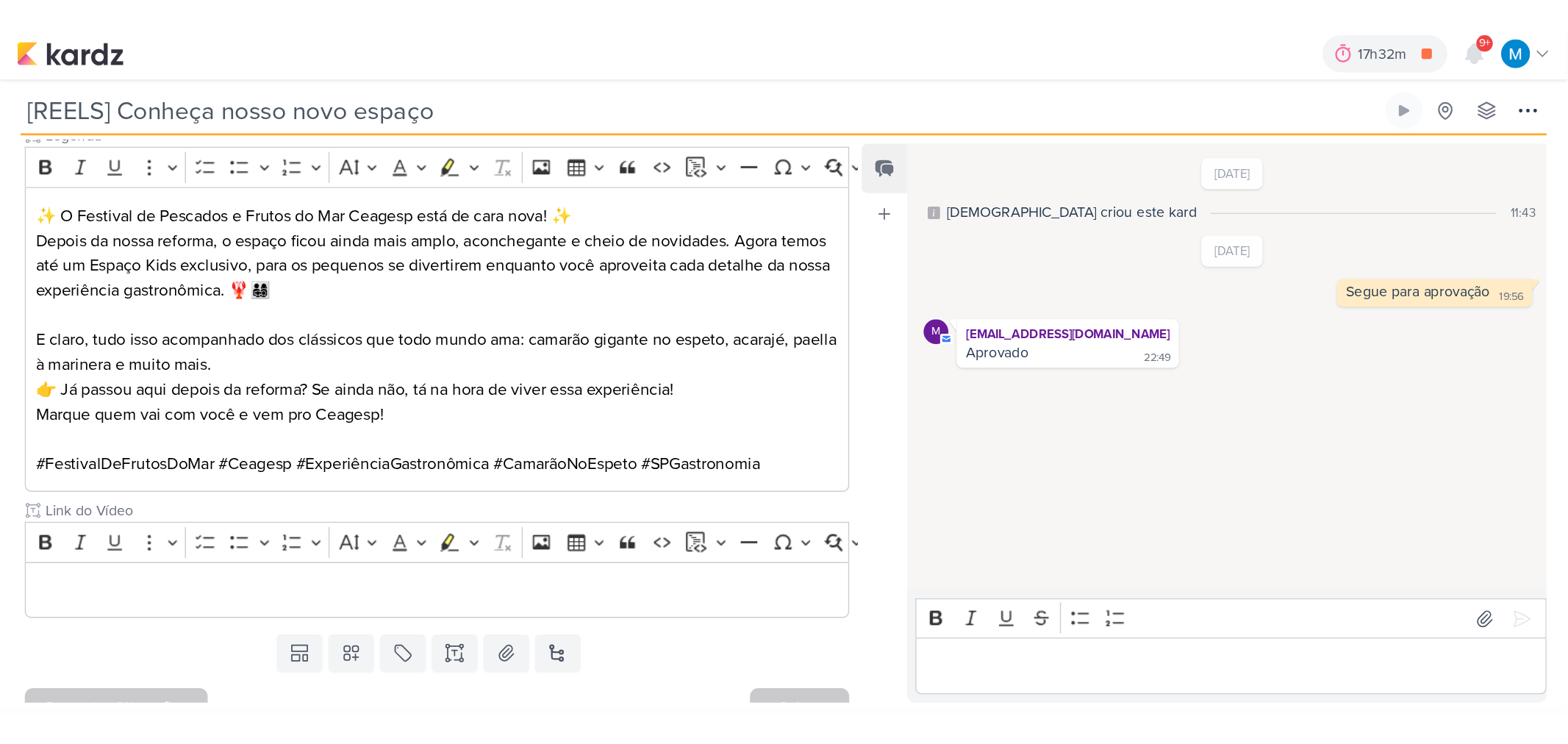
scroll to position [181, 0]
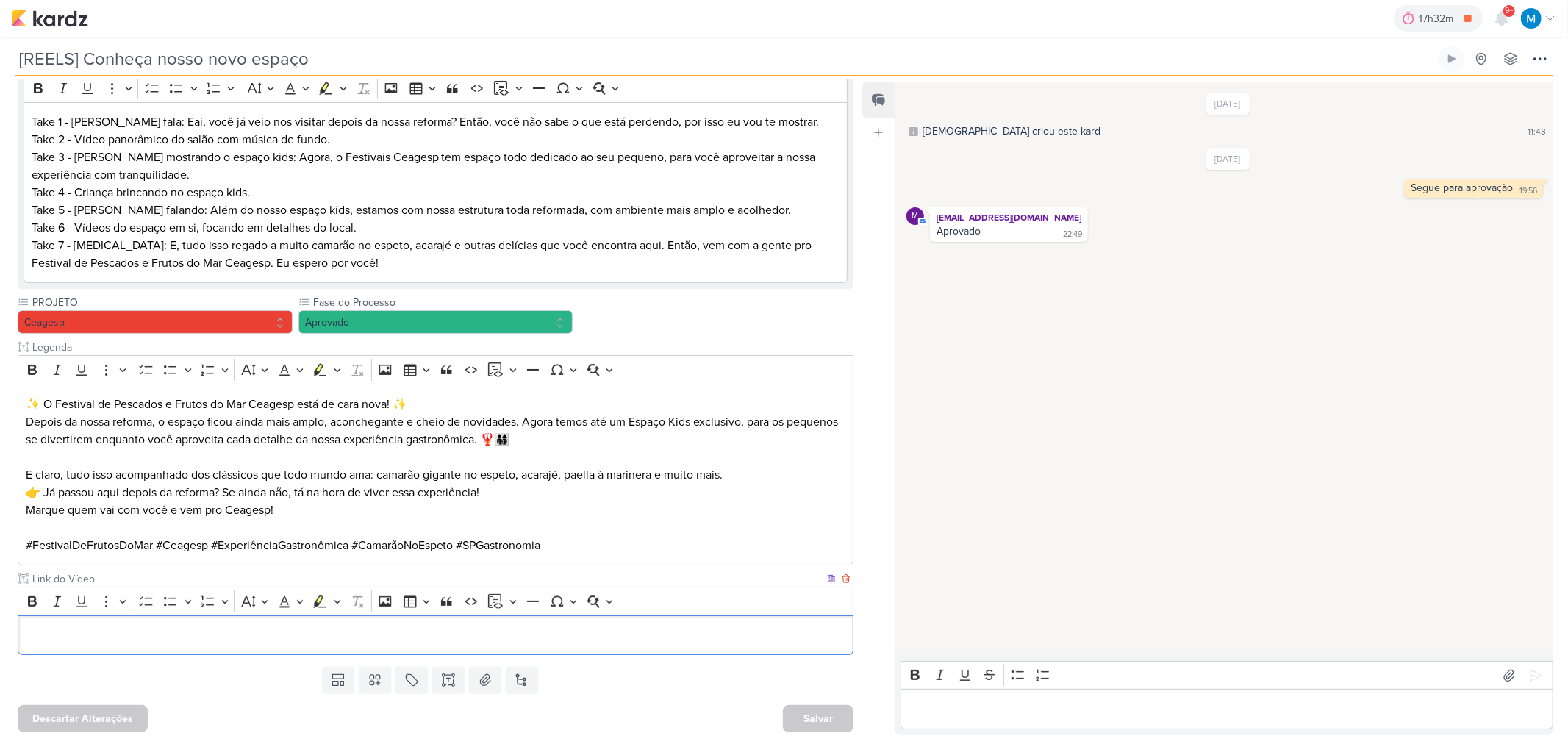
click at [369, 488] on p "Editor editing area: main" at bounding box center [436, 635] width 821 height 18
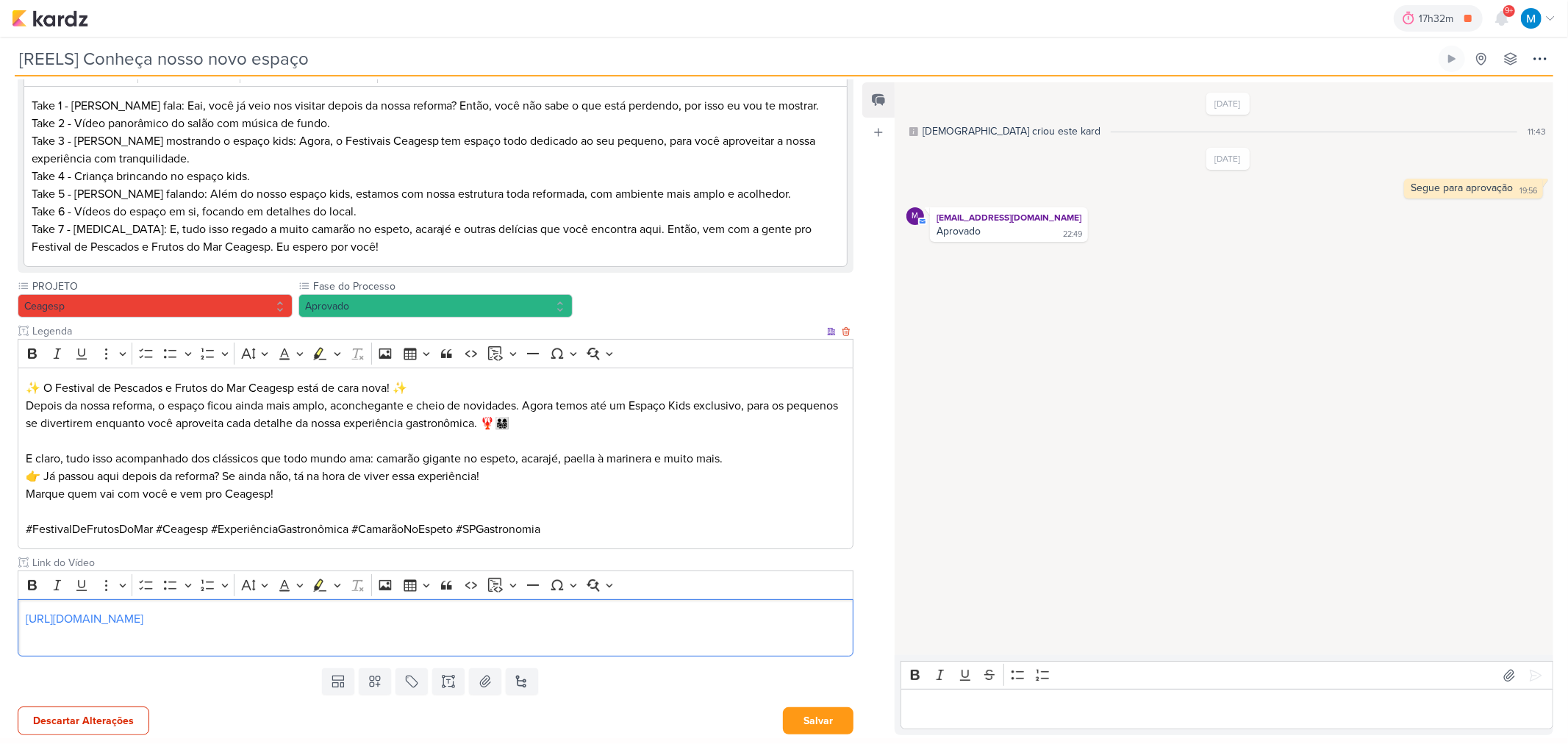
scroll to position [201, 0]
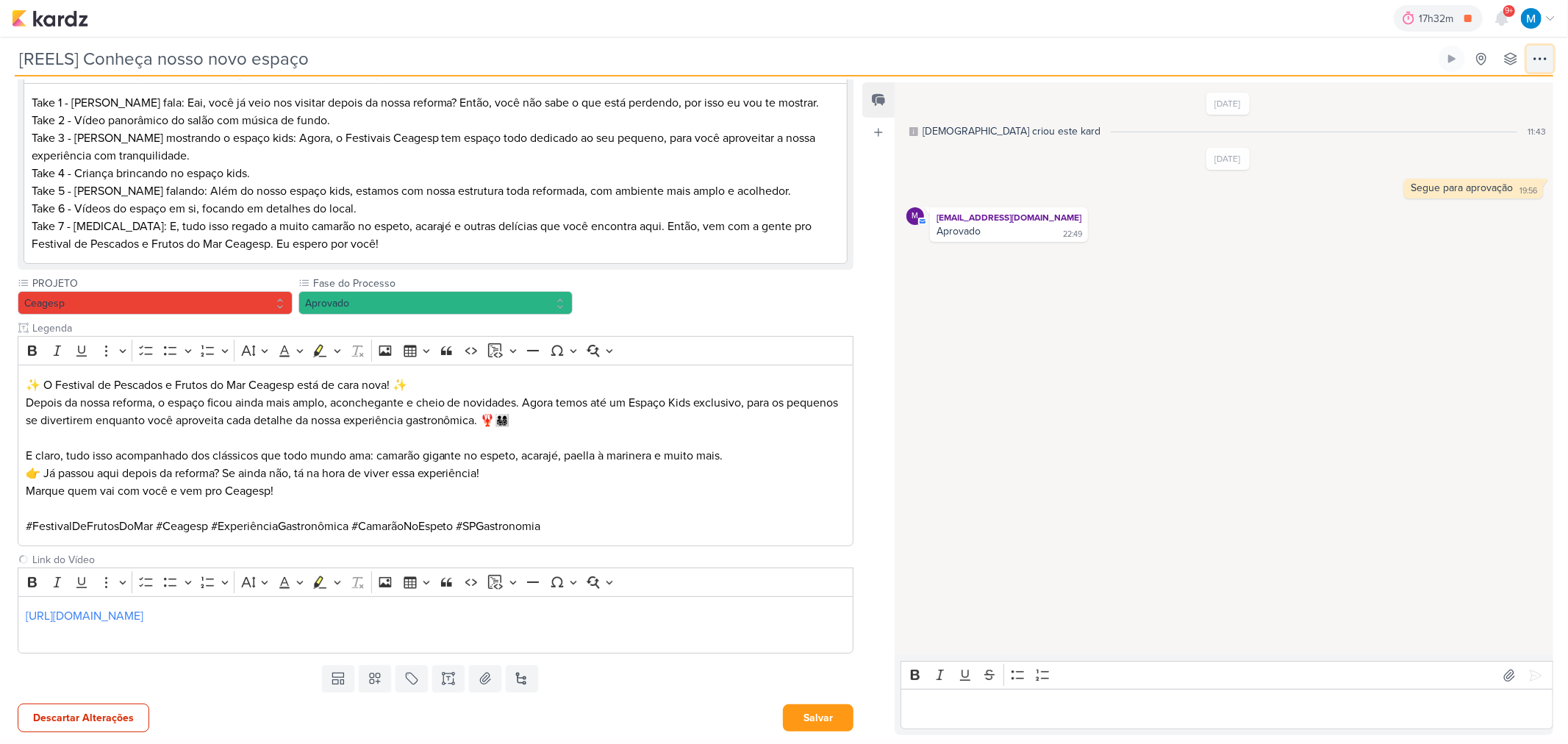
click at [1114, 55] on icon at bounding box center [1539, 59] width 18 height 18
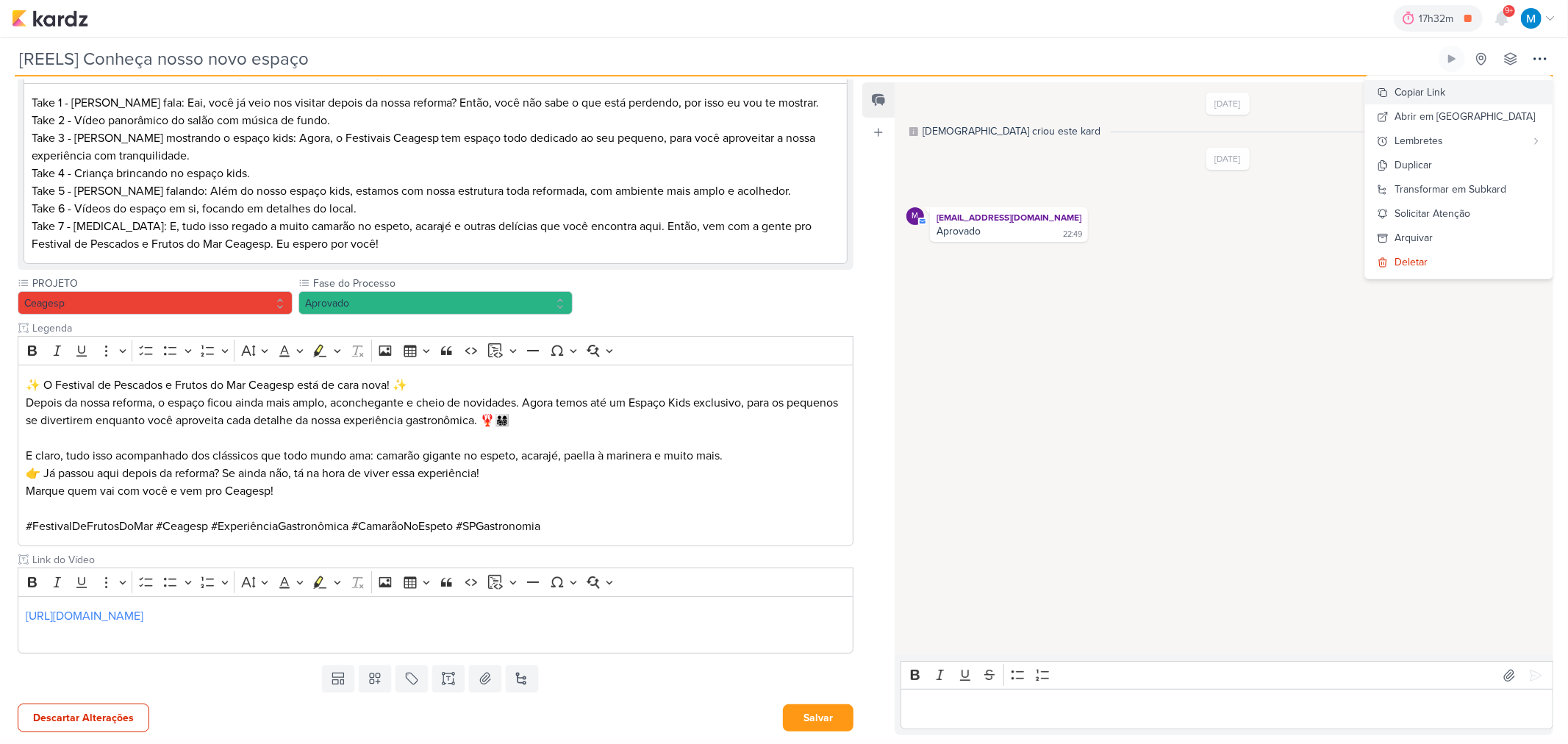
click at [1114, 90] on button "Copiar Link" at bounding box center [1458, 92] width 187 height 24
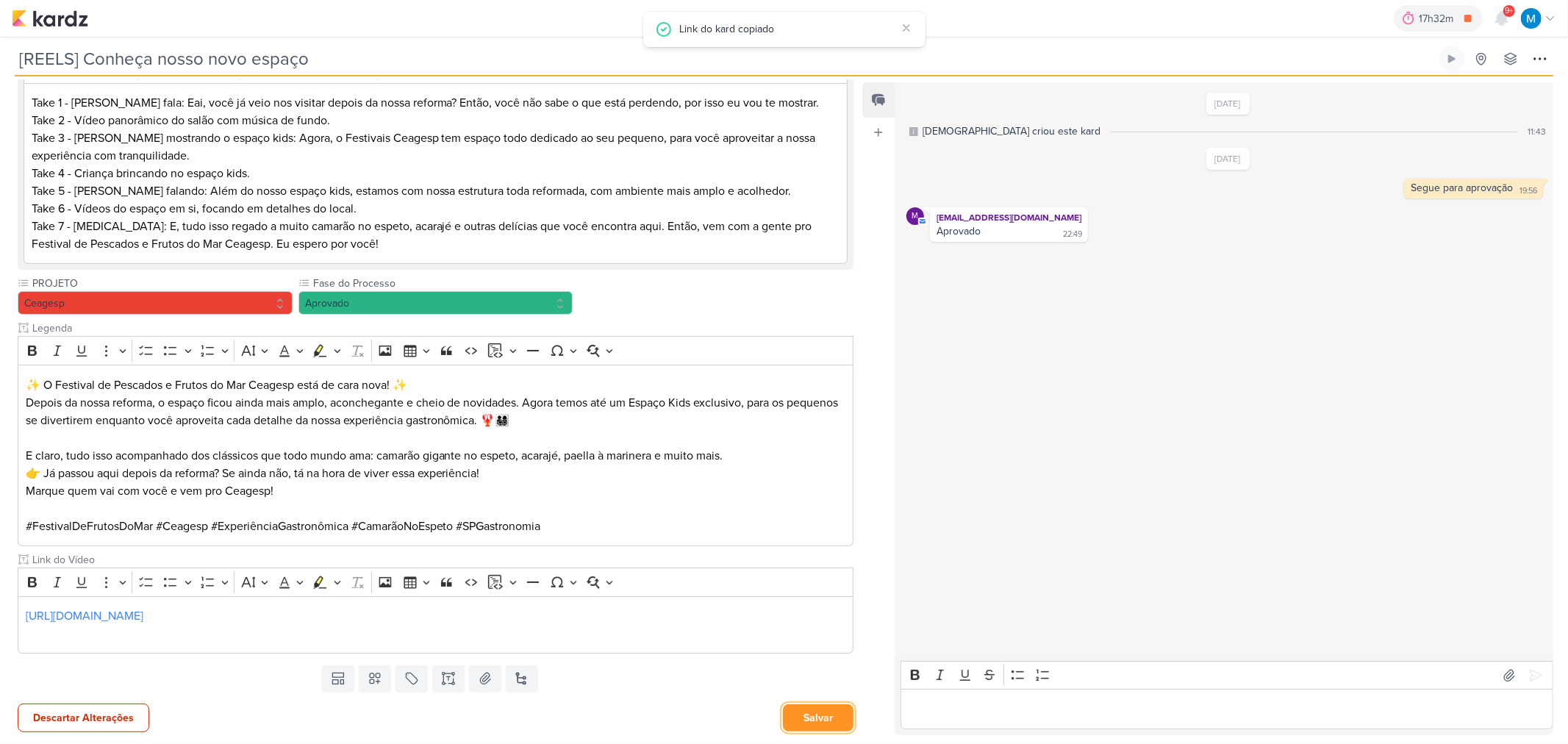
click at [789, 488] on button "Salvar" at bounding box center [818, 718] width 71 height 27
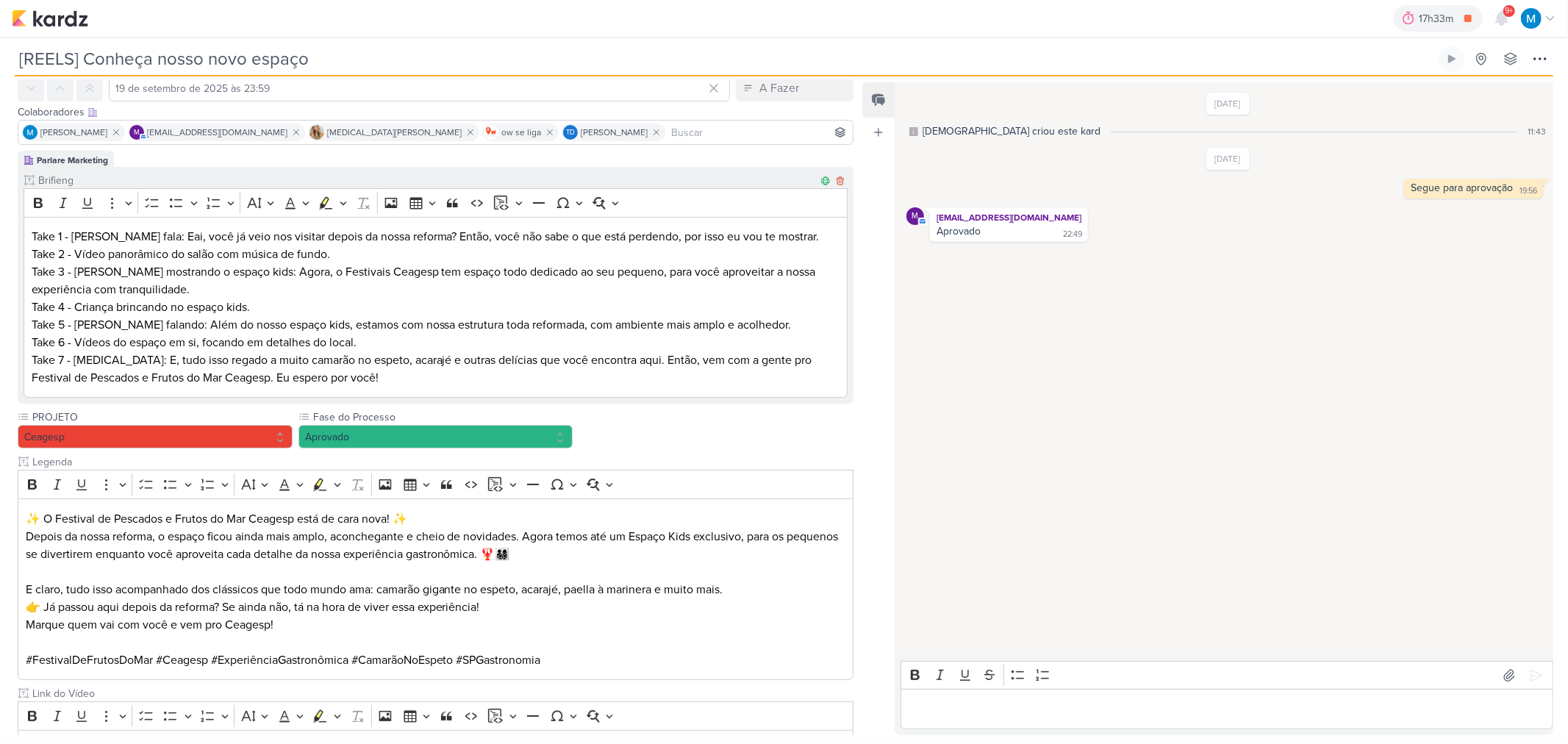
scroll to position [199, 0]
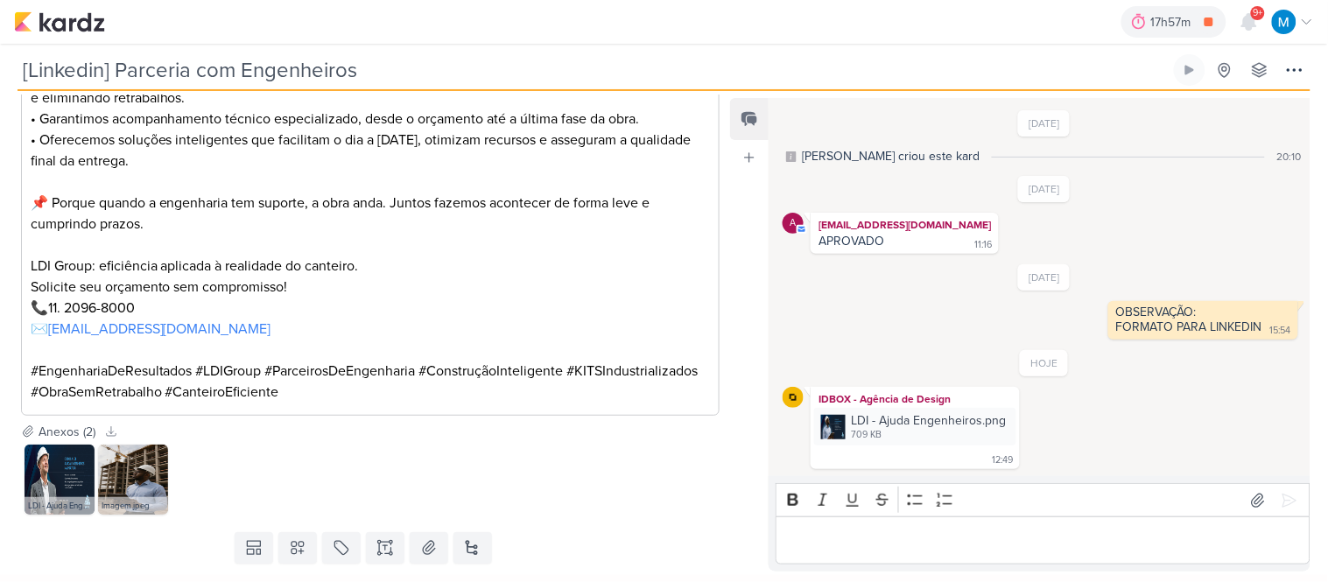
scroll to position [872, 0]
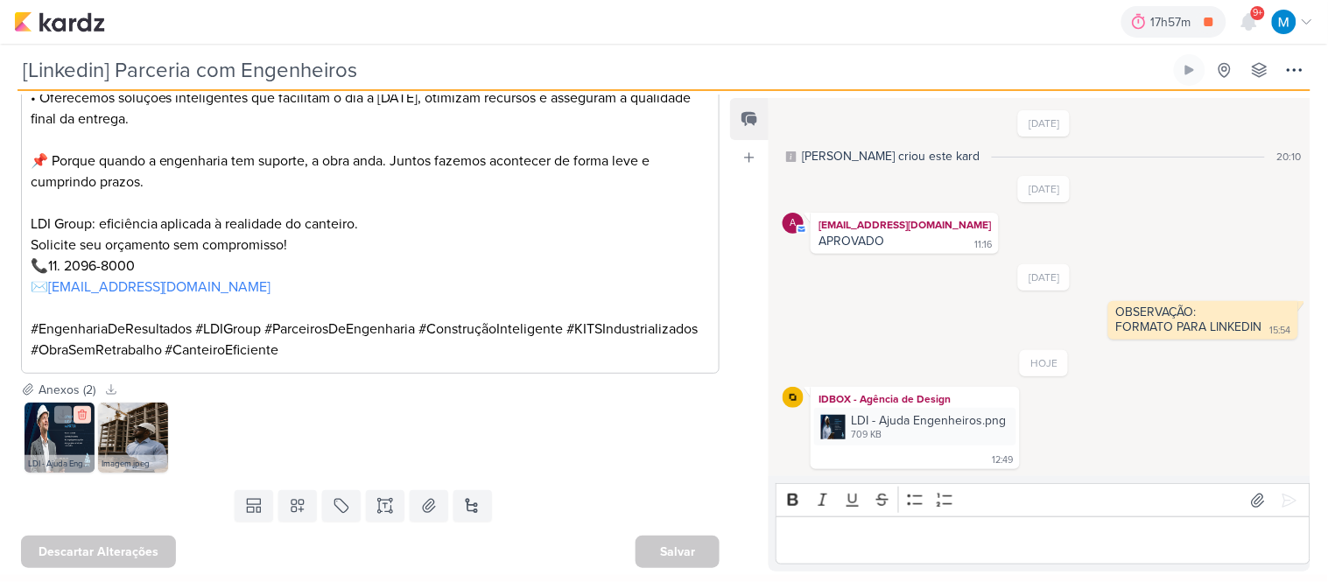
click at [81, 416] on icon at bounding box center [82, 415] width 12 height 12
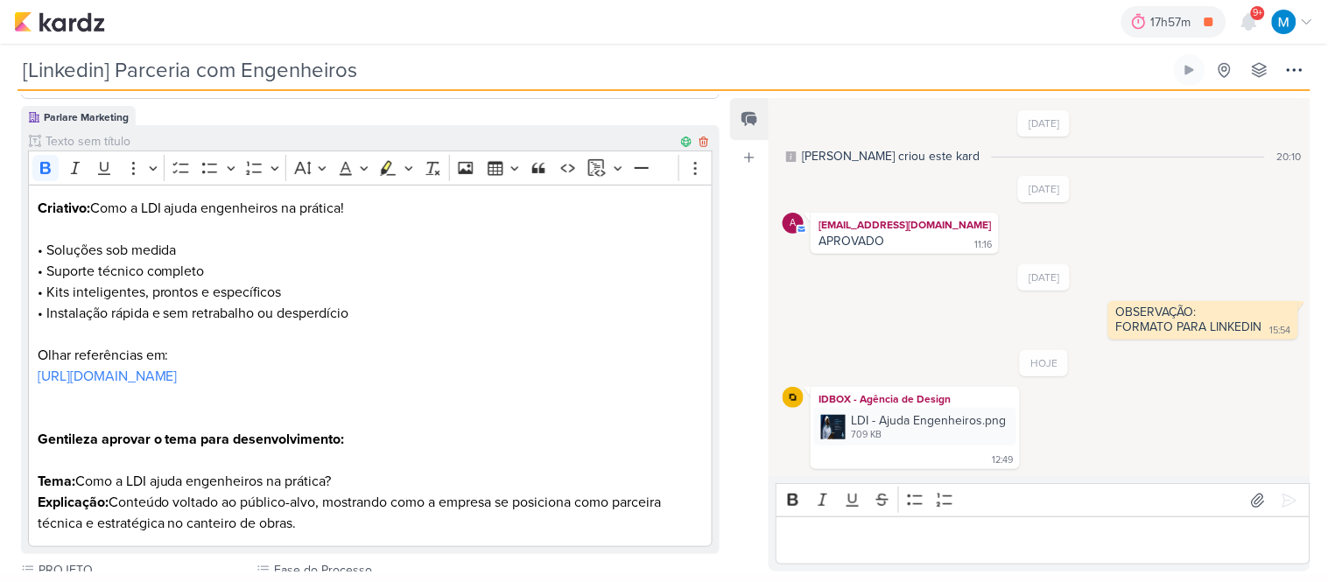
scroll to position [0, 0]
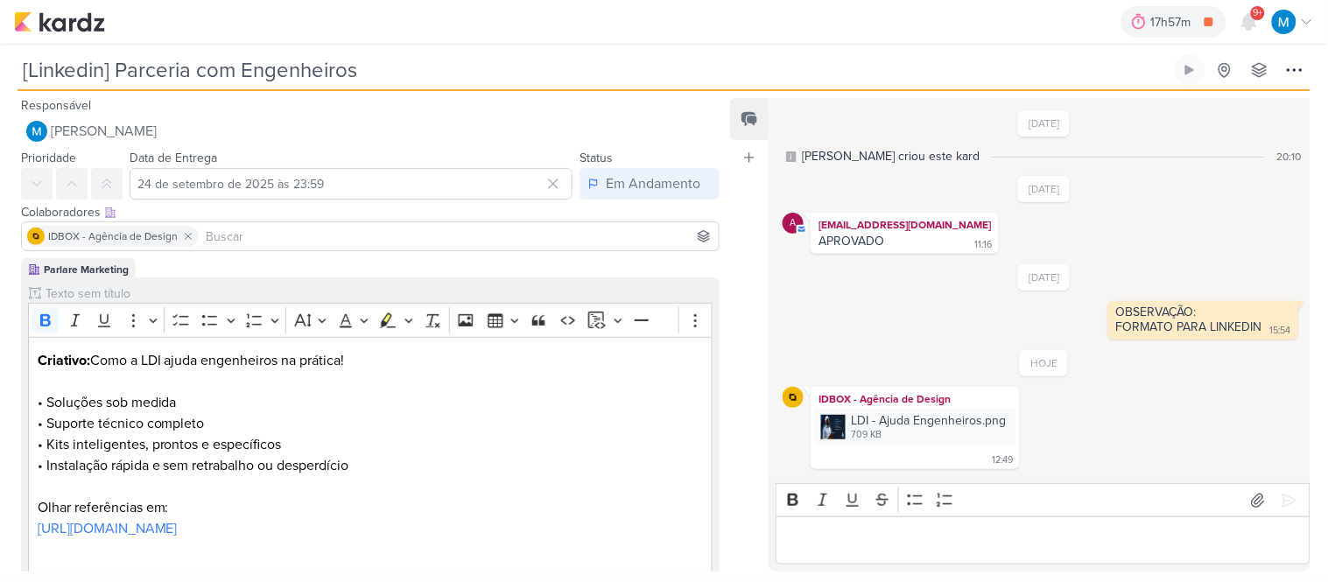
click at [311, 234] on input at bounding box center [458, 236] width 513 height 21
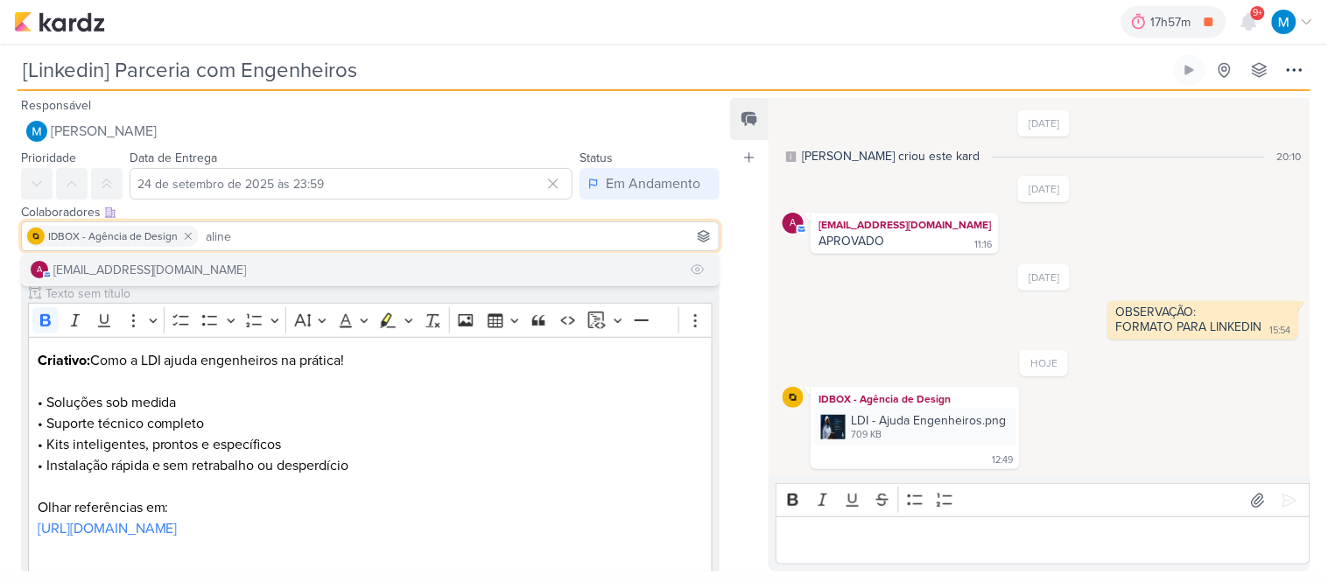
type input "aline"
click at [293, 263] on button "a aline.ferraz@ldigroup.com.br" at bounding box center [370, 270] width 697 height 32
type input "luciano"
click at [273, 264] on button "l luciano@ldigroup.com.br" at bounding box center [370, 270] width 697 height 32
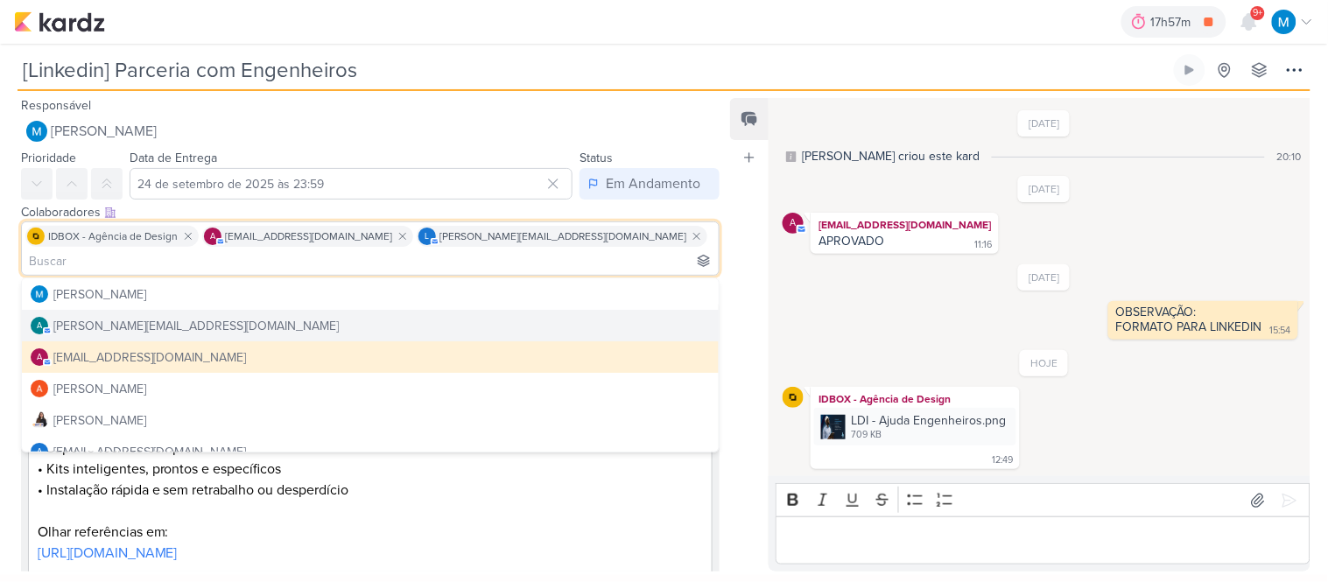
click at [966, 535] on p "Editor editing area: main" at bounding box center [1043, 540] width 516 height 21
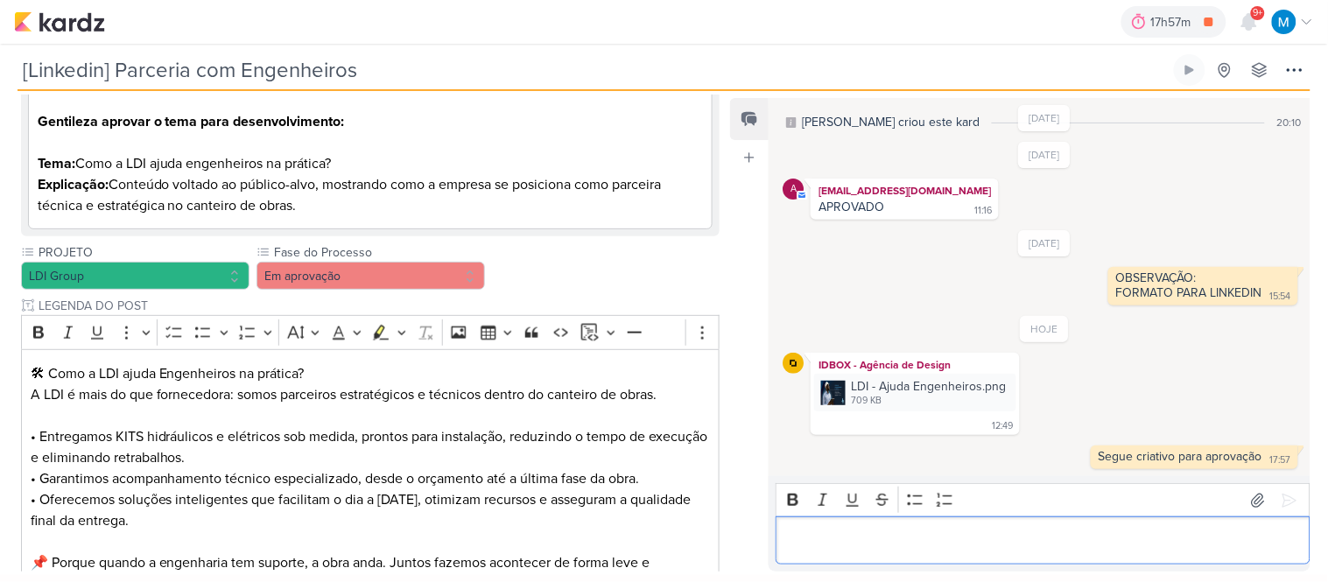
scroll to position [874, 0]
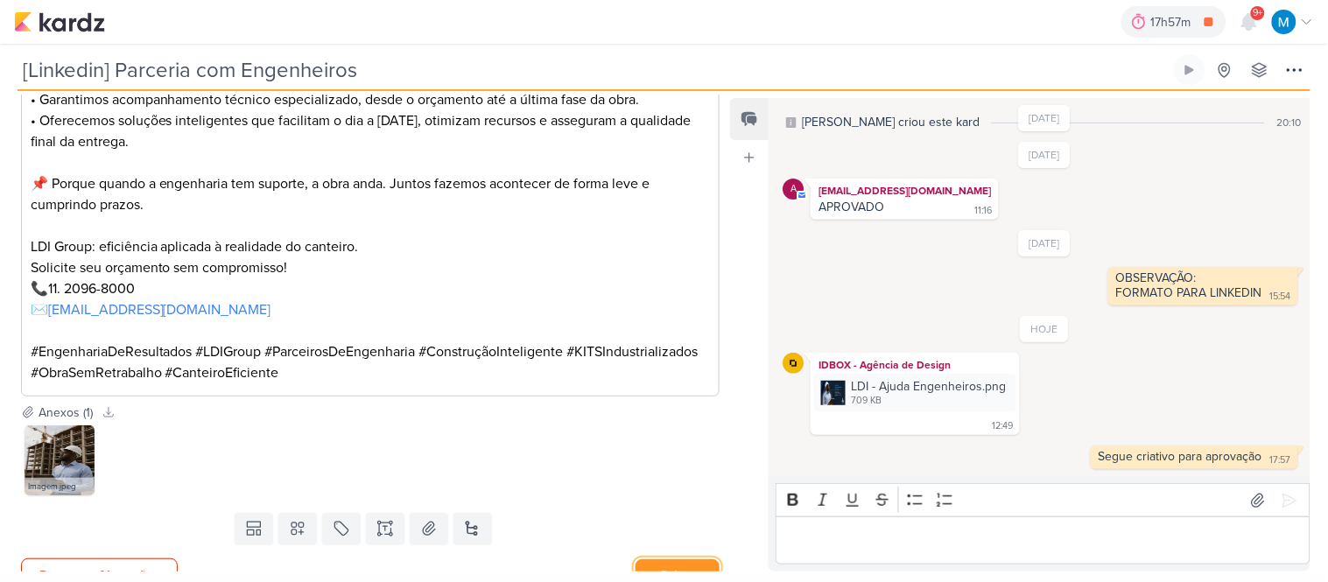
click at [675, 559] on button "Salvar" at bounding box center [677, 575] width 84 height 32
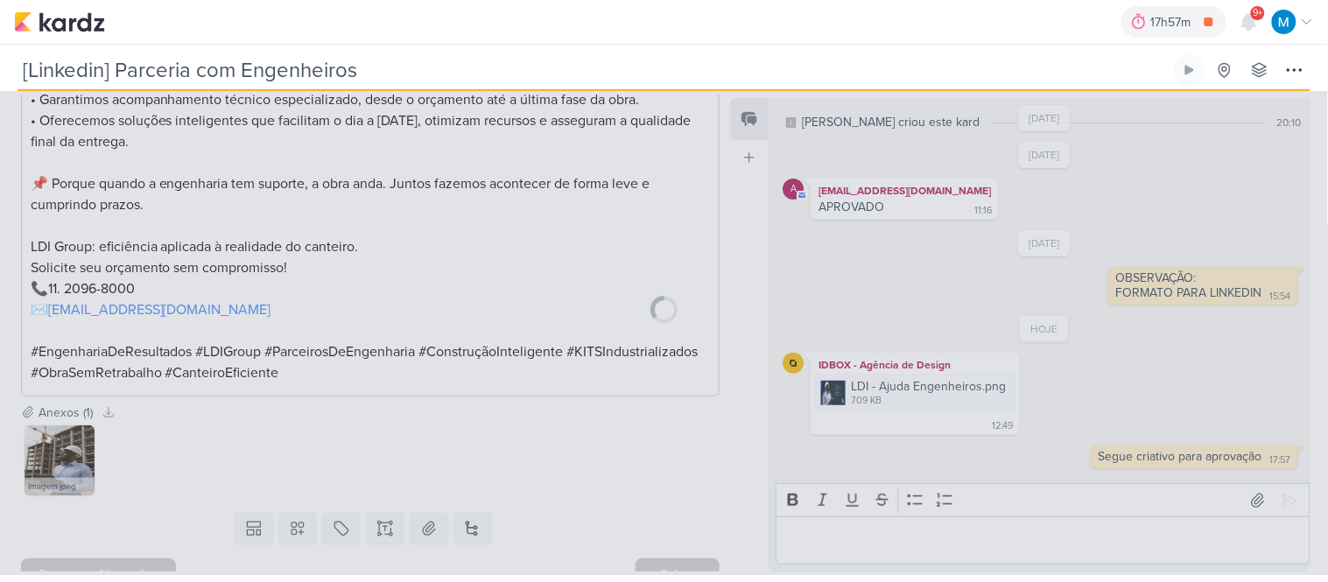
scroll to position [872, 0]
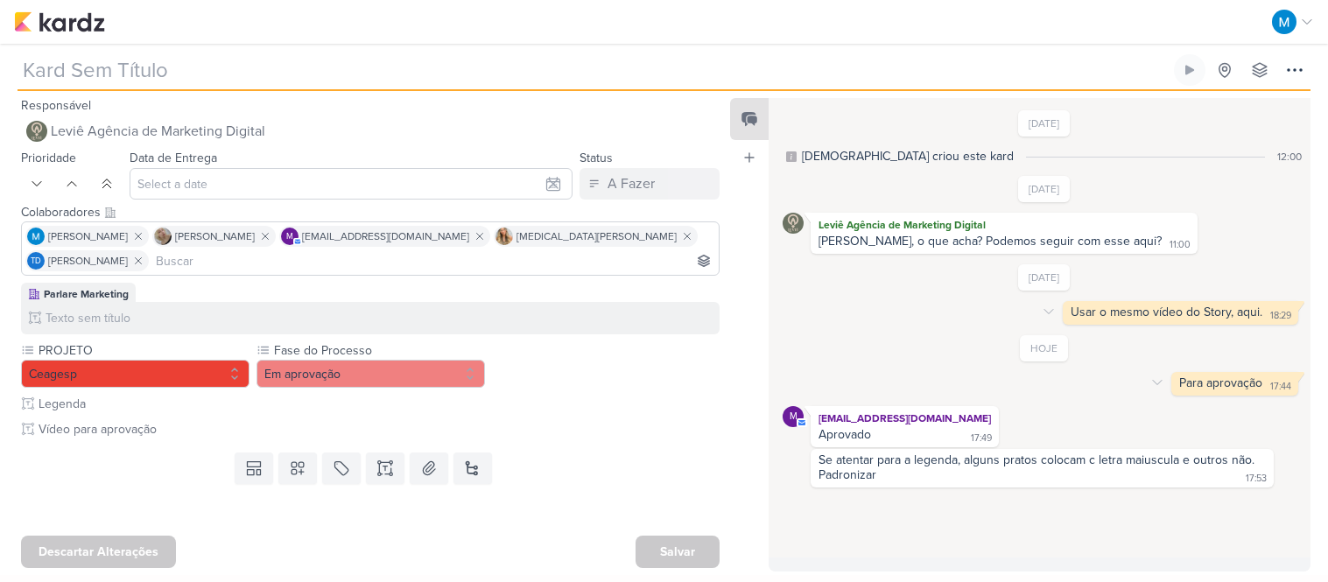
type input "[REELS] Reserva"
type input "[DATE] 23:59"
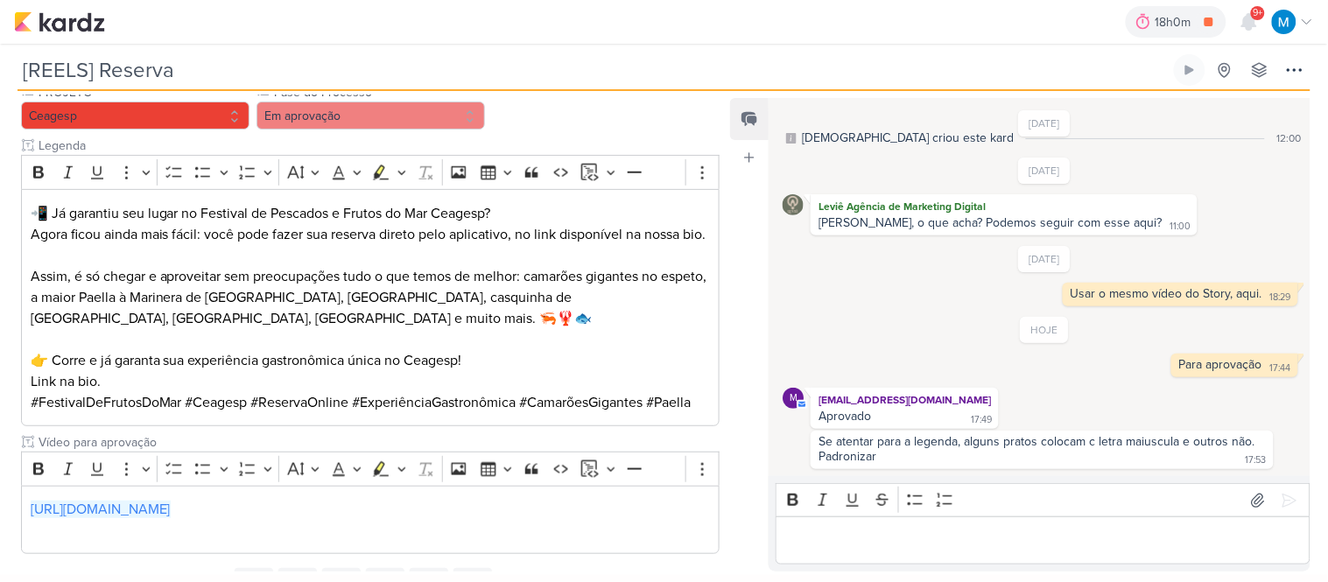
scroll to position [423, 0]
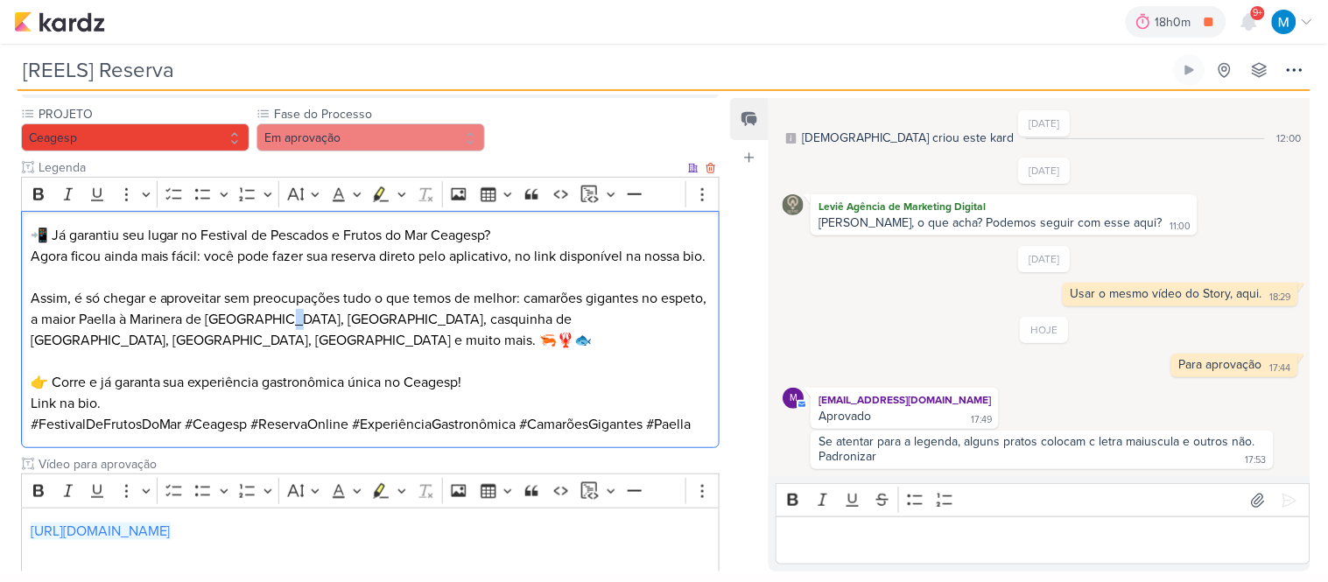
click at [333, 317] on p "Assim, é só chegar e aproveitar sem preocupações tudo o que temos de melhor: ca…" at bounding box center [371, 330] width 680 height 84
click at [385, 318] on p "Assim, é só chegar e aproveitar sem preocupações tudo o que temos de melhor: ca…" at bounding box center [371, 330] width 680 height 84
click at [492, 315] on p "Assim, é só chegar e aproveitar sem preocupações tudo o que temos de melhor: ca…" at bounding box center [371, 330] width 680 height 84
click at [550, 321] on p "Assim, é só chegar e aproveitar sem preocupações tudo o que temos de melhor: ca…" at bounding box center [371, 330] width 680 height 84
click at [553, 313] on p "Assim, é só chegar e aproveitar sem preocupações tudo o que temos de melhor: ca…" at bounding box center [371, 330] width 680 height 84
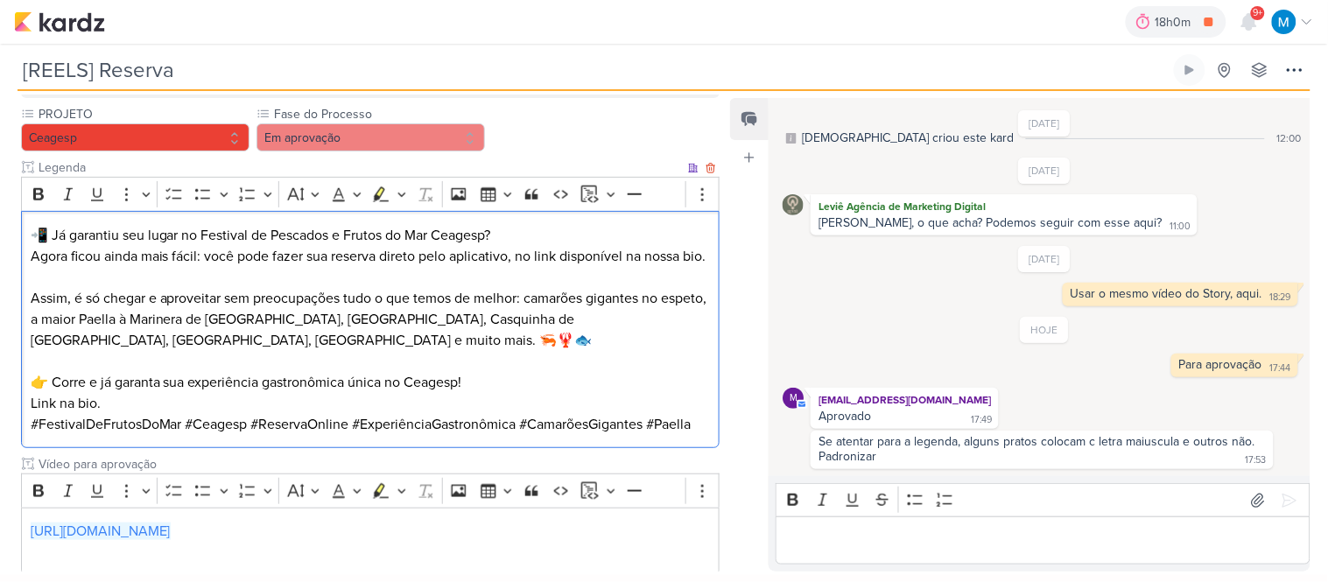
click at [553, 313] on p "Assim, é só chegar e aproveitar sem preocupações tudo o que temos de melhor: ca…" at bounding box center [371, 330] width 680 height 84
click at [549, 318] on p "Assim, é só chegar e aproveitar sem preocupações tudo o que temos de melhor: ca…" at bounding box center [371, 330] width 680 height 84
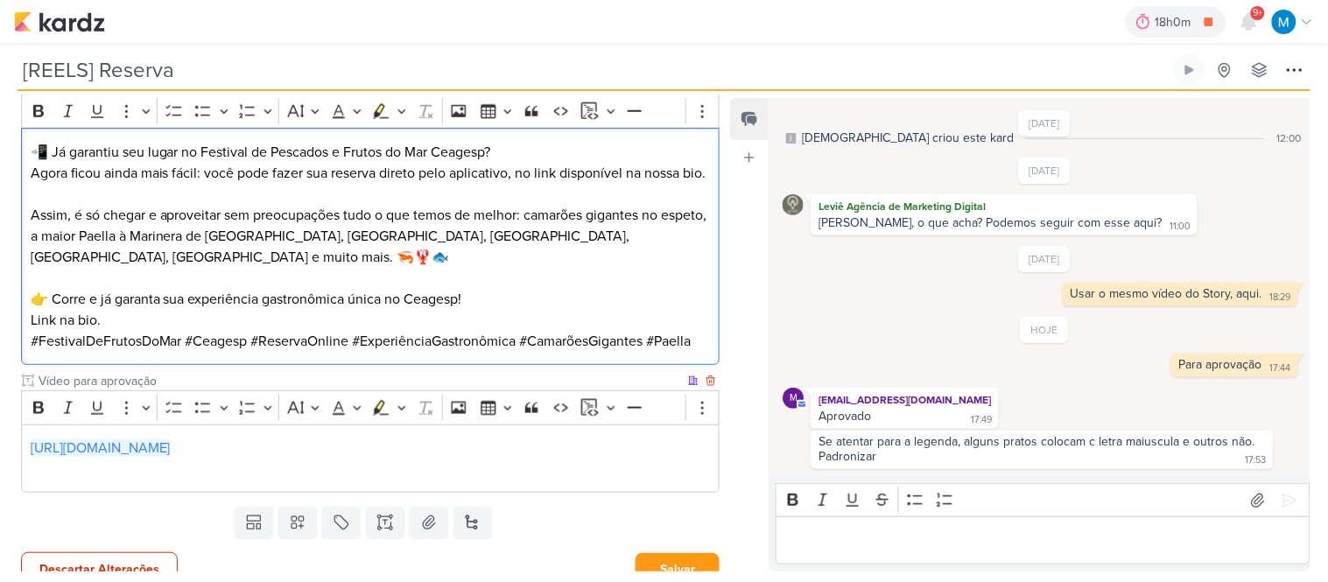
scroll to position [522, 0]
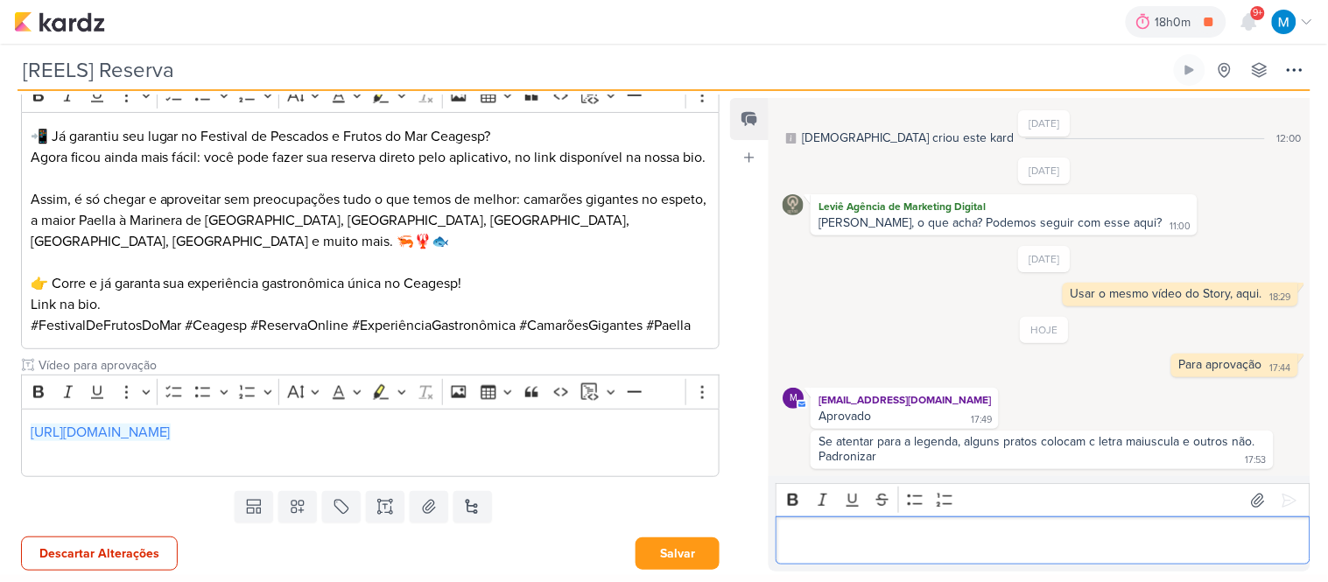
click at [903, 528] on div "Editor editing area: main" at bounding box center [1043, 540] width 535 height 48
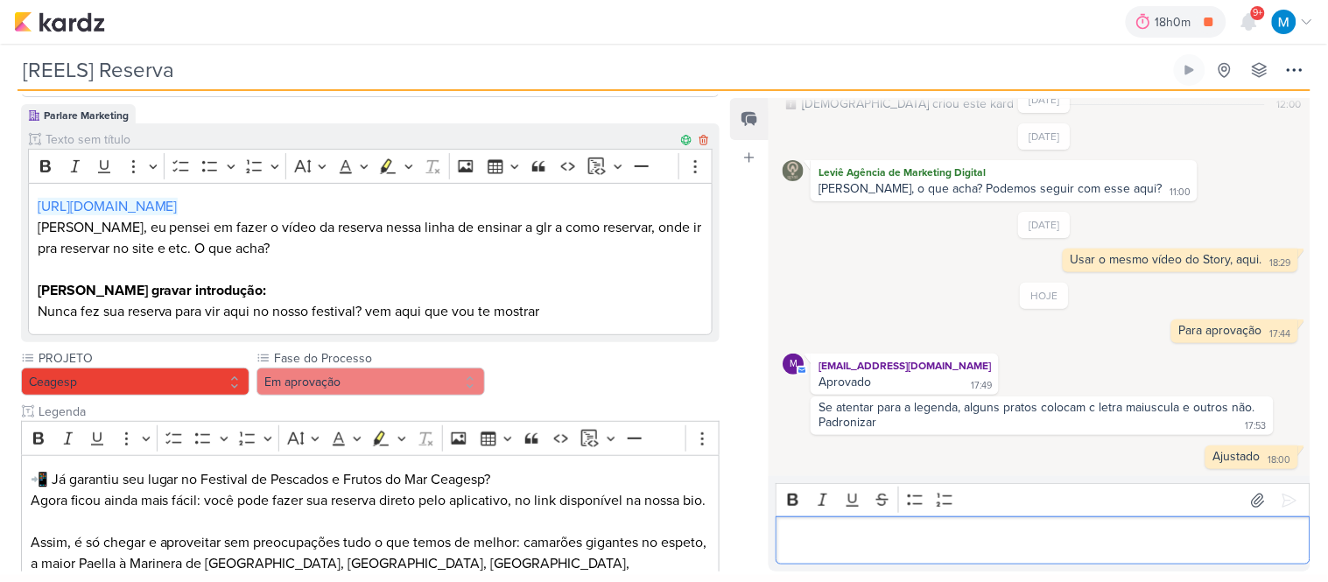
scroll to position [194, 0]
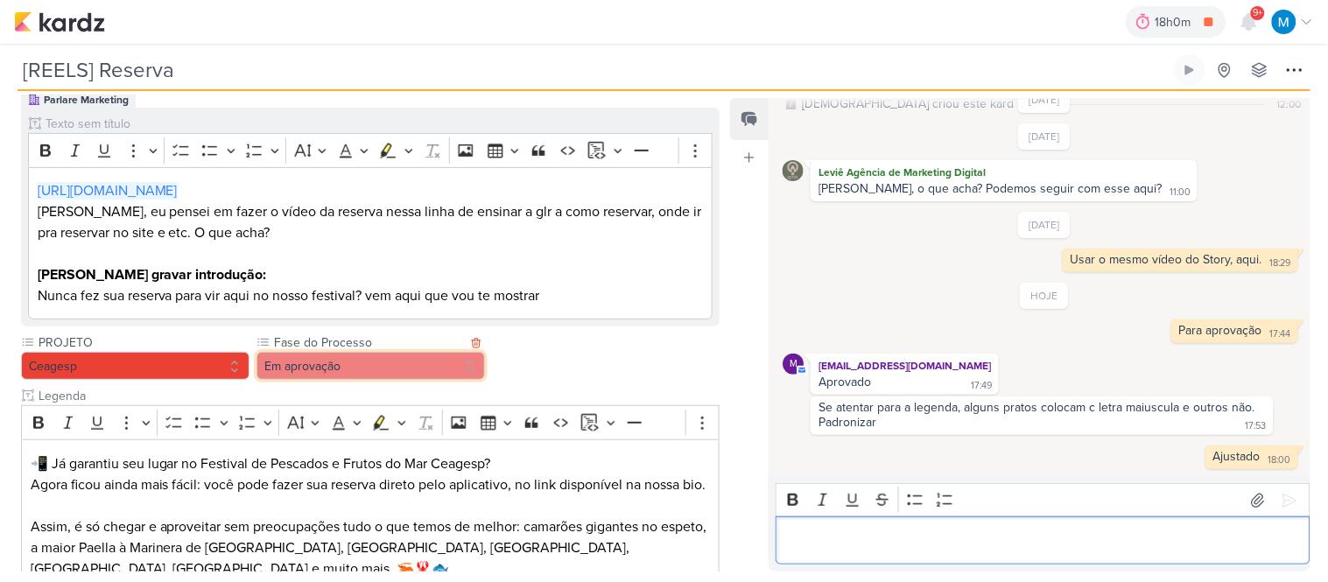
click at [418, 352] on button "Em aprovação" at bounding box center [370, 366] width 228 height 28
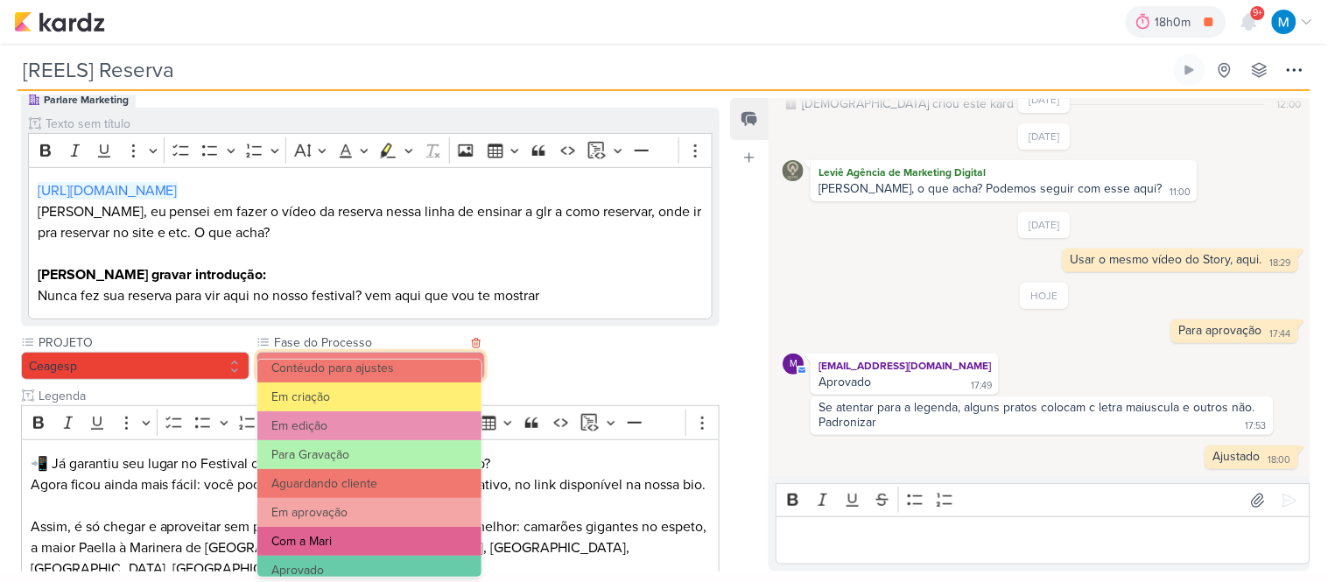
scroll to position [168, 0]
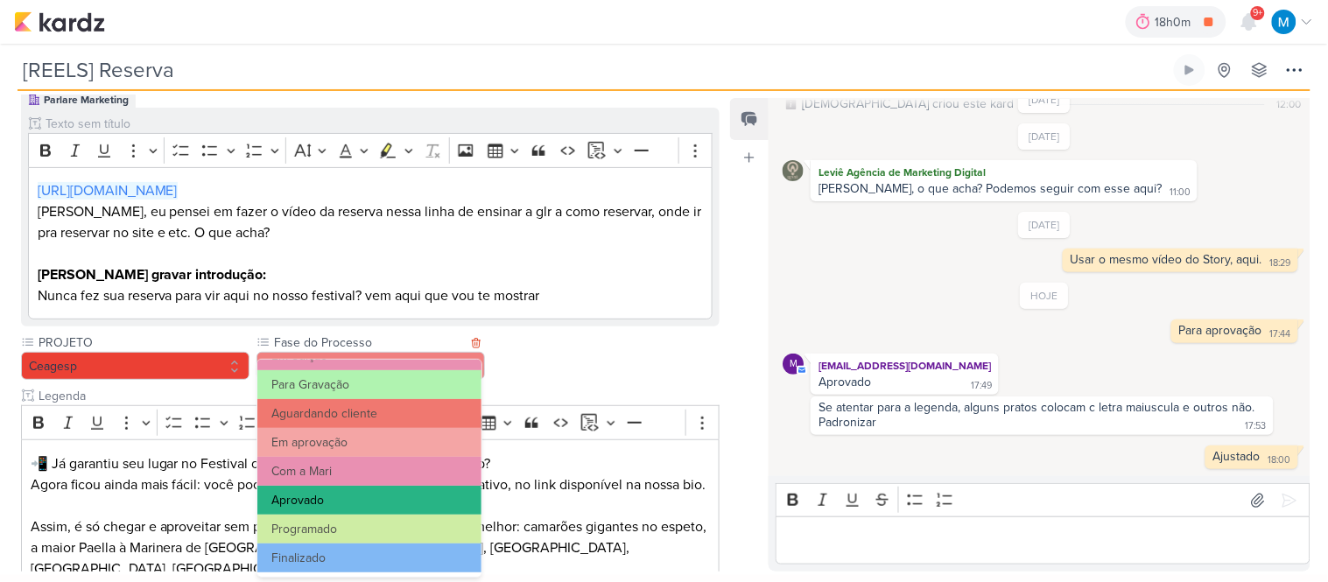
click at [350, 494] on button "Aprovado" at bounding box center [369, 500] width 224 height 29
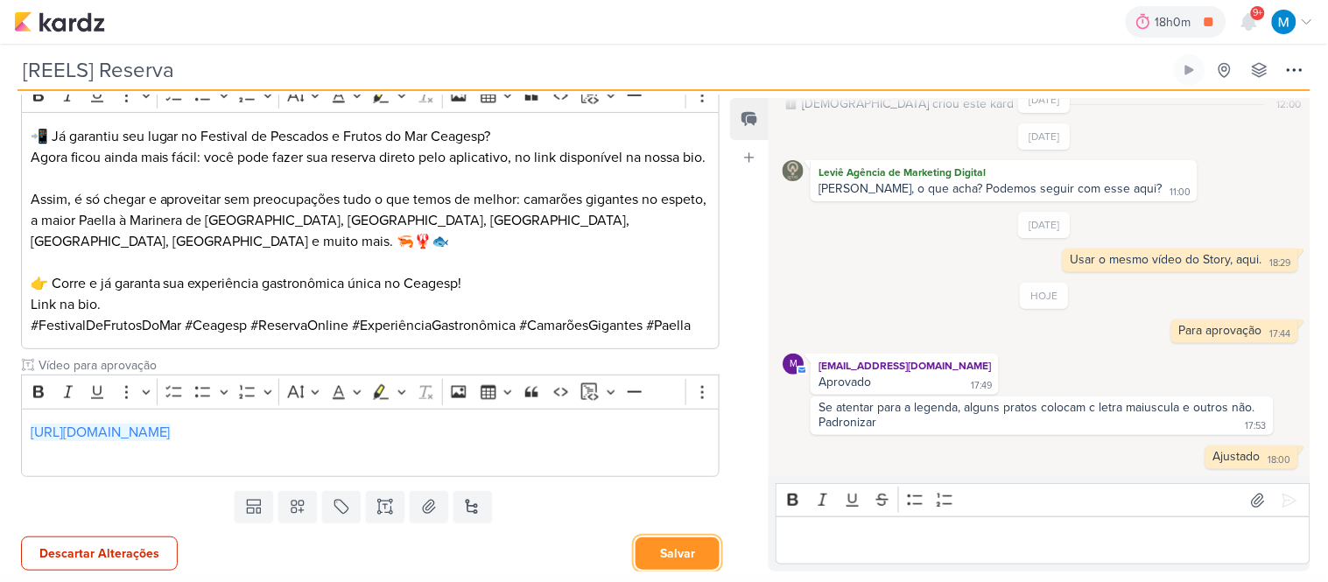
click at [678, 553] on button "Salvar" at bounding box center [677, 553] width 84 height 32
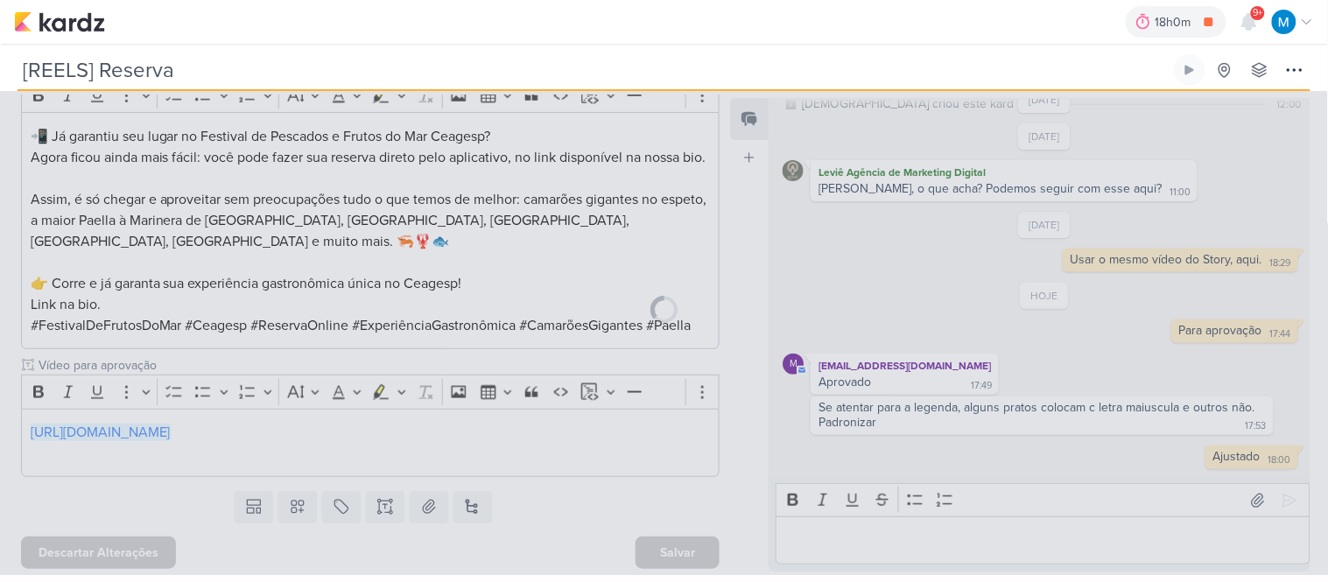
scroll to position [520, 0]
